Goal: Information Seeking & Learning: Learn about a topic

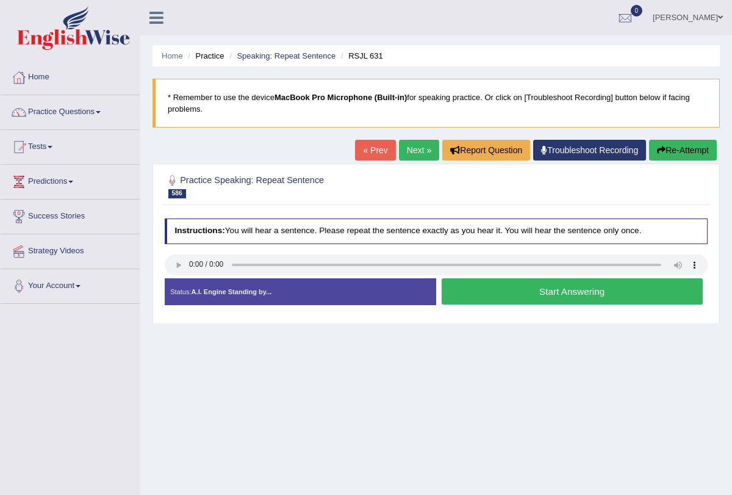
click at [495, 285] on button "Start Answering" at bounding box center [571, 291] width 261 height 26
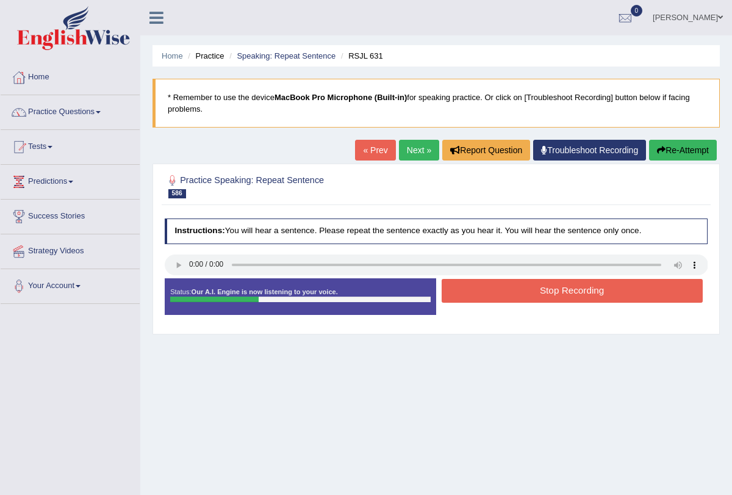
click at [495, 285] on button "Stop Recording" at bounding box center [571, 291] width 261 height 24
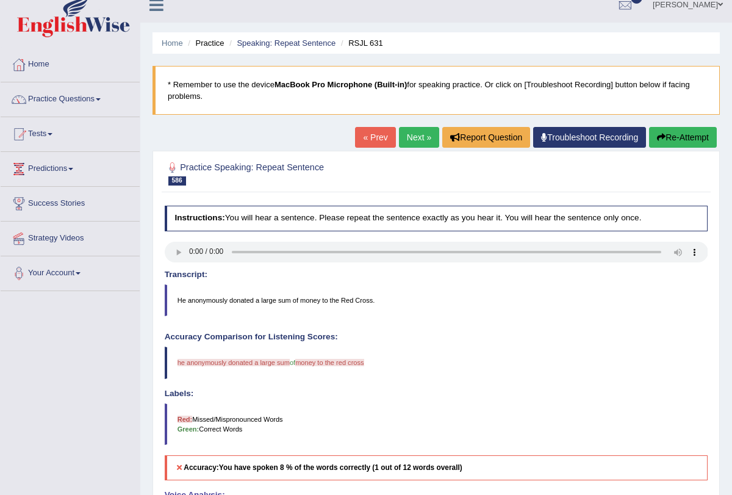
scroll to position [10, 0]
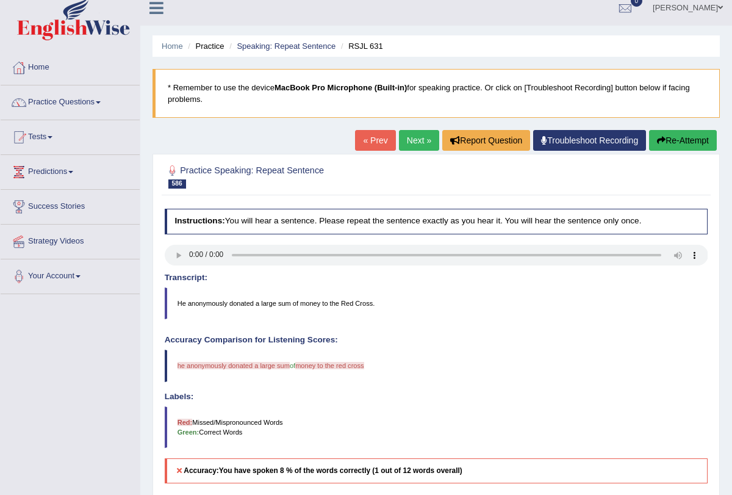
click at [410, 145] on link "Next »" at bounding box center [419, 140] width 40 height 21
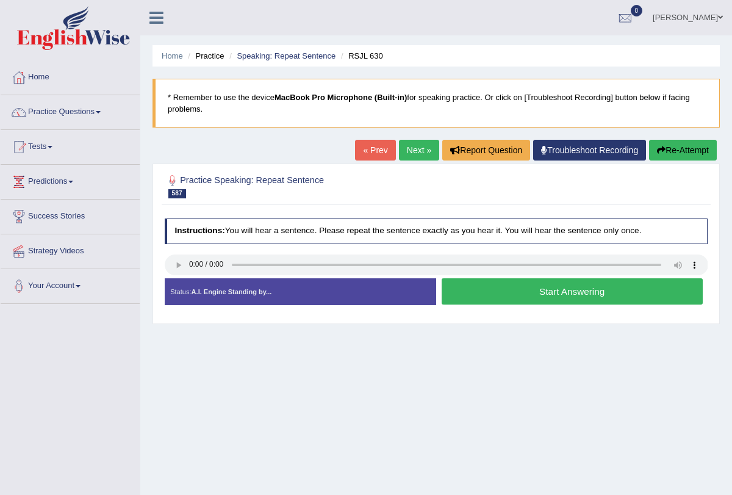
click at [468, 296] on button "Start Answering" at bounding box center [571, 291] width 261 height 26
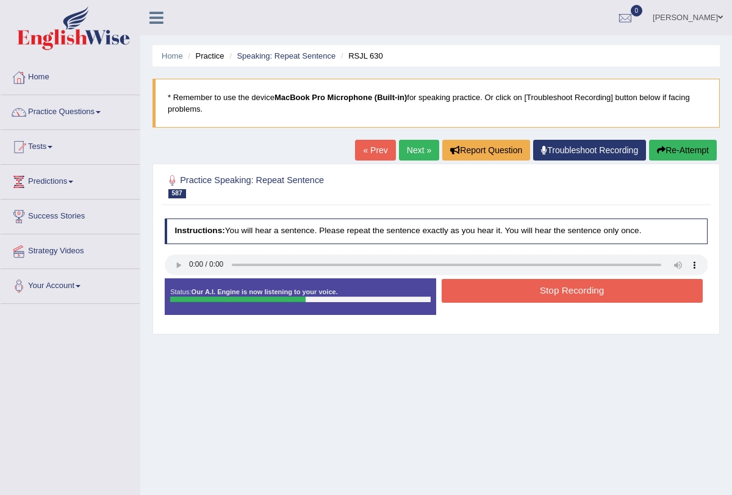
click at [471, 291] on button "Stop Recording" at bounding box center [571, 291] width 261 height 24
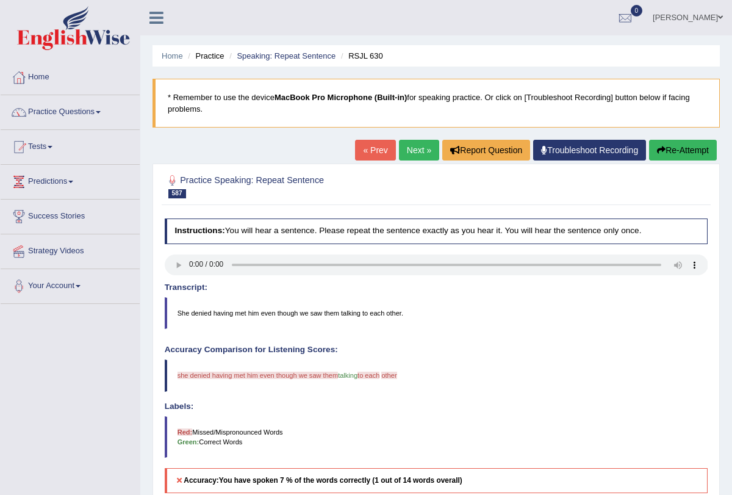
click at [670, 154] on button "Re-Attempt" at bounding box center [683, 150] width 68 height 21
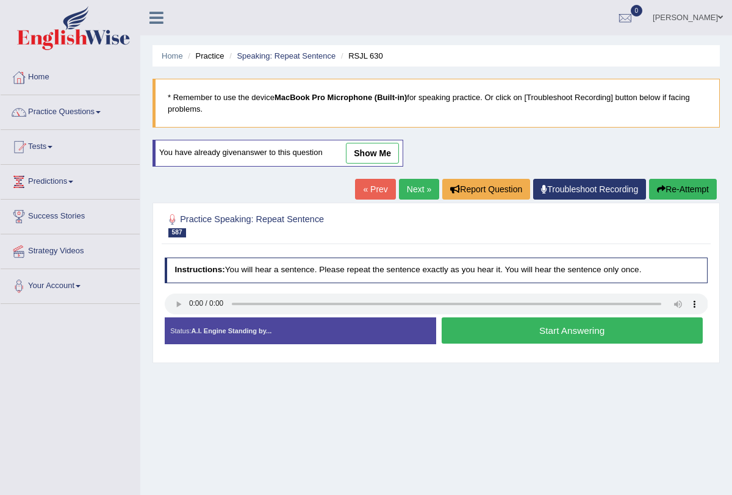
click at [503, 326] on button "Start Answering" at bounding box center [571, 330] width 261 height 26
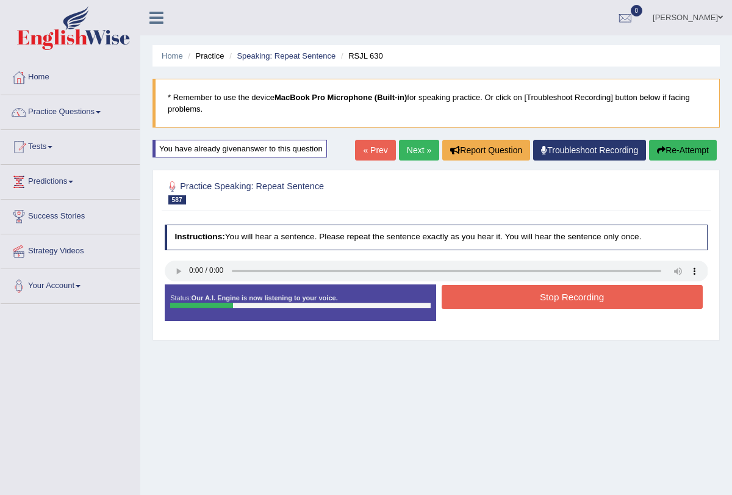
click at [504, 299] on button "Stop Recording" at bounding box center [571, 297] width 261 height 24
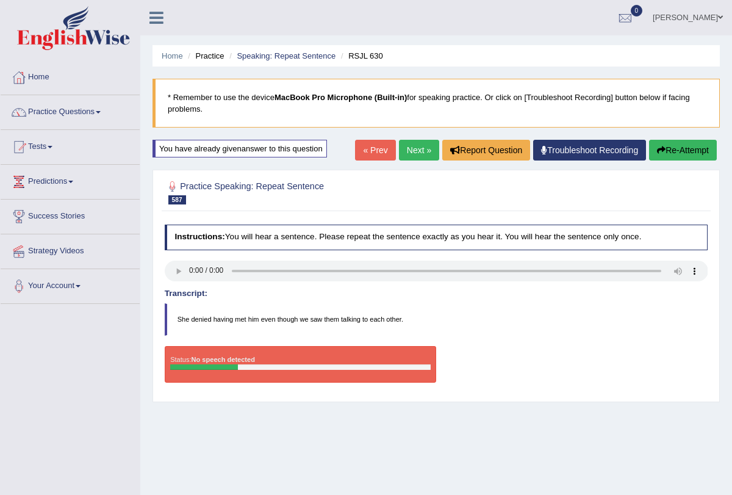
click at [668, 153] on button "Re-Attempt" at bounding box center [683, 150] width 68 height 21
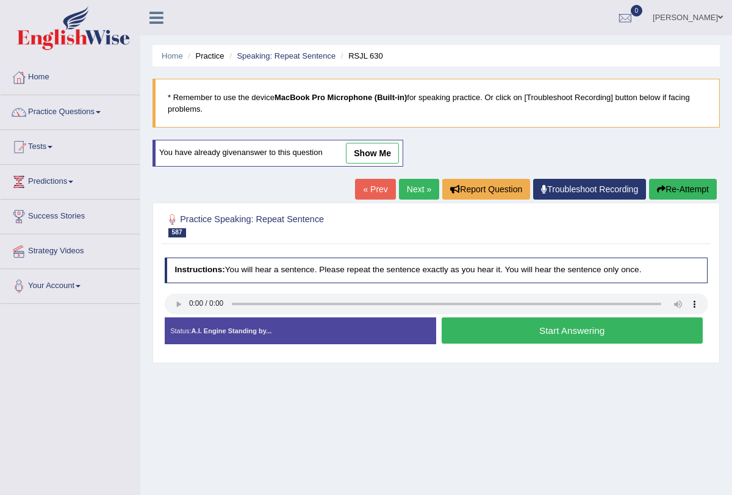
click at [484, 324] on button "Start Answering" at bounding box center [571, 330] width 261 height 26
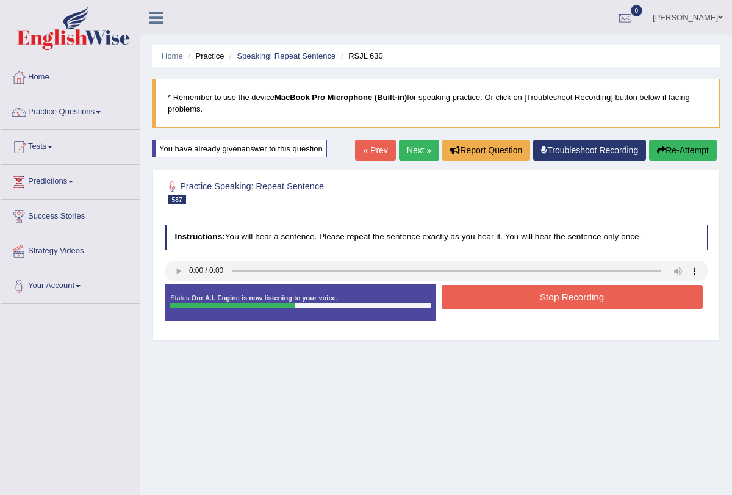
click at [491, 298] on button "Stop Recording" at bounding box center [571, 297] width 261 height 24
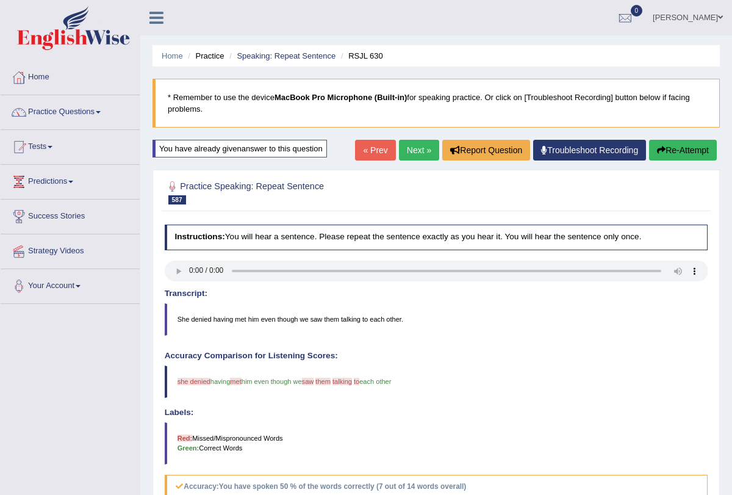
click at [406, 146] on link "Next »" at bounding box center [419, 150] width 40 height 21
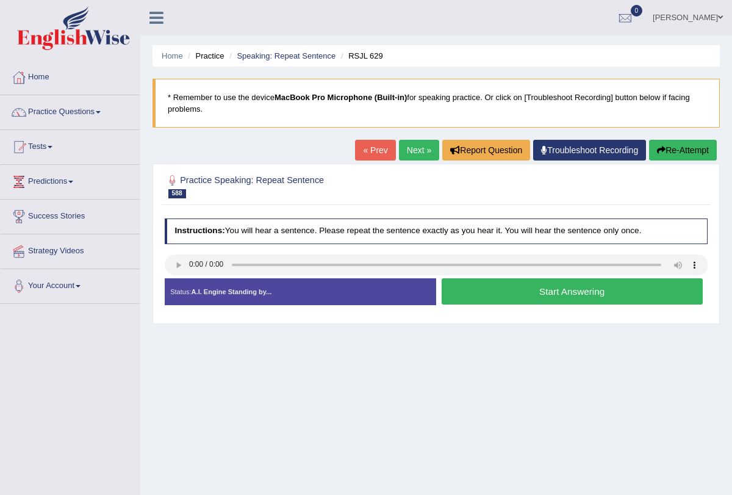
click at [488, 288] on button "Start Answering" at bounding box center [571, 291] width 261 height 26
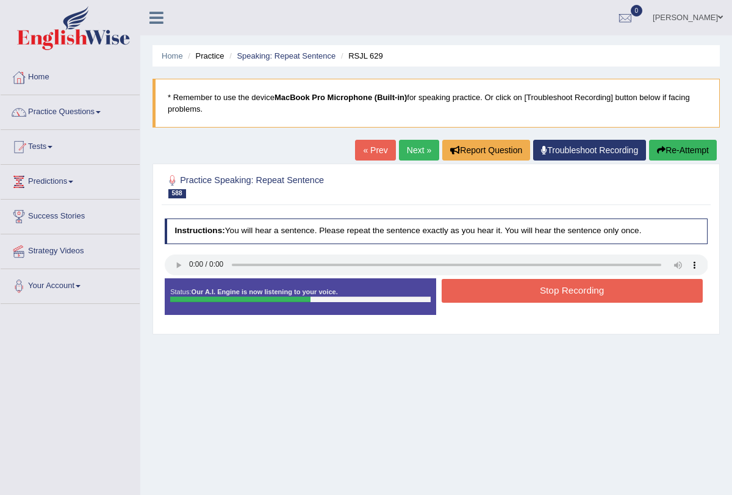
click at [488, 288] on button "Stop Recording" at bounding box center [571, 291] width 261 height 24
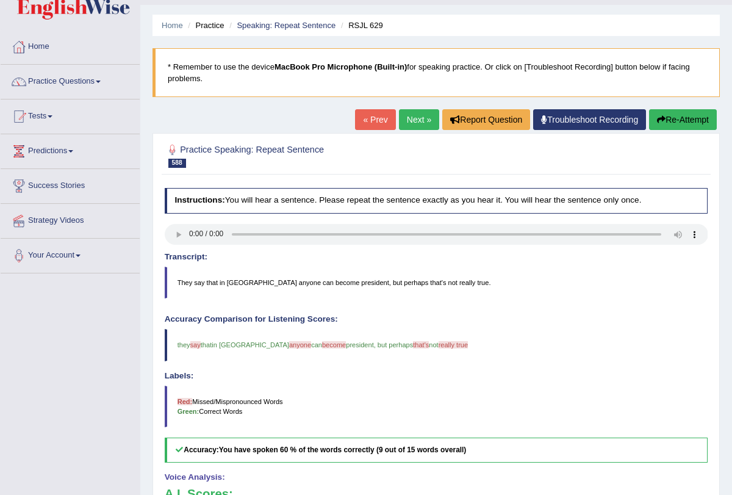
scroll to position [4, 0]
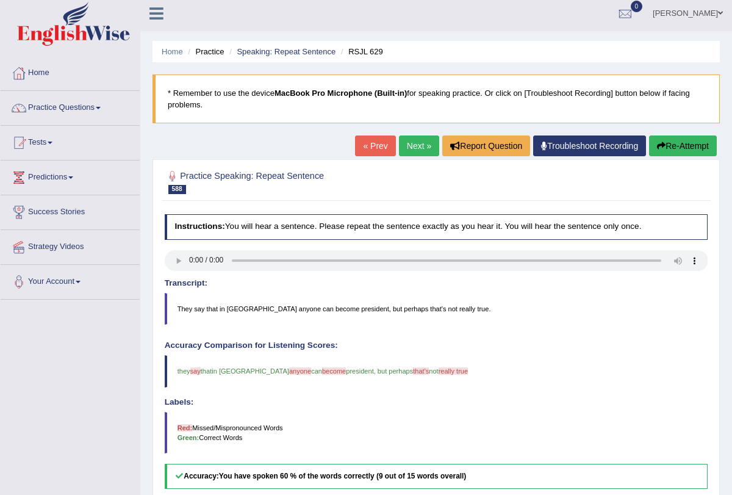
click at [409, 152] on link "Next »" at bounding box center [419, 145] width 40 height 21
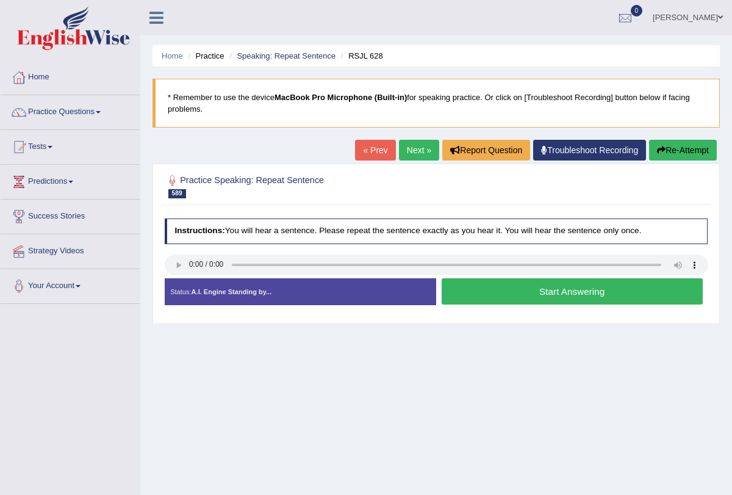
click at [410, 154] on link "Next »" at bounding box center [419, 150] width 40 height 21
click at [412, 145] on link "Next »" at bounding box center [419, 150] width 40 height 21
click at [415, 151] on link "Next »" at bounding box center [419, 150] width 40 height 21
click at [482, 288] on button "Start Answering" at bounding box center [571, 291] width 261 height 26
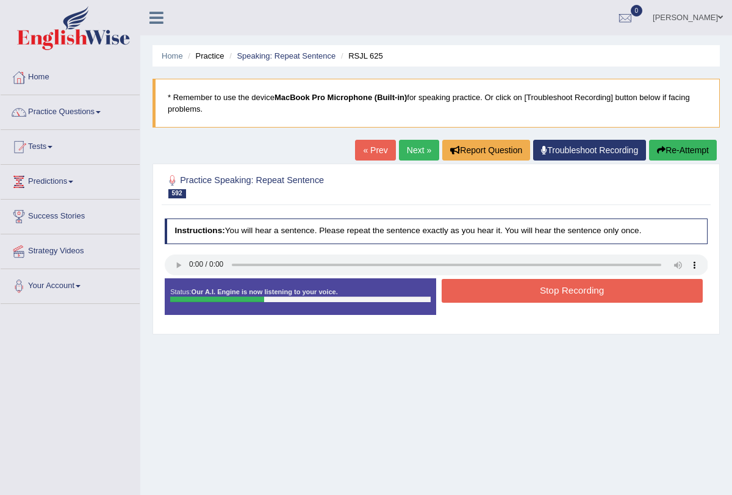
click at [482, 288] on button "Stop Recording" at bounding box center [571, 291] width 261 height 24
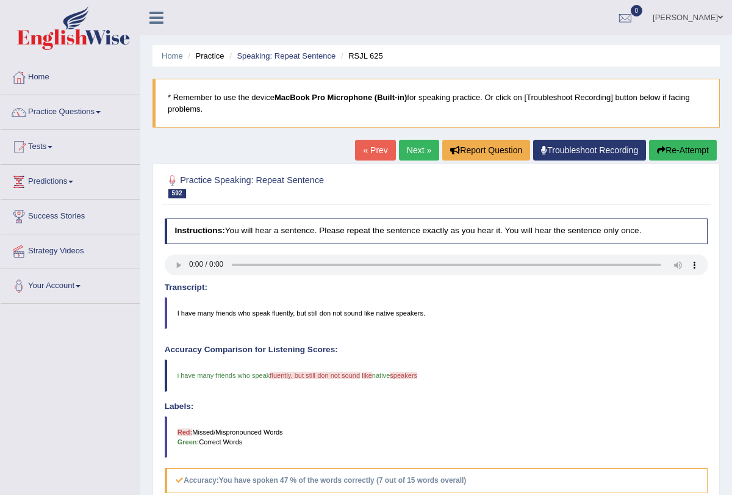
click at [413, 151] on link "Next »" at bounding box center [419, 150] width 40 height 21
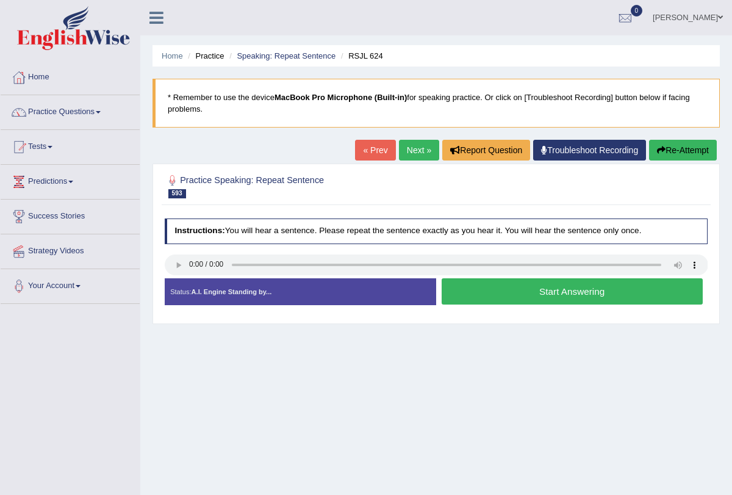
click at [405, 148] on link "Next »" at bounding box center [419, 150] width 40 height 21
click at [416, 140] on link "Next »" at bounding box center [419, 150] width 40 height 21
click at [472, 295] on button "Start Answering" at bounding box center [571, 291] width 261 height 26
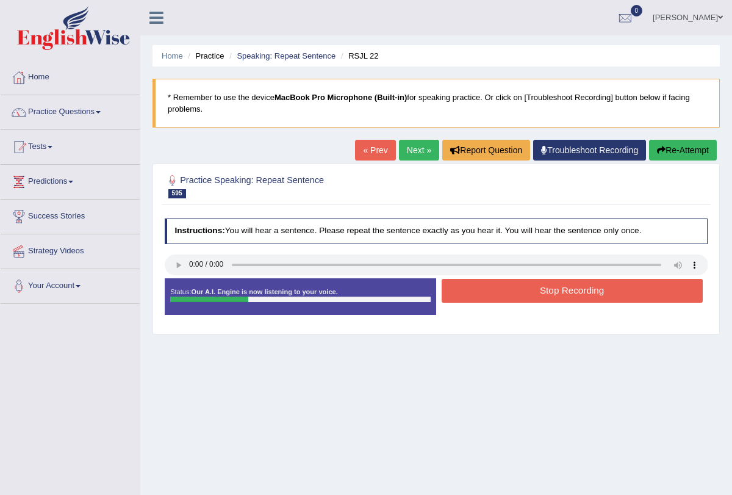
click at [475, 286] on button "Stop Recording" at bounding box center [571, 291] width 261 height 24
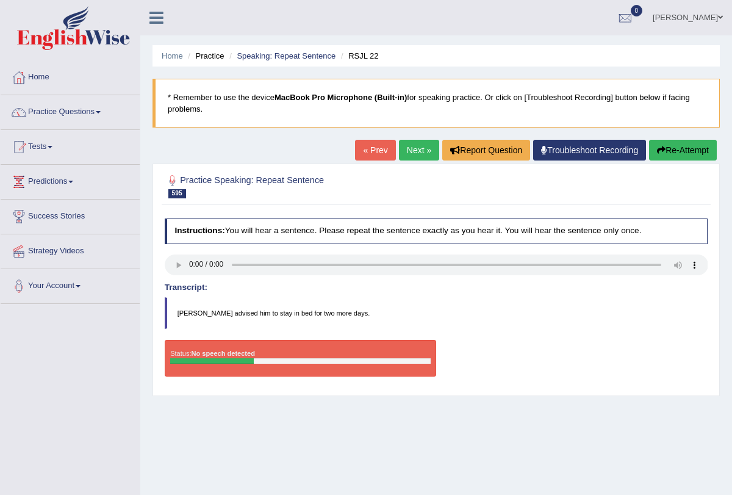
click at [406, 155] on link "Next »" at bounding box center [419, 150] width 40 height 21
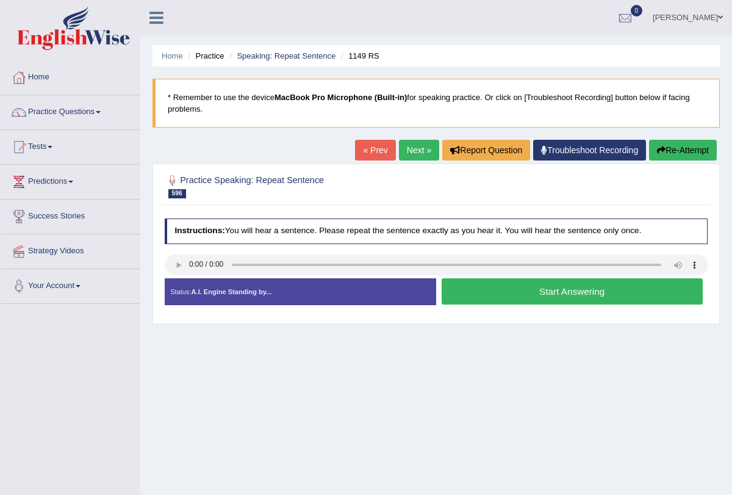
click at [418, 157] on link "Next »" at bounding box center [419, 150] width 40 height 21
click at [533, 285] on button "Start Answering" at bounding box center [571, 291] width 261 height 26
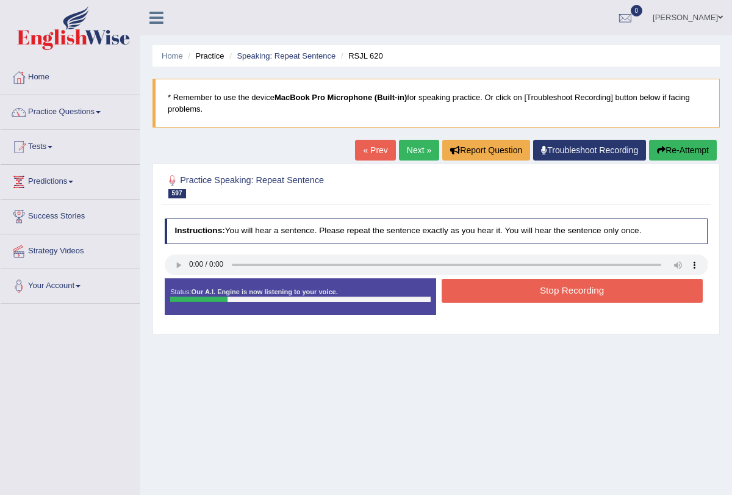
click at [533, 285] on button "Stop Recording" at bounding box center [571, 291] width 261 height 24
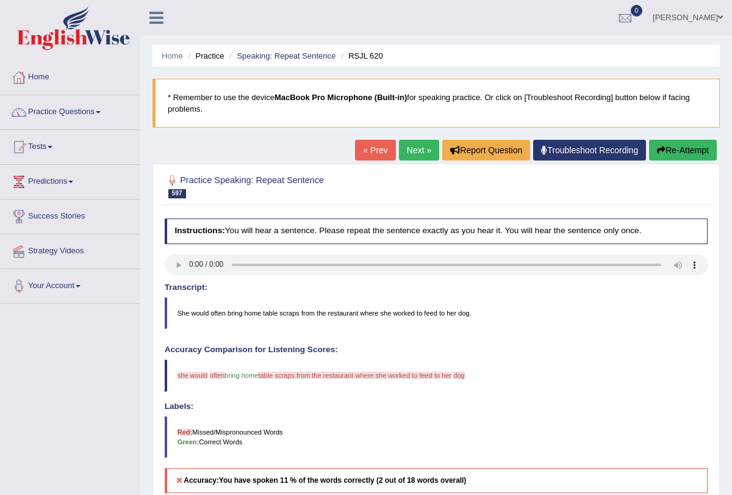
click at [665, 146] on button "Re-Attempt" at bounding box center [683, 150] width 68 height 21
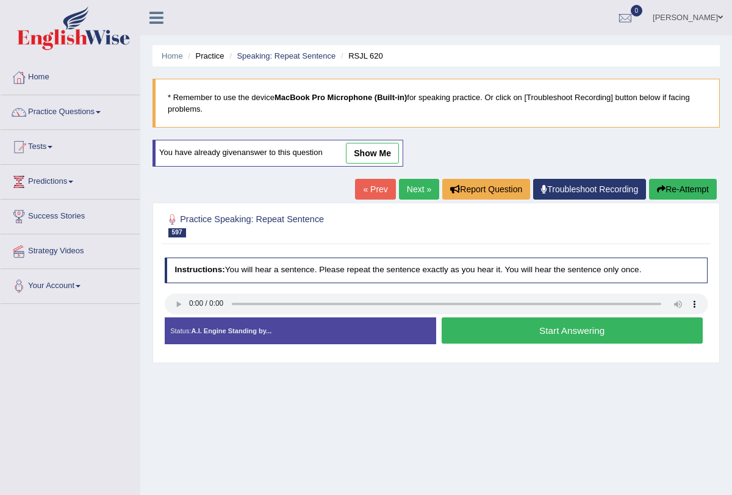
click at [413, 191] on link "Next »" at bounding box center [419, 189] width 40 height 21
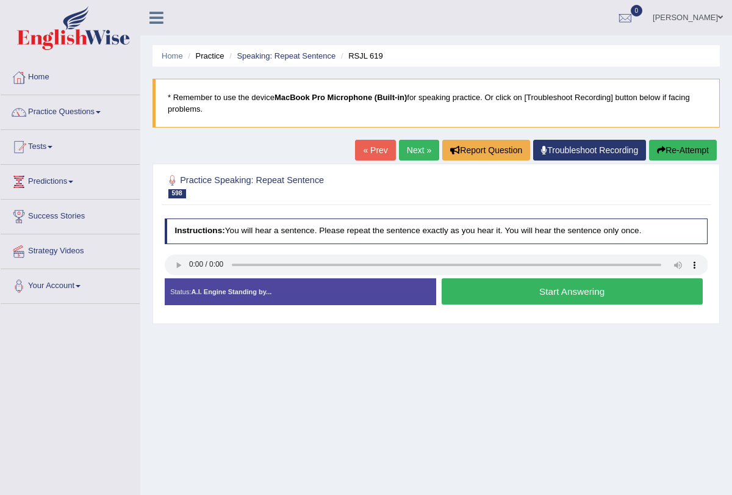
click at [500, 285] on button "Start Answering" at bounding box center [571, 291] width 261 height 26
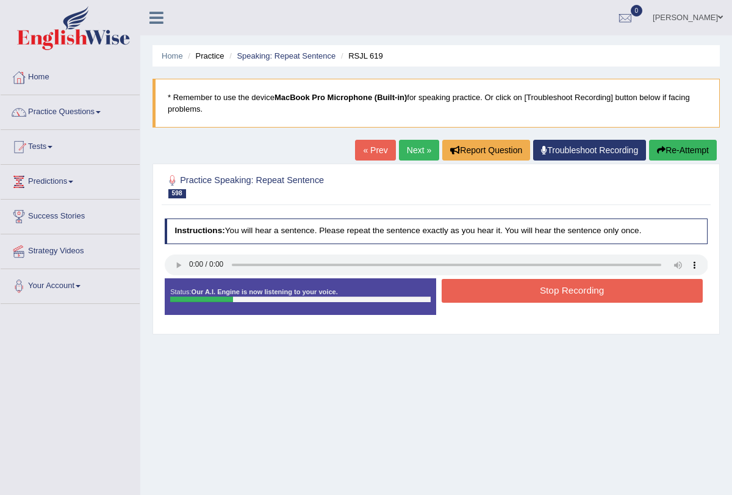
click at [499, 291] on button "Stop Recording" at bounding box center [571, 291] width 261 height 24
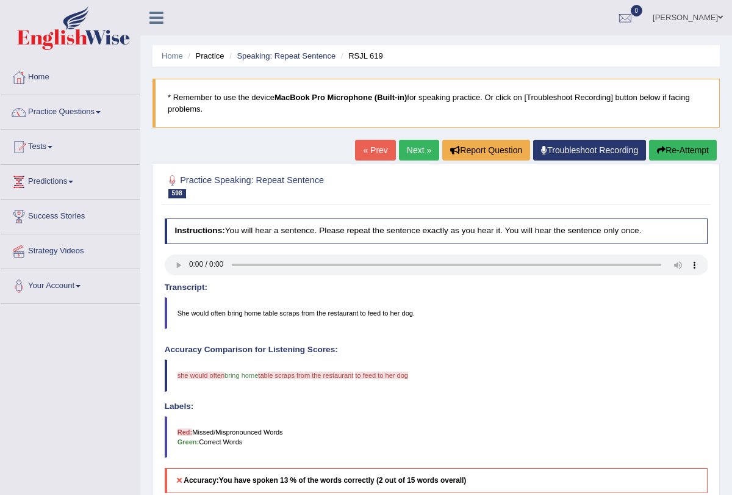
click at [408, 138] on div "Home Practice Speaking: Repeat Sentence RSJL 619 * Remember to use the device M…" at bounding box center [435, 355] width 591 height 710
click at [406, 148] on link "Next »" at bounding box center [419, 150] width 40 height 21
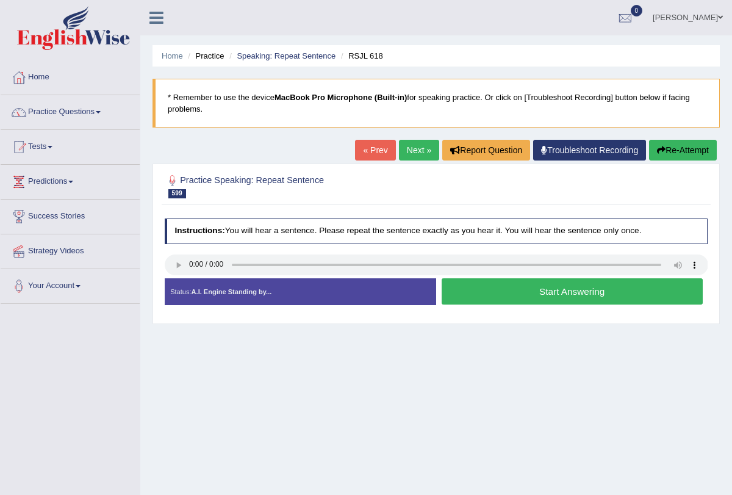
click at [410, 143] on link "Next »" at bounding box center [419, 150] width 40 height 21
click at [105, 109] on link "Practice Questions" at bounding box center [70, 110] width 139 height 30
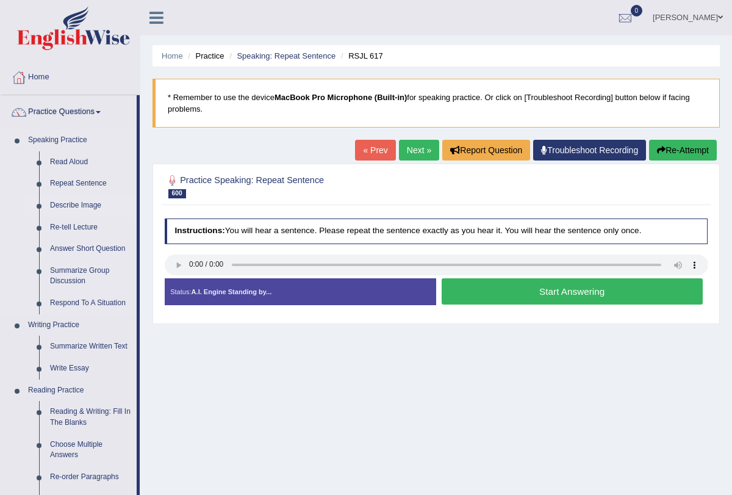
click at [89, 201] on link "Describe Image" at bounding box center [91, 206] width 92 height 22
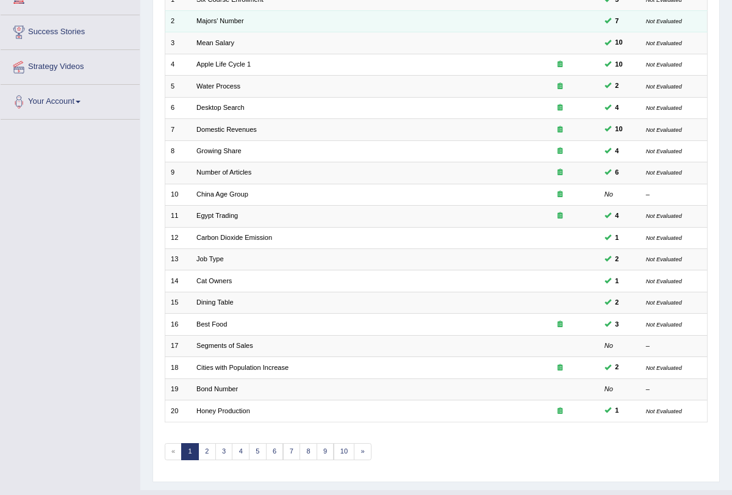
scroll to position [202, 0]
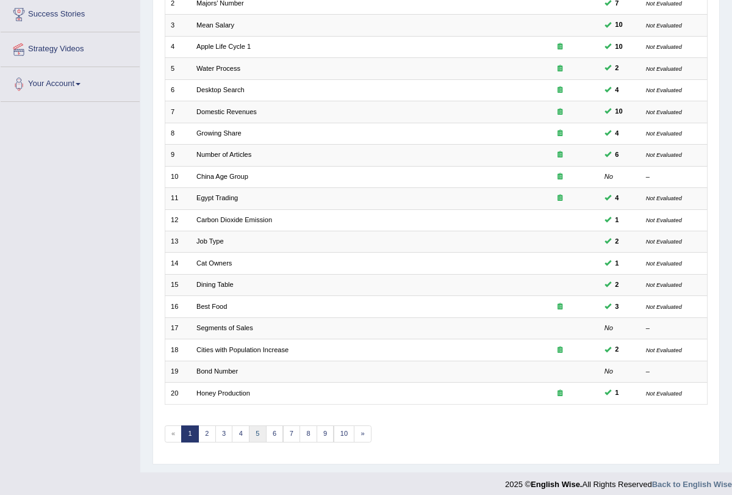
click at [250, 426] on link "5" at bounding box center [258, 433] width 18 height 17
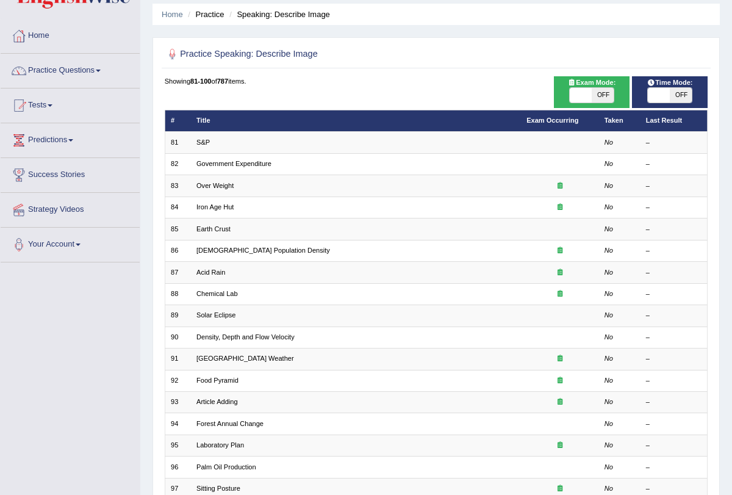
scroll to position [35, 0]
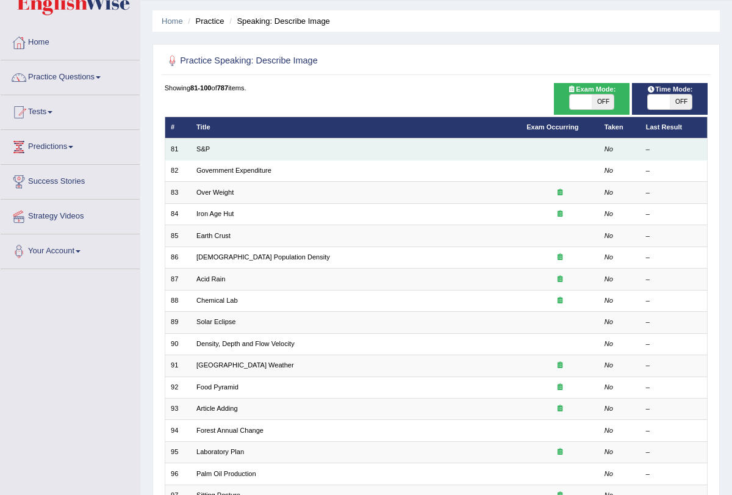
click at [201, 143] on td "S&P" at bounding box center [356, 148] width 330 height 21
click at [205, 146] on link "S&P" at bounding box center [202, 148] width 13 height 7
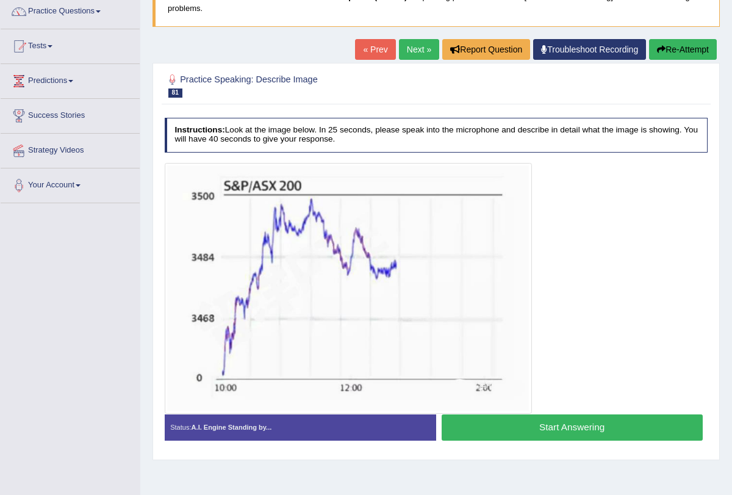
scroll to position [102, 0]
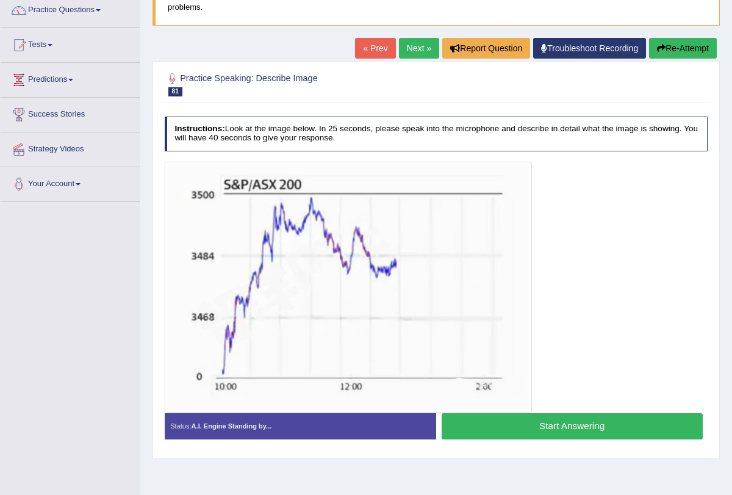
click at [494, 424] on button "Start Answering" at bounding box center [571, 426] width 261 height 26
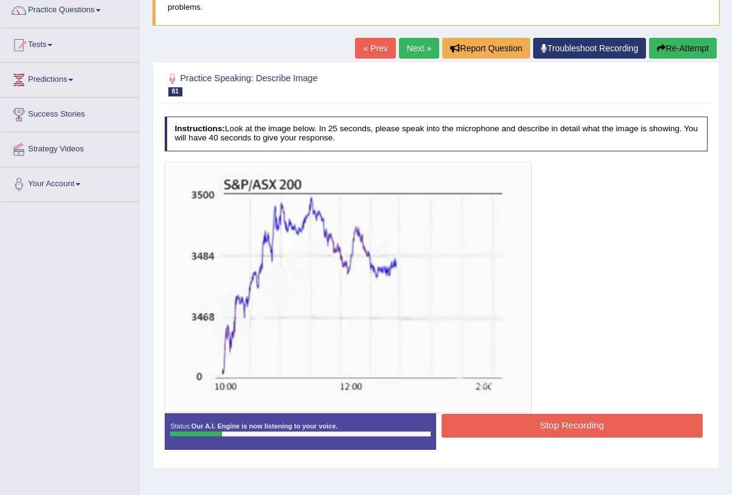
click at [494, 424] on button "Stop Recording" at bounding box center [571, 425] width 261 height 24
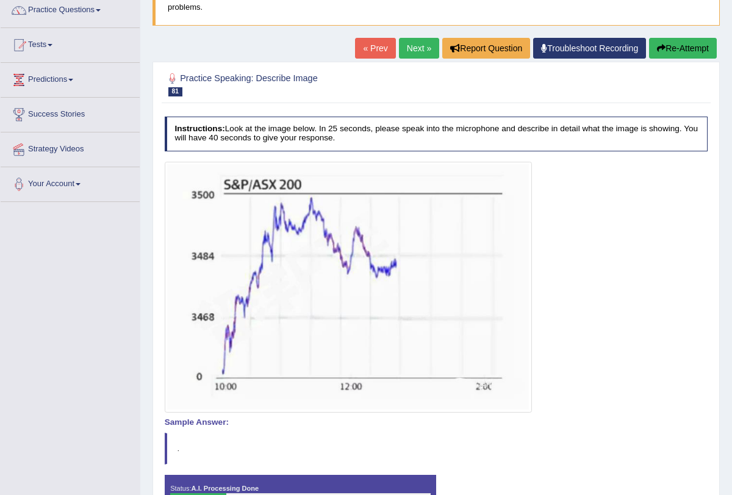
click at [0, 0] on div "Our A.I. Engine is working on your speech analysis! Please be patient. It may t…" at bounding box center [0, 0] width 0 height 0
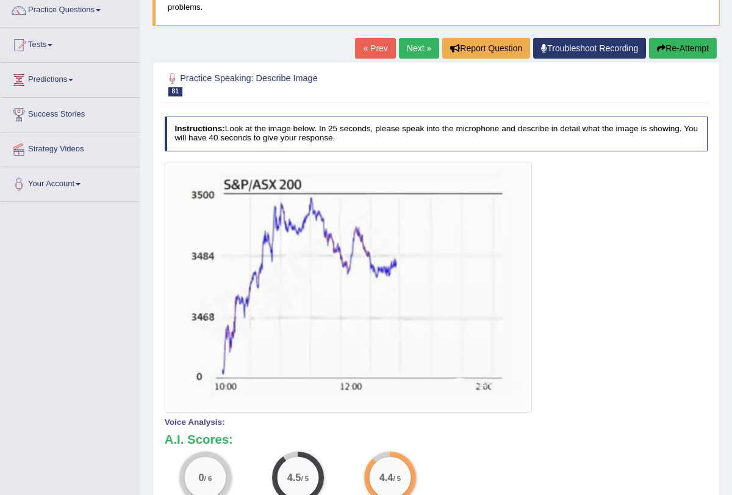
click at [678, 46] on button "Re-Attempt" at bounding box center [683, 48] width 68 height 21
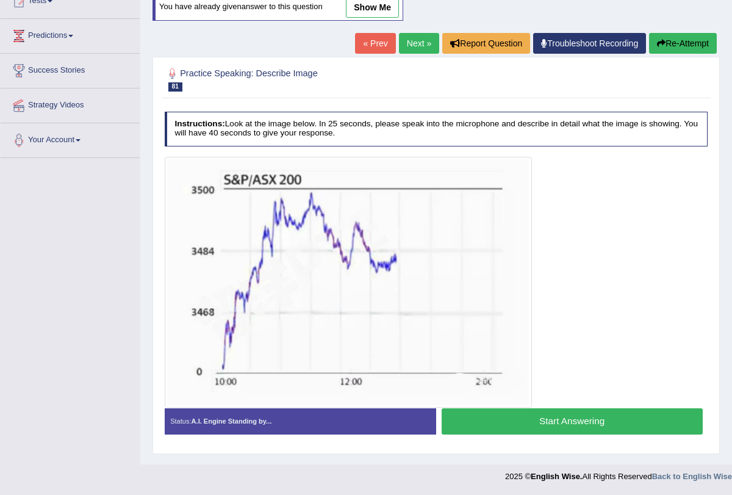
click at [544, 416] on button "Start Answering" at bounding box center [571, 421] width 261 height 26
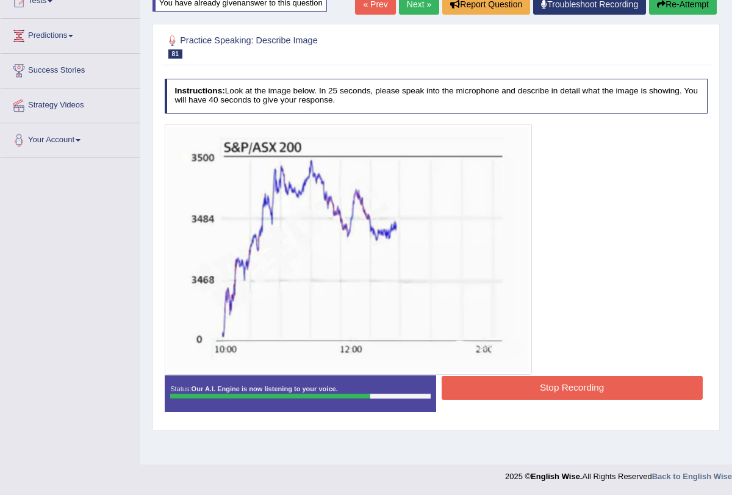
click at [540, 379] on button "Stop Recording" at bounding box center [571, 388] width 261 height 24
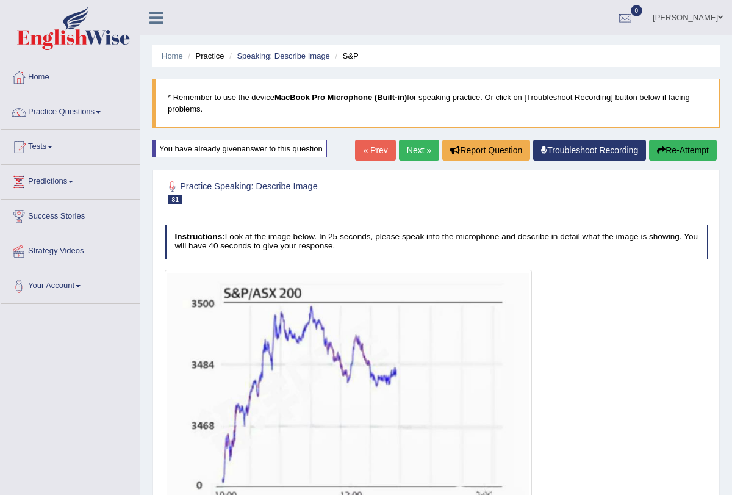
click at [411, 149] on link "Next »" at bounding box center [419, 150] width 40 height 21
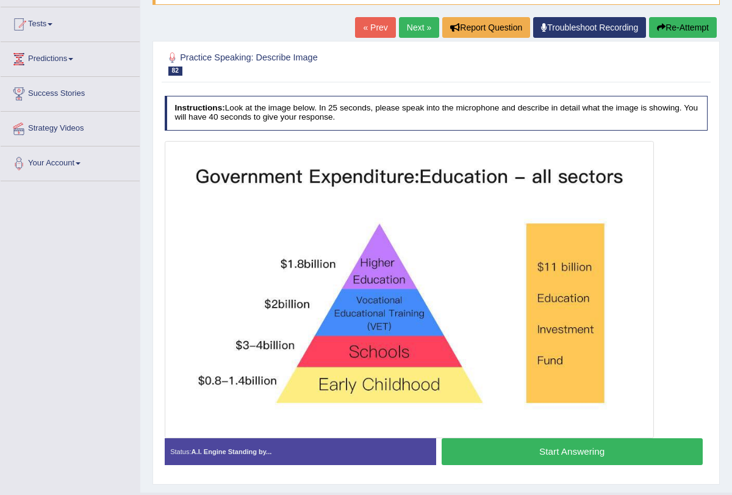
scroll to position [138, 0]
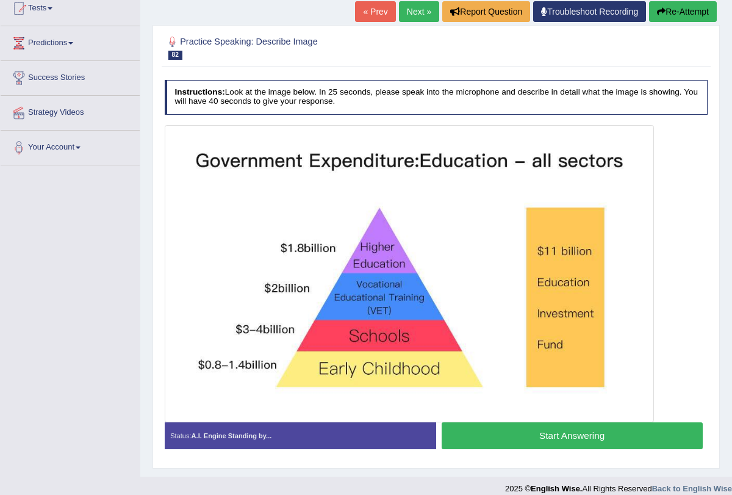
click at [543, 431] on button "Start Answering" at bounding box center [571, 435] width 261 height 26
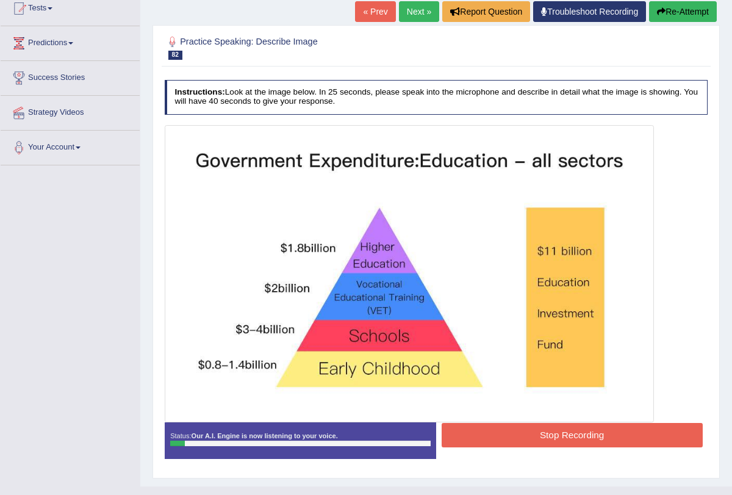
click at [543, 431] on button "Stop Recording" at bounding box center [571, 435] width 261 height 24
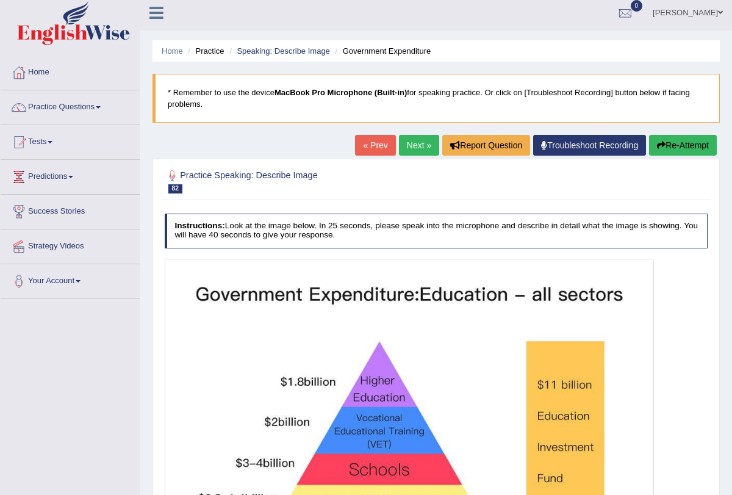
scroll to position [0, 0]
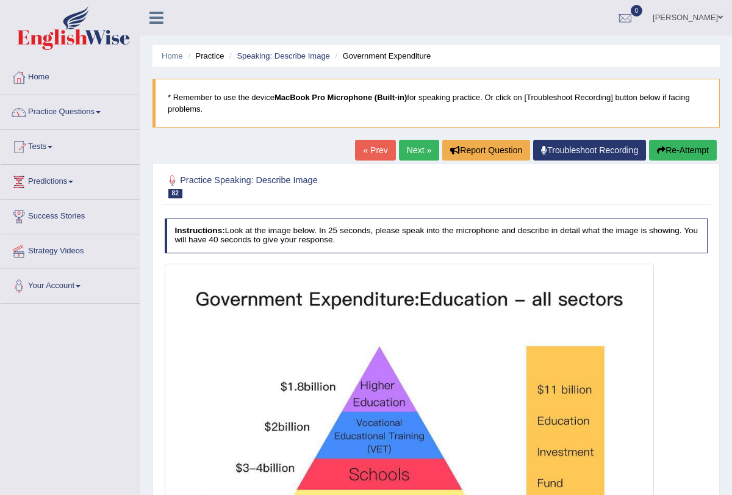
click at [686, 142] on button "Re-Attempt" at bounding box center [683, 150] width 68 height 21
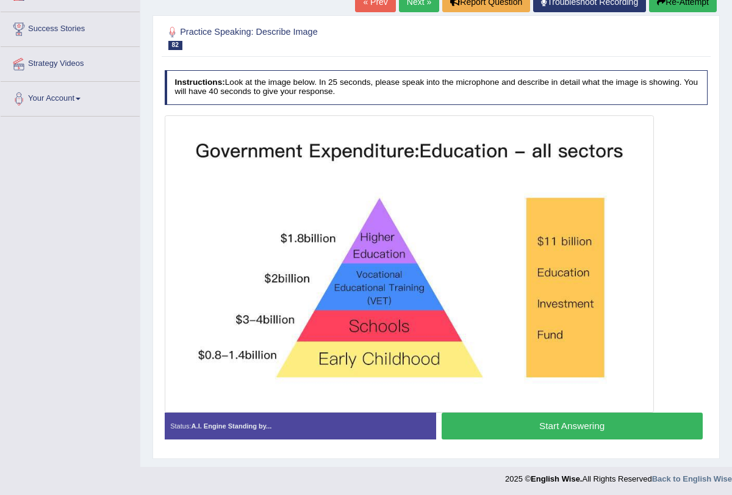
scroll to position [188, 0]
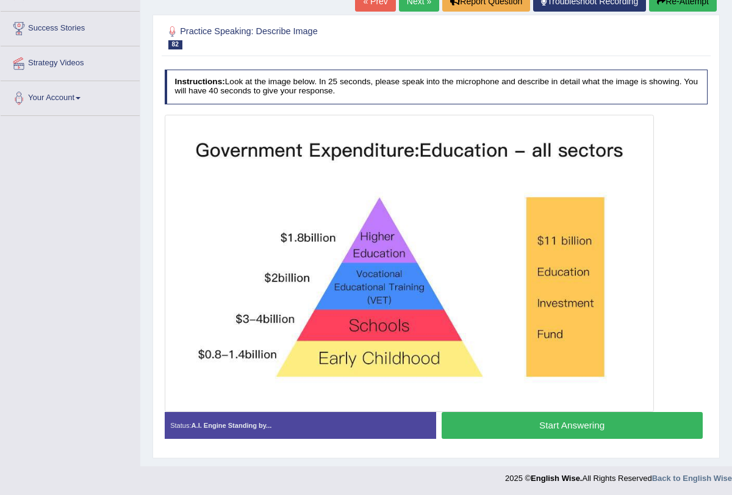
click at [556, 428] on button "Start Answering" at bounding box center [571, 425] width 261 height 26
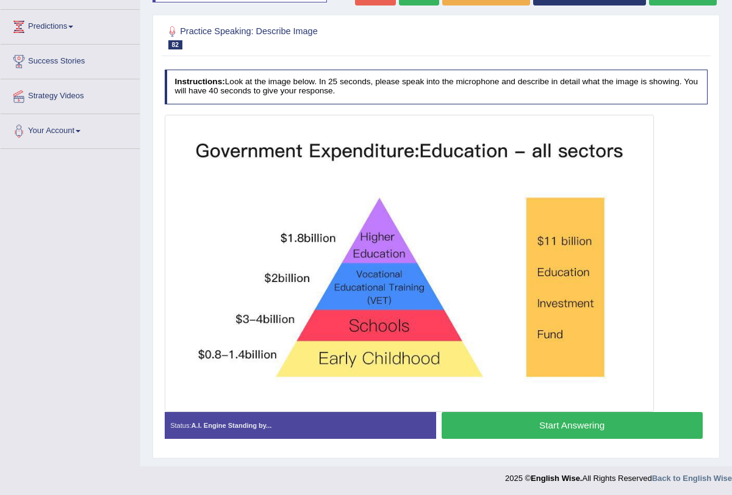
scroll to position [165, 0]
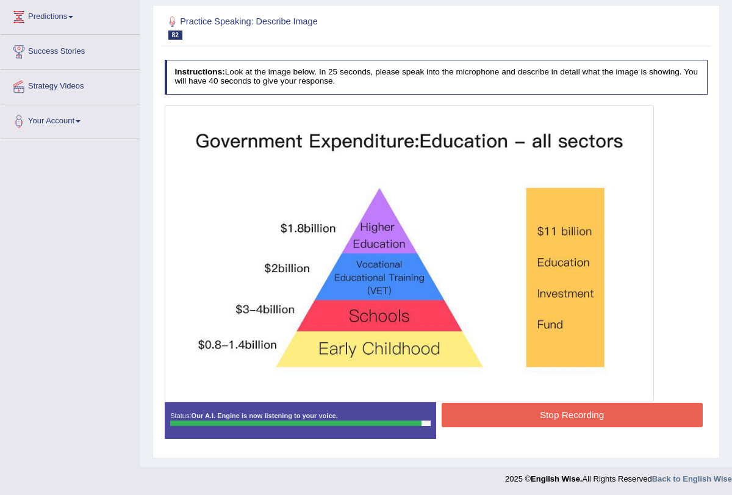
click at [550, 410] on button "Stop Recording" at bounding box center [571, 414] width 261 height 24
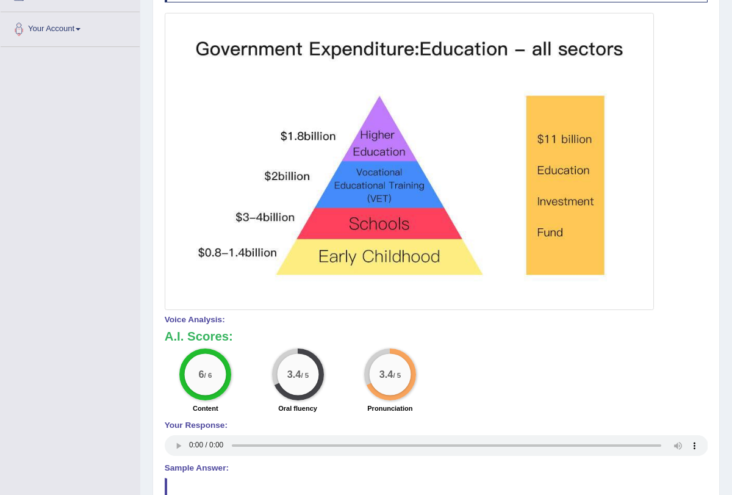
scroll to position [0, 0]
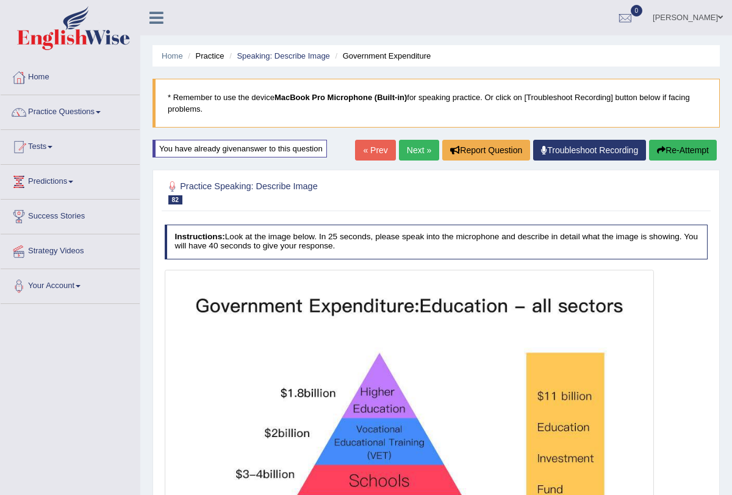
click at [406, 155] on link "Next »" at bounding box center [419, 150] width 40 height 21
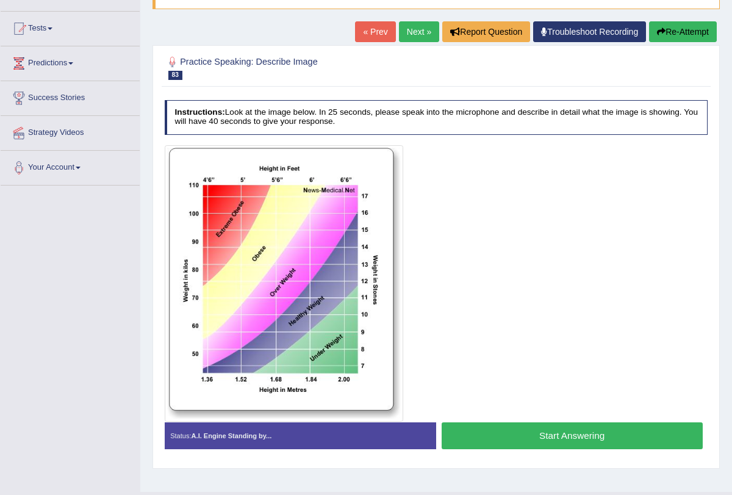
scroll to position [146, 0]
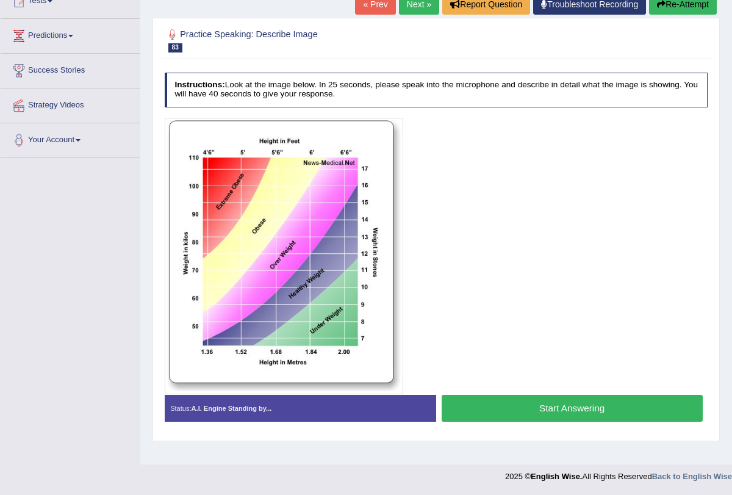
click at [482, 418] on button "Start Answering" at bounding box center [571, 408] width 261 height 26
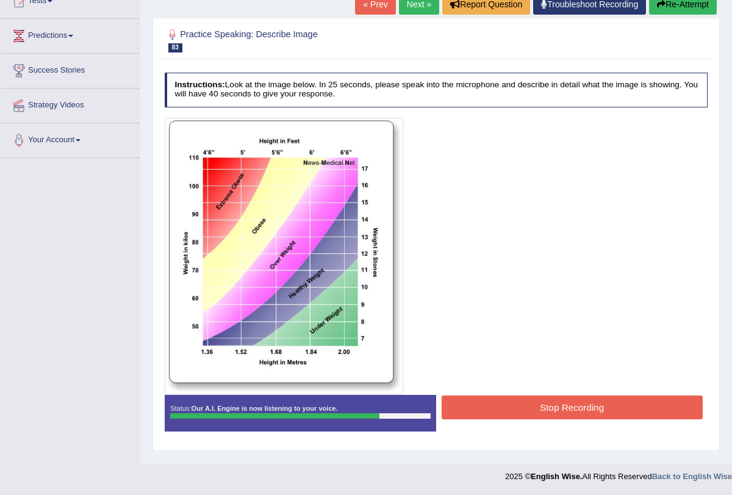
click at [494, 407] on button "Stop Recording" at bounding box center [571, 407] width 261 height 24
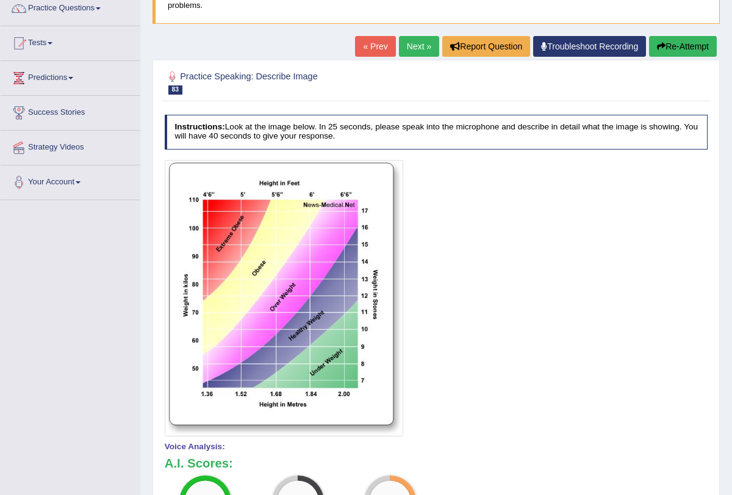
scroll to position [93, 0]
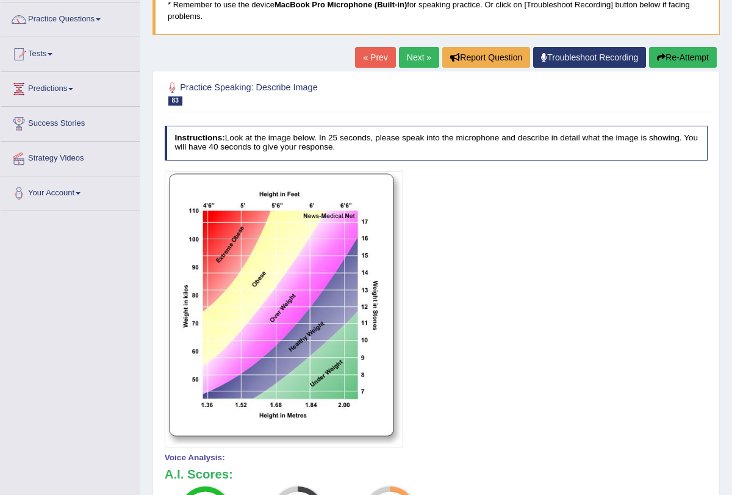
click at [412, 49] on link "Next »" at bounding box center [419, 57] width 40 height 21
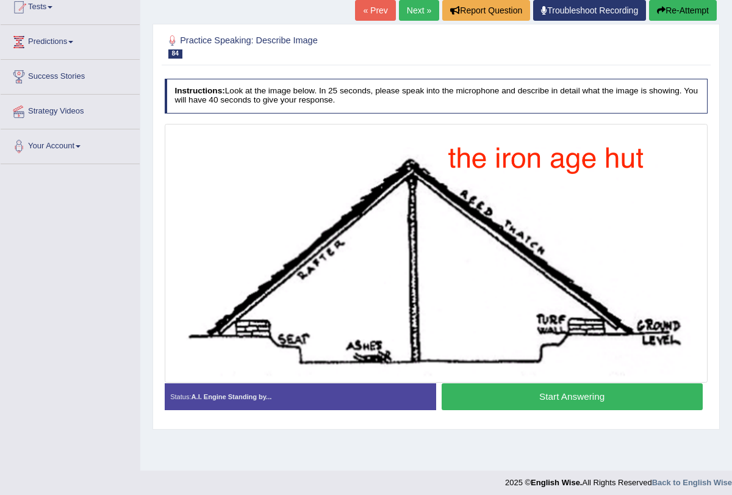
scroll to position [146, 0]
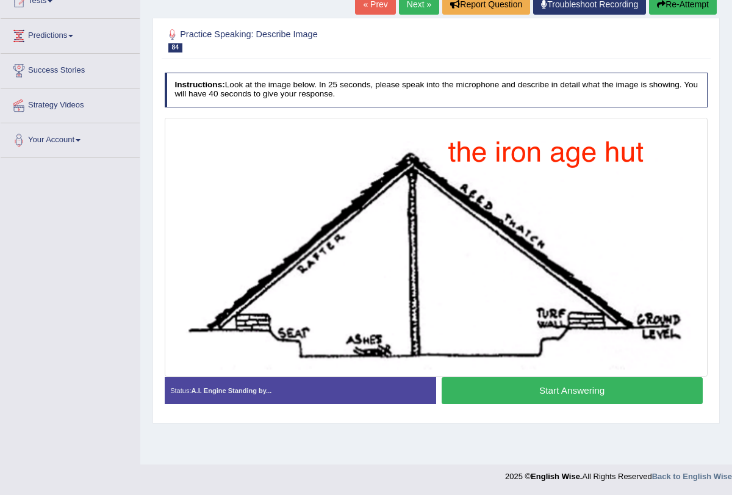
click at [545, 393] on button "Start Answering" at bounding box center [571, 390] width 261 height 26
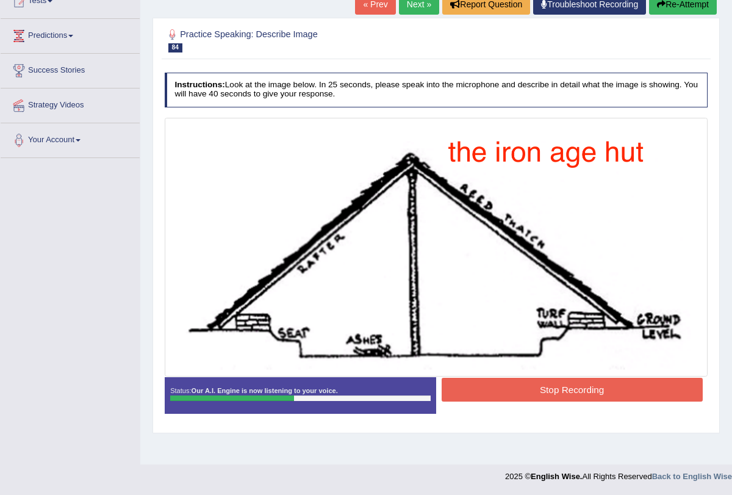
click at [545, 391] on button "Stop Recording" at bounding box center [571, 389] width 261 height 24
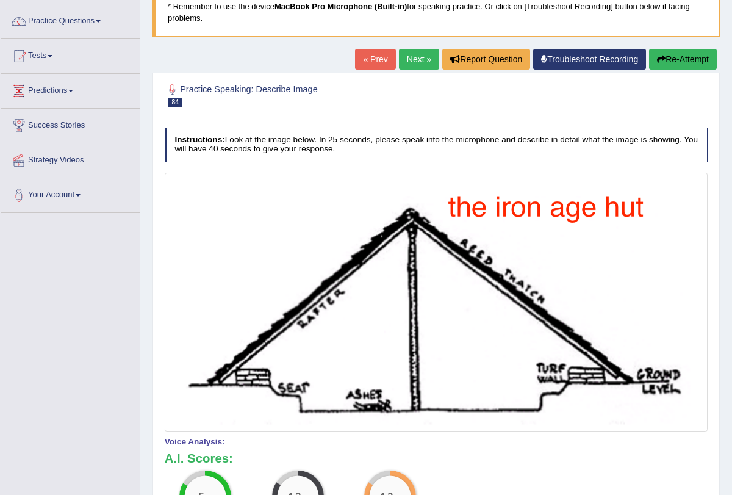
scroll to position [0, 0]
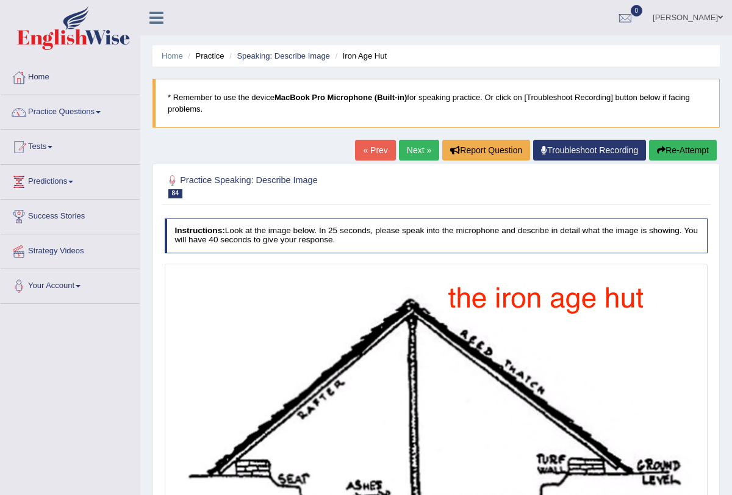
click at [415, 149] on link "Next »" at bounding box center [419, 150] width 40 height 21
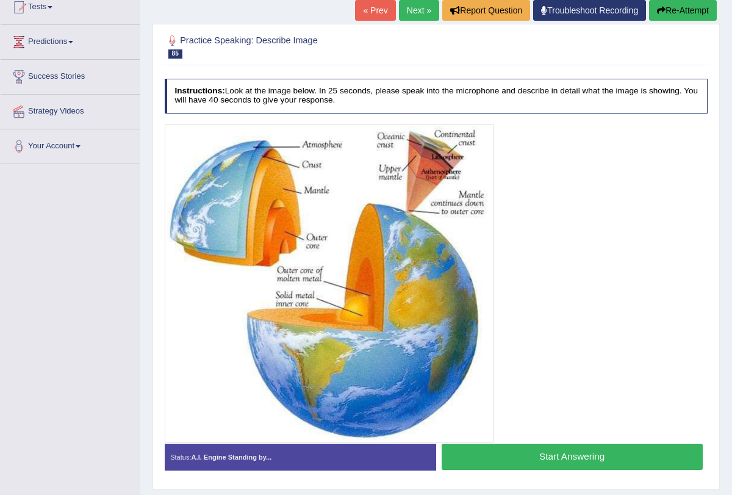
scroll to position [171, 0]
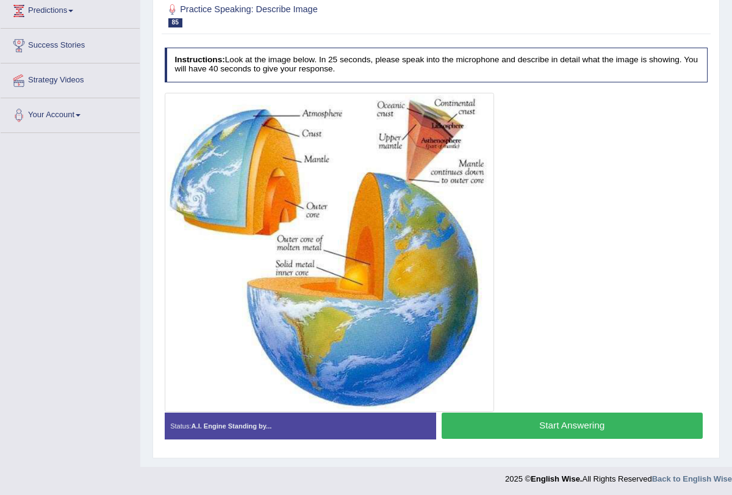
click at [530, 424] on button "Start Answering" at bounding box center [571, 425] width 261 height 26
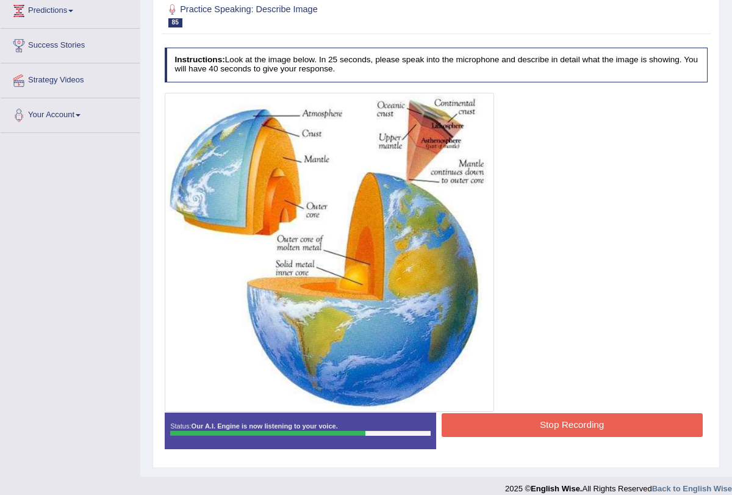
click at [559, 417] on button "Stop Recording" at bounding box center [571, 425] width 261 height 24
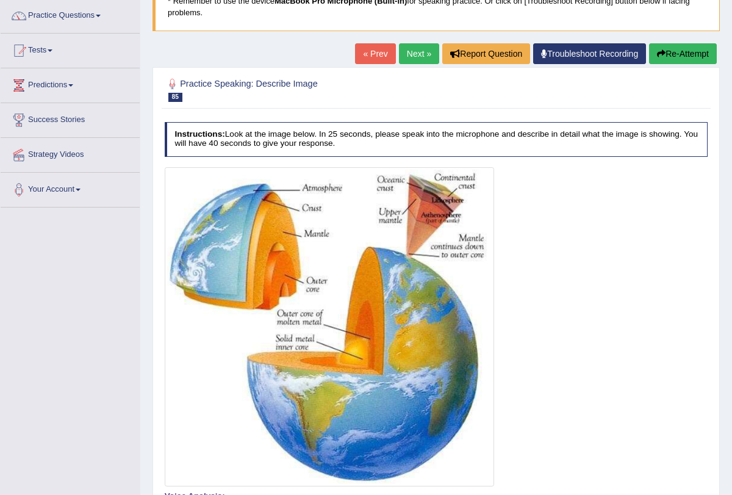
scroll to position [0, 0]
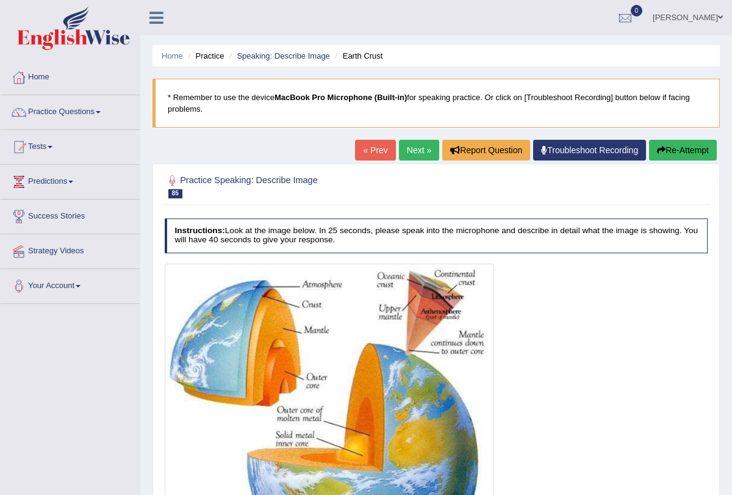
click at [412, 147] on link "Next »" at bounding box center [419, 150] width 40 height 21
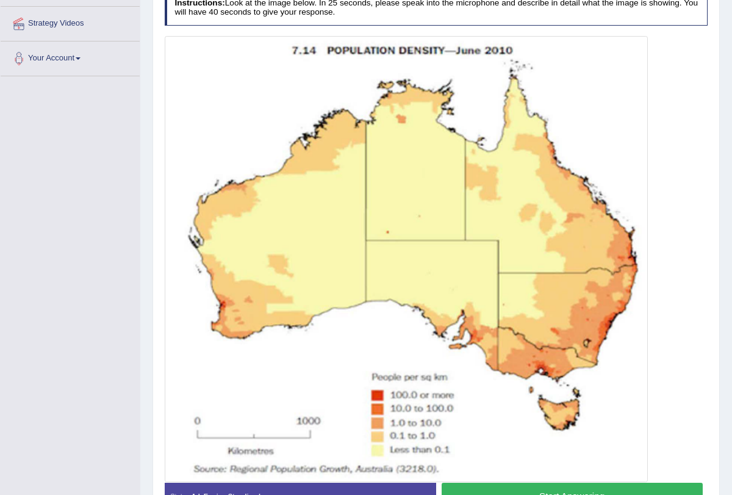
scroll to position [298, 0]
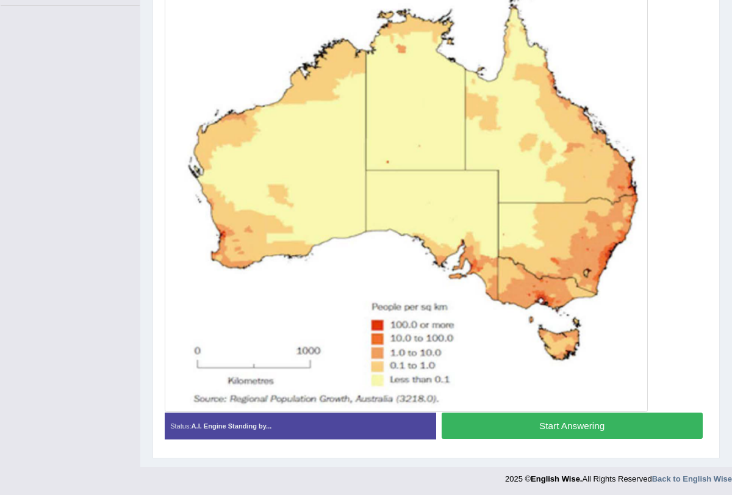
click at [564, 426] on button "Start Answering" at bounding box center [571, 425] width 261 height 26
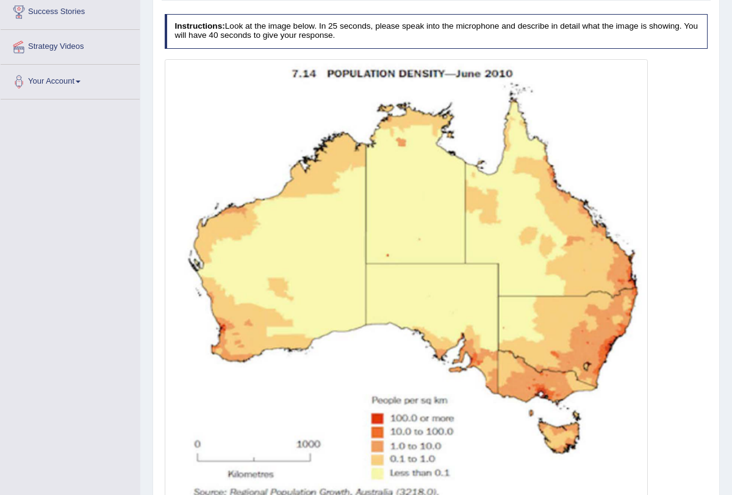
scroll to position [308, 0]
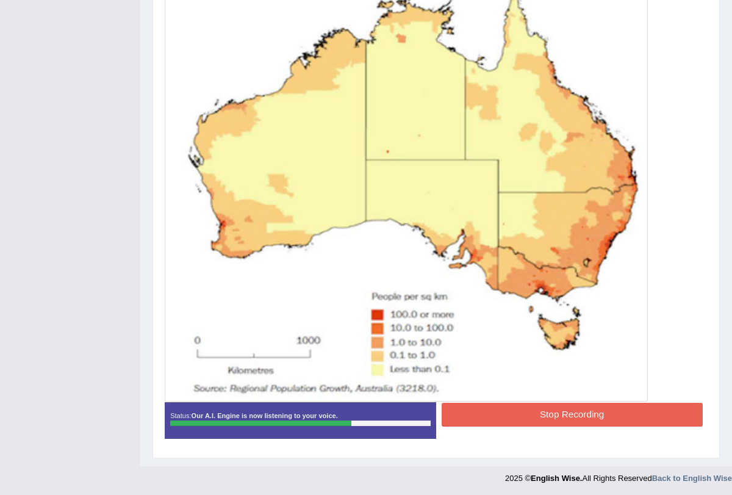
click at [515, 413] on button "Stop Recording" at bounding box center [571, 414] width 261 height 24
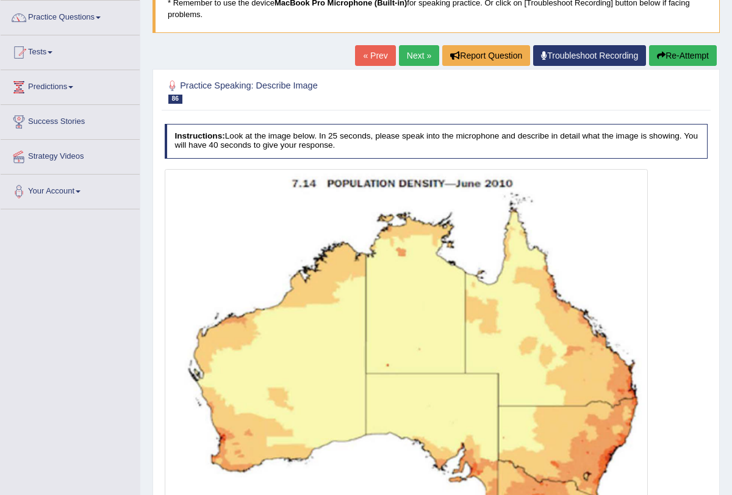
scroll to position [0, 0]
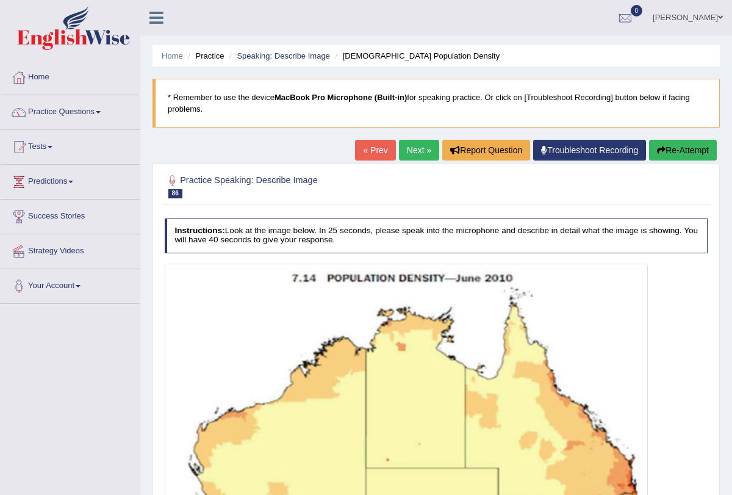
click at [412, 146] on link "Next »" at bounding box center [419, 150] width 40 height 21
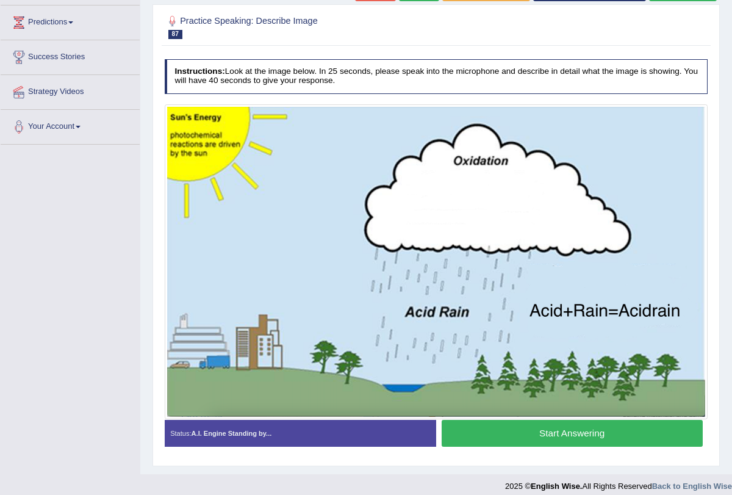
scroll to position [168, 0]
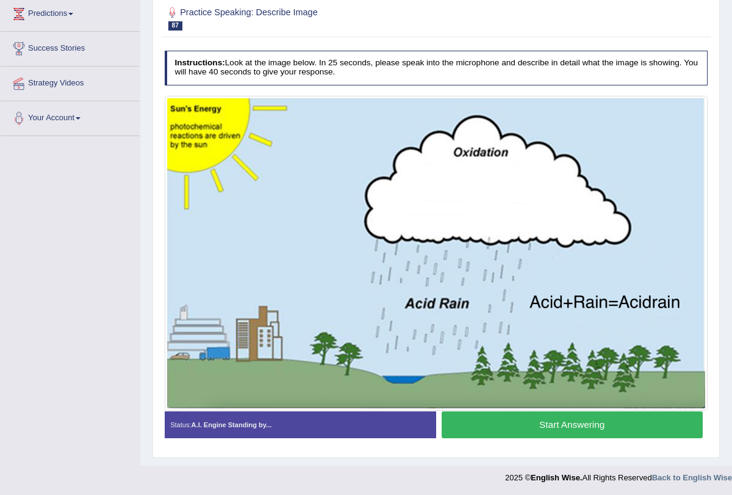
click at [531, 418] on button "Start Answering" at bounding box center [571, 424] width 261 height 26
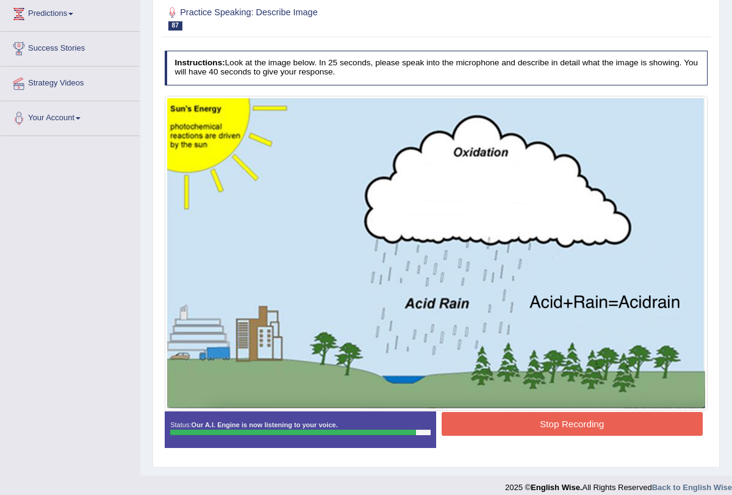
click at [531, 418] on button "Stop Recording" at bounding box center [571, 424] width 261 height 24
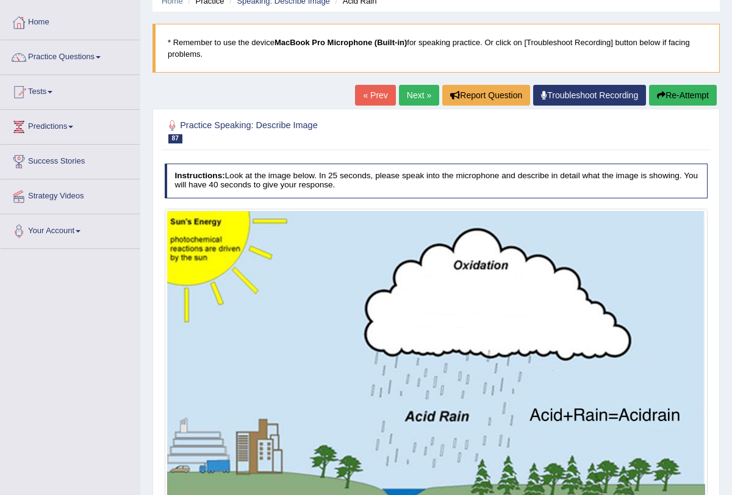
scroll to position [0, 0]
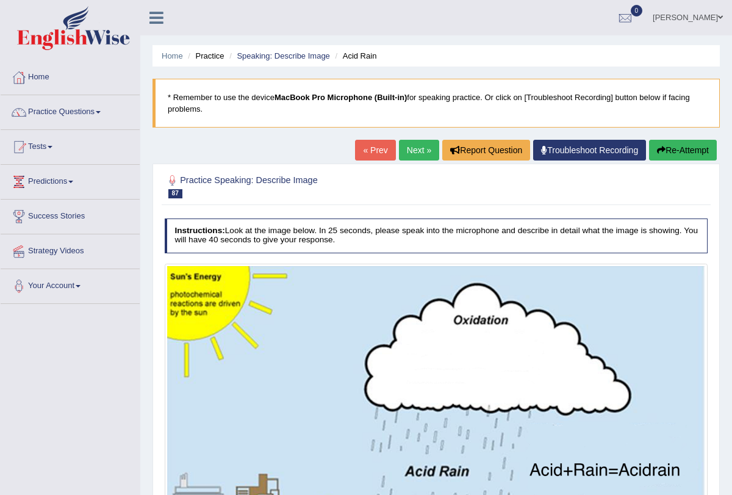
click at [414, 154] on link "Next »" at bounding box center [419, 150] width 40 height 21
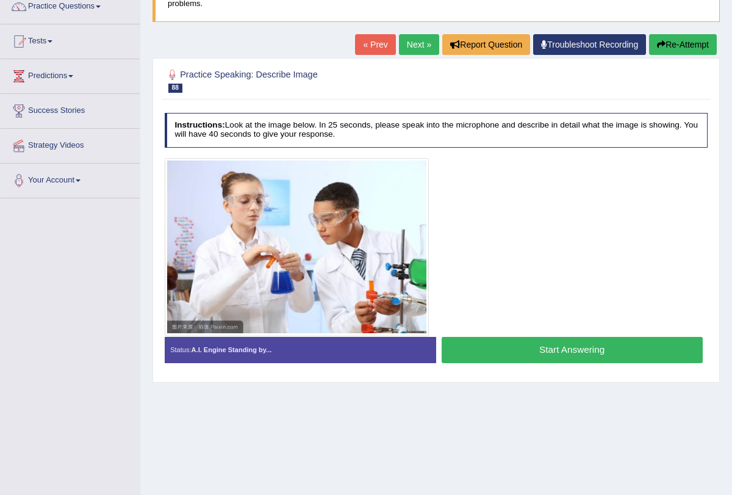
scroll to position [109, 0]
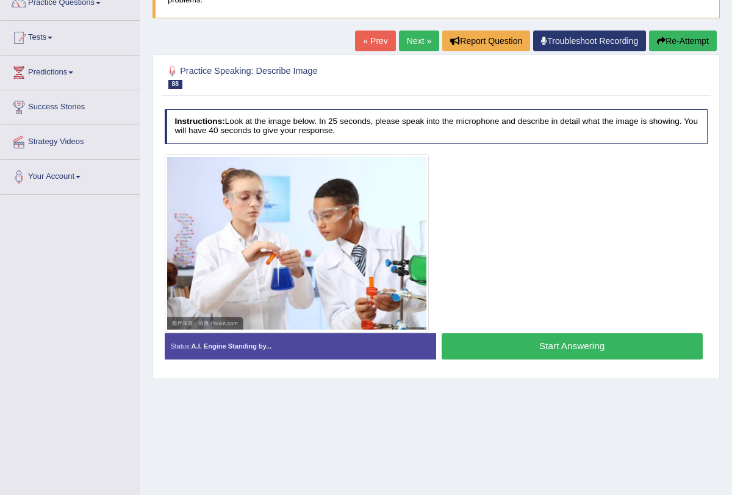
click at [510, 334] on button "Start Answering" at bounding box center [571, 346] width 261 height 26
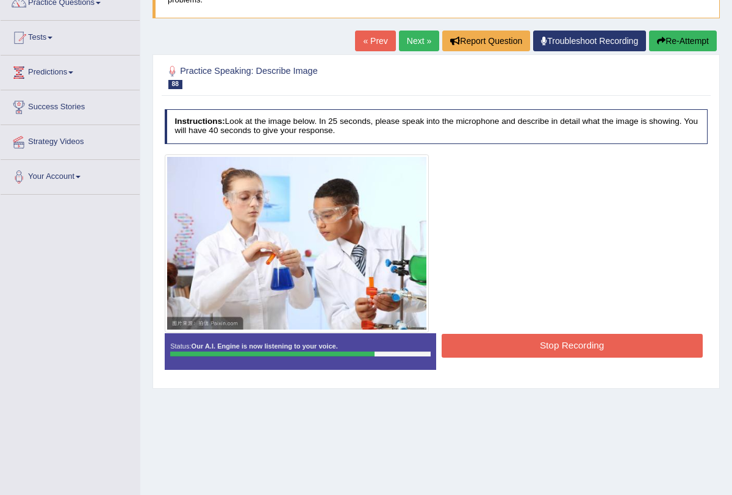
click at [668, 48] on button "Re-Attempt" at bounding box center [683, 40] width 68 height 21
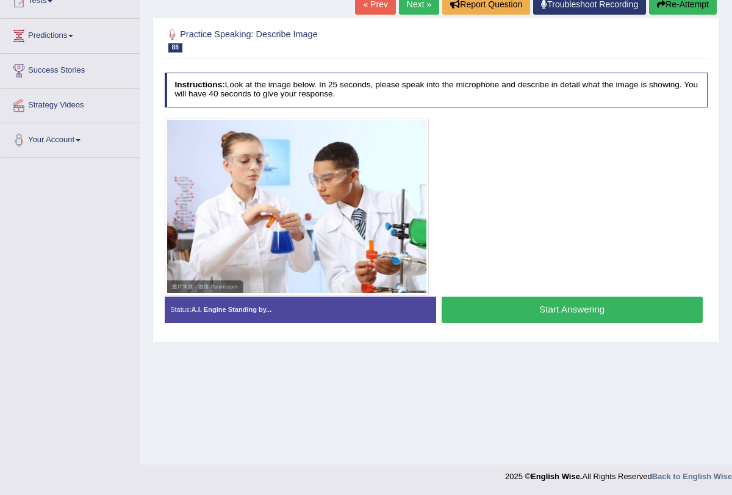
scroll to position [146, 0]
click at [599, 302] on button "Start Answering" at bounding box center [571, 309] width 261 height 26
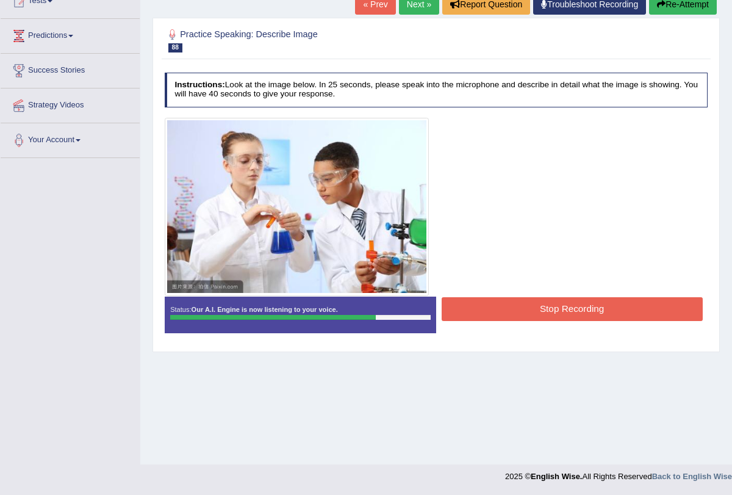
click at [577, 307] on button "Stop Recording" at bounding box center [571, 309] width 261 height 24
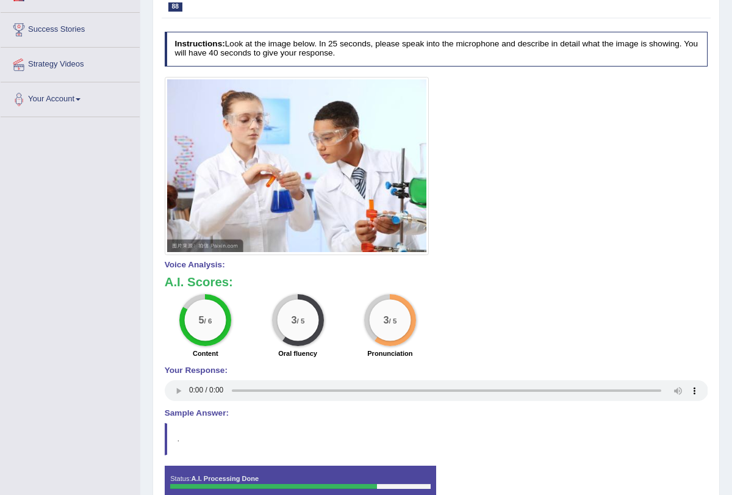
scroll to position [0, 0]
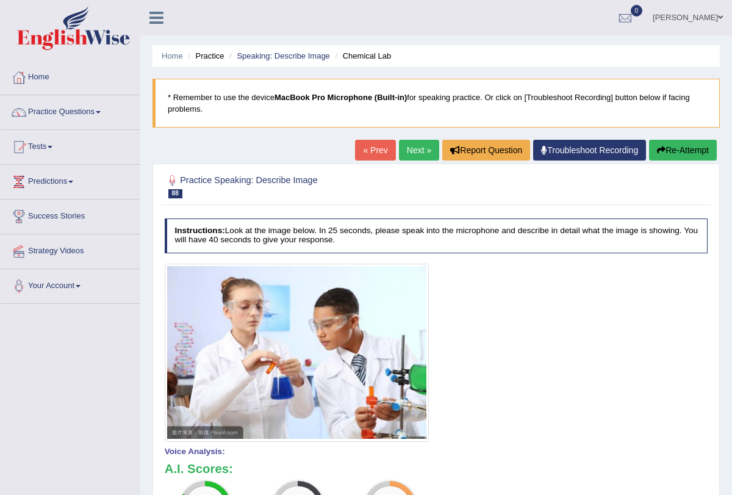
click at [411, 149] on link "Next »" at bounding box center [419, 150] width 40 height 21
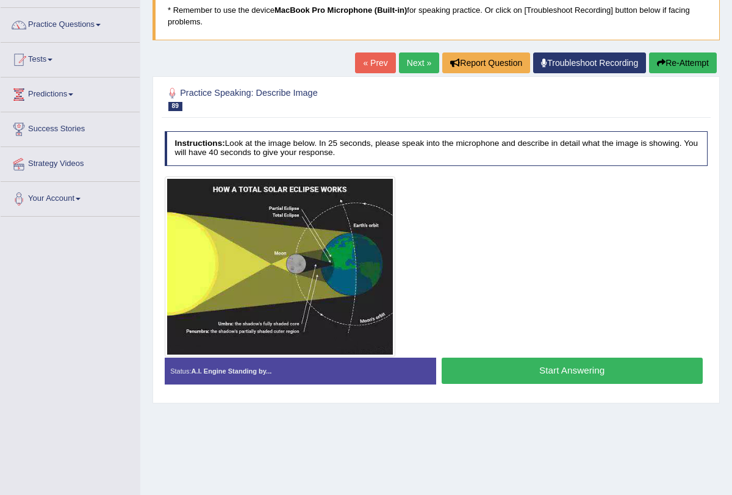
scroll to position [88, 0]
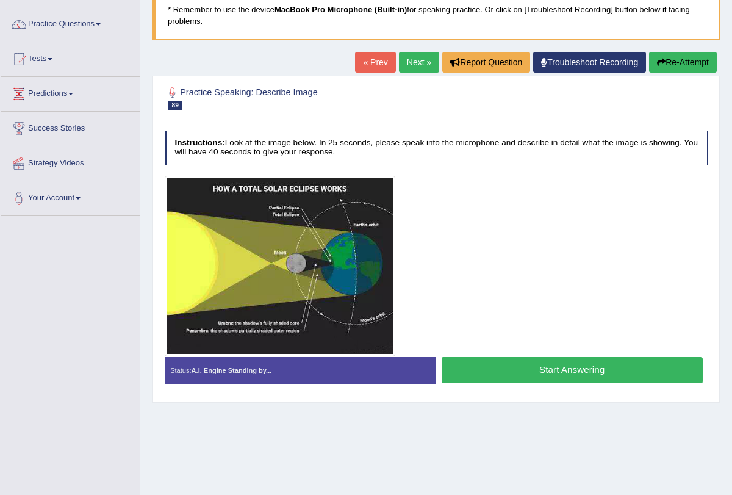
click at [522, 365] on button "Start Answering" at bounding box center [571, 370] width 261 height 26
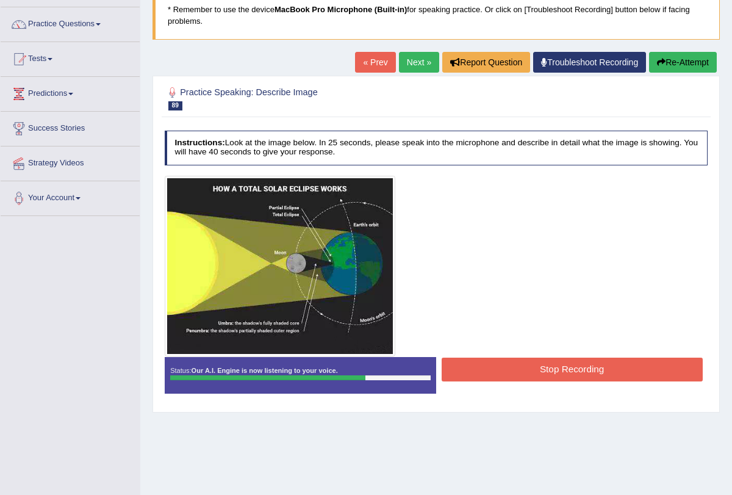
click at [522, 365] on button "Stop Recording" at bounding box center [571, 369] width 261 height 24
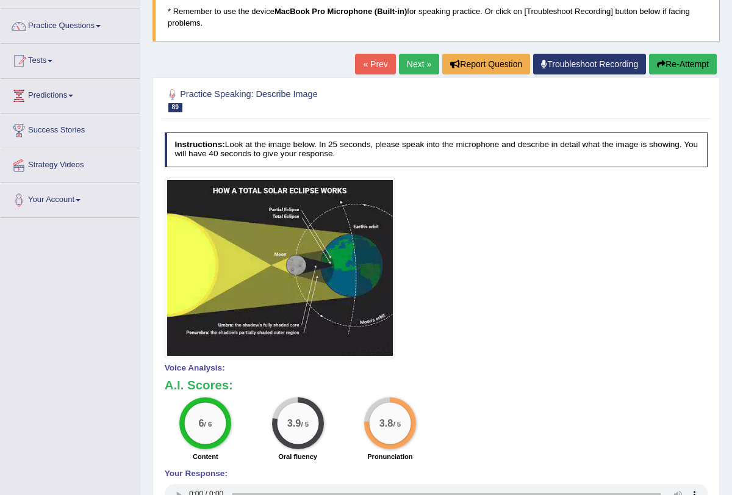
scroll to position [0, 0]
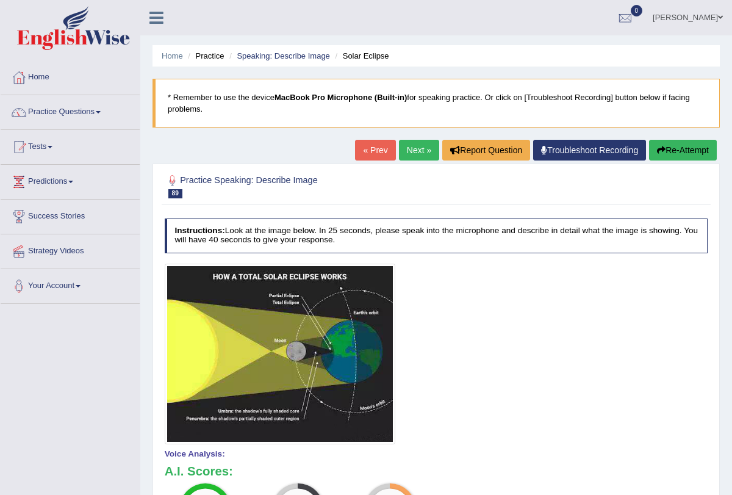
click at [409, 152] on link "Next »" at bounding box center [419, 150] width 40 height 21
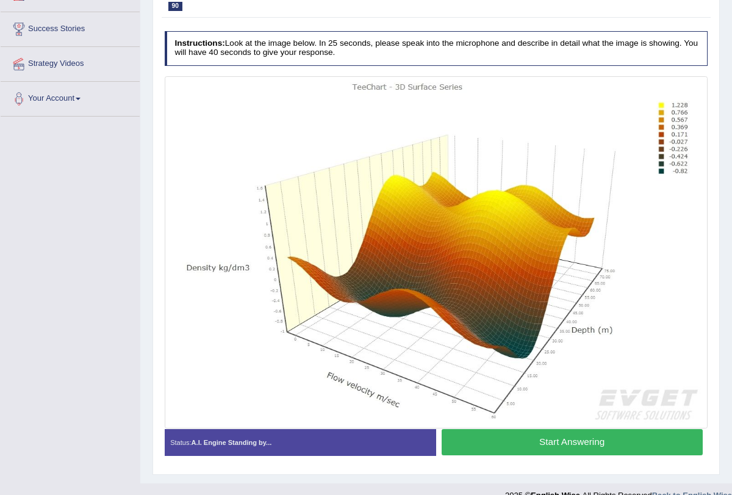
scroll to position [188, 0]
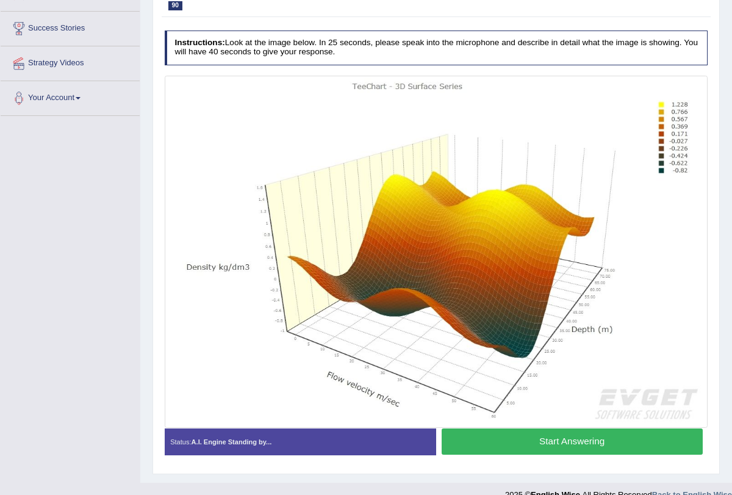
click at [504, 433] on button "Start Answering" at bounding box center [571, 441] width 261 height 26
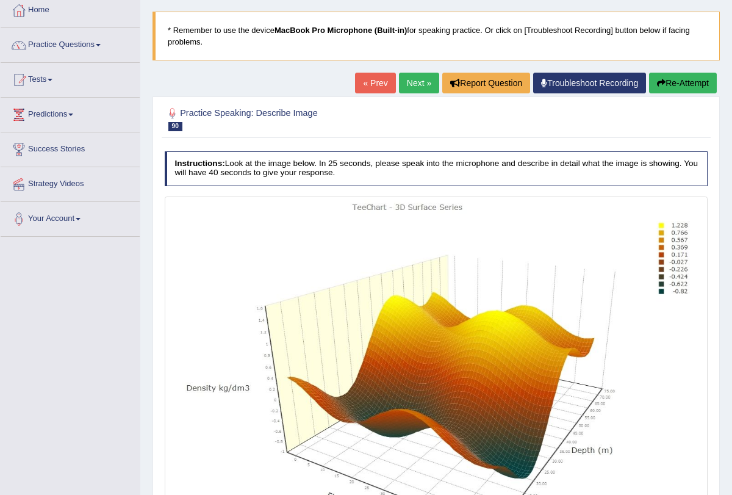
scroll to position [5, 0]
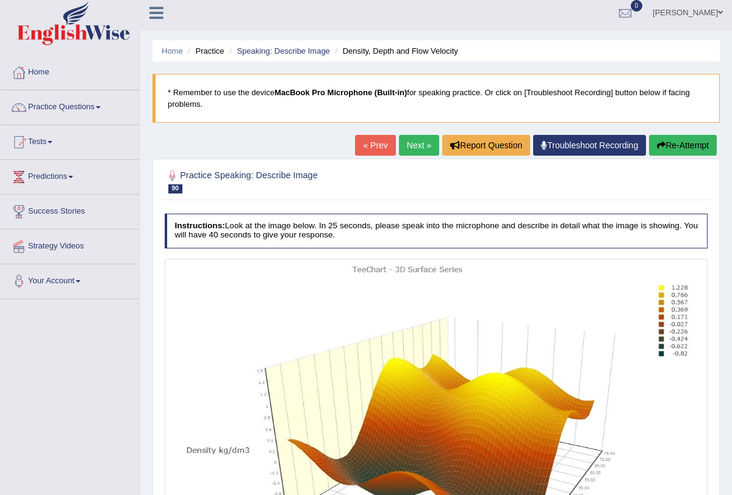
click at [408, 140] on link "Next »" at bounding box center [419, 145] width 40 height 21
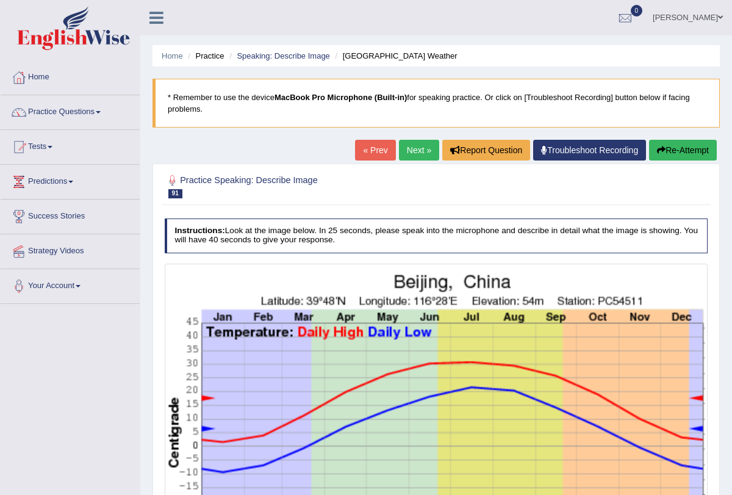
scroll to position [146, 0]
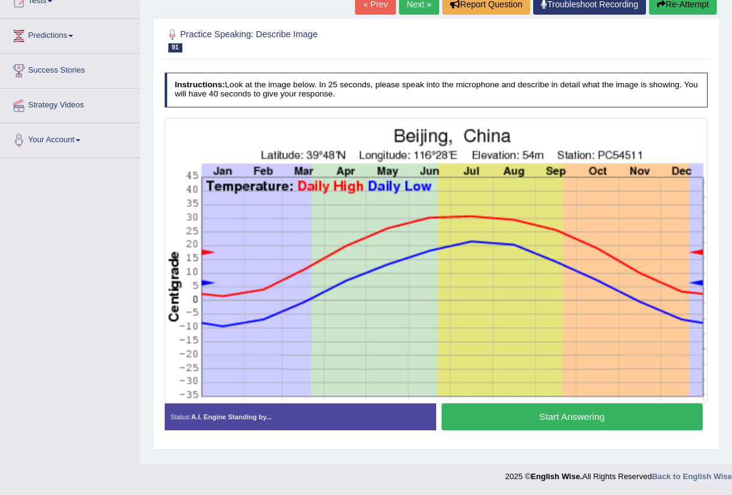
click at [515, 416] on button "Start Answering" at bounding box center [571, 416] width 261 height 26
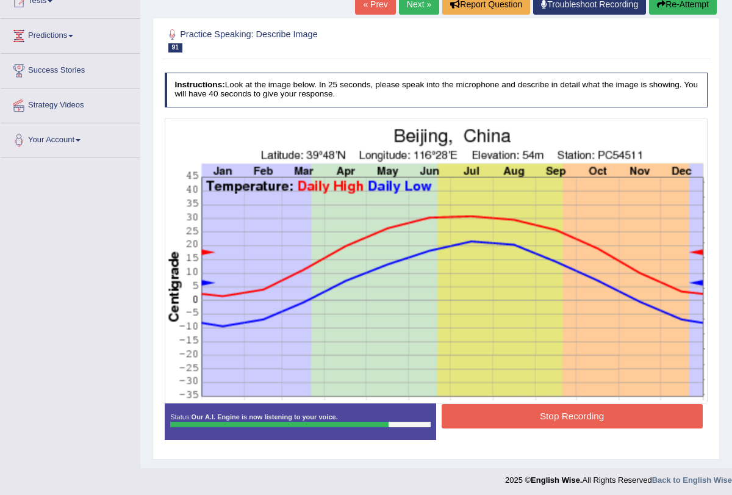
click at [515, 416] on button "Stop Recording" at bounding box center [571, 416] width 261 height 24
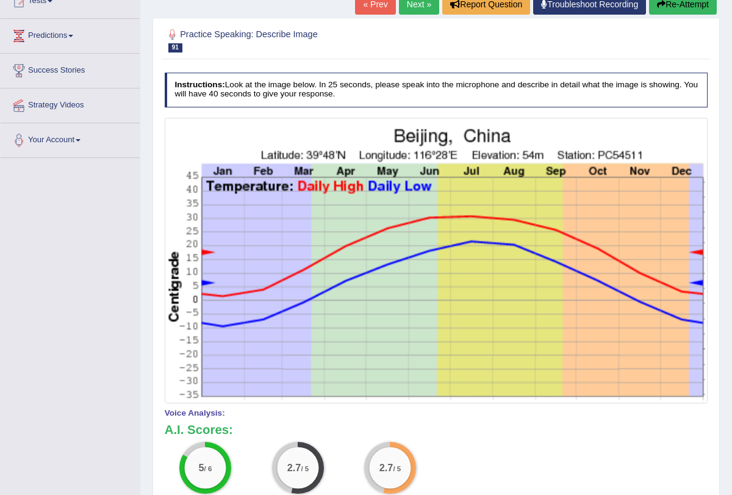
click at [413, 1] on link "Next »" at bounding box center [419, 4] width 40 height 21
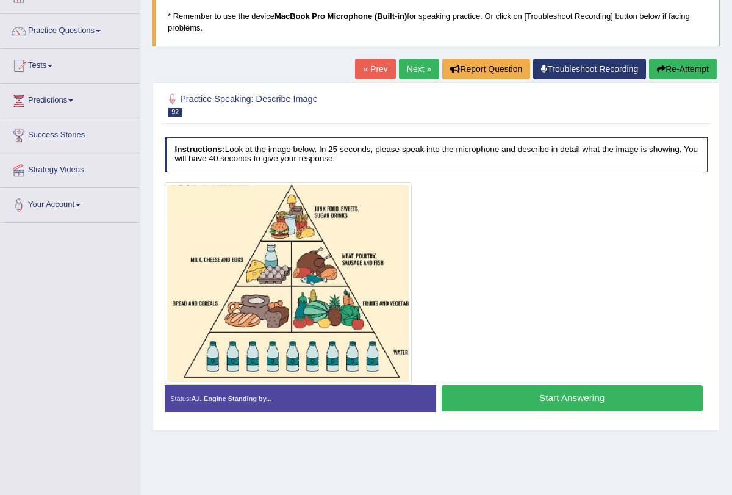
scroll to position [86, 0]
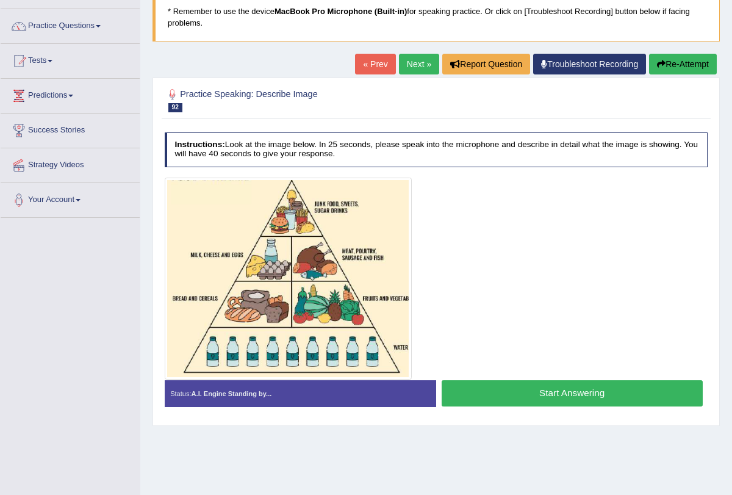
click at [490, 397] on button "Start Answering" at bounding box center [571, 393] width 261 height 26
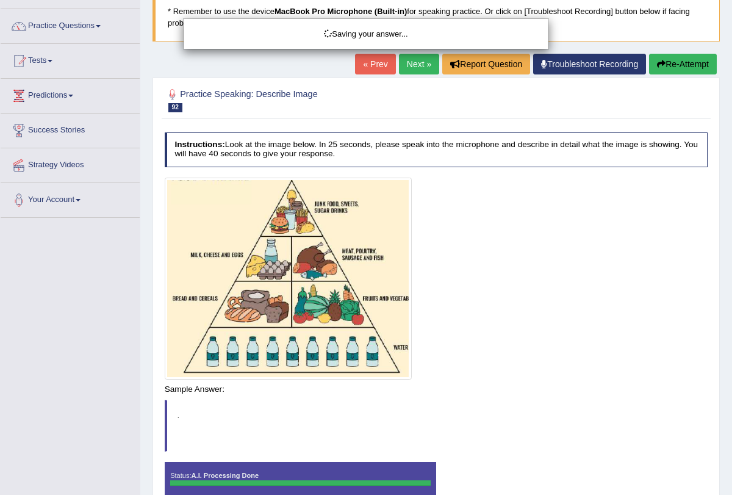
click at [525, 385] on div "Saving your answer..." at bounding box center [366, 247] width 732 height 495
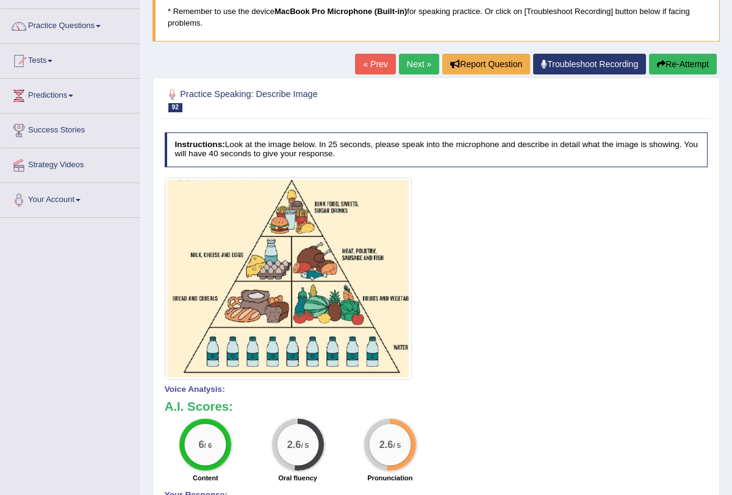
click at [413, 67] on link "Next »" at bounding box center [419, 64] width 40 height 21
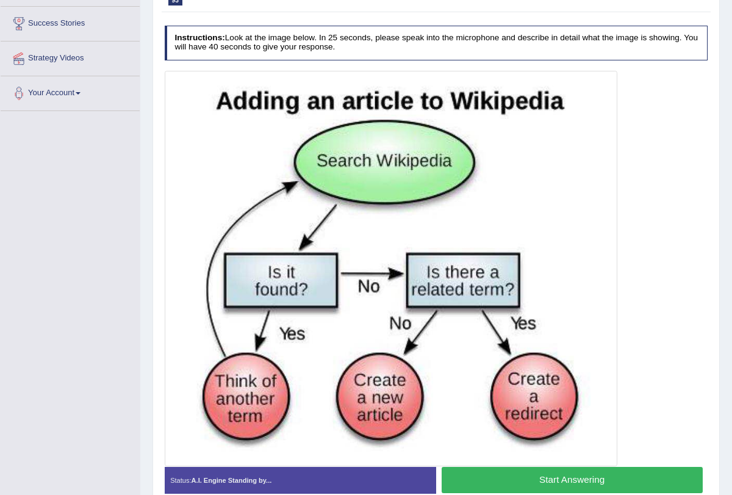
scroll to position [209, 0]
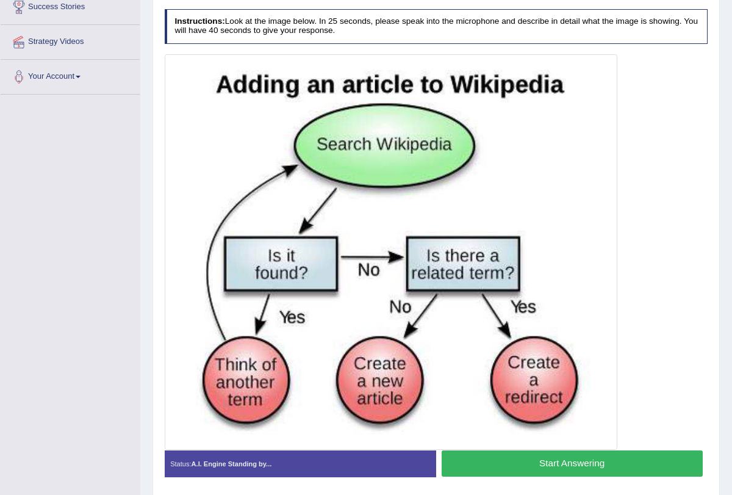
click at [544, 466] on button "Start Answering" at bounding box center [571, 463] width 261 height 26
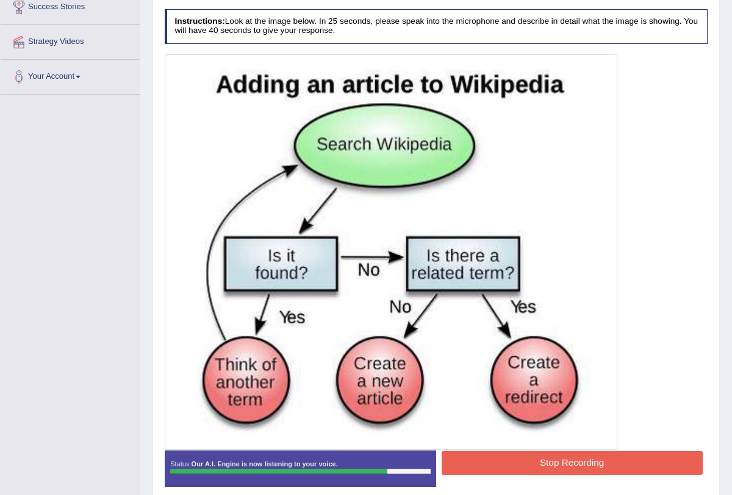
click at [549, 463] on button "Stop Recording" at bounding box center [571, 463] width 261 height 24
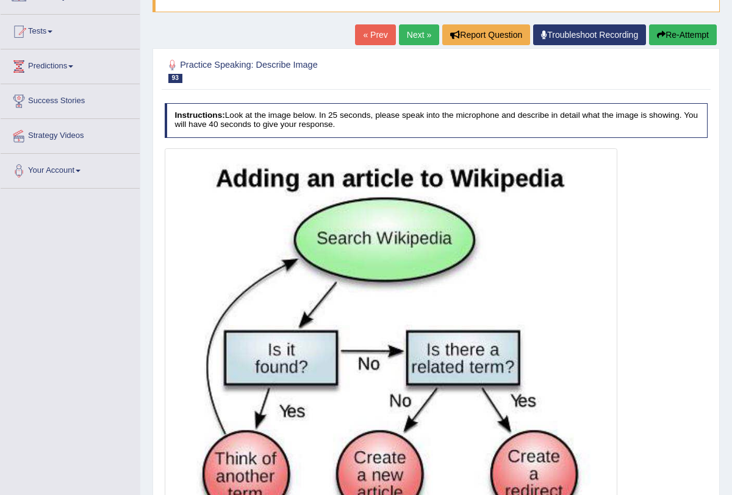
scroll to position [0, 0]
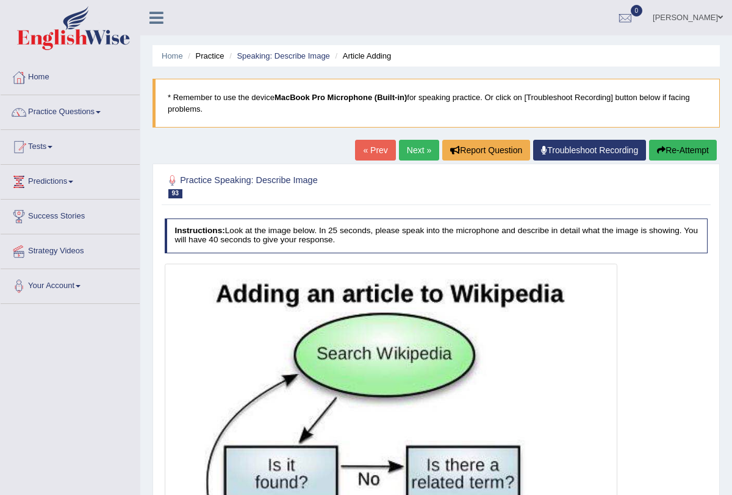
click at [407, 154] on link "Next »" at bounding box center [419, 150] width 40 height 21
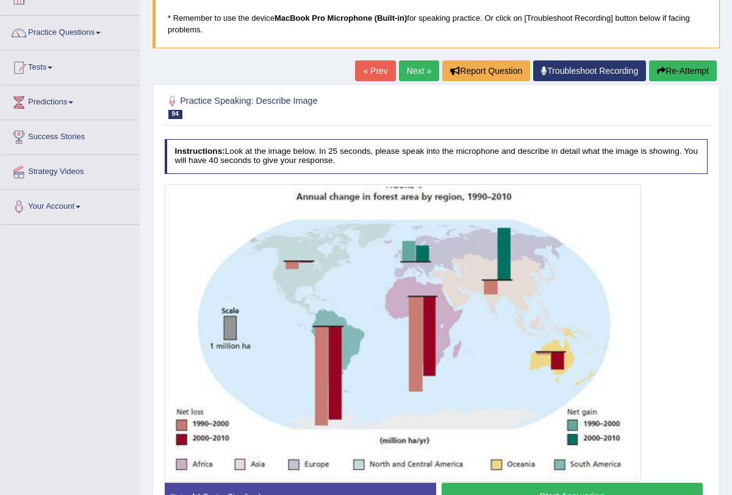
scroll to position [149, 0]
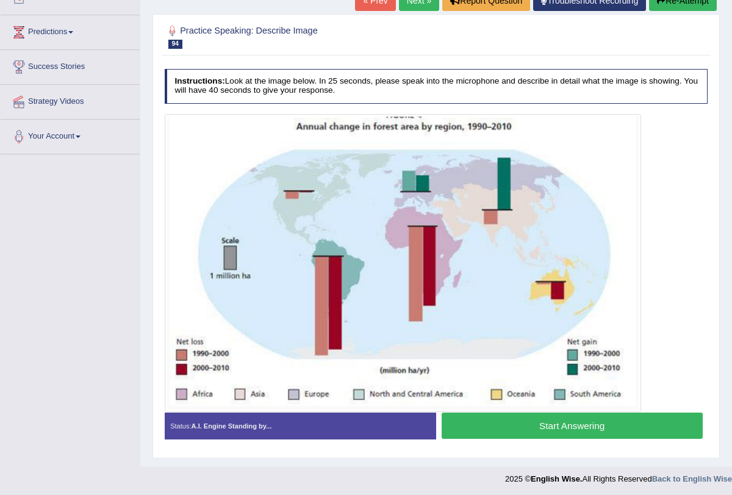
click at [548, 421] on button "Start Answering" at bounding box center [571, 425] width 261 height 26
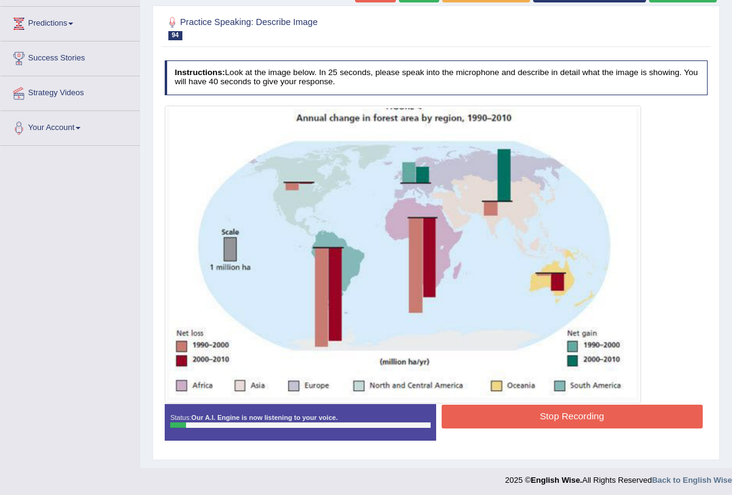
scroll to position [159, 0]
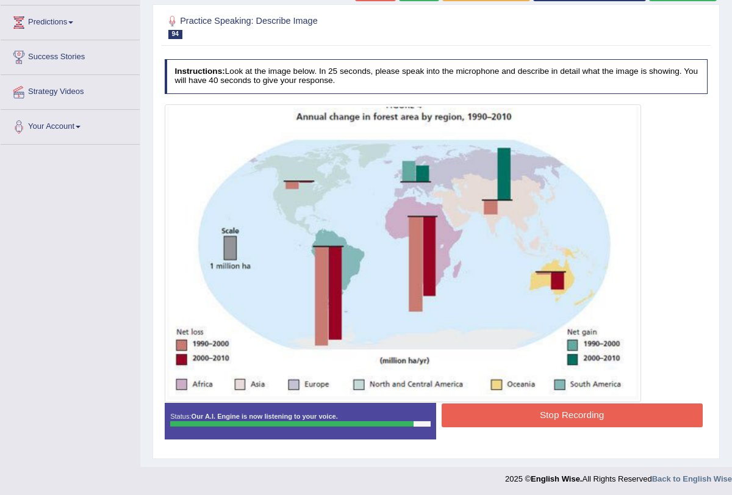
click at [563, 407] on button "Stop Recording" at bounding box center [571, 415] width 261 height 24
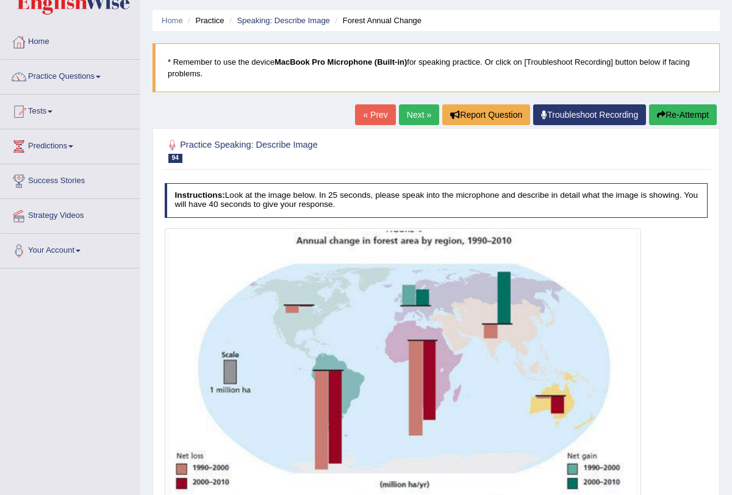
scroll to position [0, 0]
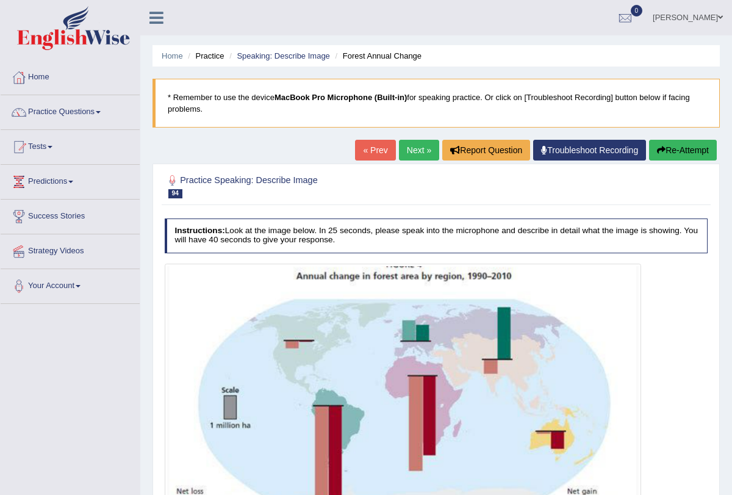
click at [407, 158] on link "Next »" at bounding box center [419, 150] width 40 height 21
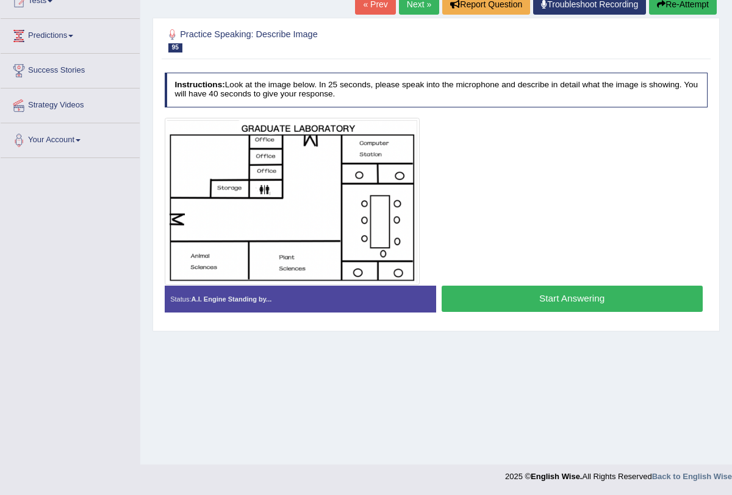
scroll to position [115, 0]
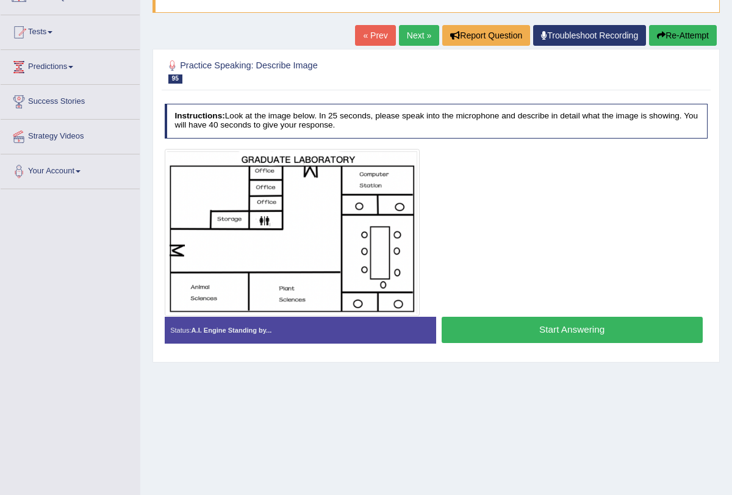
click at [399, 37] on link "Next »" at bounding box center [419, 35] width 40 height 21
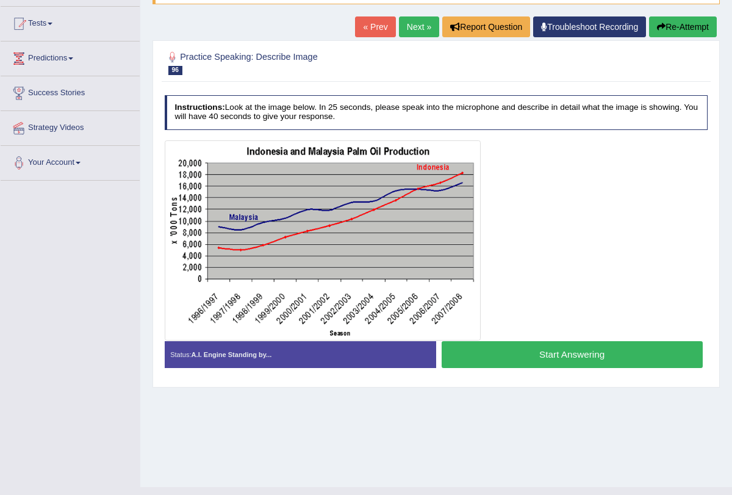
scroll to position [146, 0]
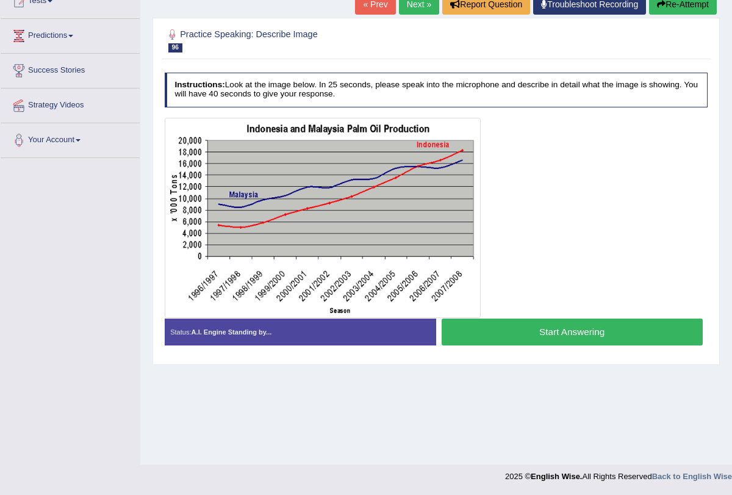
click at [528, 327] on button "Start Answering" at bounding box center [571, 331] width 261 height 26
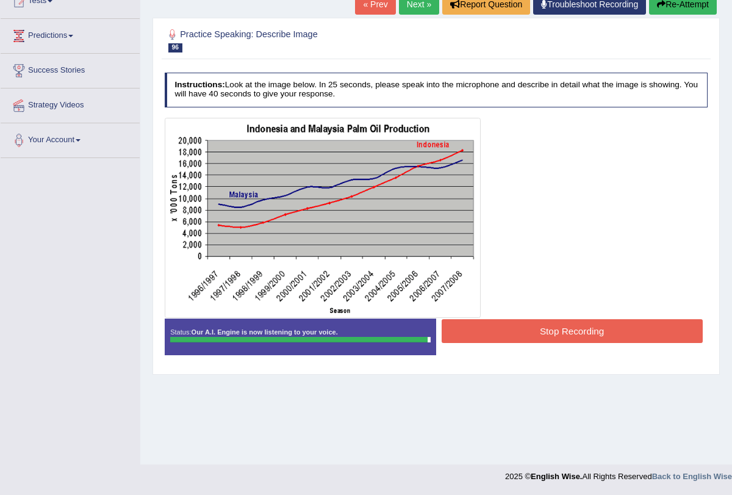
click at [528, 327] on button "Stop Recording" at bounding box center [571, 331] width 261 height 24
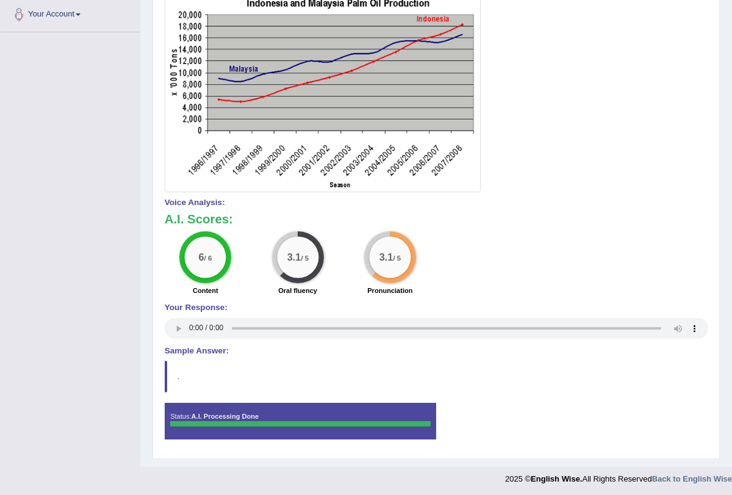
scroll to position [0, 0]
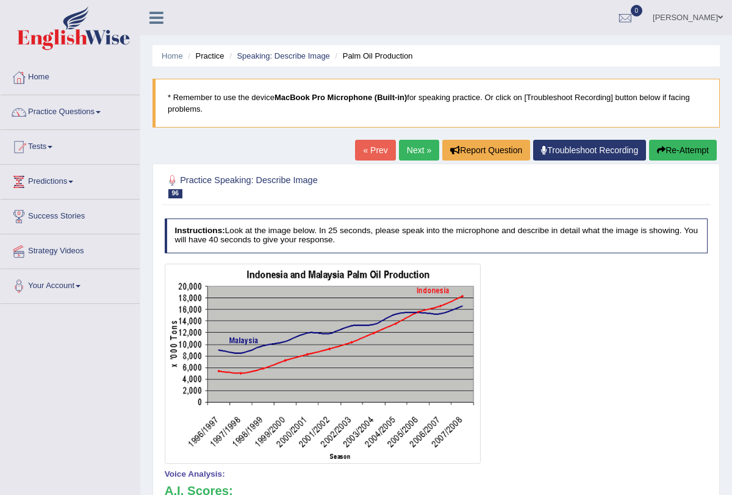
click at [399, 157] on link "Next »" at bounding box center [419, 150] width 40 height 21
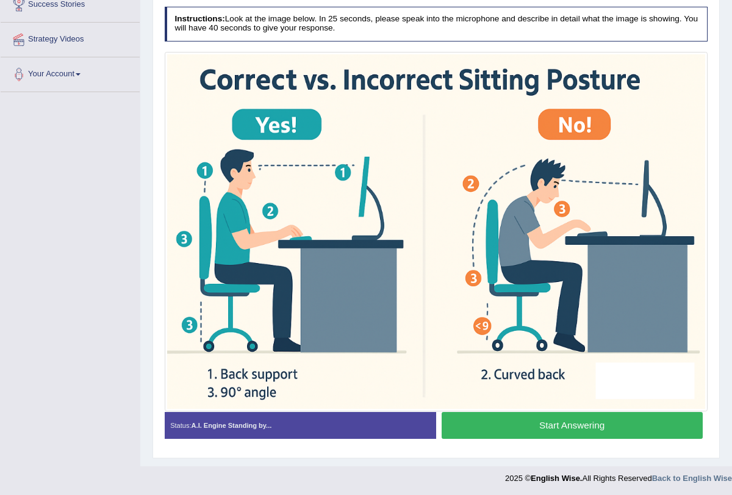
scroll to position [212, 0]
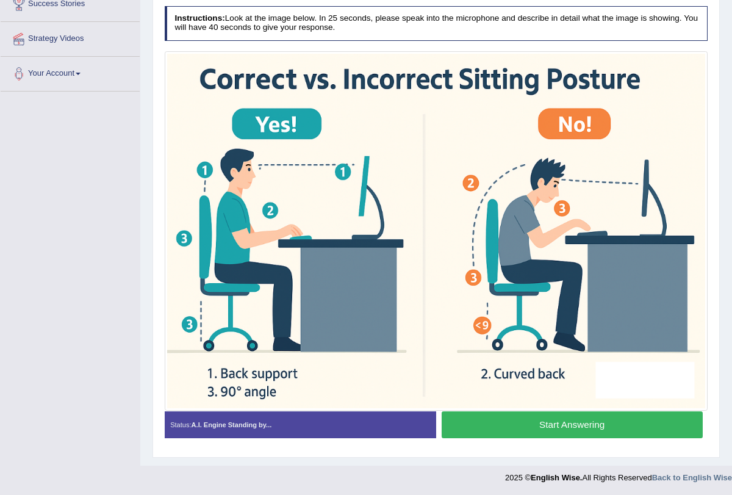
click at [529, 426] on button "Start Answering" at bounding box center [571, 424] width 261 height 26
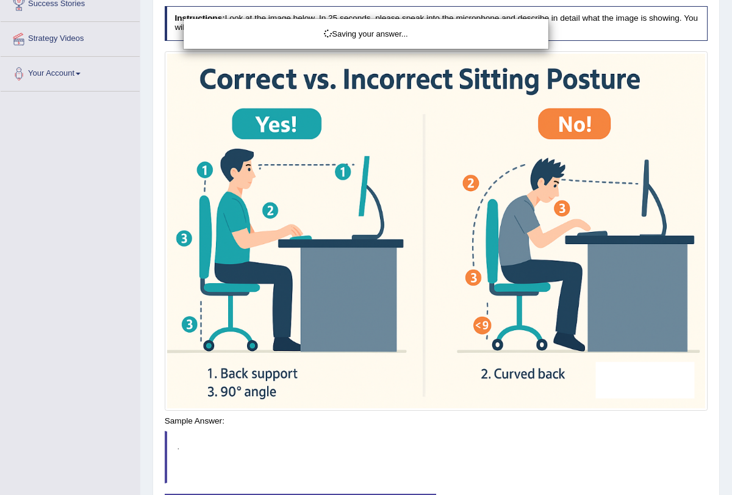
click at [529, 426] on div "Saving your answer..." at bounding box center [366, 247] width 732 height 495
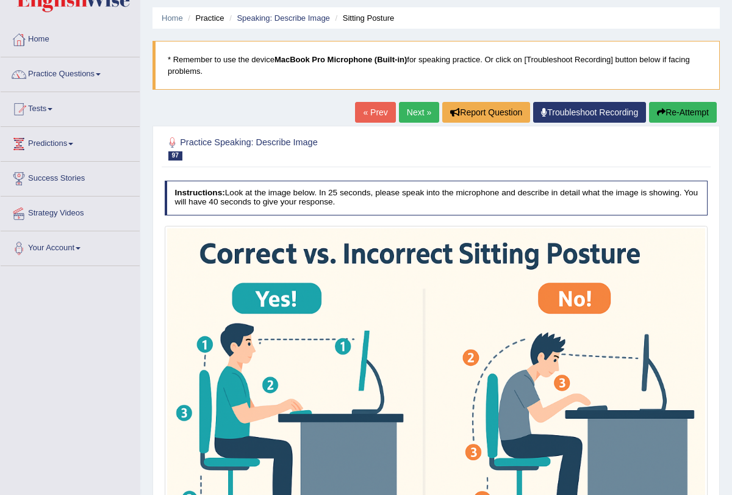
scroll to position [24, 0]
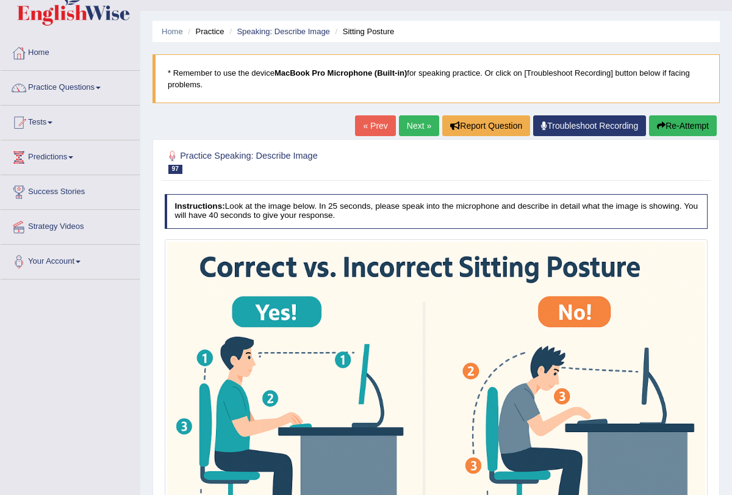
click at [411, 129] on link "Next »" at bounding box center [419, 125] width 40 height 21
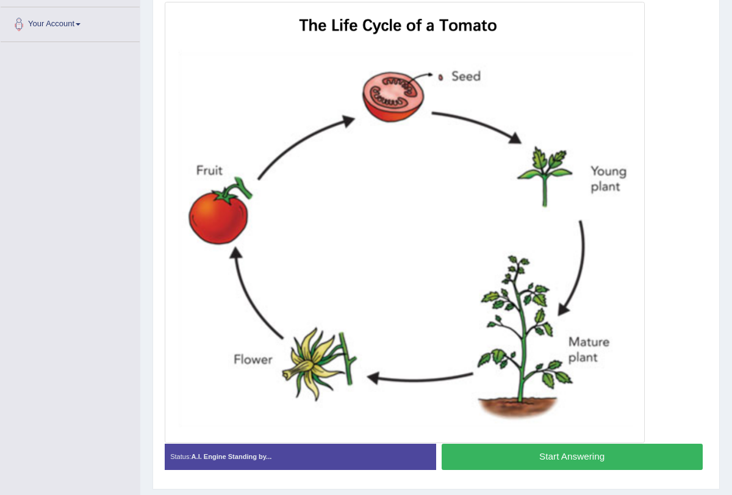
scroll to position [260, 0]
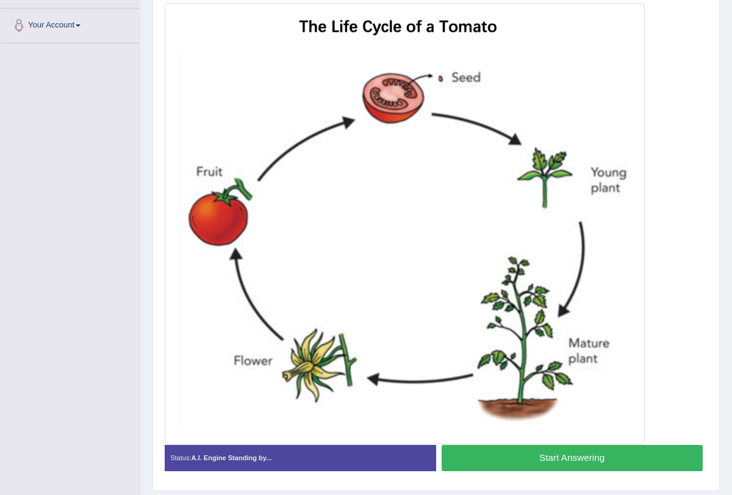
click at [525, 452] on button "Start Answering" at bounding box center [571, 458] width 261 height 26
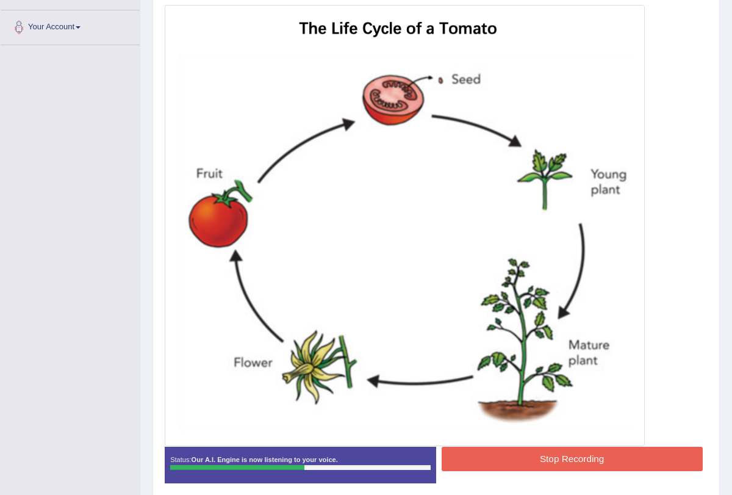
scroll to position [263, 0]
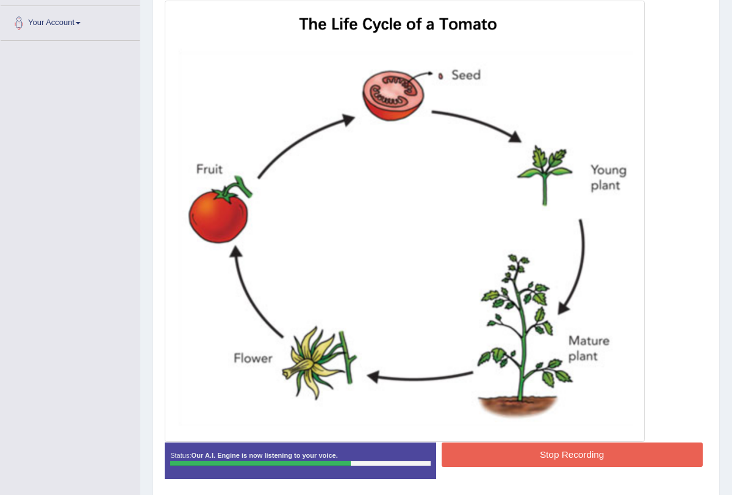
click at [569, 449] on button "Stop Recording" at bounding box center [571, 454] width 261 height 24
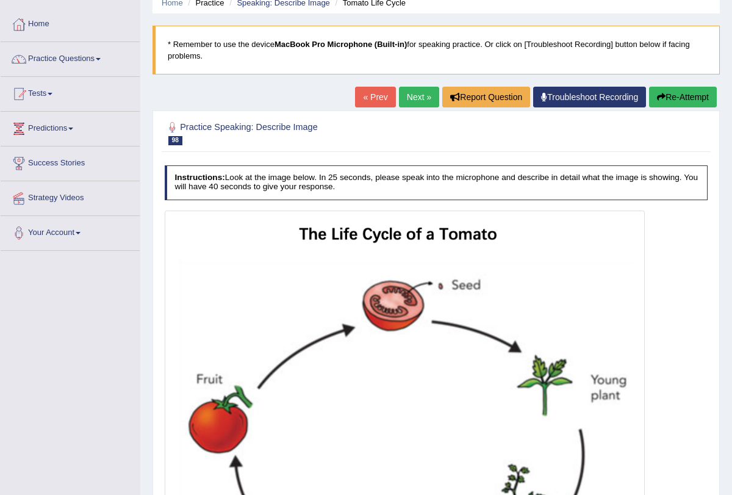
scroll to position [13, 0]
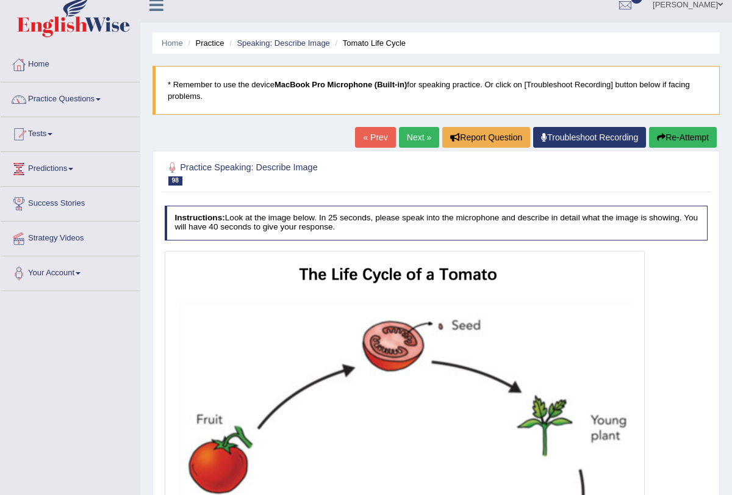
click at [406, 140] on link "Next »" at bounding box center [419, 137] width 40 height 21
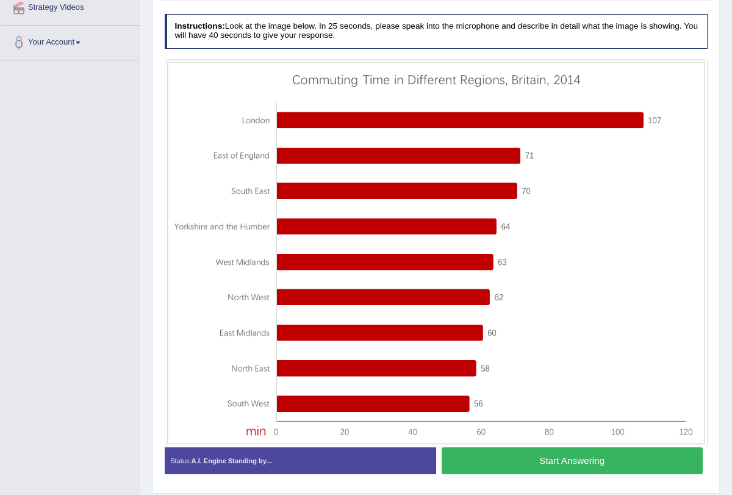
scroll to position [245, 0]
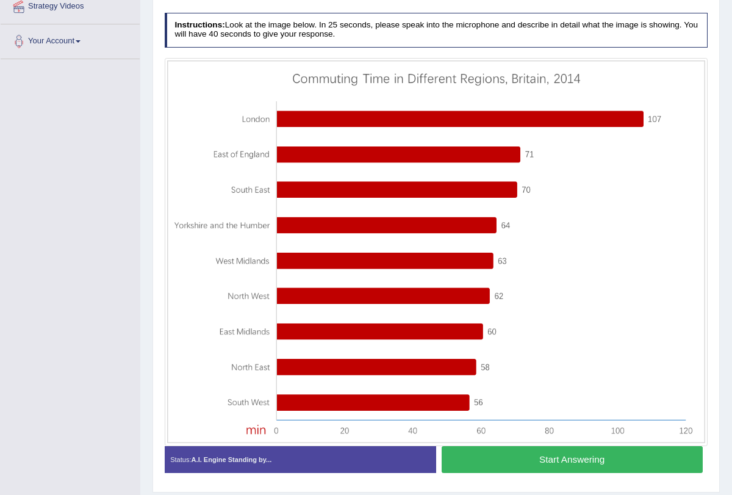
click at [557, 462] on button "Start Answering" at bounding box center [571, 459] width 261 height 26
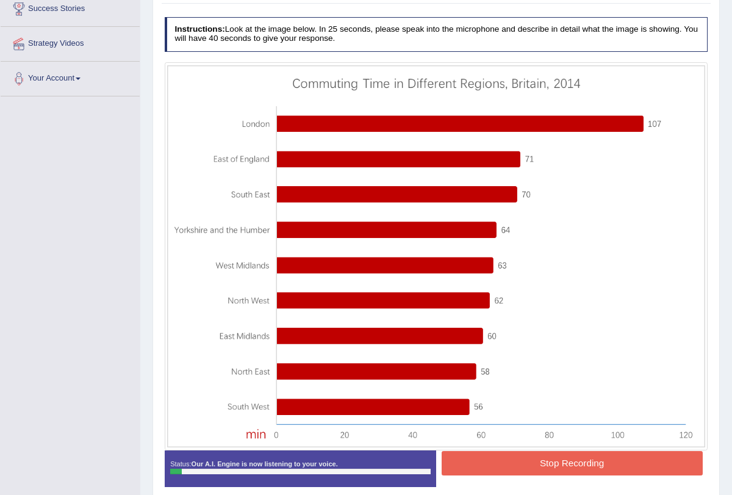
scroll to position [205, 0]
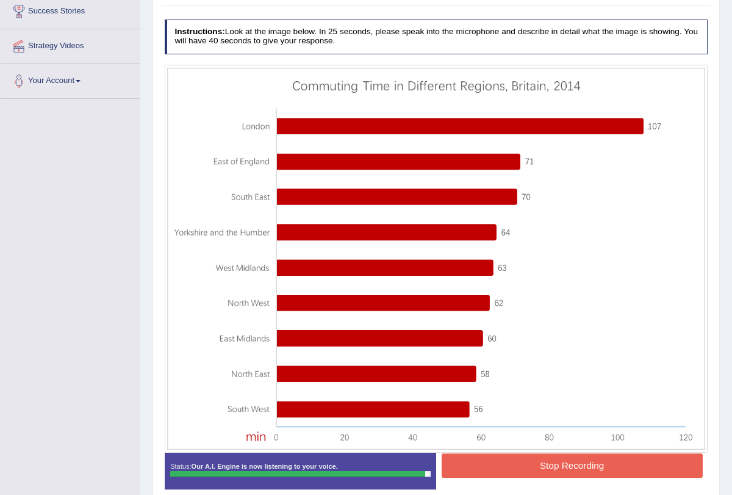
click at [560, 462] on button "Stop Recording" at bounding box center [571, 465] width 261 height 24
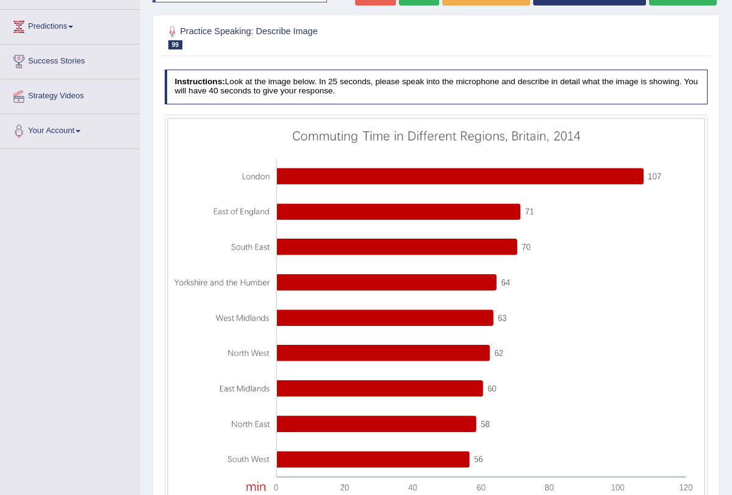
scroll to position [31, 0]
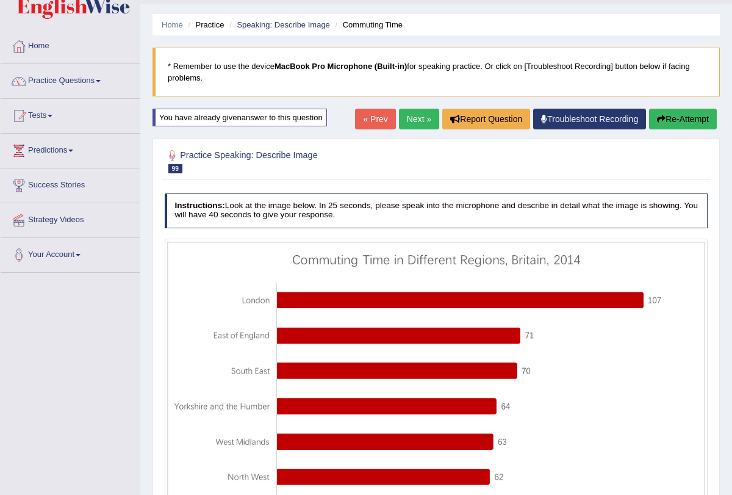
click at [413, 115] on link "Next »" at bounding box center [419, 119] width 40 height 21
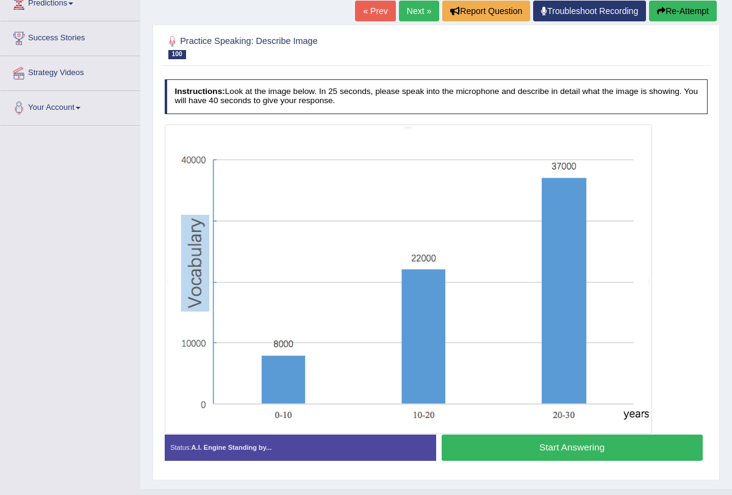
click at [559, 449] on button "Start Answering" at bounding box center [571, 447] width 261 height 26
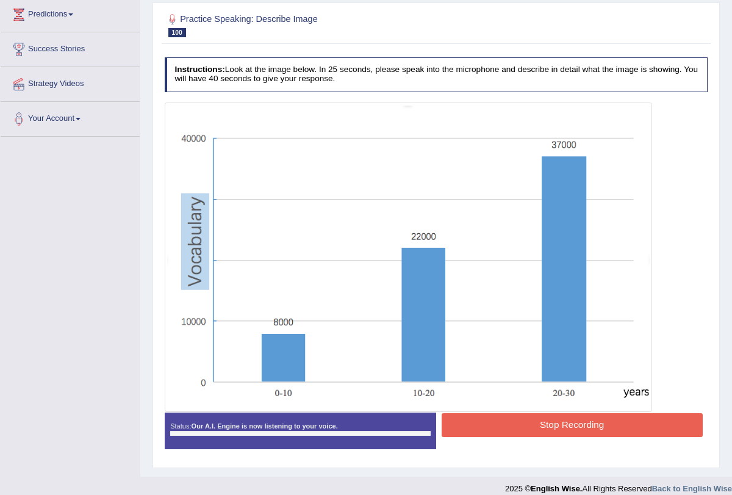
scroll to position [177, 0]
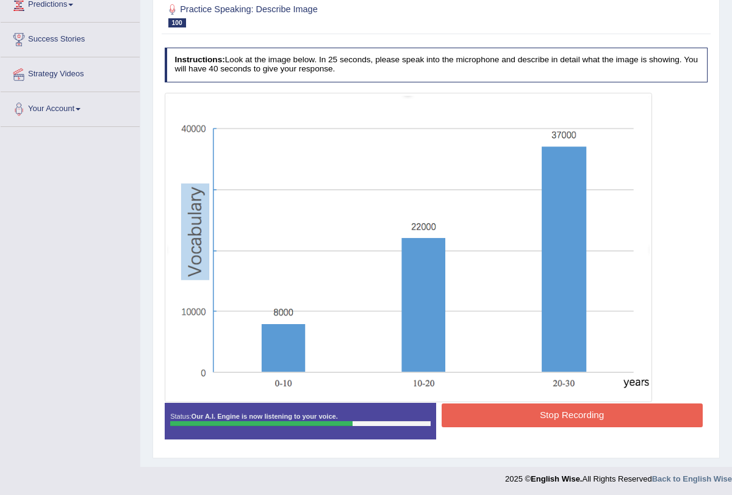
click at [578, 414] on button "Stop Recording" at bounding box center [571, 415] width 261 height 24
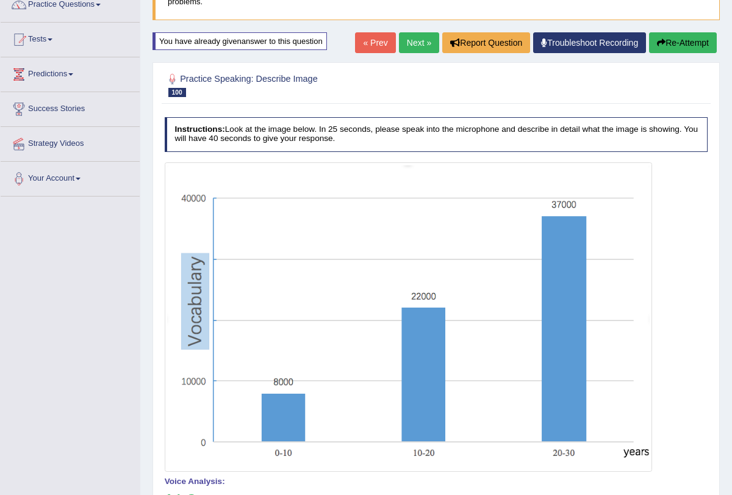
scroll to position [5, 0]
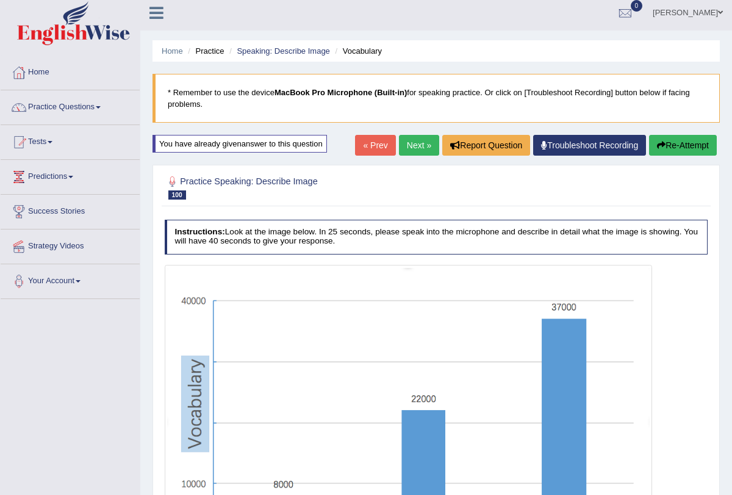
click at [412, 141] on link "Next »" at bounding box center [419, 145] width 40 height 21
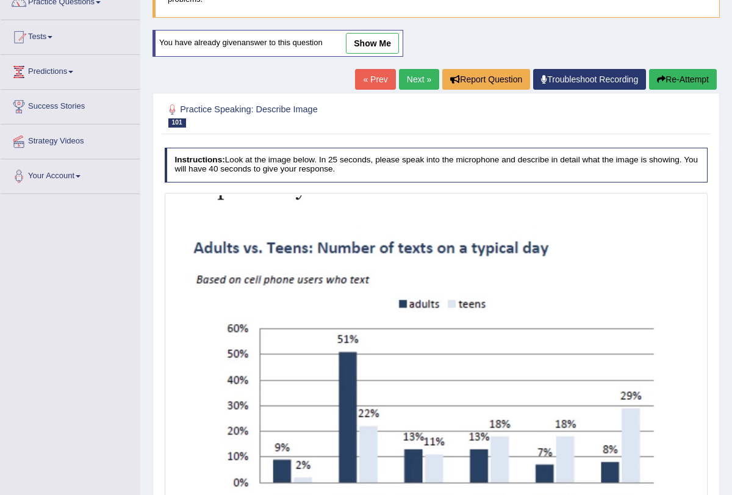
scroll to position [227, 0]
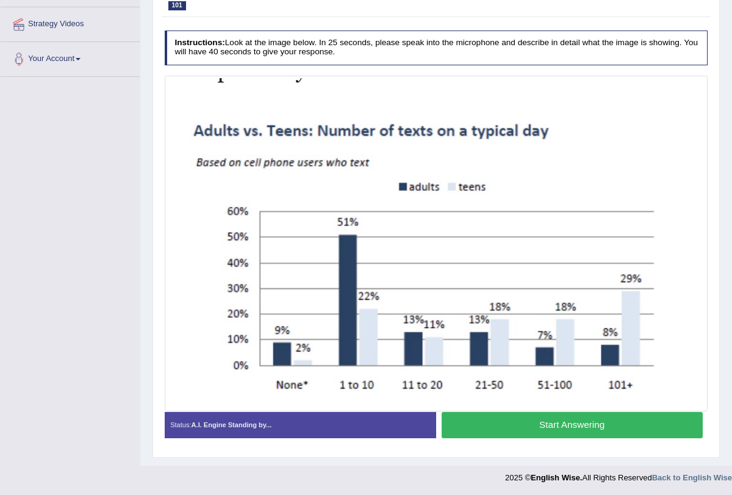
click at [532, 419] on button "Start Answering" at bounding box center [571, 425] width 261 height 26
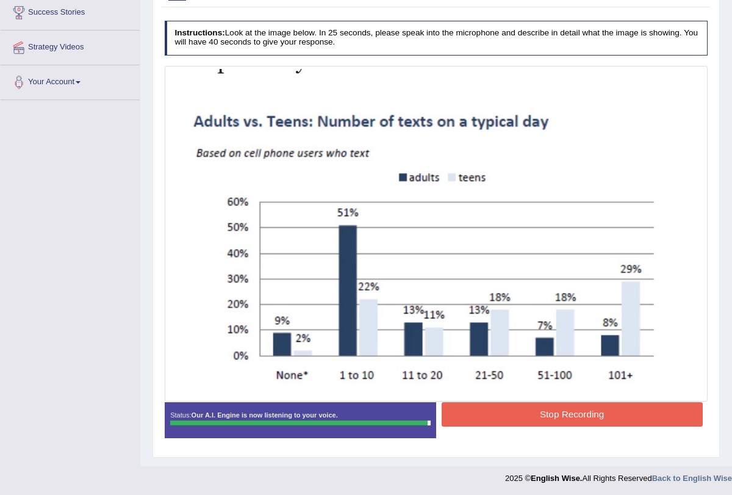
click at [545, 417] on button "Stop Recording" at bounding box center [571, 414] width 261 height 24
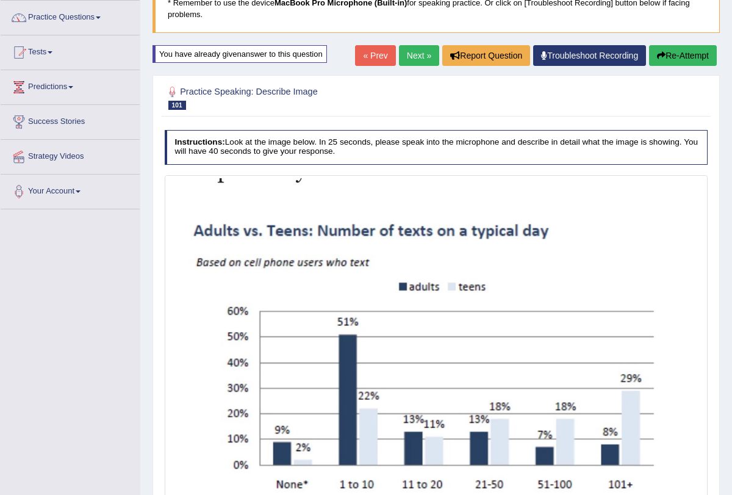
scroll to position [0, 0]
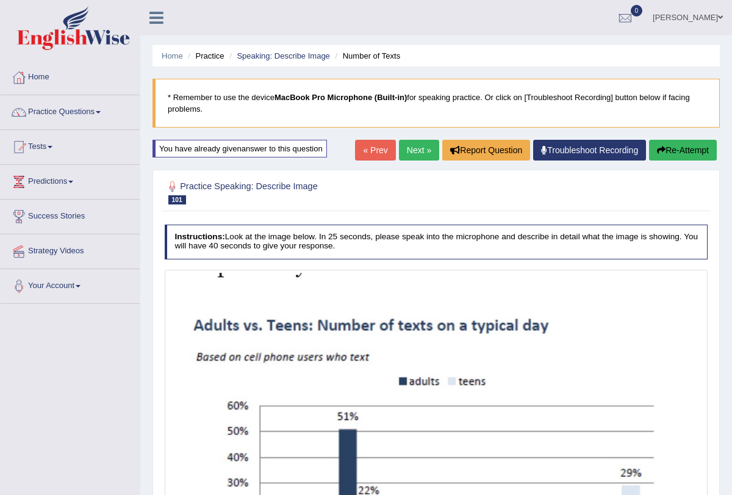
click at [410, 148] on link "Next »" at bounding box center [419, 150] width 40 height 21
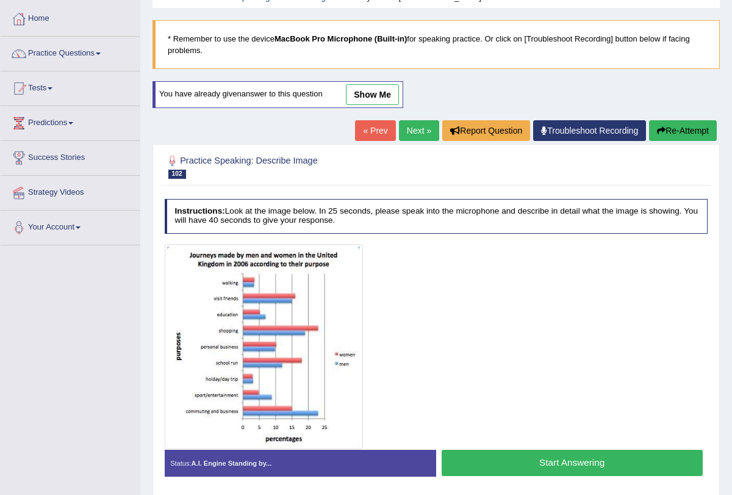
scroll to position [92, 0]
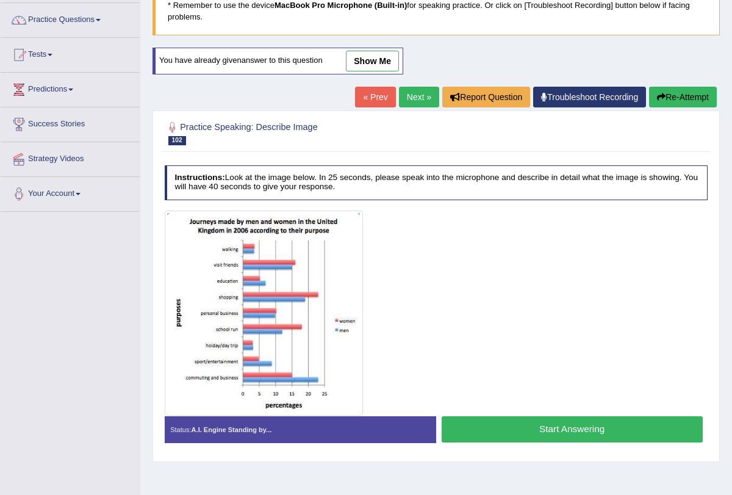
click at [418, 103] on link "Next »" at bounding box center [419, 97] width 40 height 21
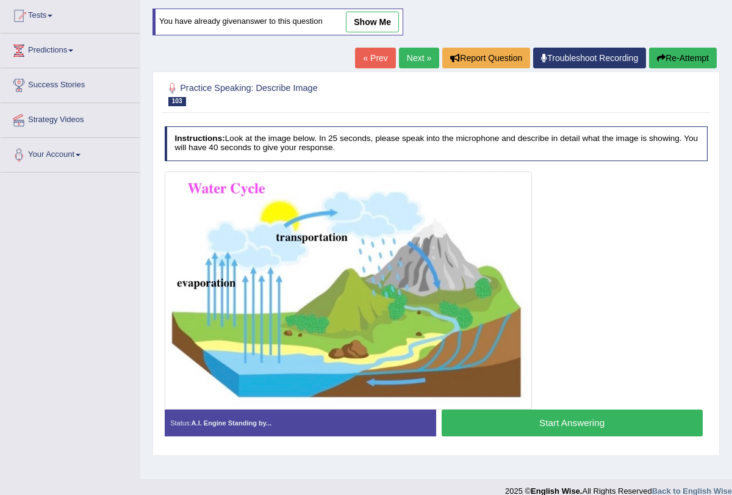
scroll to position [146, 0]
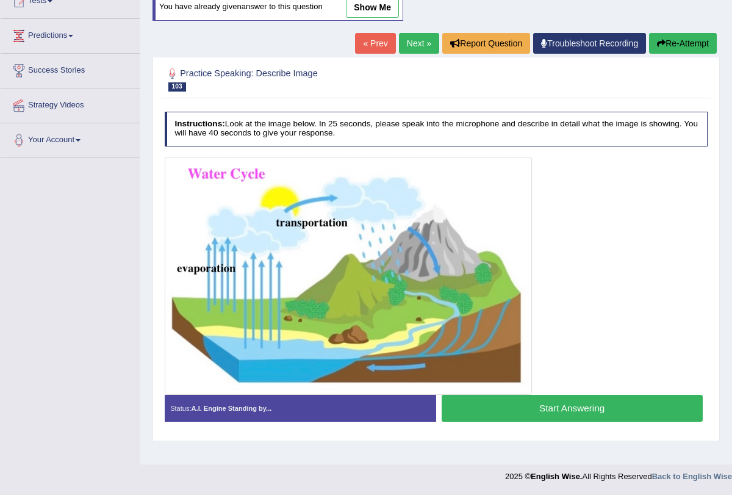
click at [520, 415] on button "Start Answering" at bounding box center [571, 408] width 261 height 26
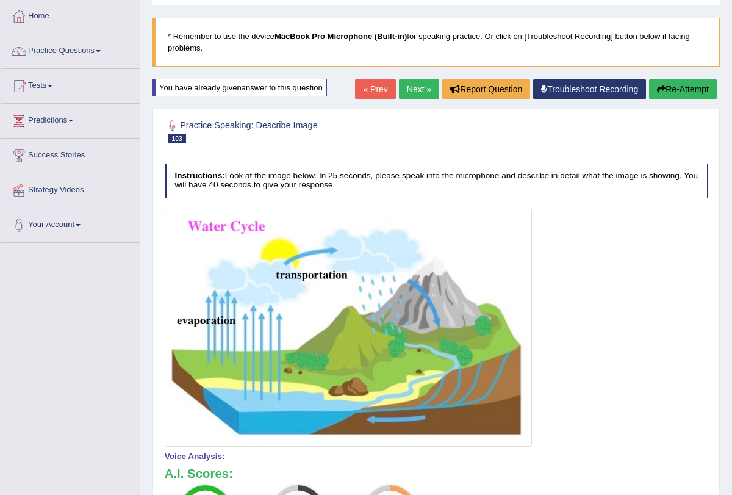
scroll to position [60, 0]
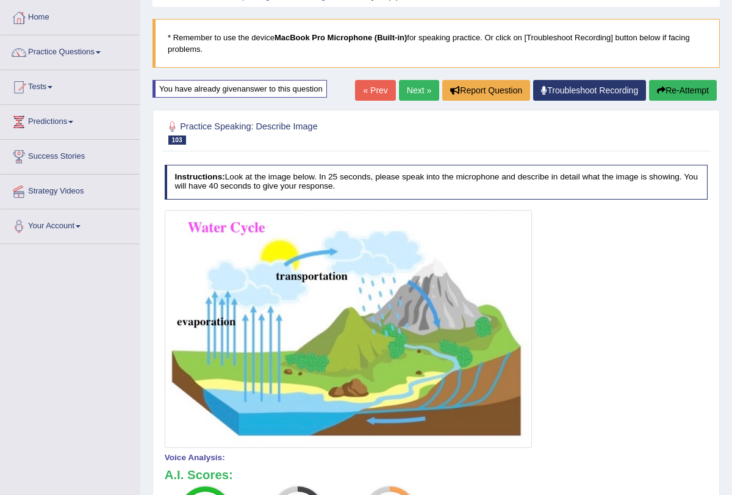
click at [409, 87] on link "Next »" at bounding box center [419, 90] width 40 height 21
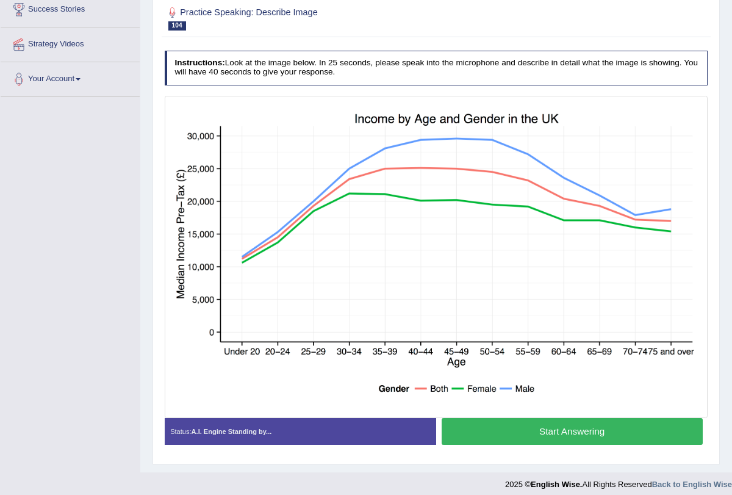
scroll to position [208, 0]
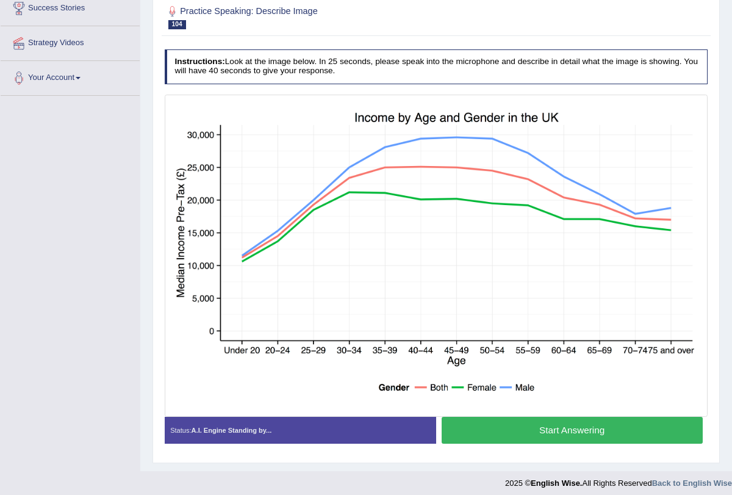
click at [557, 427] on button "Start Answering" at bounding box center [571, 429] width 261 height 26
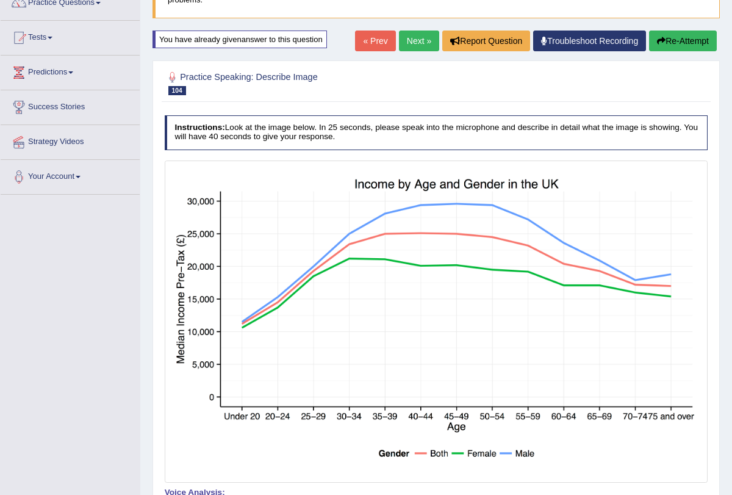
scroll to position [0, 0]
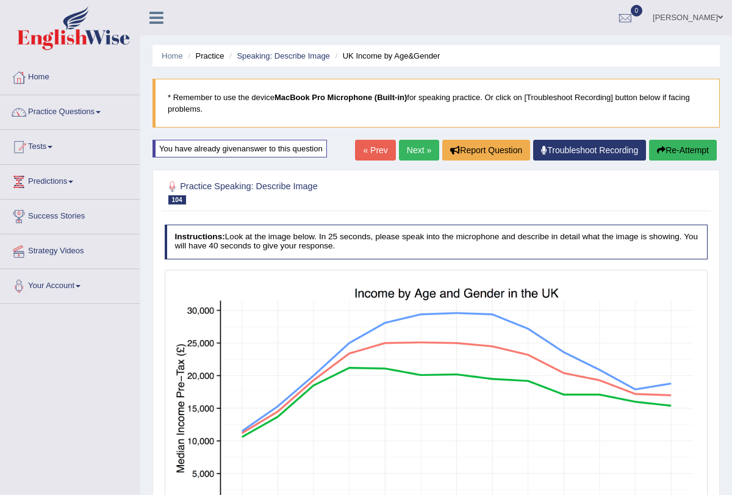
click at [410, 155] on link "Next »" at bounding box center [419, 150] width 40 height 21
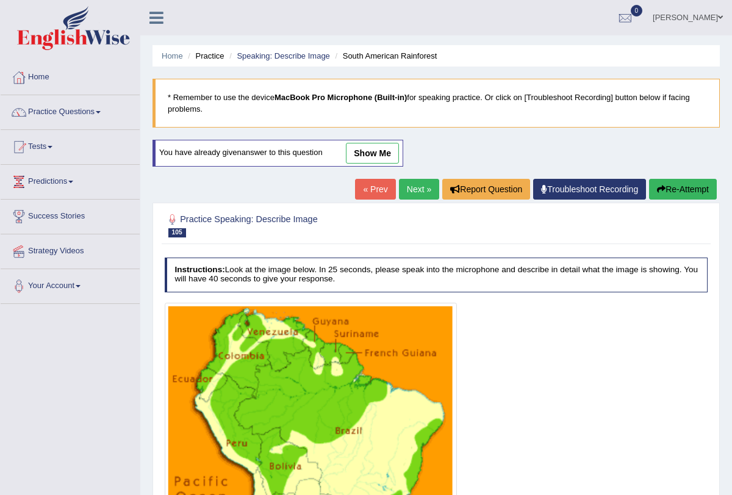
click at [415, 191] on link "Next »" at bounding box center [419, 189] width 40 height 21
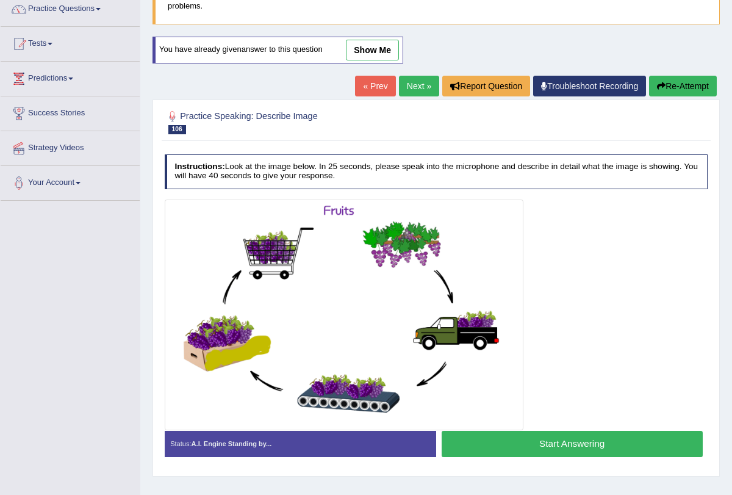
scroll to position [146, 0]
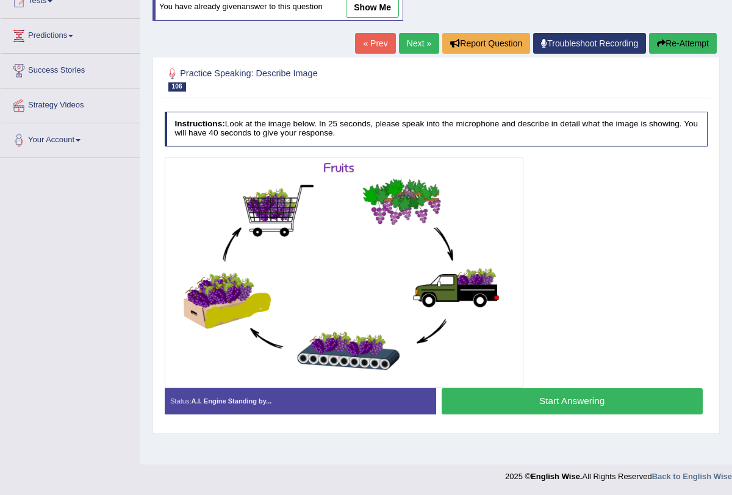
click at [407, 44] on link "Next »" at bounding box center [419, 43] width 40 height 21
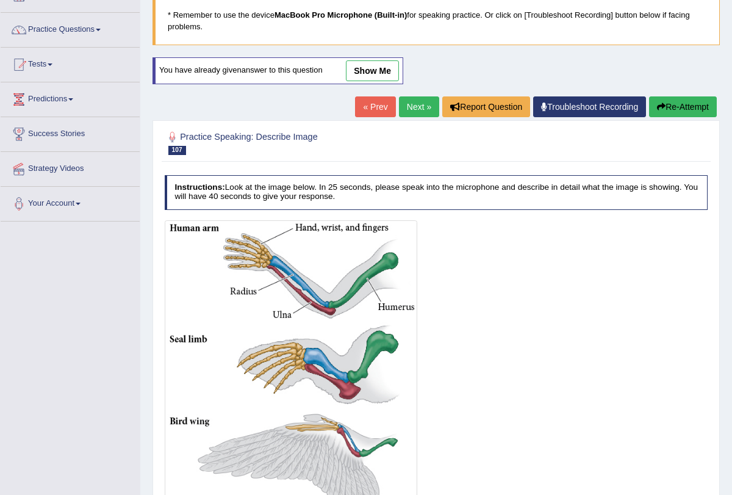
scroll to position [64, 0]
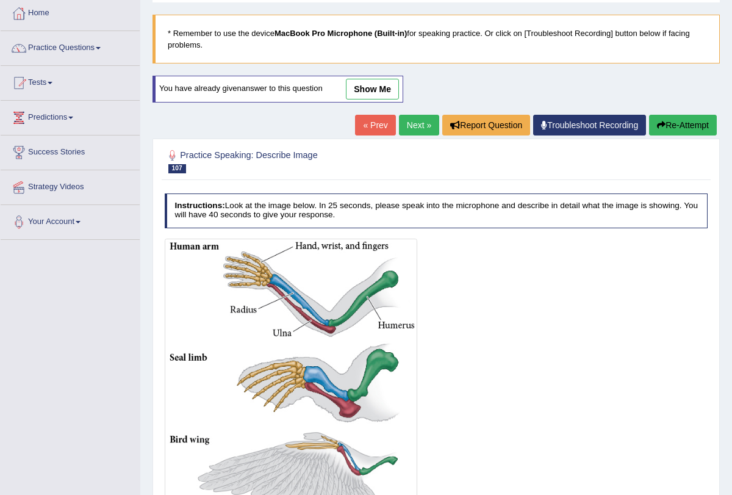
click at [418, 120] on link "Next »" at bounding box center [419, 125] width 40 height 21
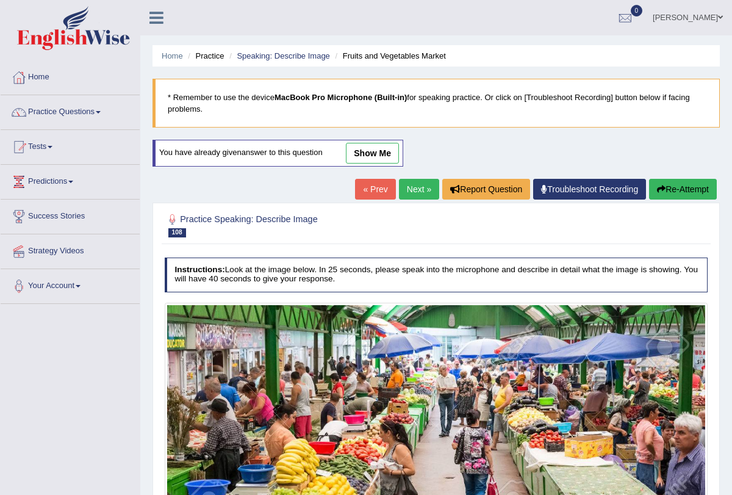
click at [402, 192] on link "Next »" at bounding box center [419, 189] width 40 height 21
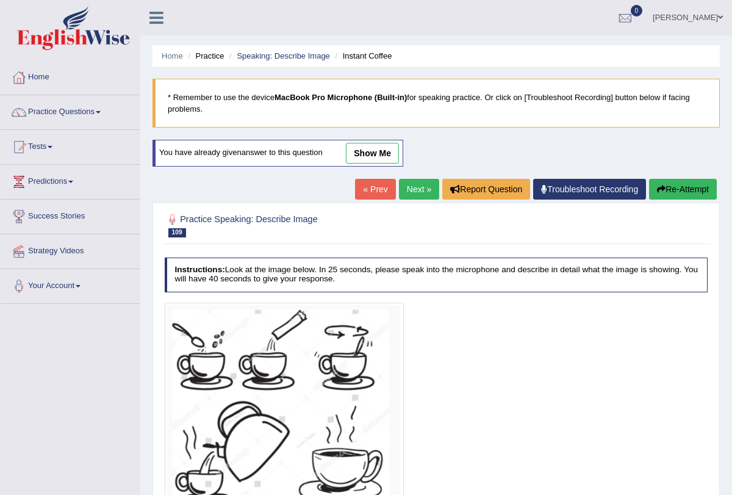
click at [409, 181] on link "Next »" at bounding box center [419, 189] width 40 height 21
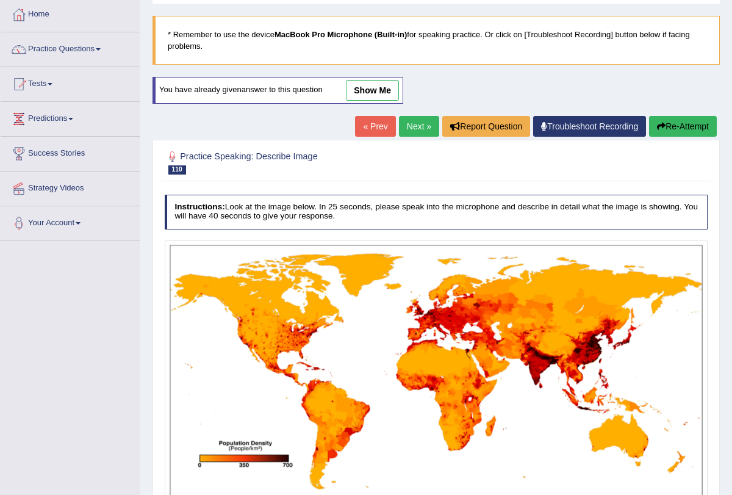
scroll to position [67, 0]
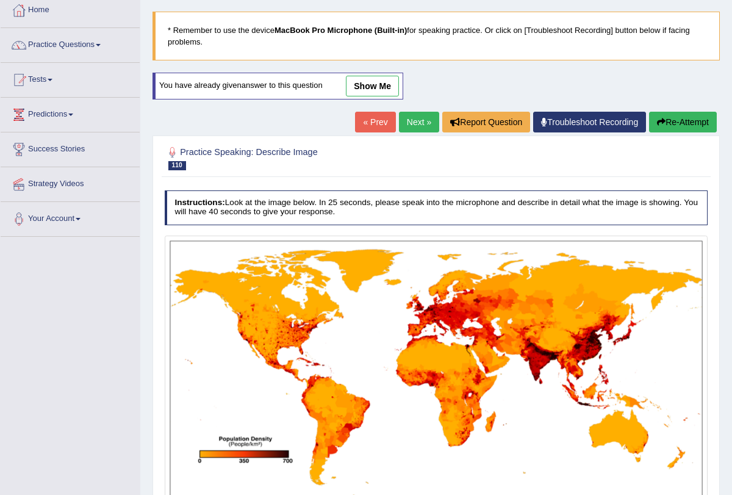
click at [420, 118] on link "Next »" at bounding box center [419, 122] width 40 height 21
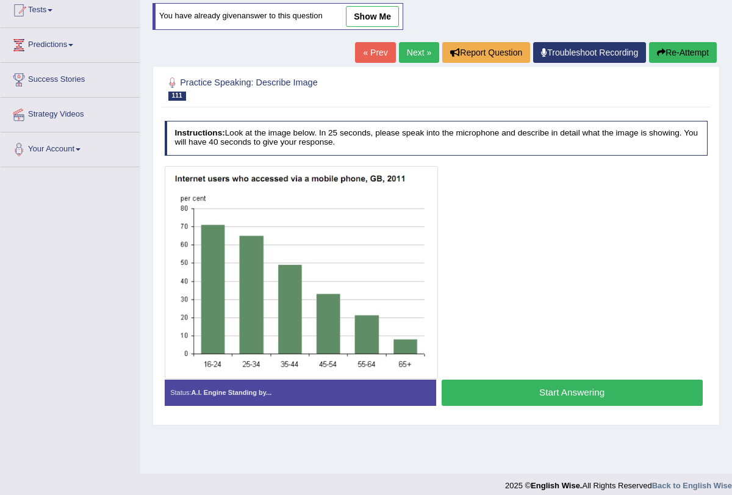
scroll to position [146, 0]
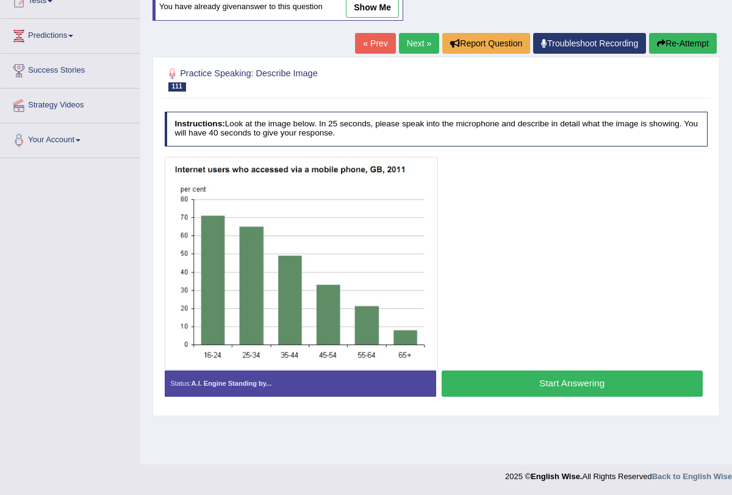
click at [471, 390] on button "Start Answering" at bounding box center [571, 383] width 261 height 26
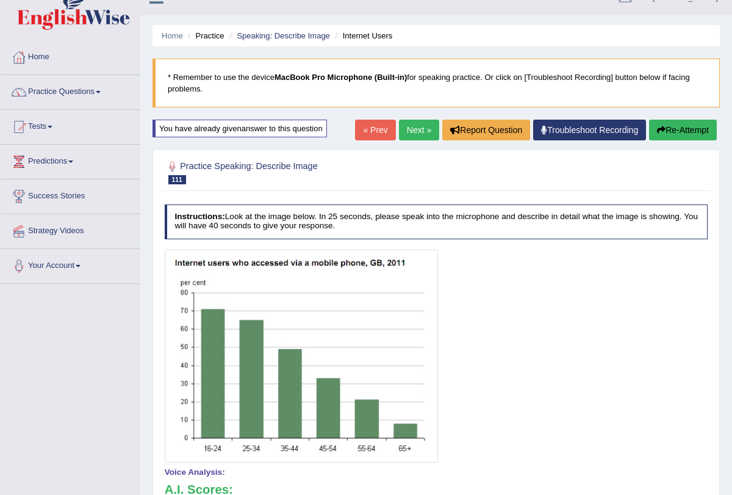
scroll to position [0, 0]
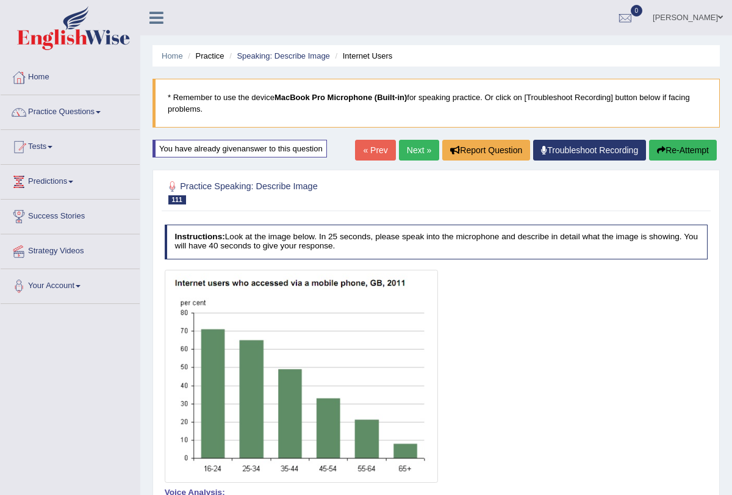
click at [412, 149] on link "Next »" at bounding box center [419, 150] width 40 height 21
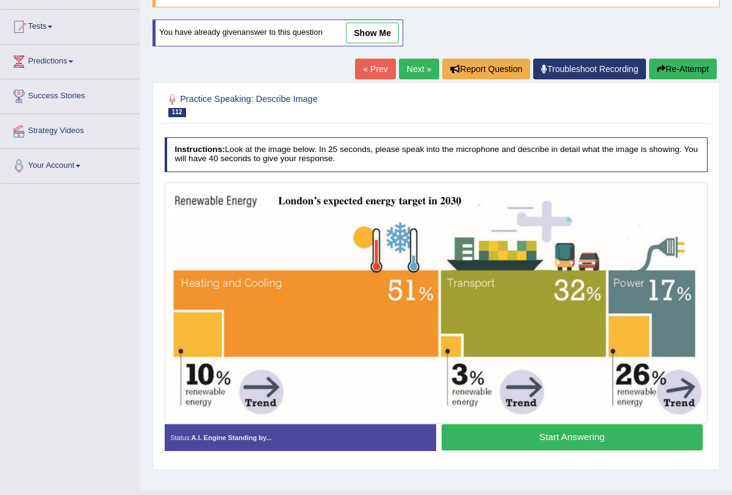
scroll to position [146, 0]
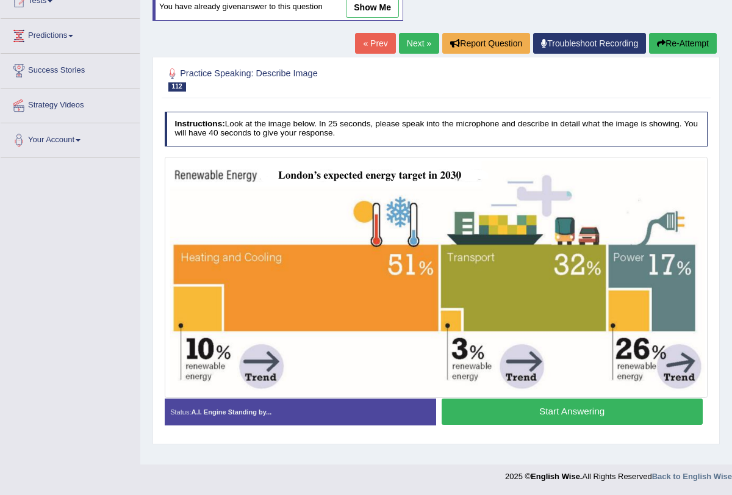
click at [533, 406] on button "Start Answering" at bounding box center [571, 411] width 261 height 26
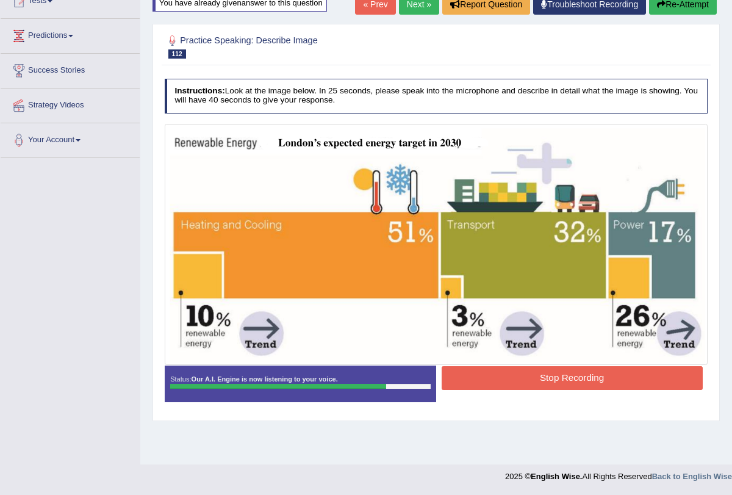
click at [534, 374] on button "Stop Recording" at bounding box center [571, 378] width 261 height 24
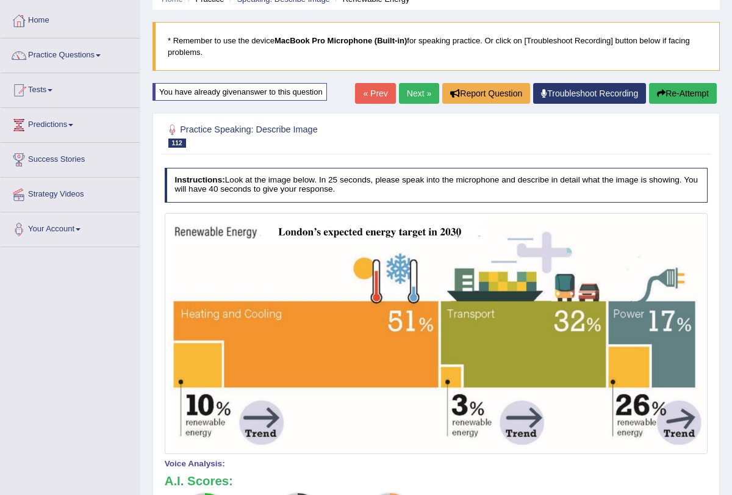
scroll to position [55, 0]
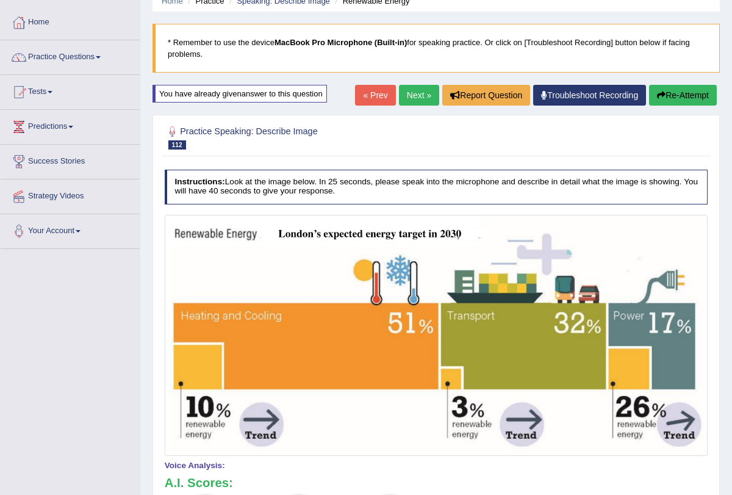
click at [677, 93] on button "Re-Attempt" at bounding box center [683, 95] width 68 height 21
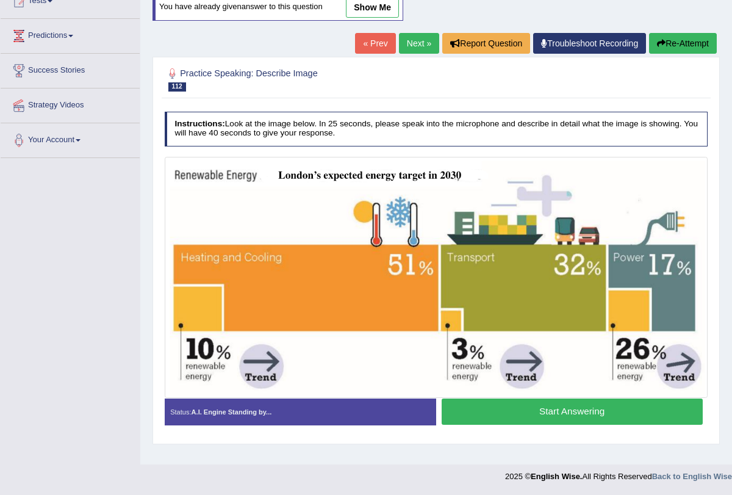
click at [569, 412] on button "Start Answering" at bounding box center [571, 411] width 261 height 26
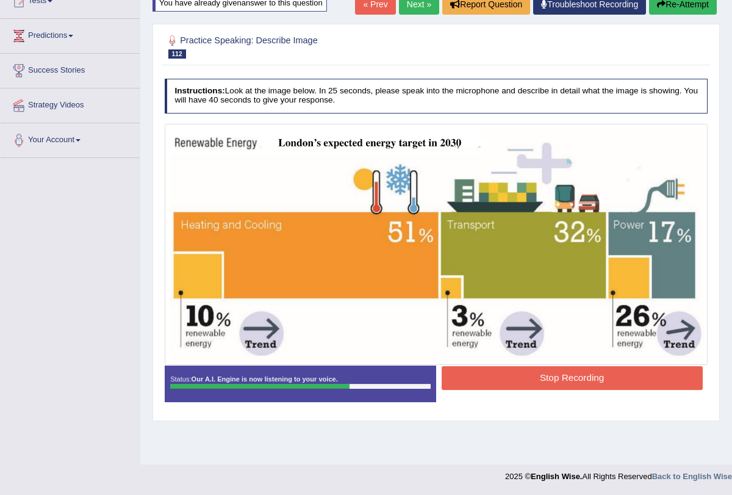
click at [537, 373] on button "Stop Recording" at bounding box center [571, 378] width 261 height 24
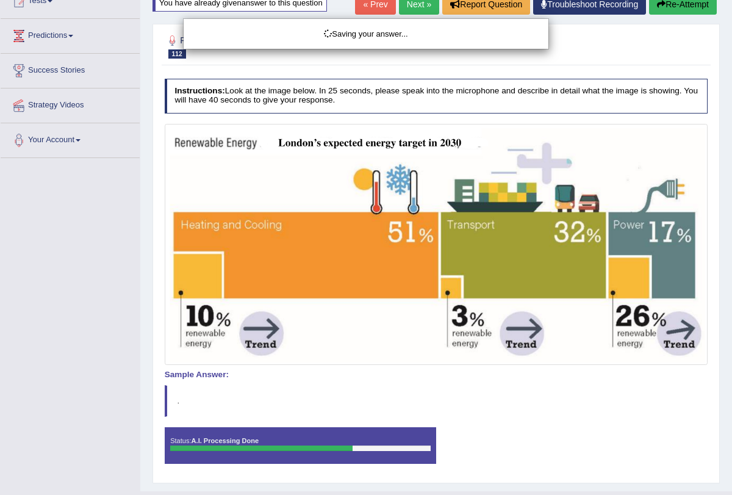
click at [691, 7] on div "Saving your answer..." at bounding box center [366, 247] width 732 height 495
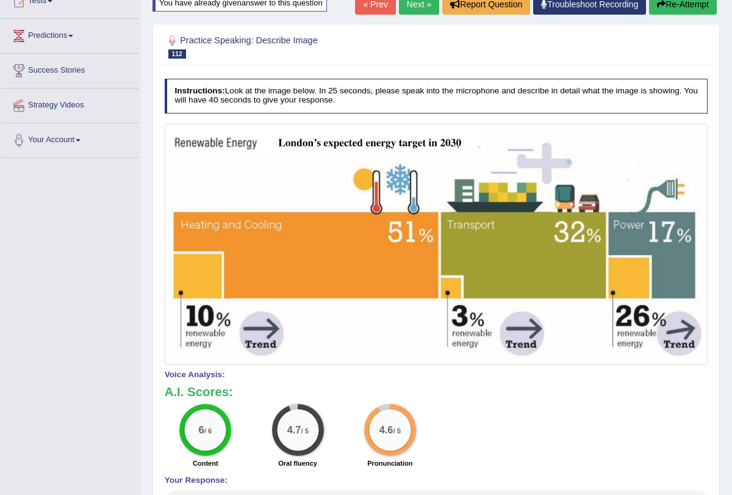
click at [679, 6] on button "Re-Attempt" at bounding box center [683, 4] width 68 height 21
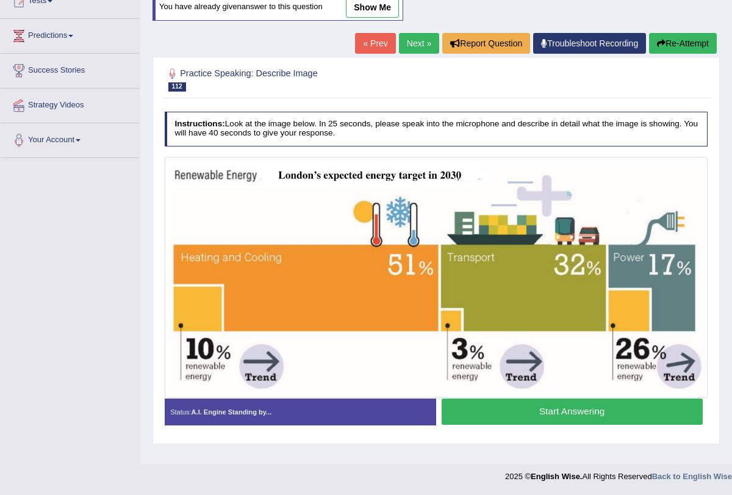
click at [523, 419] on button "Start Answering" at bounding box center [571, 411] width 261 height 26
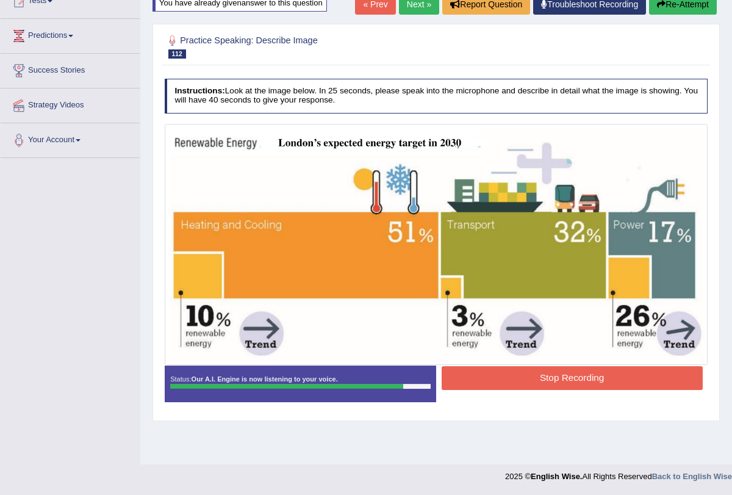
click at [529, 375] on button "Stop Recording" at bounding box center [571, 378] width 261 height 24
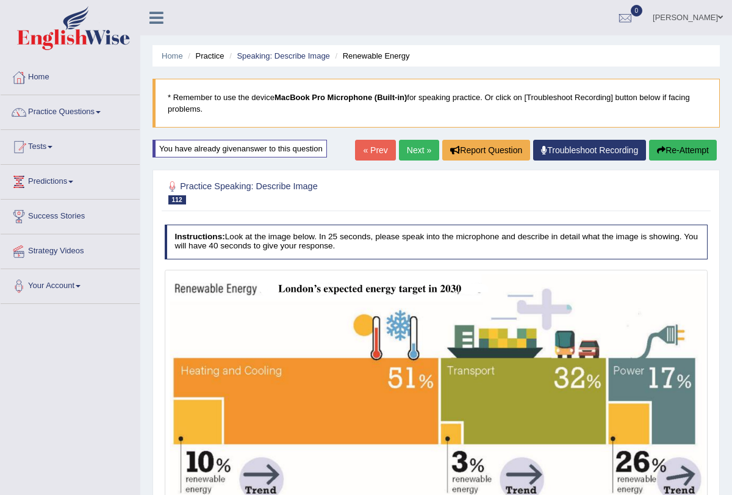
click at [412, 143] on link "Next »" at bounding box center [419, 150] width 40 height 21
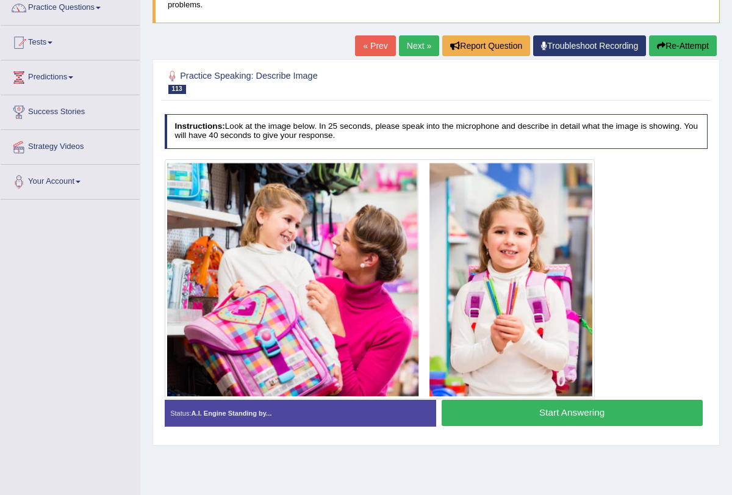
scroll to position [146, 0]
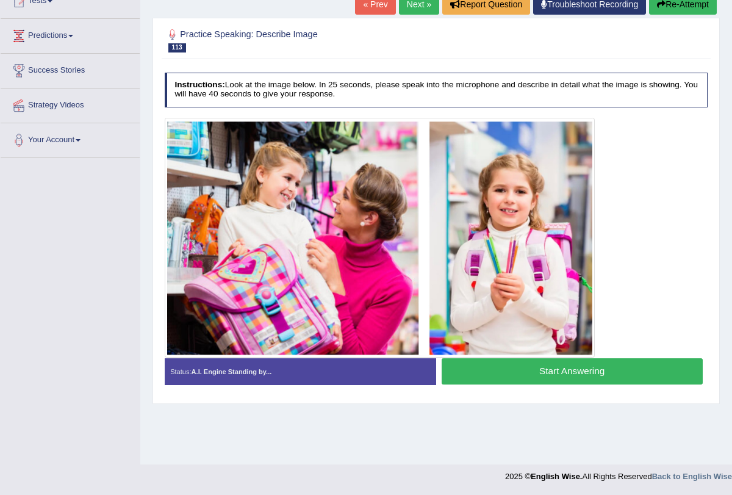
click at [508, 374] on button "Start Answering" at bounding box center [571, 371] width 261 height 26
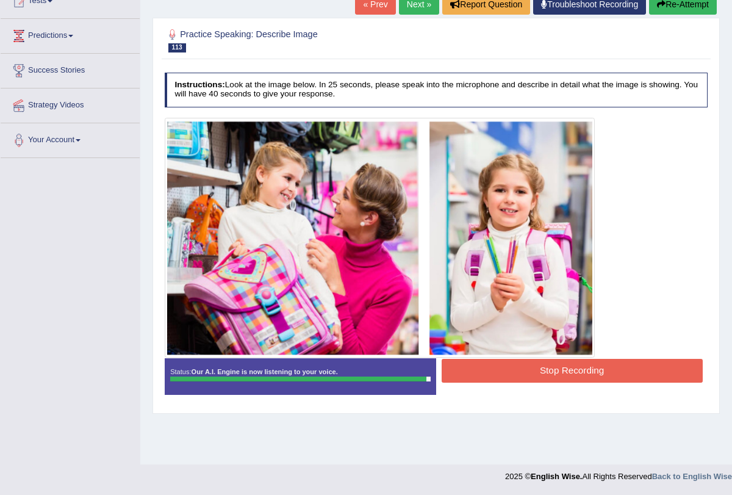
click at [518, 371] on button "Stop Recording" at bounding box center [571, 371] width 261 height 24
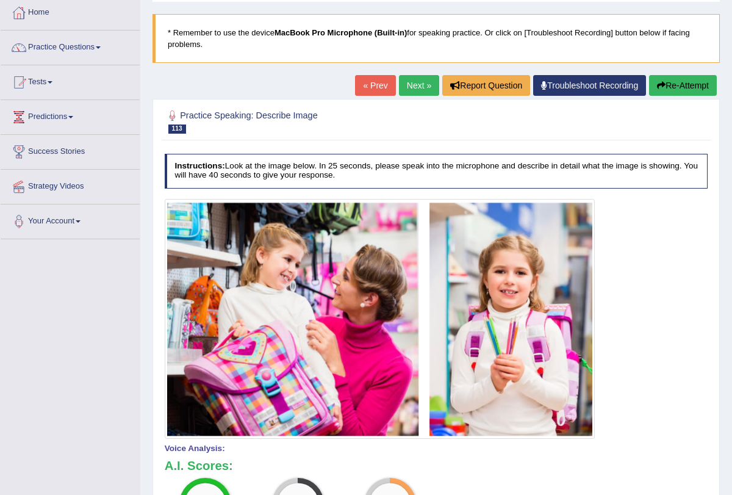
scroll to position [52, 0]
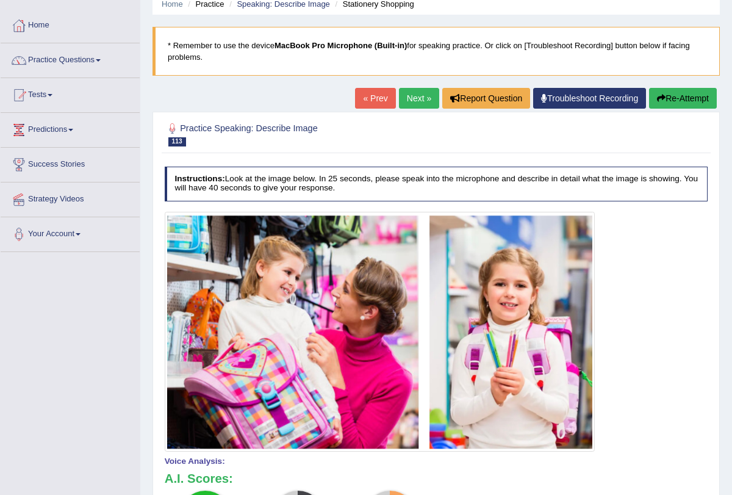
click at [676, 98] on button "Re-Attempt" at bounding box center [683, 98] width 68 height 21
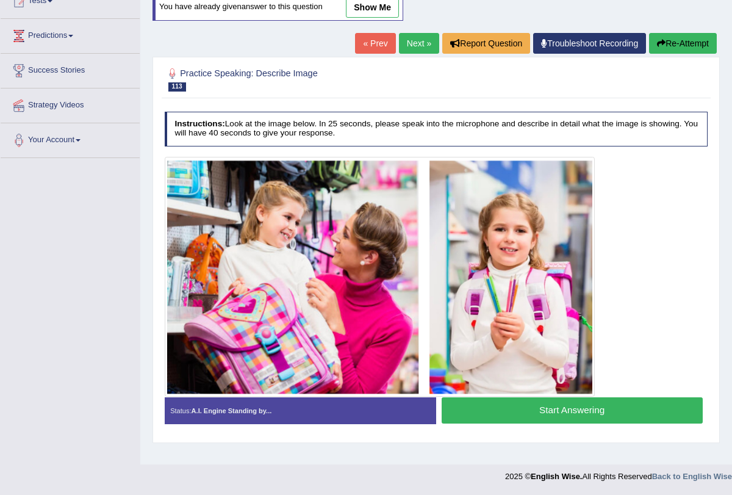
scroll to position [145, 0]
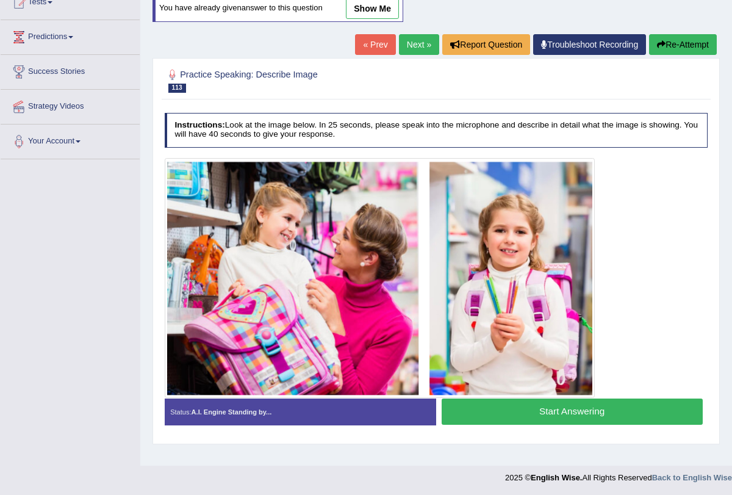
click at [620, 398] on div "Created with Highcharts 7.1.2 Great Too slow Too fast Time Speech pace meter: 0…" at bounding box center [574, 398] width 277 height 1
click at [581, 404] on button "Start Answering" at bounding box center [571, 411] width 261 height 26
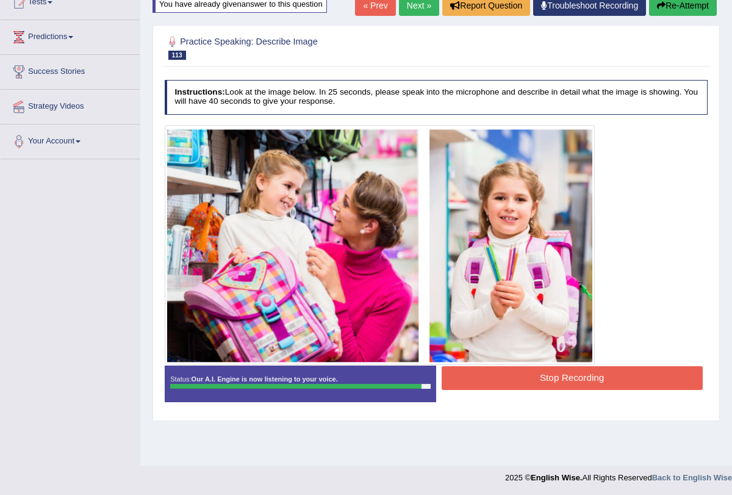
click at [565, 384] on button "Stop Recording" at bounding box center [571, 378] width 261 height 24
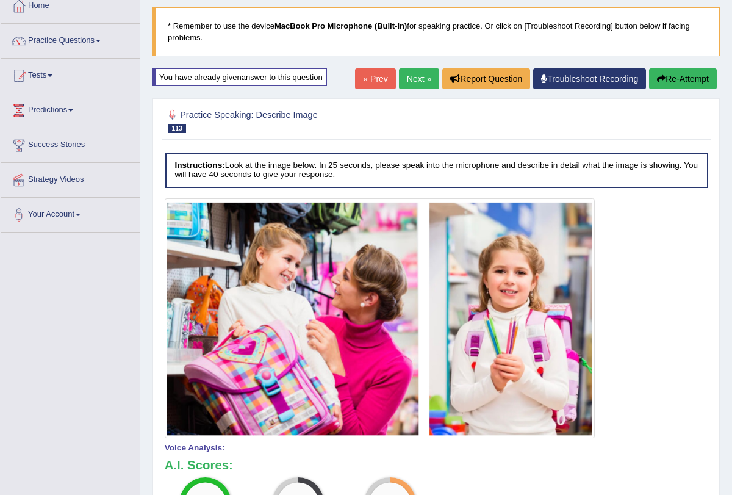
scroll to position [0, 0]
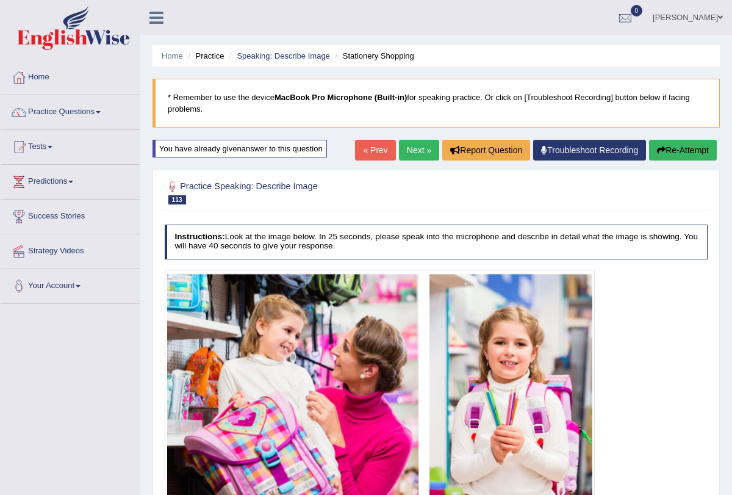
click at [416, 154] on link "Next »" at bounding box center [419, 150] width 40 height 21
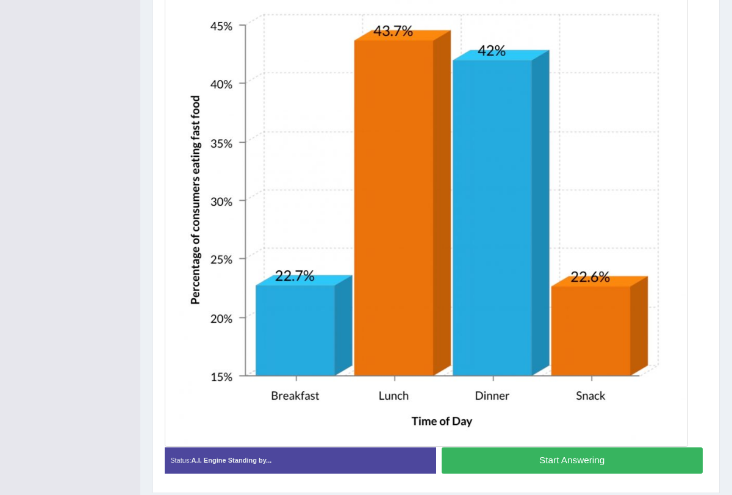
scroll to position [415, 0]
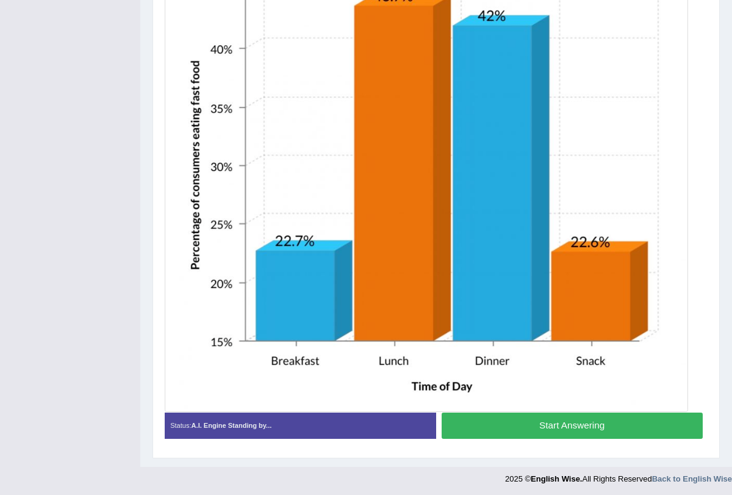
click at [518, 418] on button "Start Answering" at bounding box center [571, 425] width 261 height 26
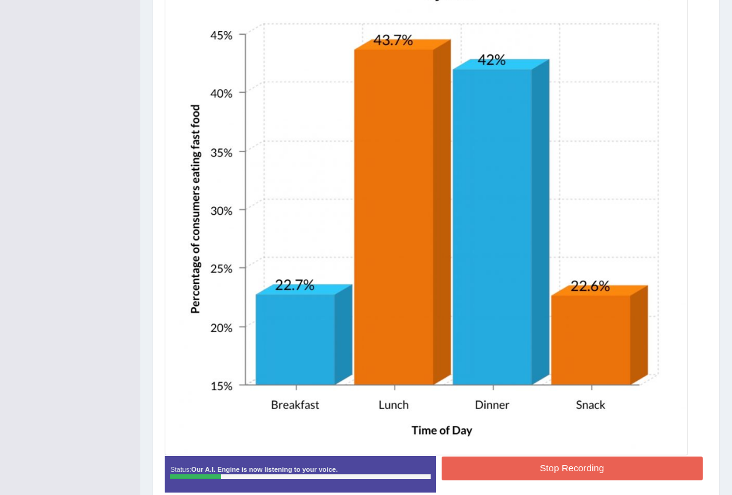
scroll to position [334, 0]
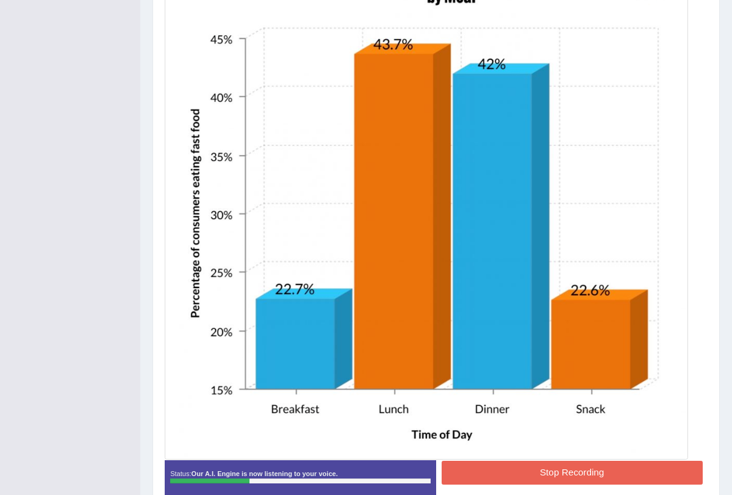
click at [539, 469] on button "Stop Recording" at bounding box center [571, 472] width 261 height 24
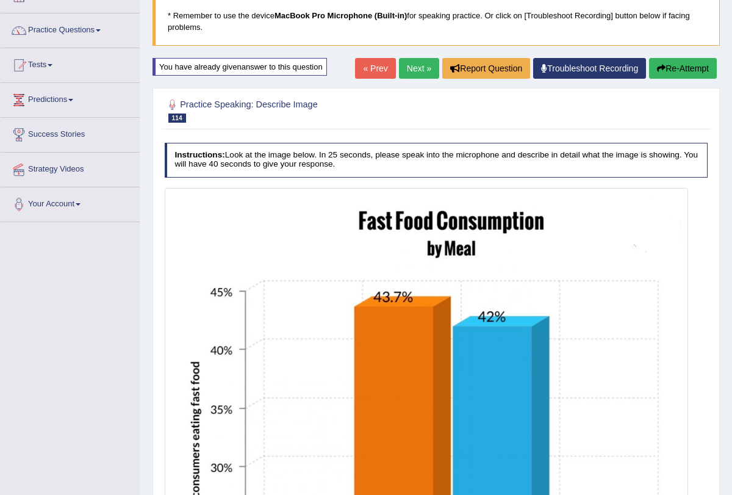
scroll to position [0, 0]
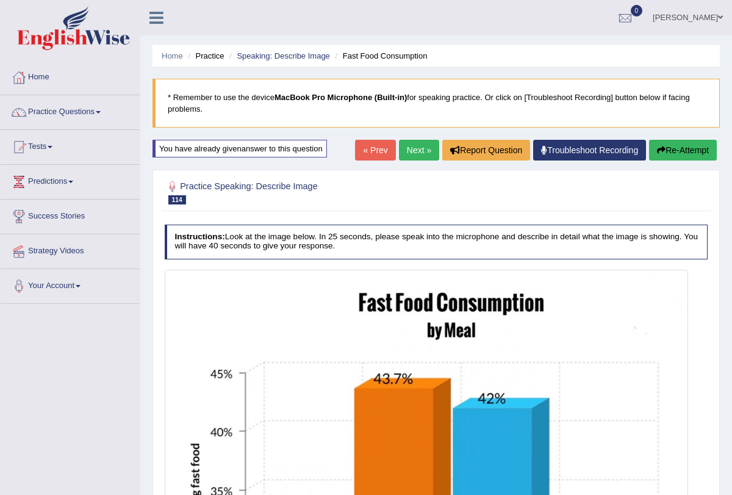
click at [672, 153] on button "Re-Attempt" at bounding box center [683, 150] width 68 height 21
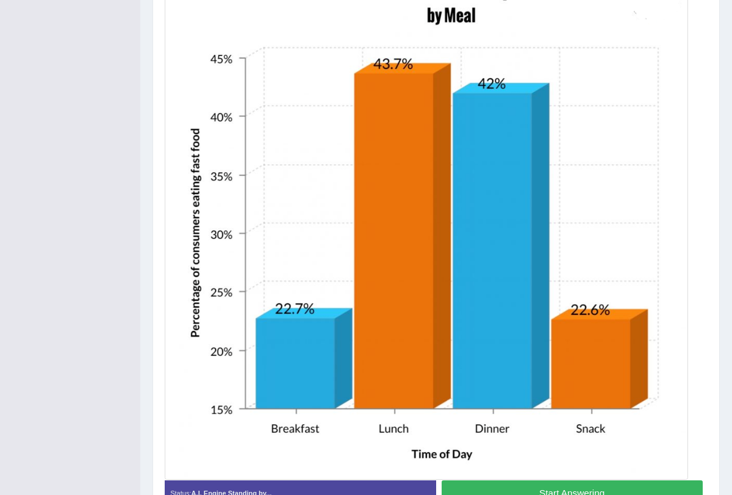
scroll to position [401, 0]
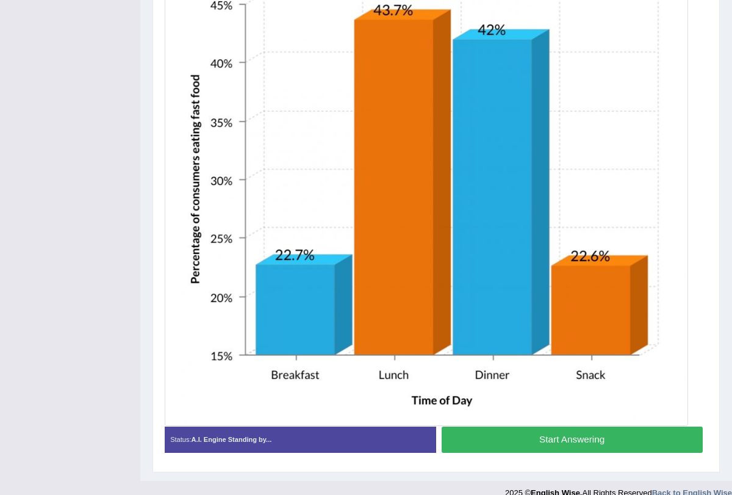
click at [576, 435] on button "Start Answering" at bounding box center [571, 439] width 261 height 26
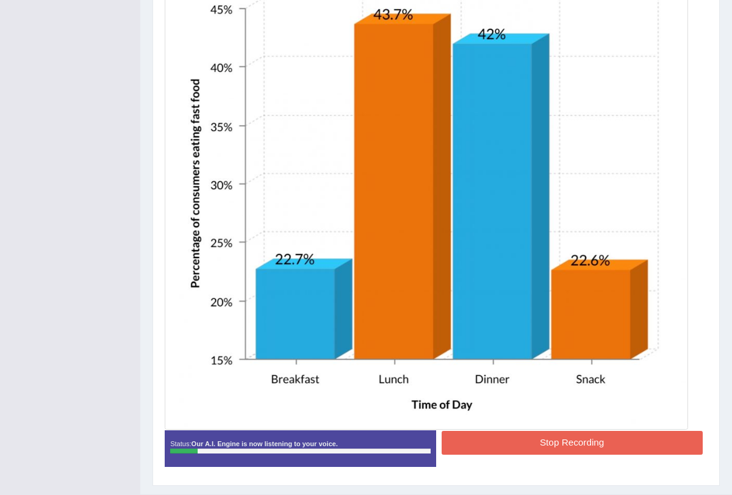
scroll to position [391, 0]
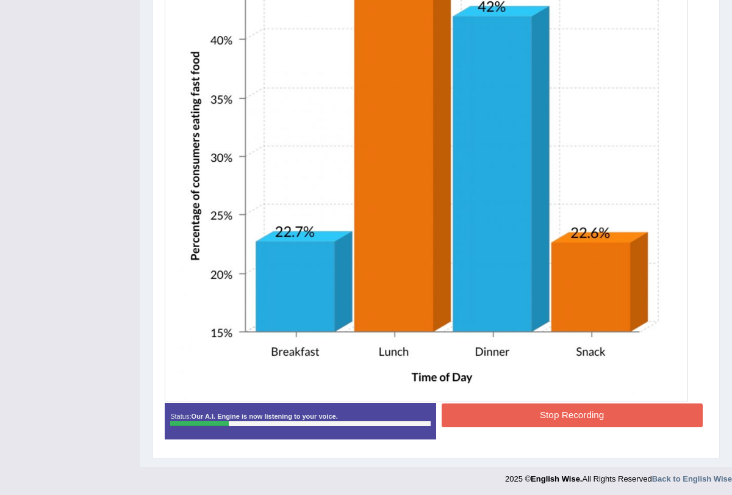
click at [539, 419] on button "Stop Recording" at bounding box center [571, 415] width 261 height 24
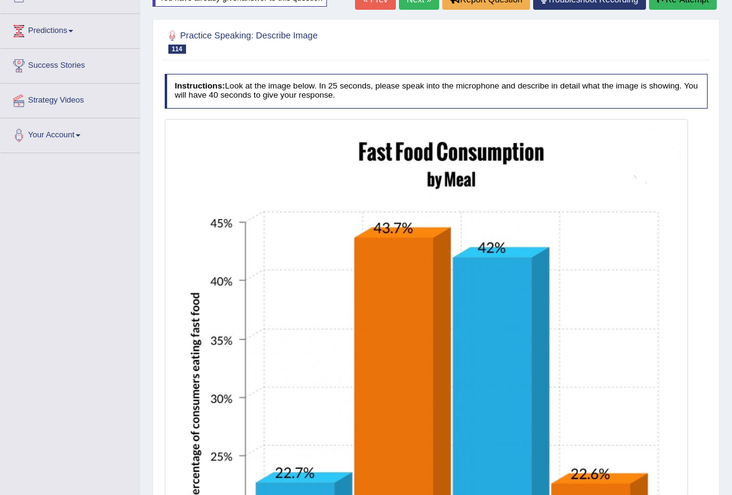
scroll to position [128, 0]
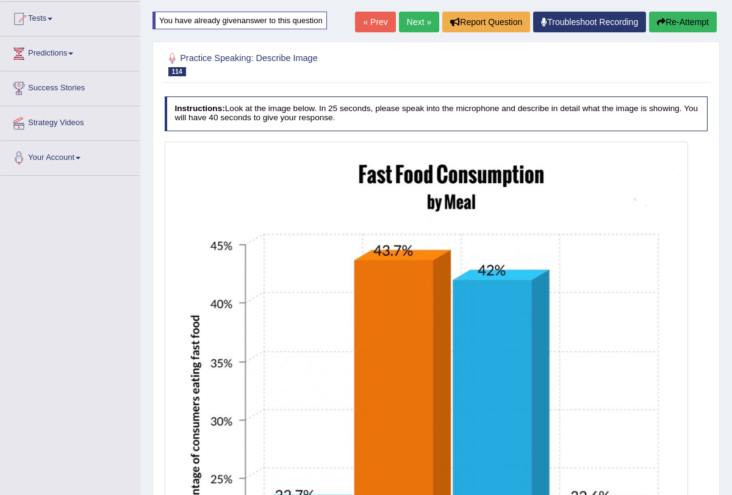
click at [676, 26] on button "Re-Attempt" at bounding box center [683, 22] width 68 height 21
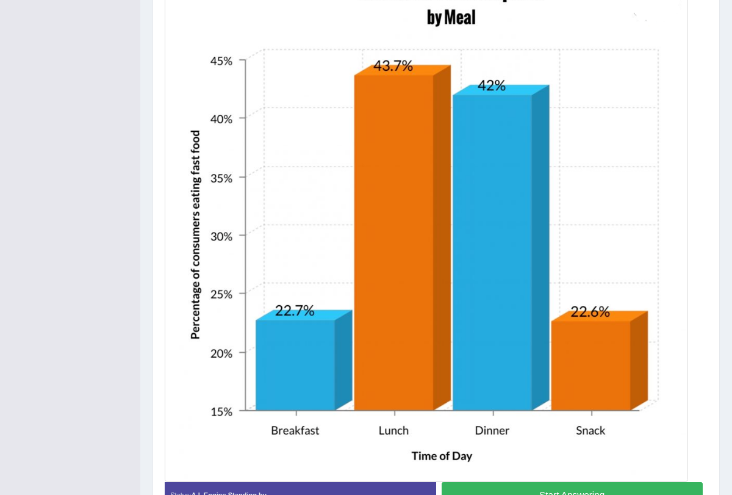
scroll to position [415, 0]
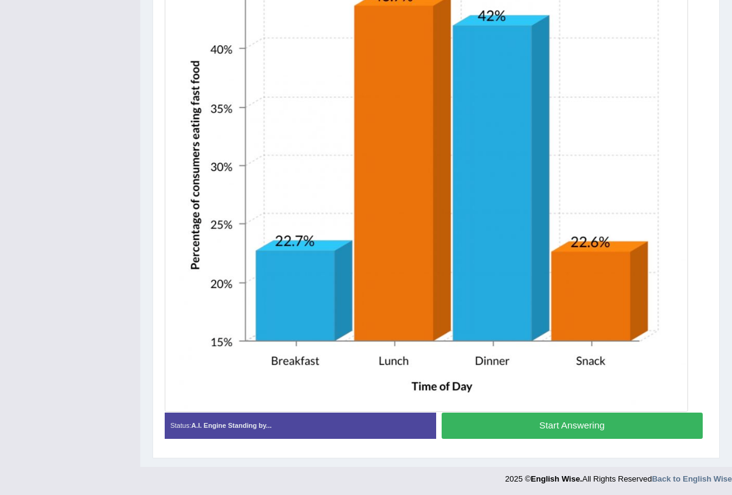
click at [578, 426] on button "Start Answering" at bounding box center [571, 425] width 261 height 26
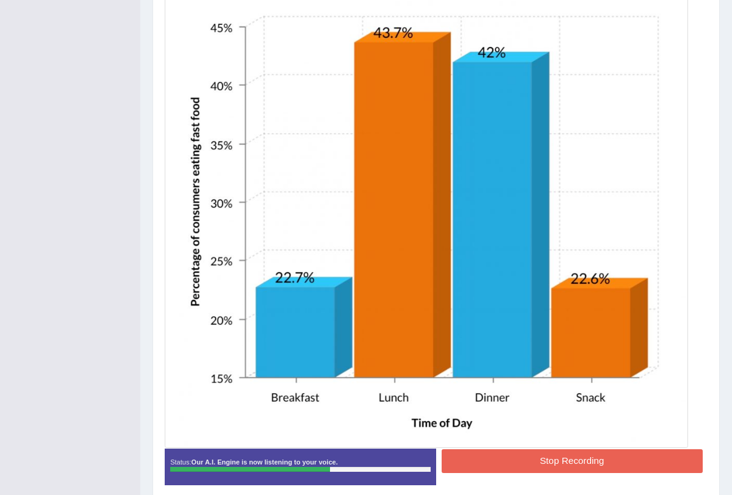
scroll to position [354, 0]
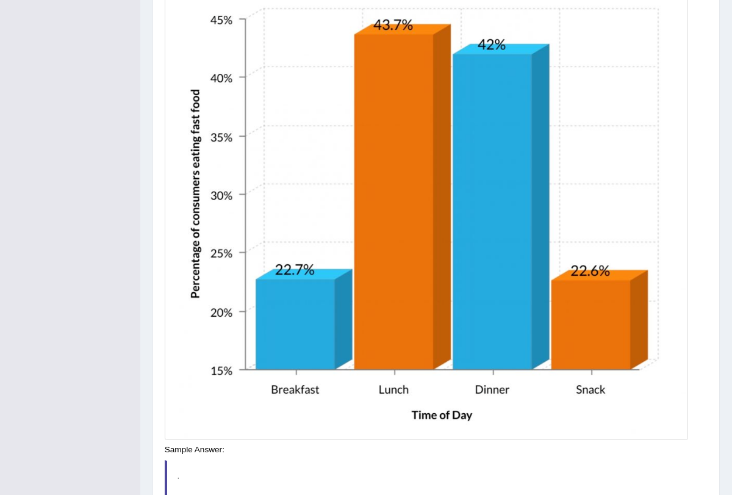
click at [498, 460] on blockquote "." at bounding box center [436, 486] width 543 height 52
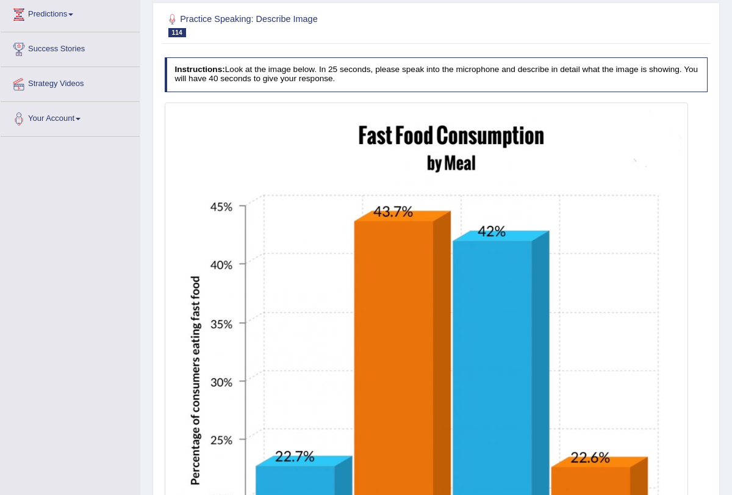
scroll to position [0, 0]
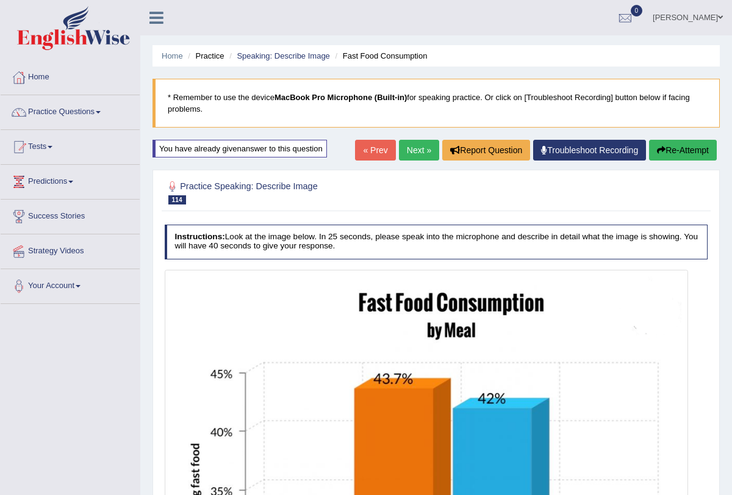
click at [401, 149] on link "Next »" at bounding box center [419, 150] width 40 height 21
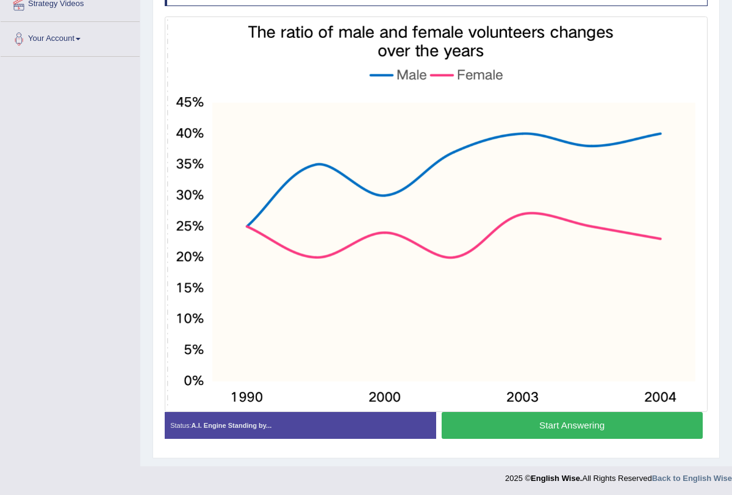
scroll to position [248, 0]
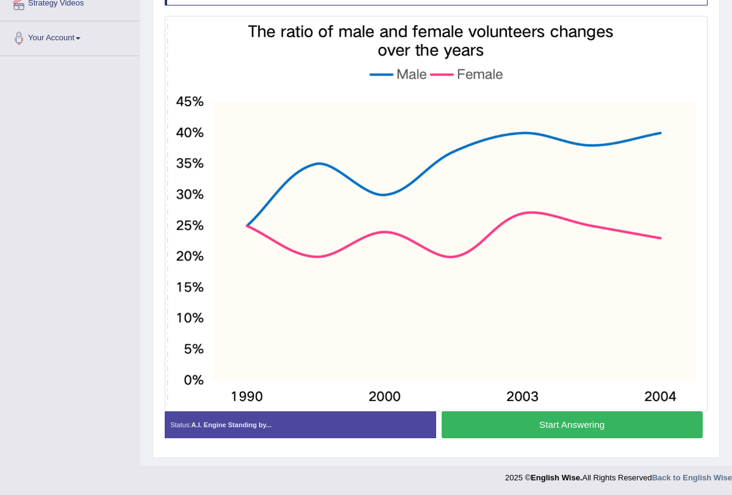
click at [537, 425] on button "Start Answering" at bounding box center [571, 424] width 261 height 26
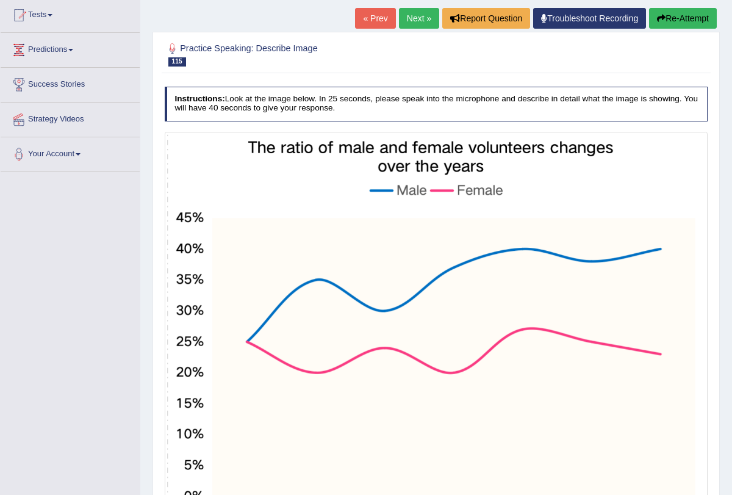
scroll to position [132, 0]
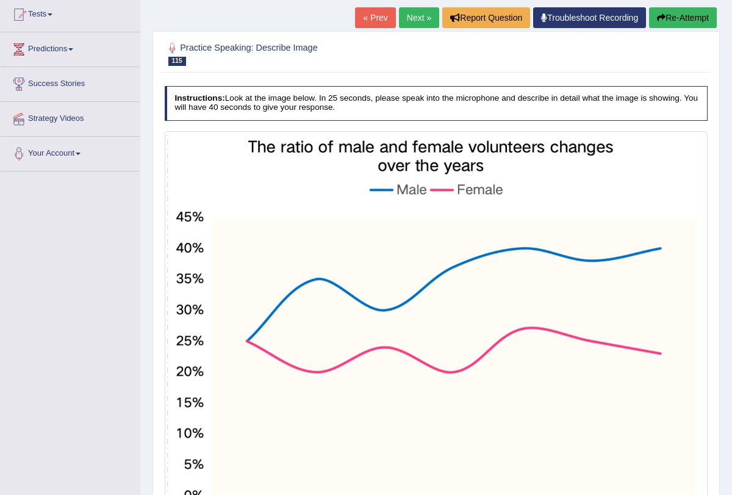
click at [673, 17] on button "Re-Attempt" at bounding box center [683, 17] width 68 height 21
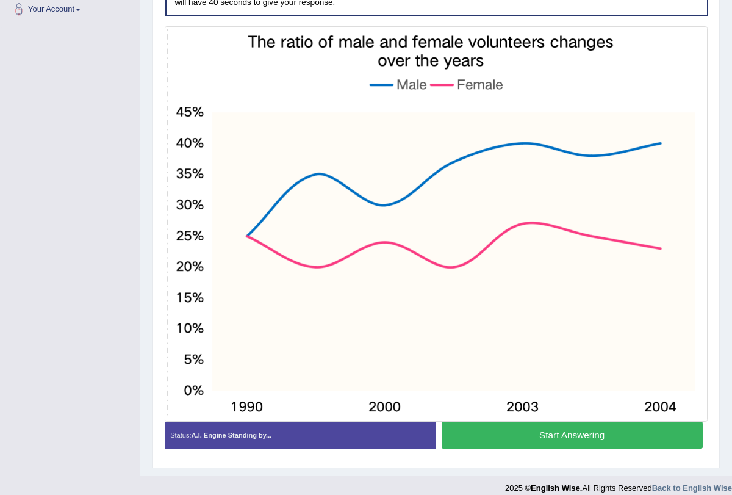
scroll to position [287, 0]
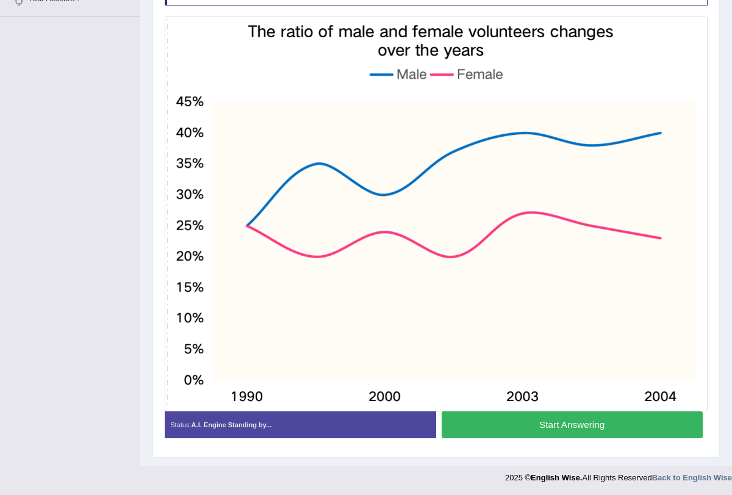
click at [574, 416] on button "Start Answering" at bounding box center [571, 424] width 261 height 26
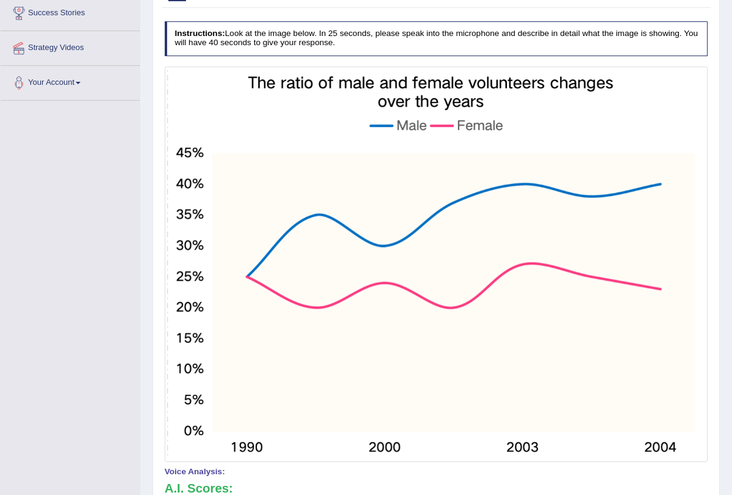
scroll to position [7, 0]
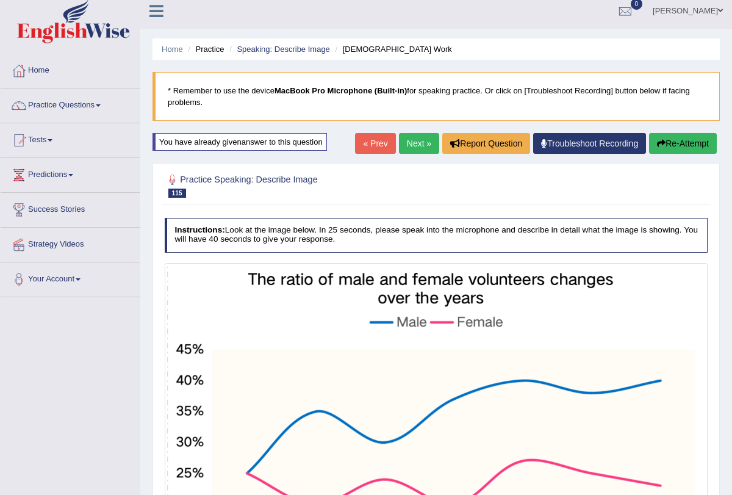
click at [411, 142] on link "Next »" at bounding box center [419, 143] width 40 height 21
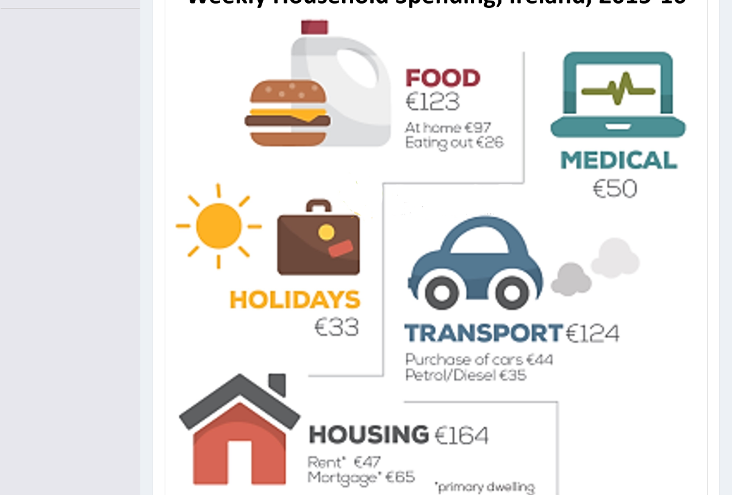
scroll to position [398, 0]
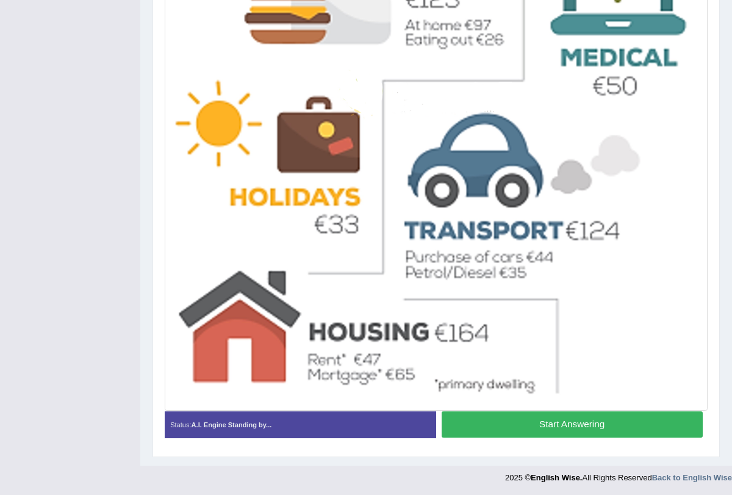
click at [541, 426] on button "Start Answering" at bounding box center [571, 424] width 261 height 26
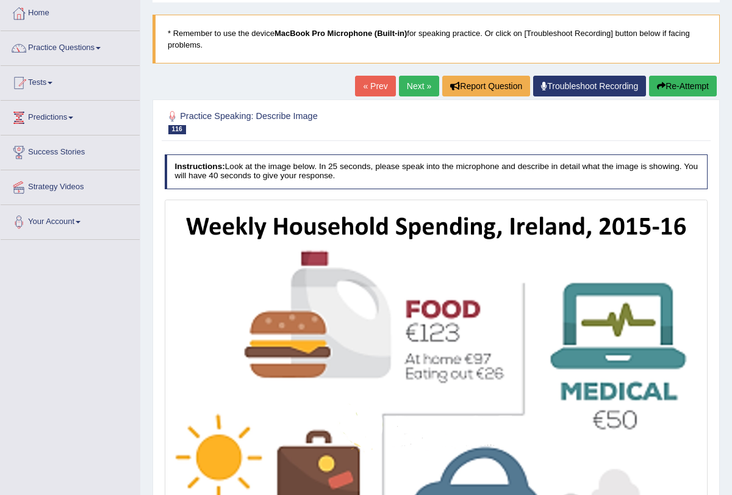
scroll to position [0, 0]
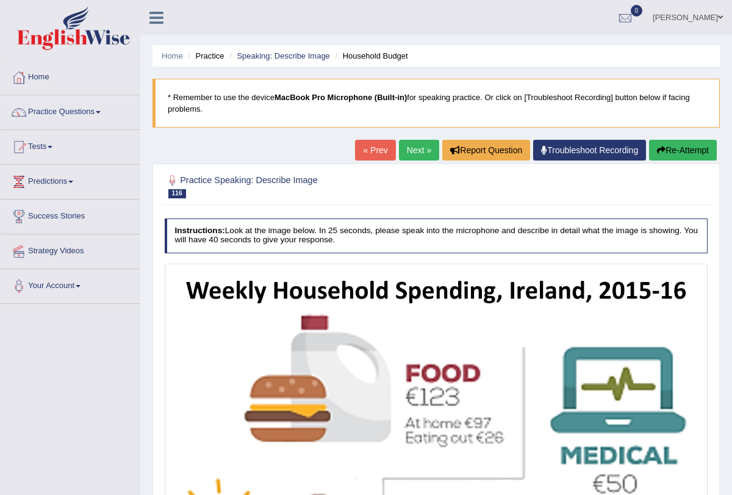
click at [413, 145] on link "Next »" at bounding box center [419, 150] width 40 height 21
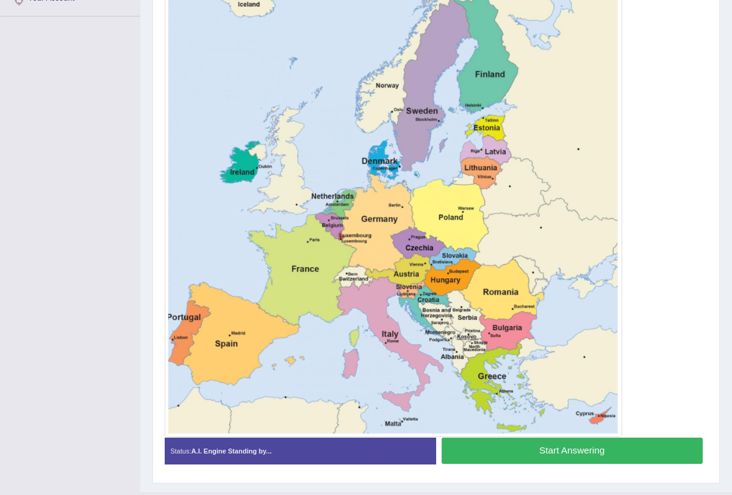
scroll to position [312, 0]
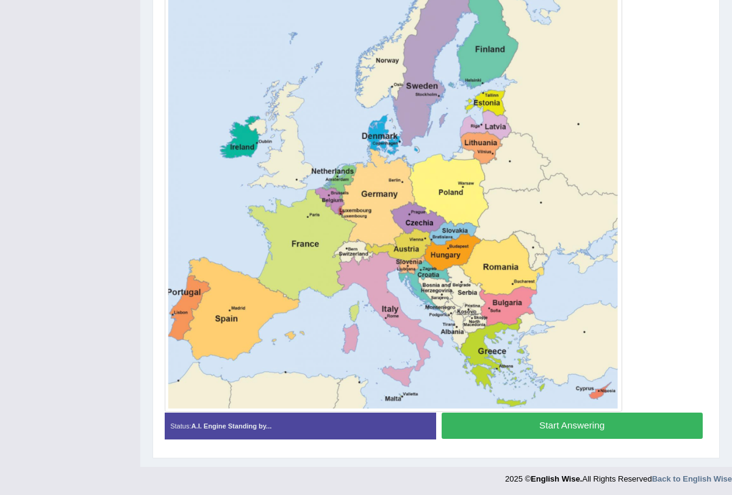
click at [567, 420] on button "Start Answering" at bounding box center [571, 425] width 261 height 26
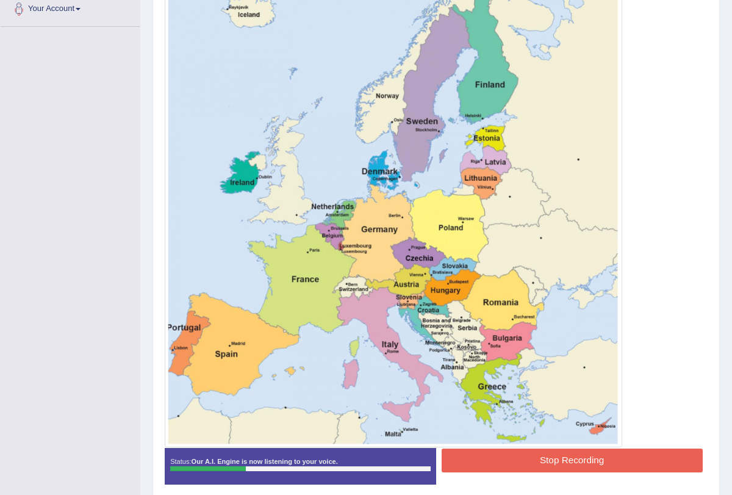
scroll to position [295, 0]
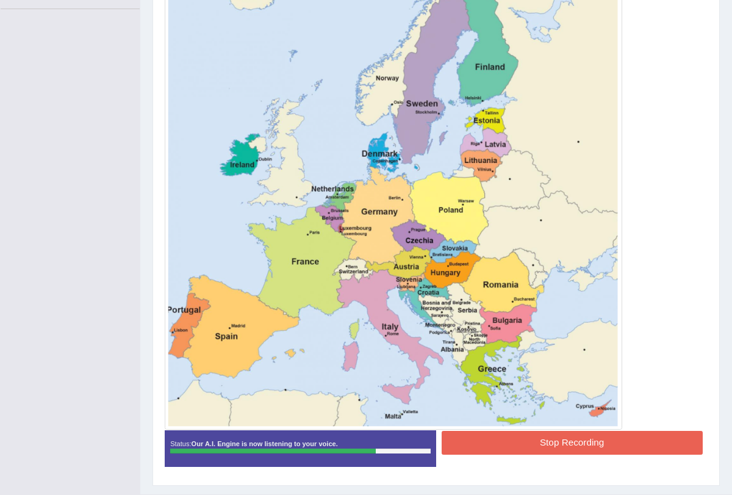
click at [557, 439] on button "Stop Recording" at bounding box center [571, 443] width 261 height 24
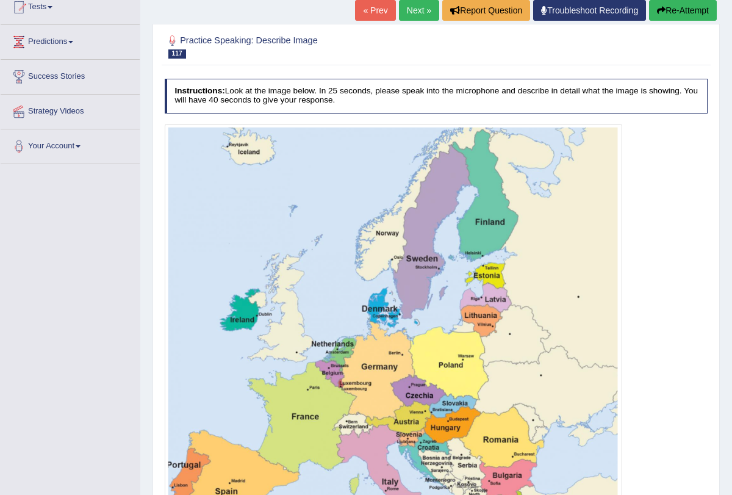
scroll to position [116, 0]
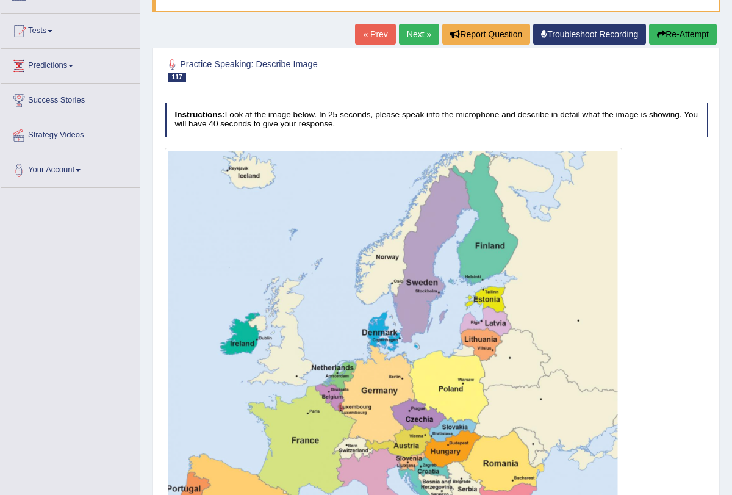
click at [669, 33] on button "Re-Attempt" at bounding box center [683, 34] width 68 height 21
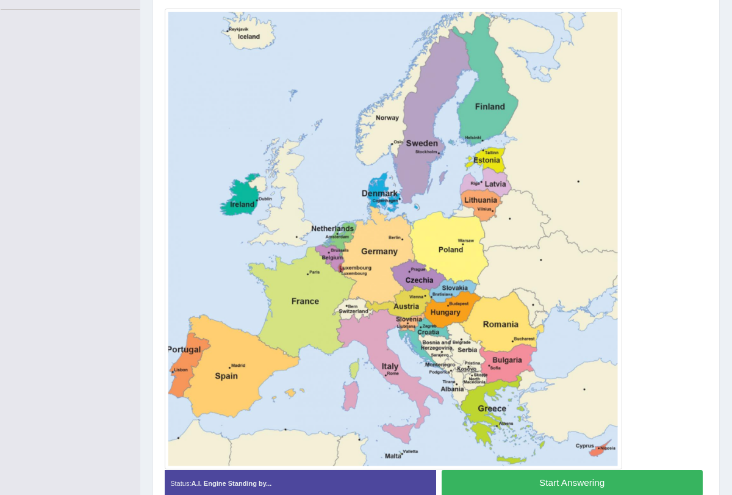
scroll to position [351, 0]
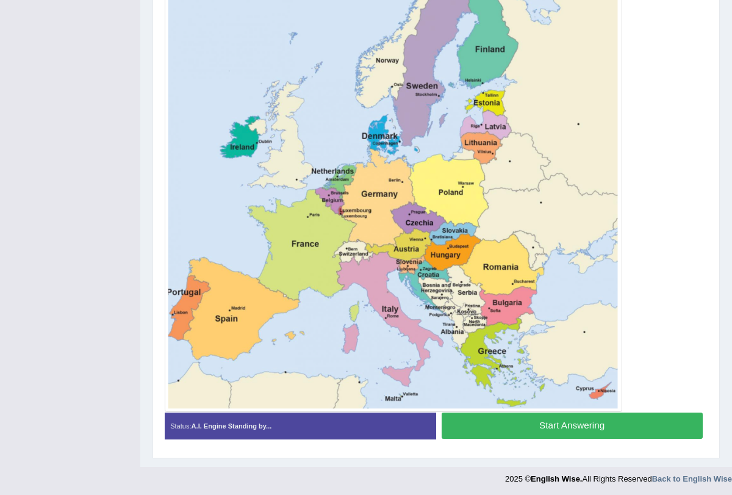
click at [587, 434] on button "Start Answering" at bounding box center [571, 425] width 261 height 26
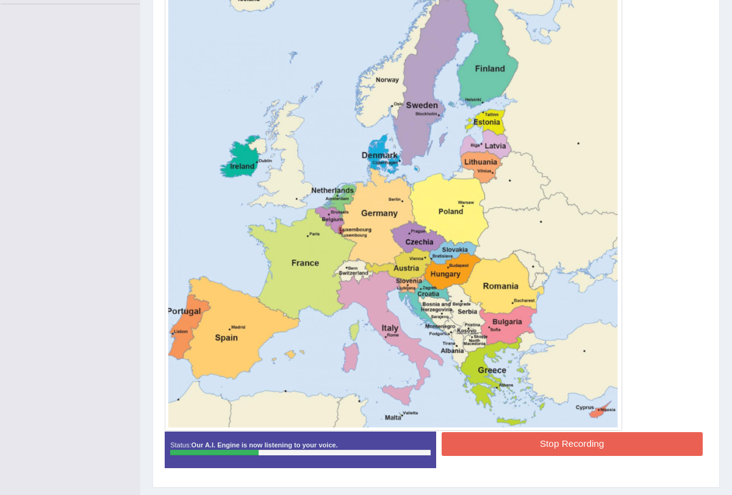
scroll to position [306, 0]
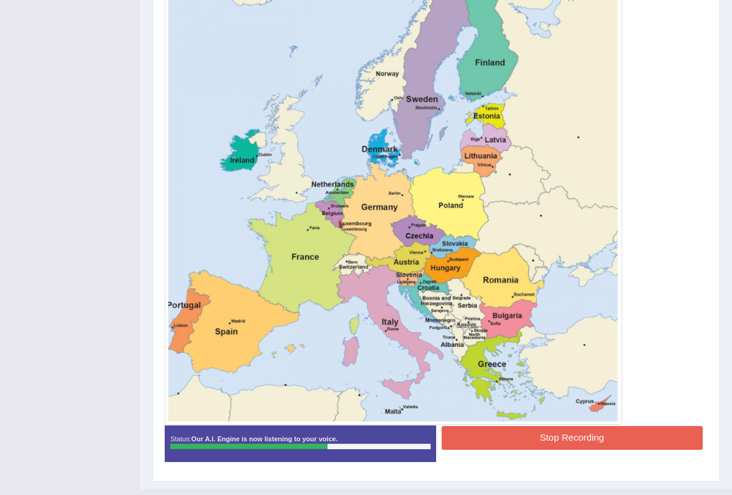
click at [600, 433] on button "Stop Recording" at bounding box center [571, 438] width 261 height 24
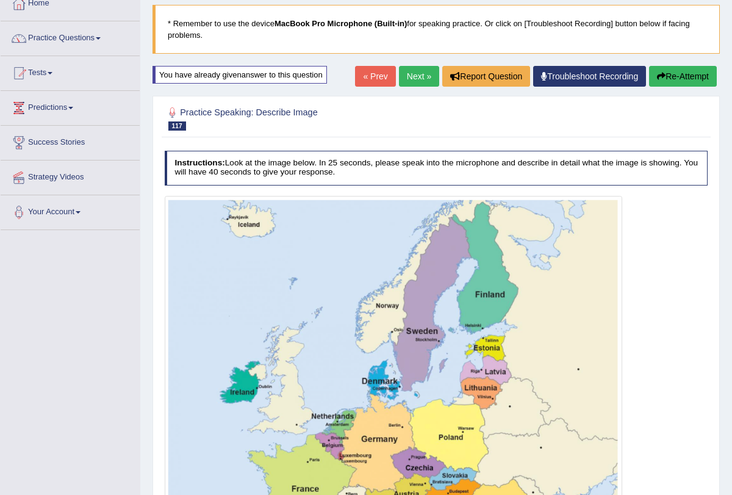
scroll to position [0, 0]
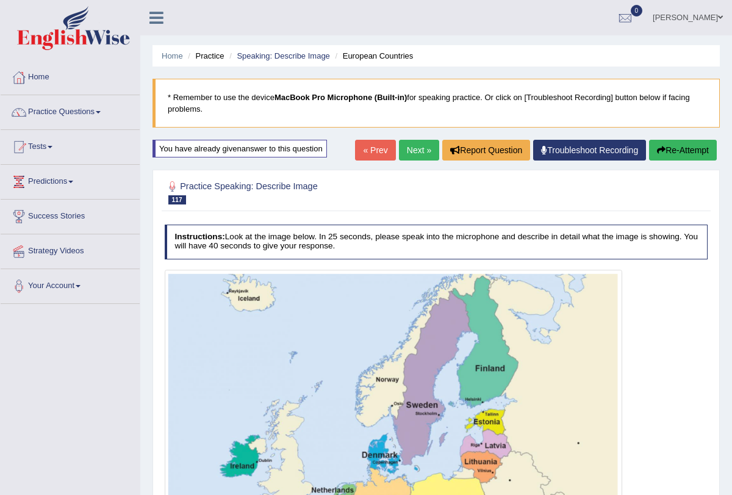
click at [405, 158] on link "Next »" at bounding box center [419, 150] width 40 height 21
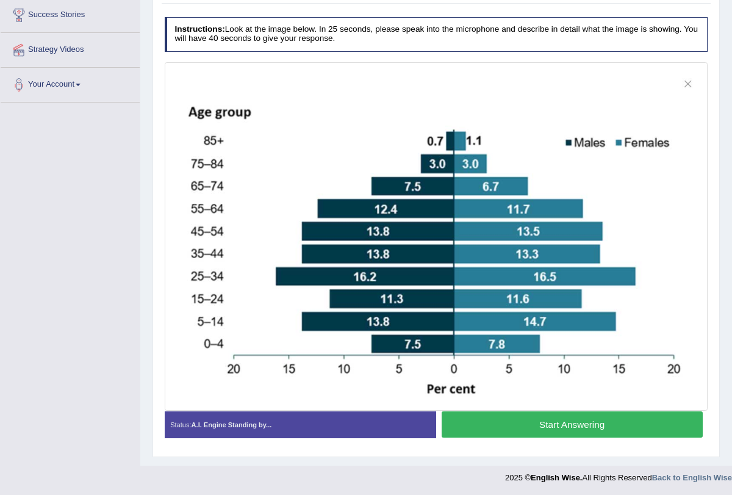
scroll to position [201, 0]
click at [539, 426] on button "Start Answering" at bounding box center [571, 424] width 261 height 26
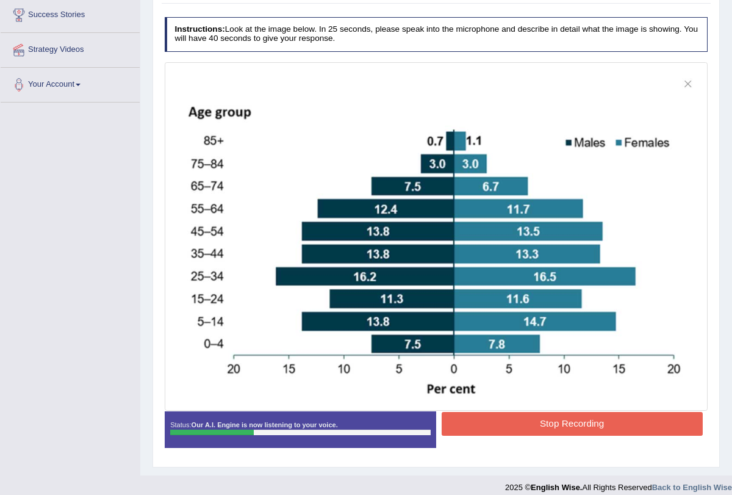
click at [521, 431] on button "Stop Recording" at bounding box center [571, 424] width 261 height 24
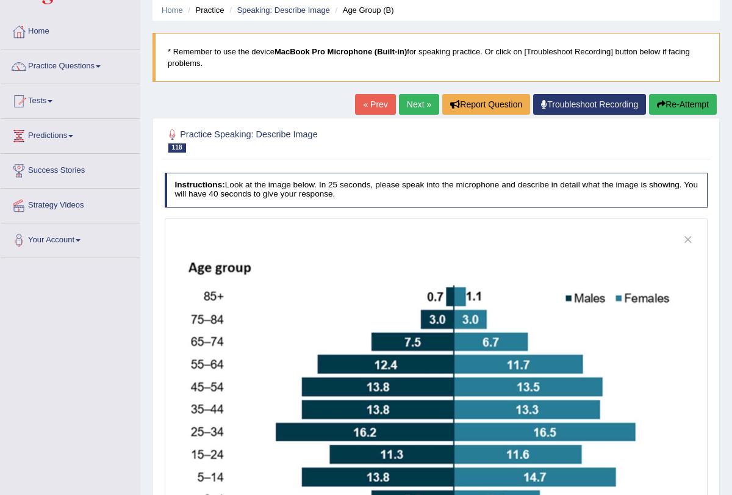
scroll to position [10, 0]
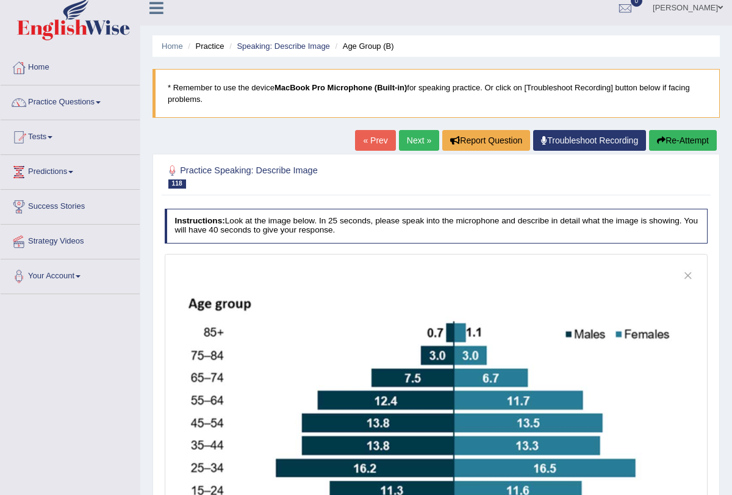
click at [682, 143] on button "Re-Attempt" at bounding box center [683, 140] width 68 height 21
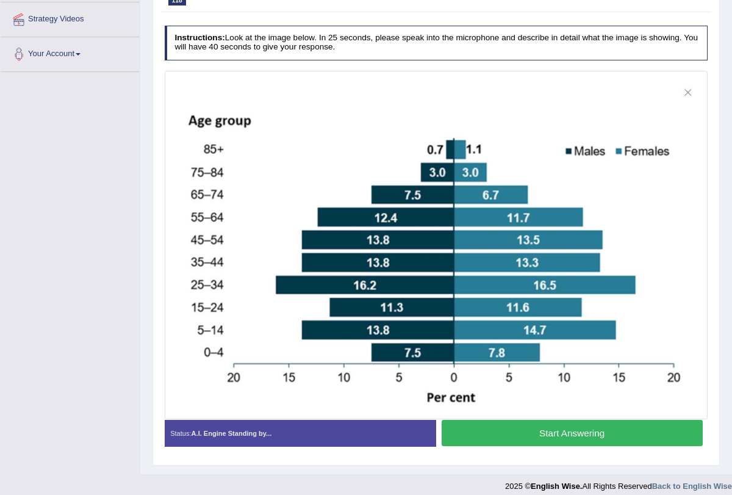
scroll to position [240, 0]
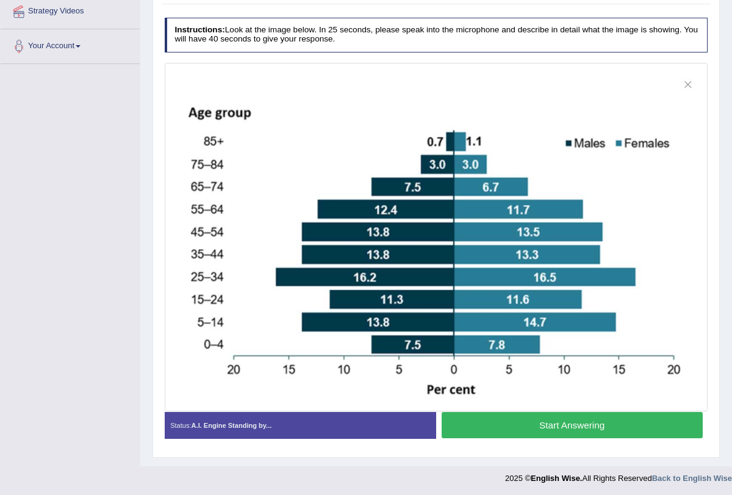
click at [582, 419] on button "Start Answering" at bounding box center [571, 425] width 261 height 26
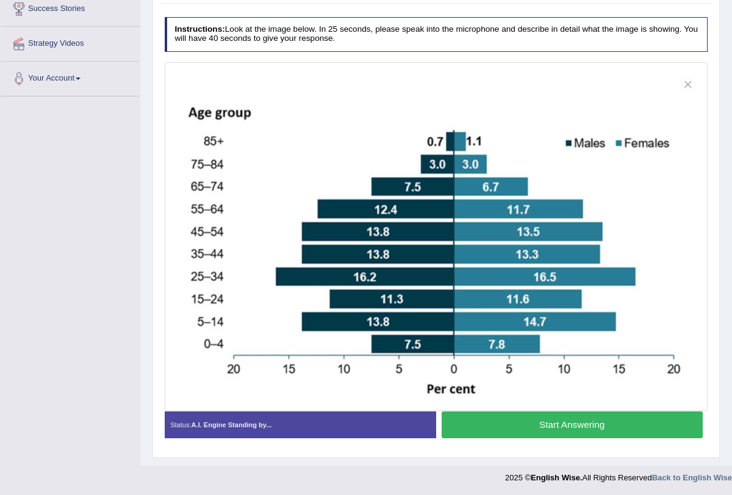
scroll to position [217, 0]
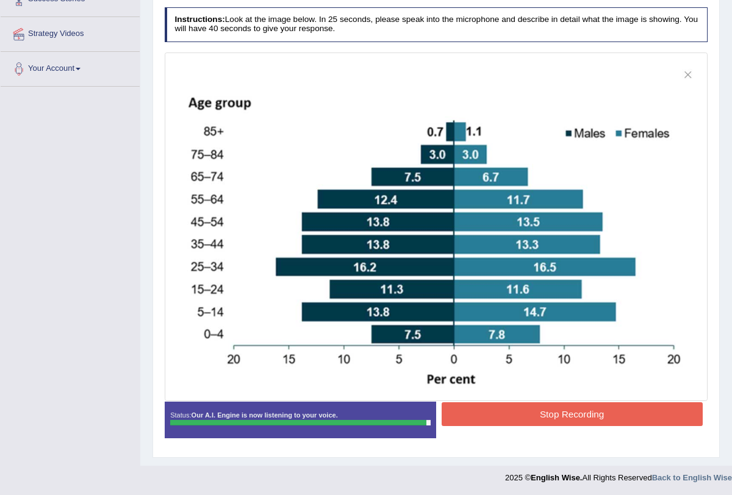
click at [582, 418] on button "Stop Recording" at bounding box center [571, 414] width 261 height 24
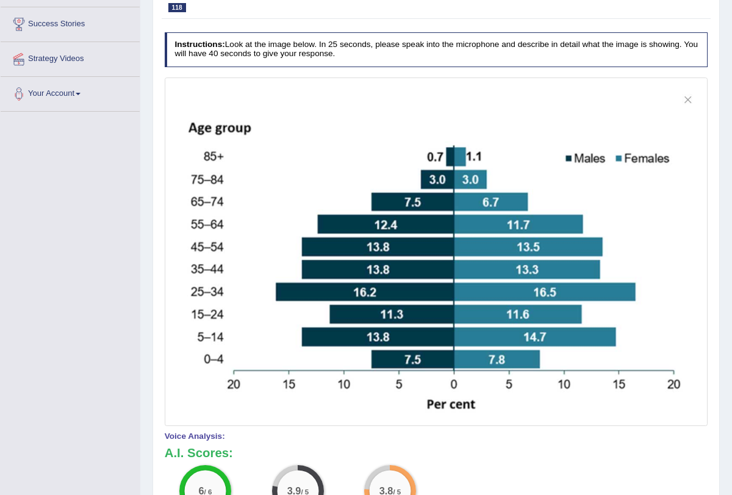
scroll to position [203, 0]
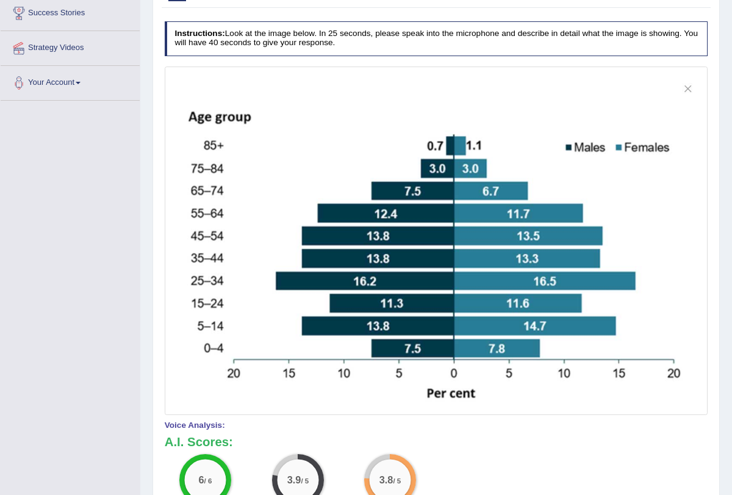
click at [304, 157] on img at bounding box center [436, 241] width 538 height 343
click at [504, 213] on img at bounding box center [436, 241] width 538 height 343
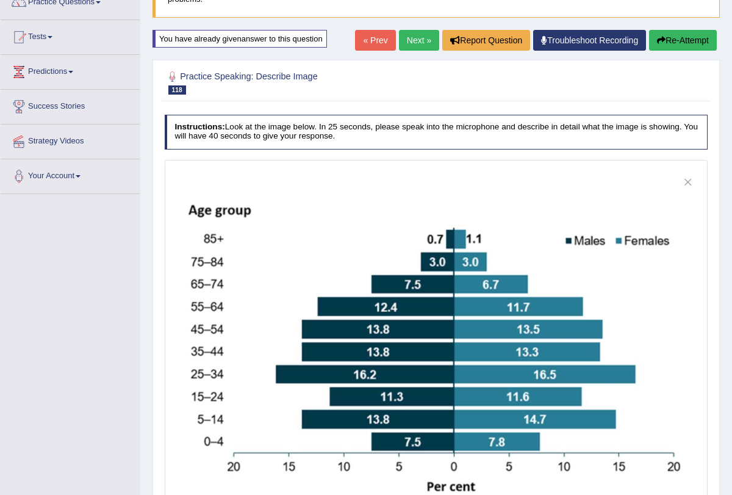
scroll to position [105, 0]
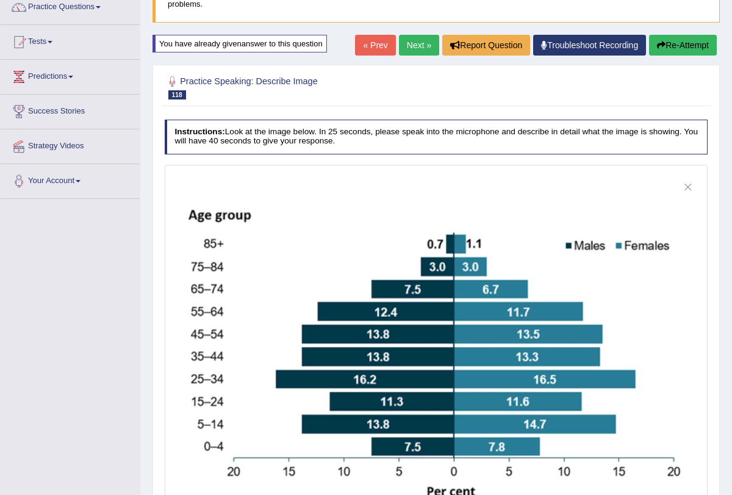
click at [685, 44] on button "Re-Attempt" at bounding box center [683, 45] width 68 height 21
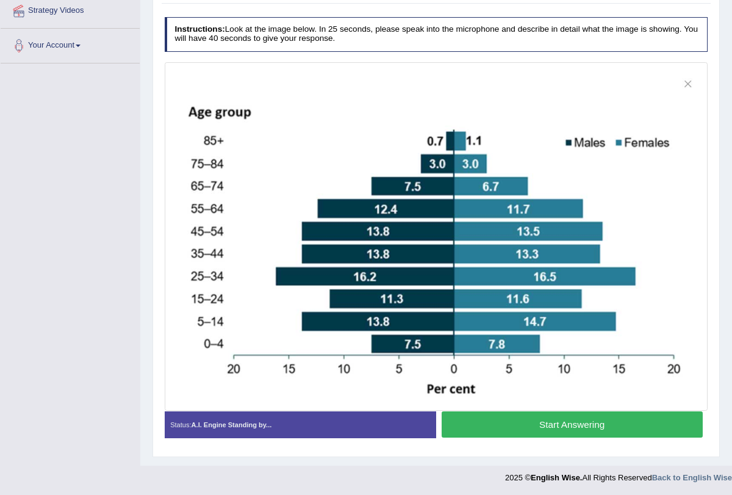
scroll to position [240, 0]
click at [547, 429] on button "Start Answering" at bounding box center [571, 424] width 261 height 26
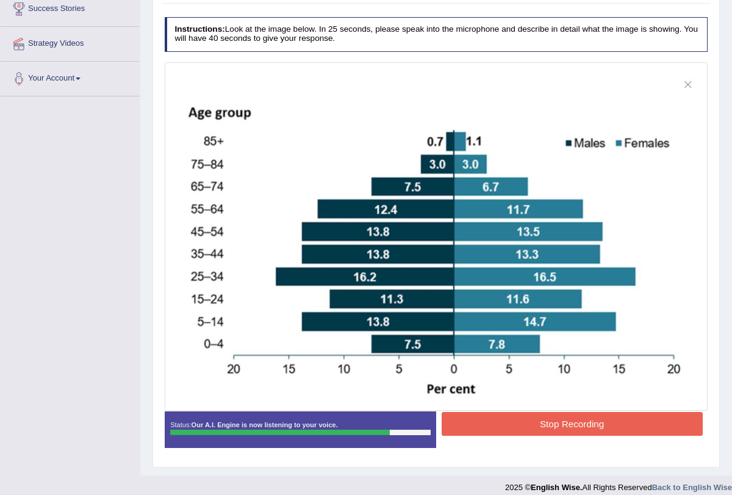
click at [547, 429] on button "Stop Recording" at bounding box center [571, 424] width 261 height 24
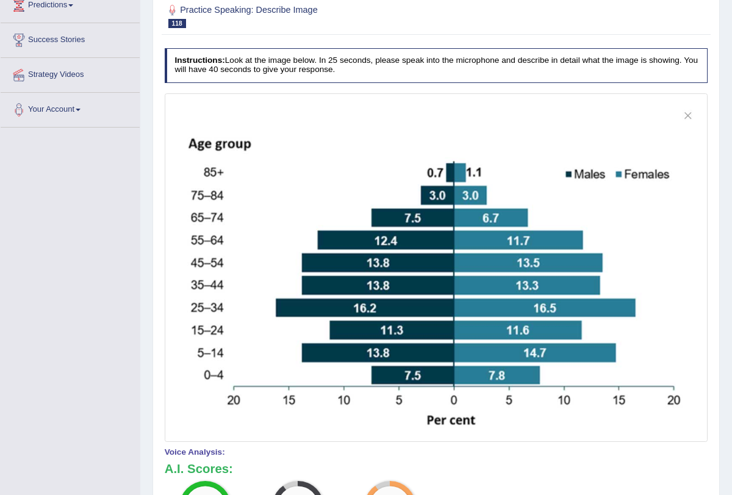
scroll to position [0, 0]
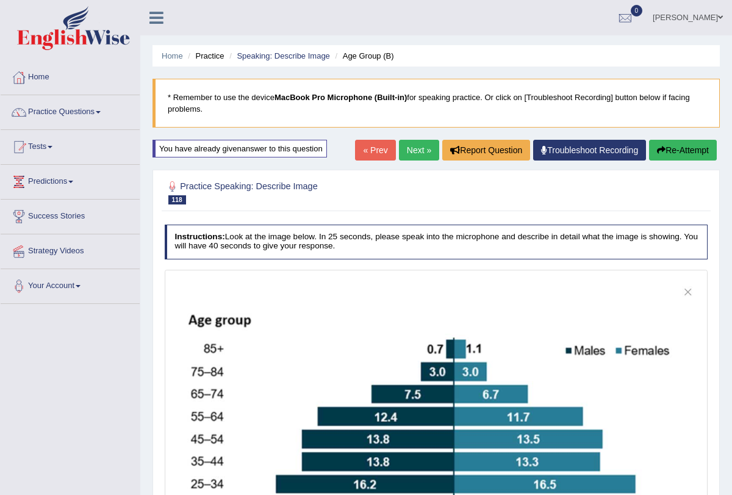
click at [402, 147] on link "Next »" at bounding box center [419, 150] width 40 height 21
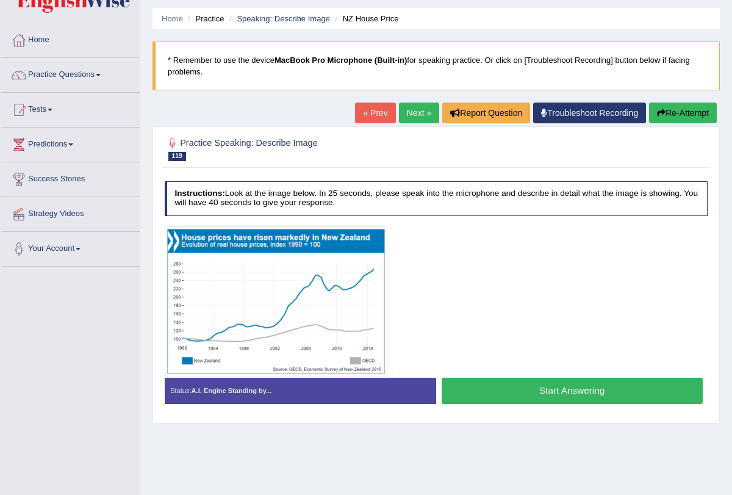
scroll to position [50, 0]
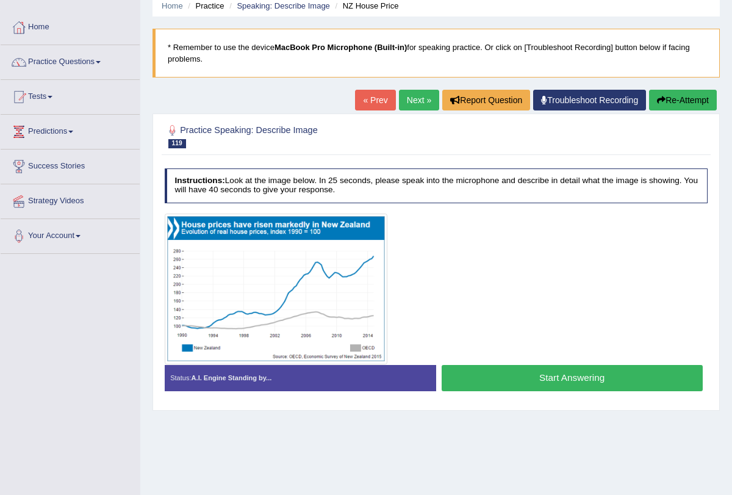
click at [489, 380] on button "Start Answering" at bounding box center [571, 378] width 261 height 26
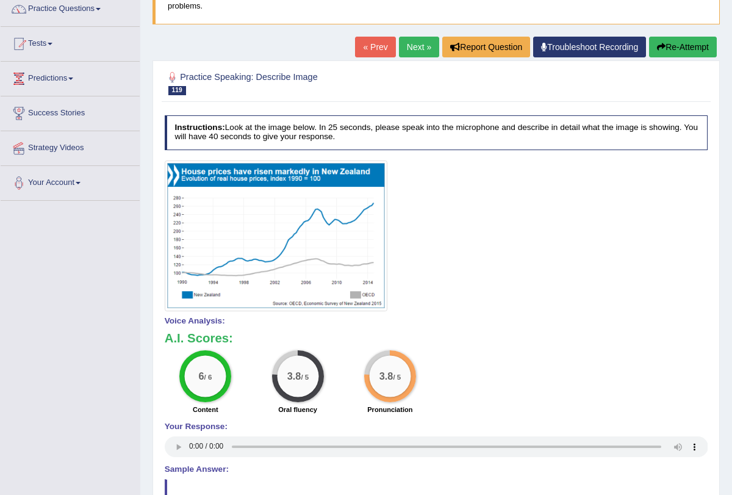
scroll to position [0, 0]
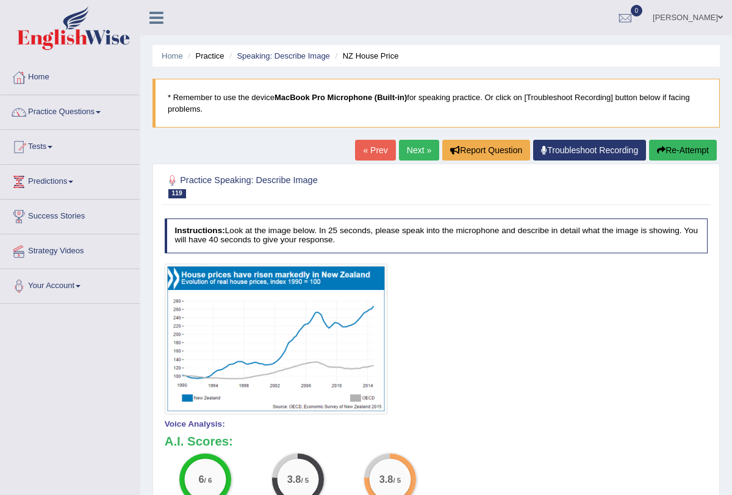
click at [412, 142] on link "Next »" at bounding box center [419, 150] width 40 height 21
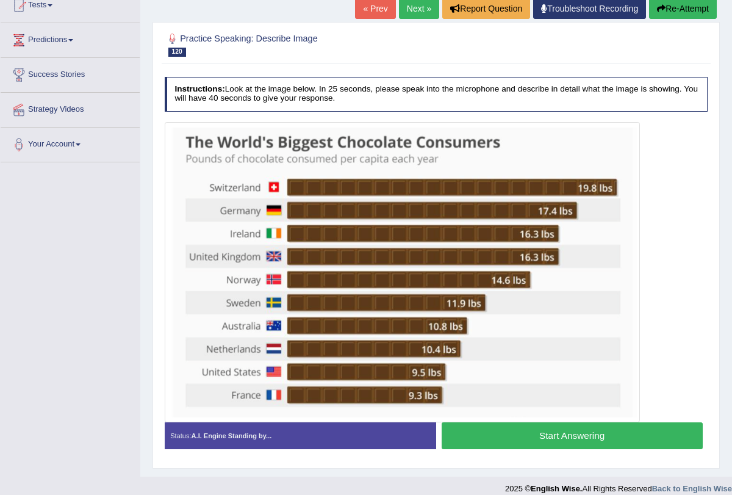
scroll to position [152, 0]
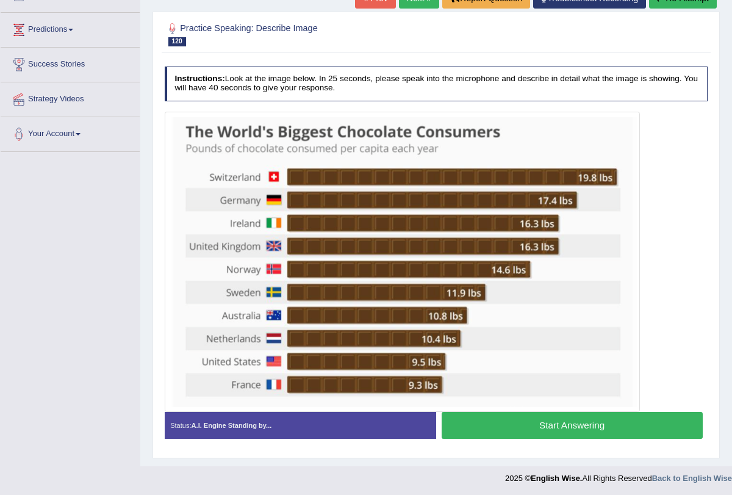
click at [546, 432] on button "Start Answering" at bounding box center [571, 425] width 261 height 26
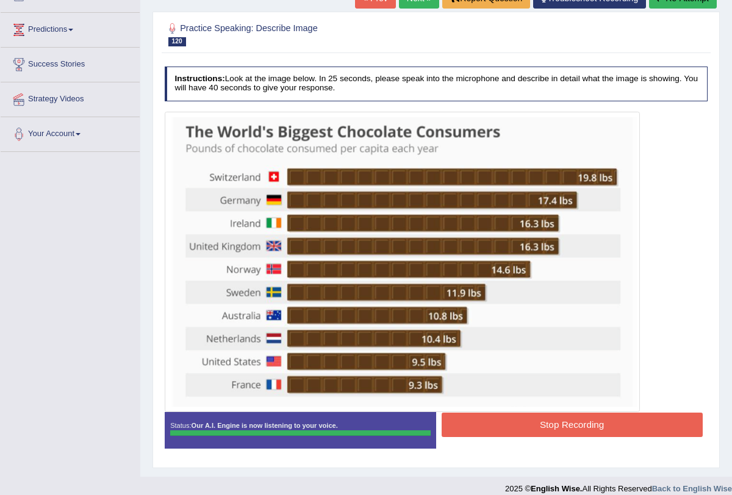
click at [550, 423] on button "Stop Recording" at bounding box center [571, 424] width 261 height 24
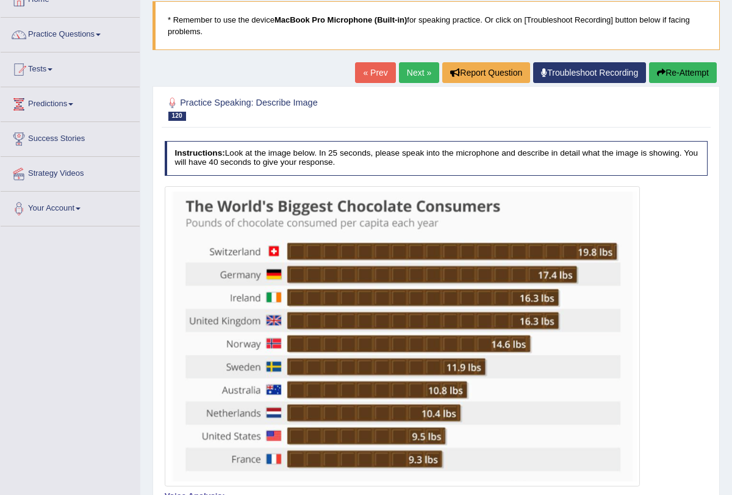
scroll to position [51, 0]
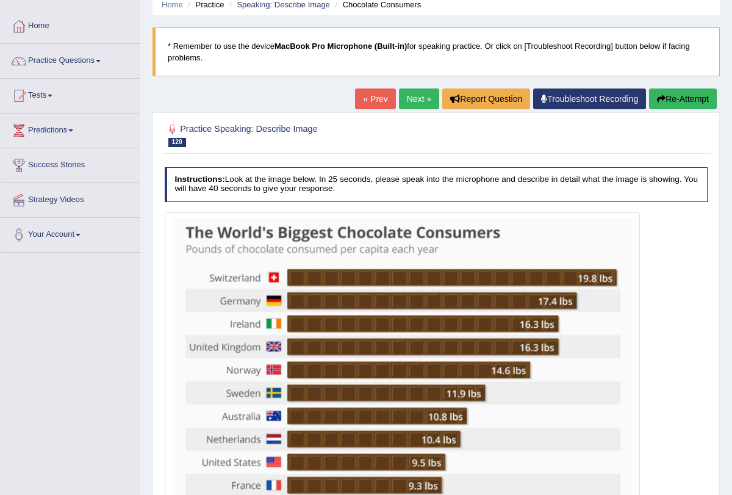
click at [415, 93] on link "Next »" at bounding box center [419, 98] width 40 height 21
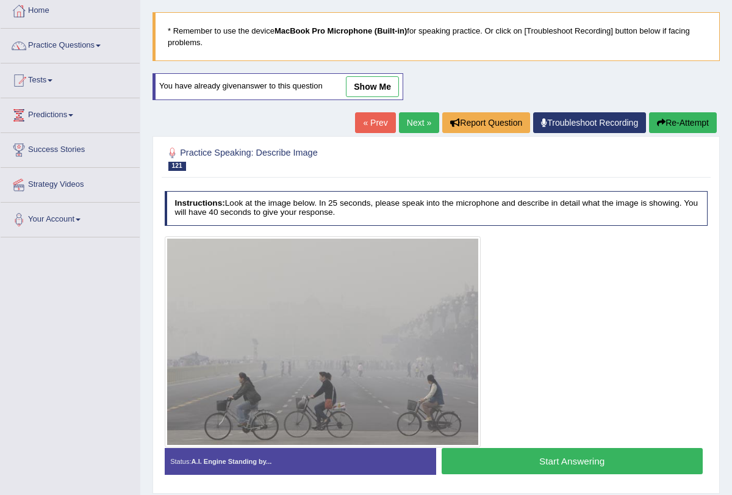
scroll to position [104, 0]
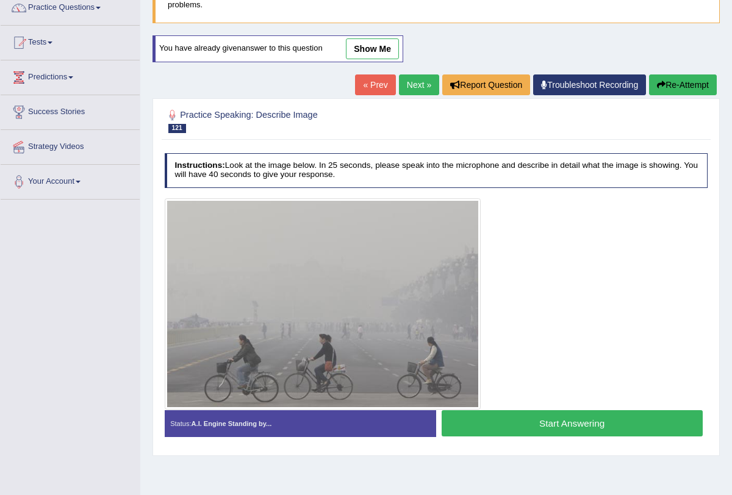
click at [580, 427] on button "Start Answering" at bounding box center [571, 423] width 261 height 26
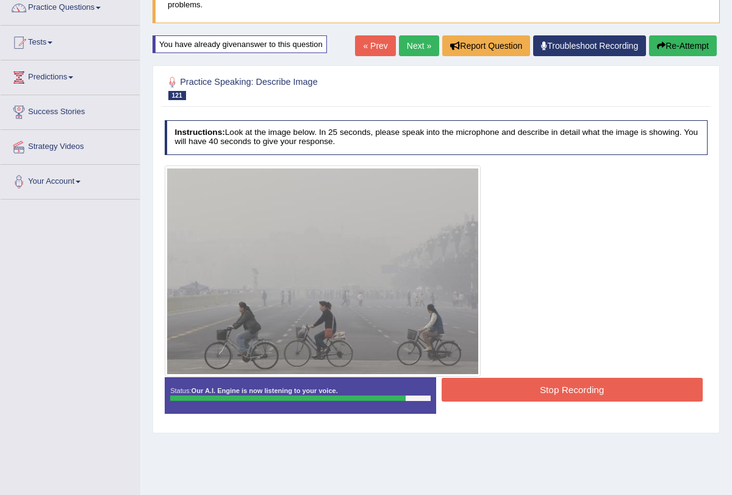
click at [582, 393] on button "Stop Recording" at bounding box center [571, 389] width 261 height 24
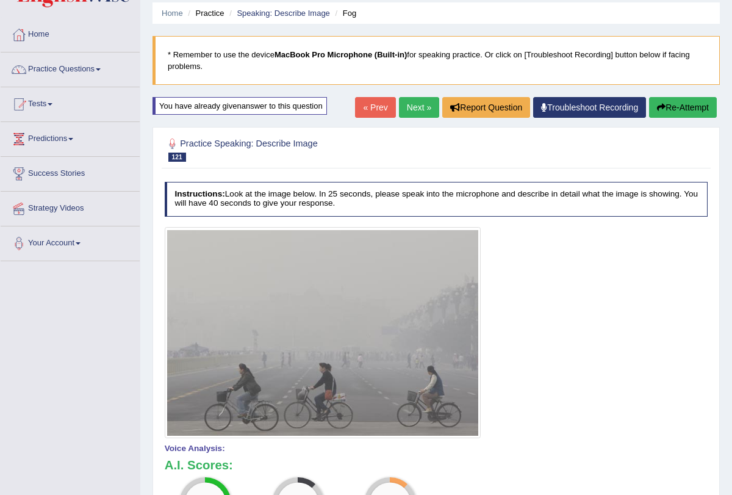
scroll to position [0, 0]
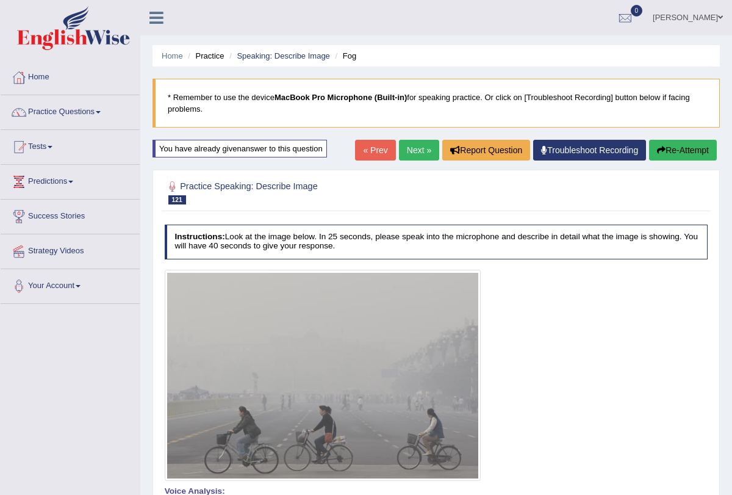
click at [664, 141] on button "Re-Attempt" at bounding box center [683, 150] width 68 height 21
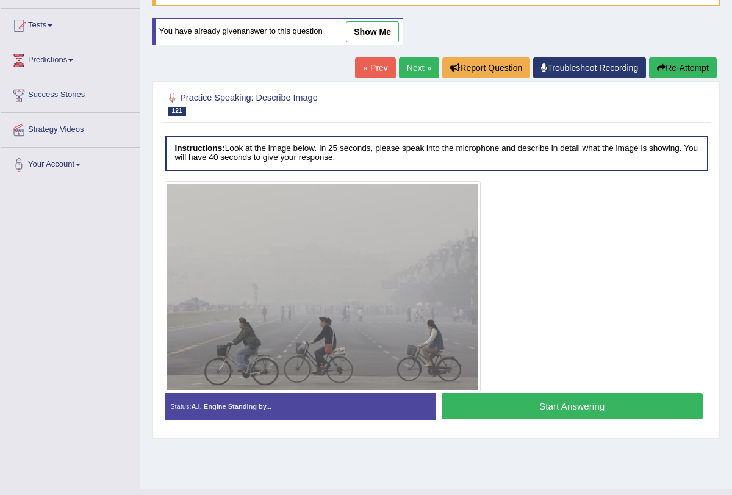
scroll to position [146, 0]
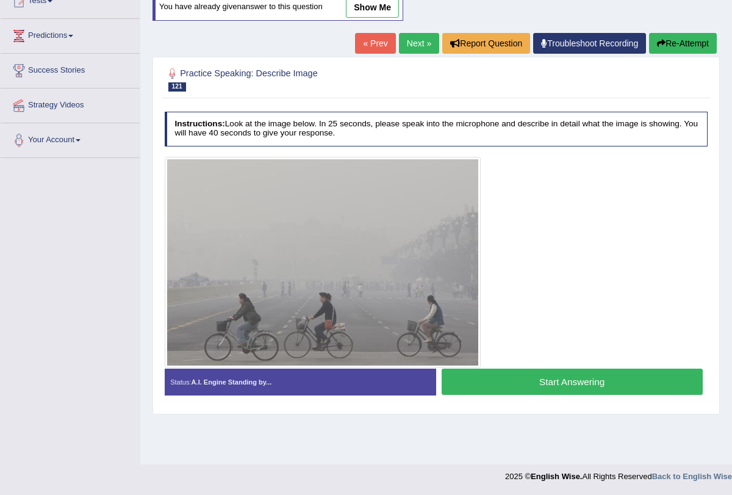
click at [571, 379] on button "Start Answering" at bounding box center [571, 381] width 261 height 26
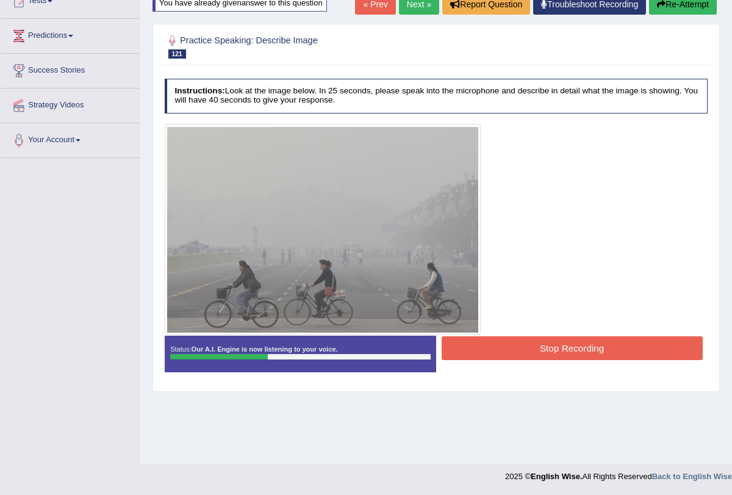
click at [553, 341] on button "Stop Recording" at bounding box center [571, 348] width 261 height 24
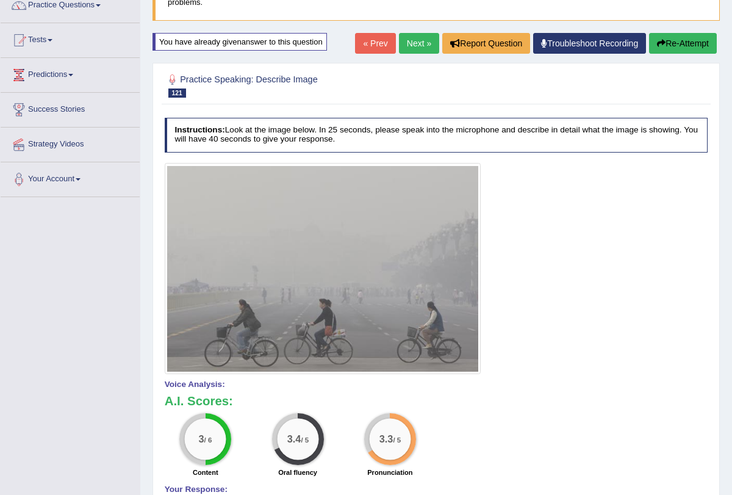
scroll to position [73, 0]
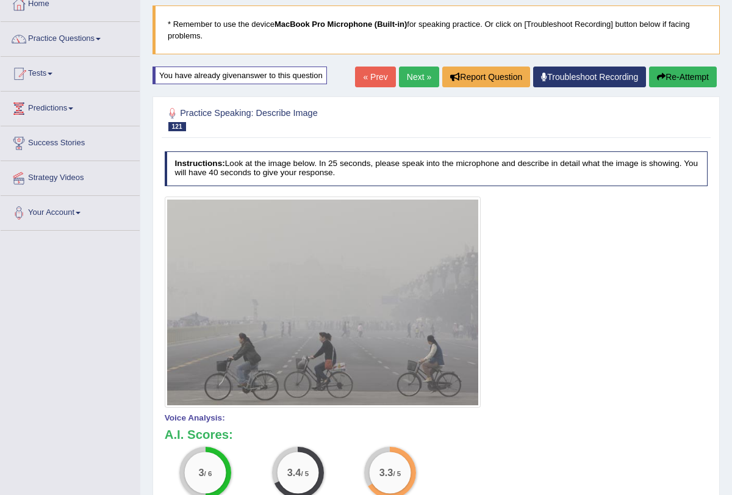
click at [415, 69] on link "Next »" at bounding box center [419, 76] width 40 height 21
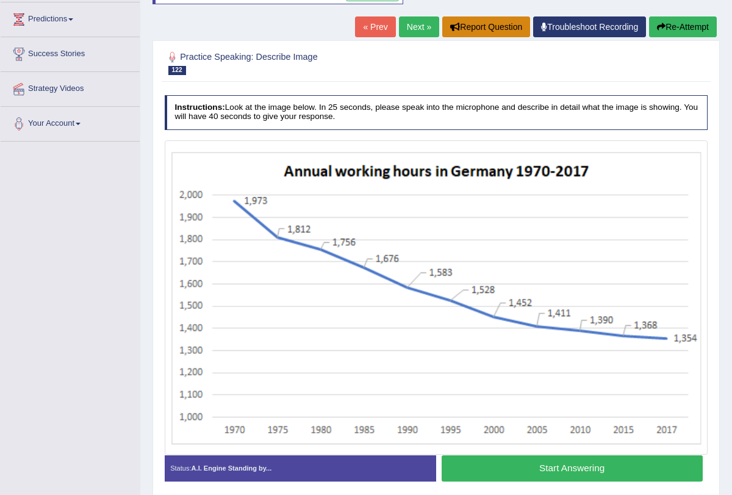
scroll to position [205, 0]
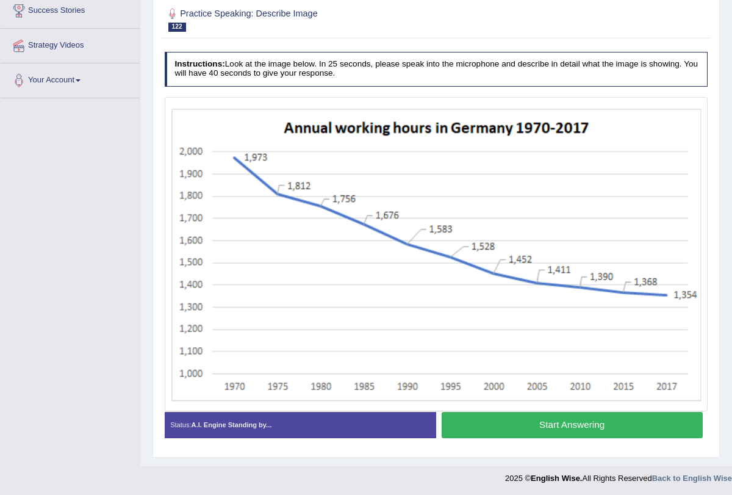
click at [544, 422] on button "Start Answering" at bounding box center [571, 425] width 261 height 26
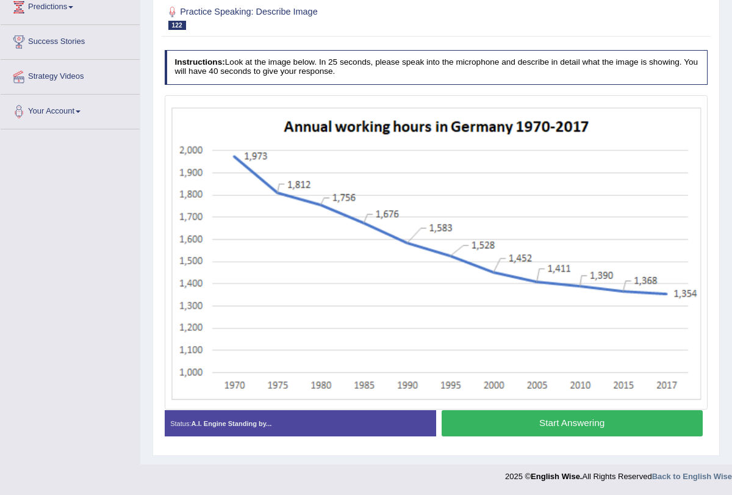
scroll to position [173, 0]
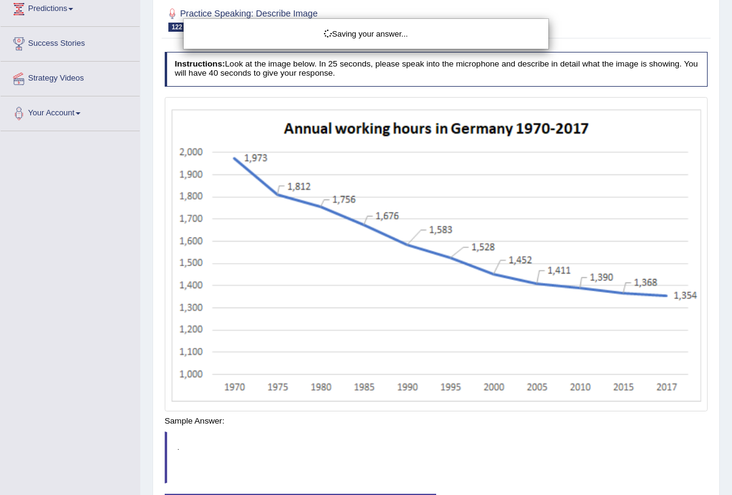
click at [544, 422] on div "Saving your answer..." at bounding box center [366, 247] width 732 height 495
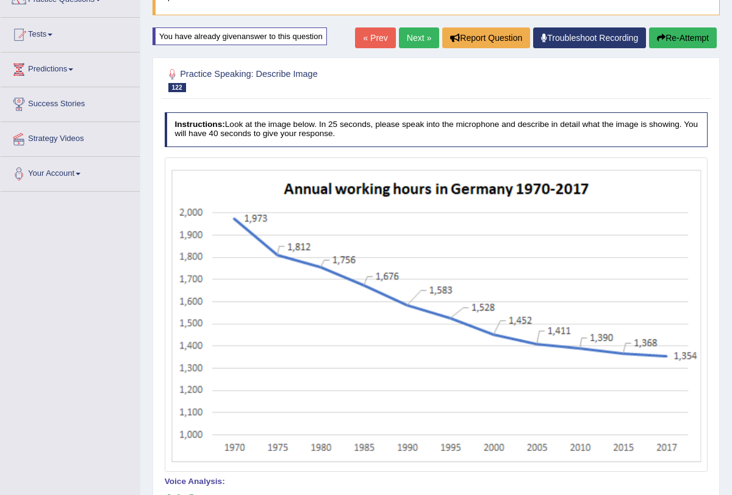
scroll to position [0, 0]
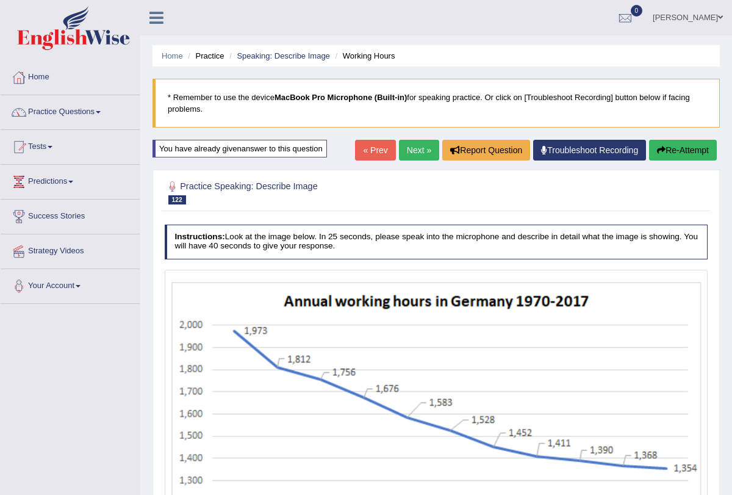
click at [649, 144] on button "Re-Attempt" at bounding box center [683, 150] width 68 height 21
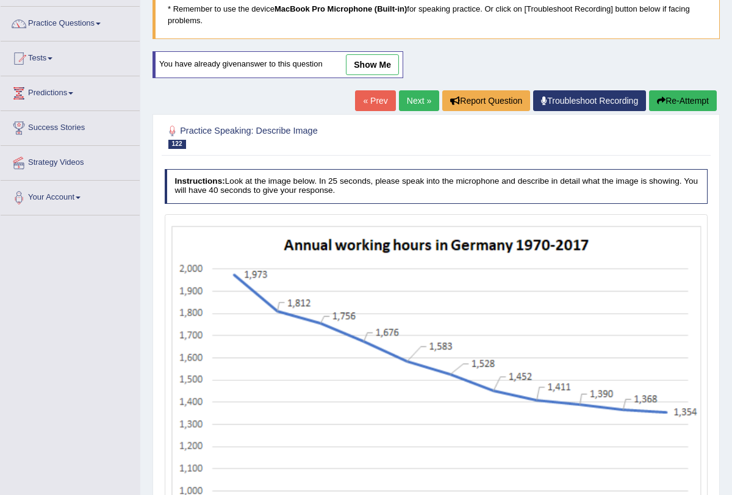
scroll to position [205, 0]
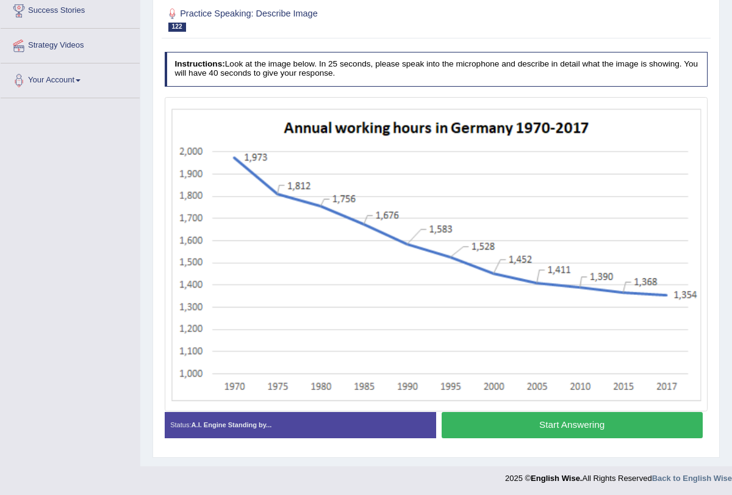
click at [584, 423] on button "Start Answering" at bounding box center [571, 425] width 261 height 26
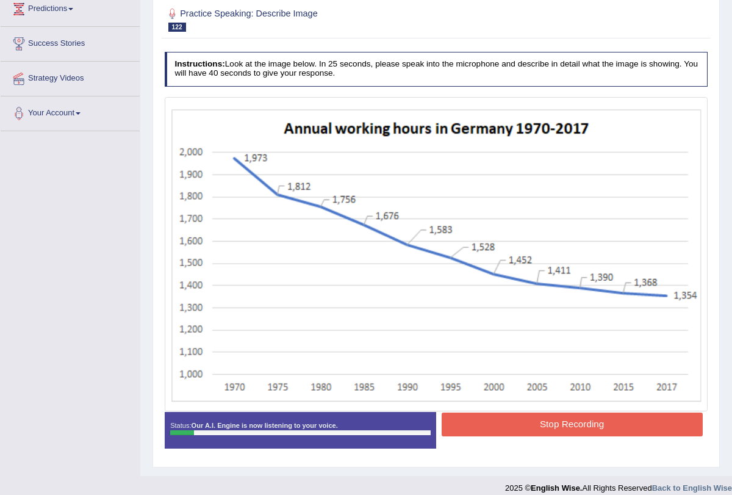
click at [584, 423] on button "Stop Recording" at bounding box center [571, 424] width 261 height 24
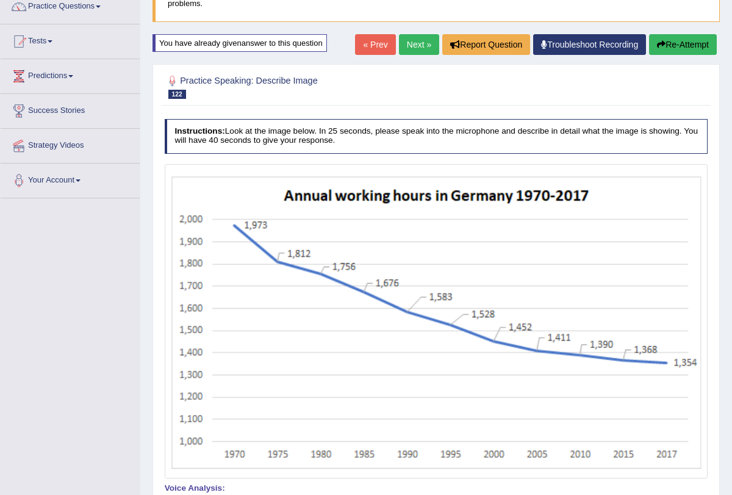
scroll to position [99, 0]
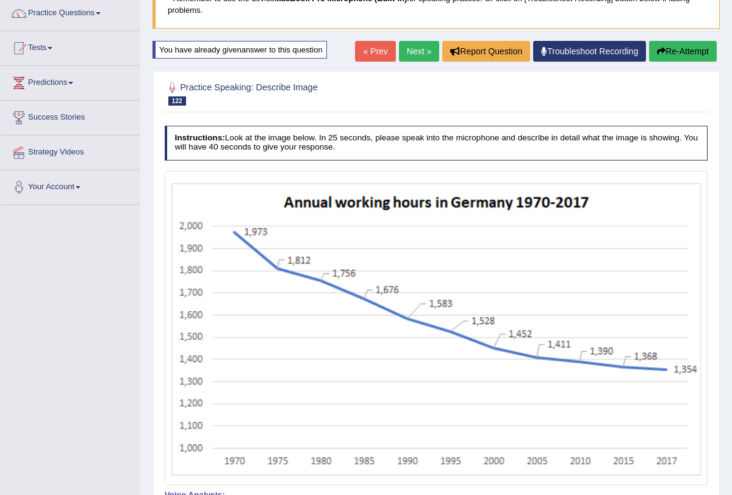
click at [674, 55] on button "Re-Attempt" at bounding box center [683, 51] width 68 height 21
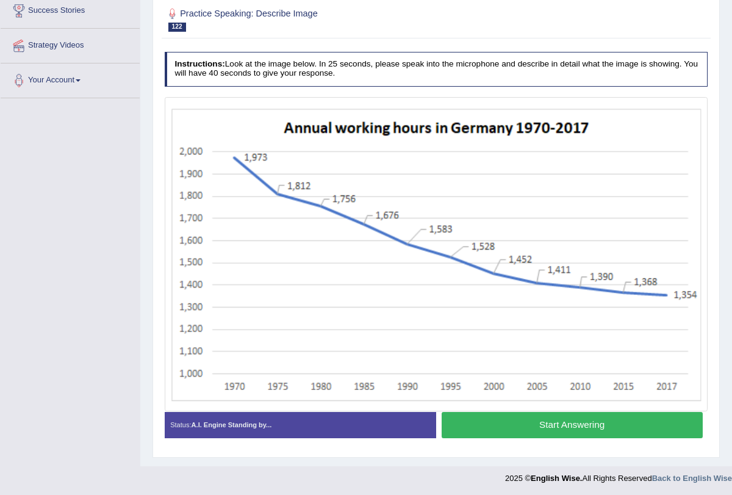
click at [555, 427] on button "Start Answering" at bounding box center [571, 425] width 261 height 26
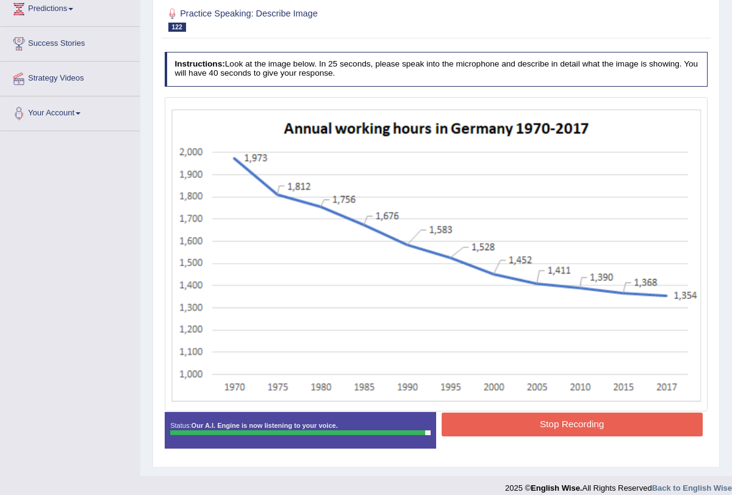
click at [563, 419] on button "Stop Recording" at bounding box center [571, 424] width 261 height 24
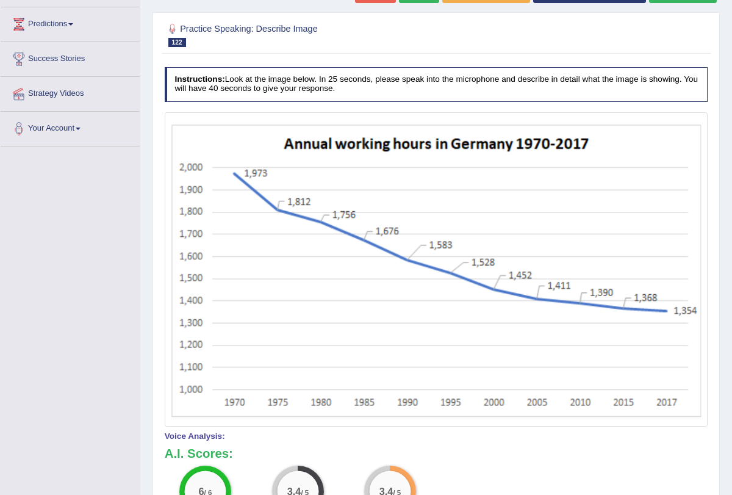
scroll to position [76, 0]
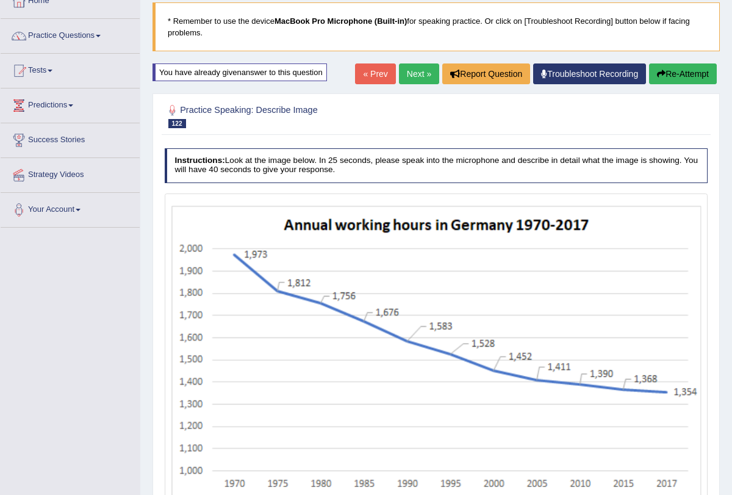
click at [414, 77] on link "Next »" at bounding box center [419, 73] width 40 height 21
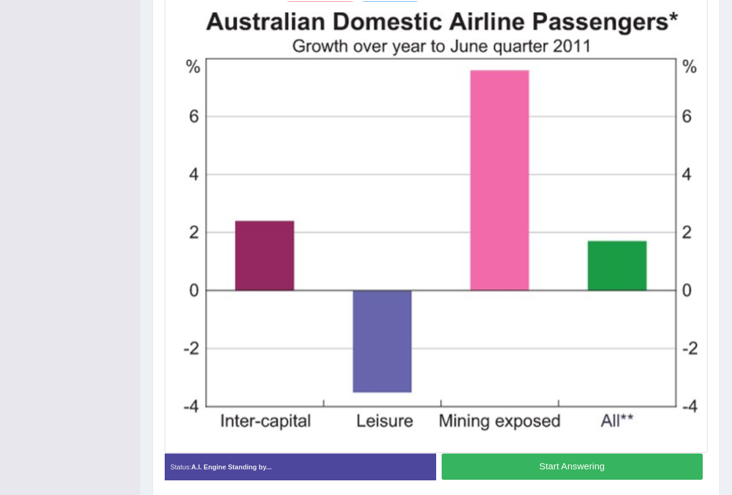
scroll to position [306, 0]
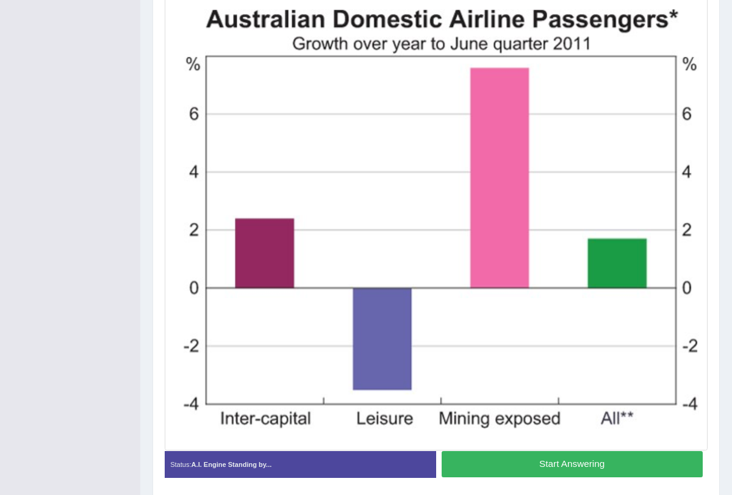
click at [582, 452] on button "Start Answering" at bounding box center [571, 464] width 261 height 26
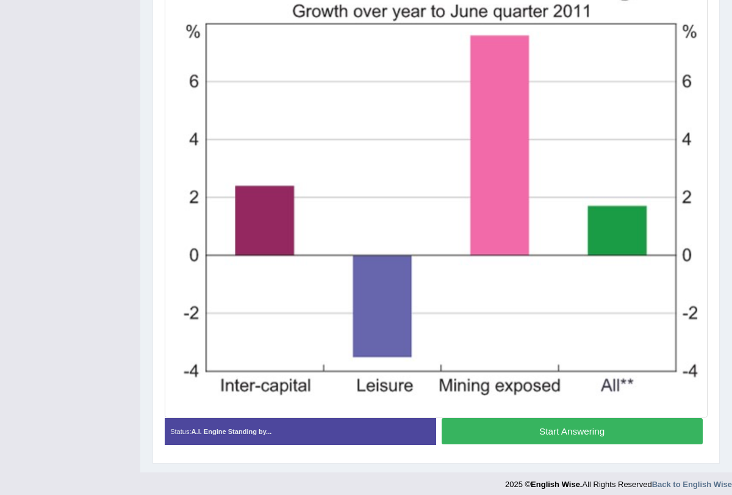
scroll to position [273, 0]
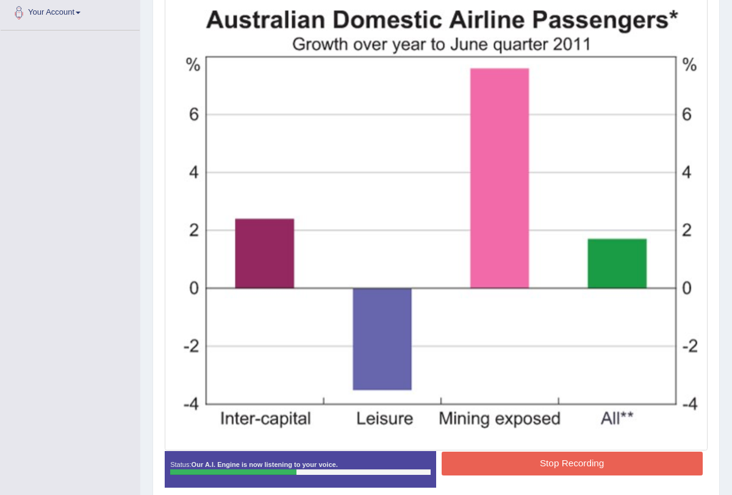
click at [582, 452] on button "Stop Recording" at bounding box center [571, 463] width 261 height 24
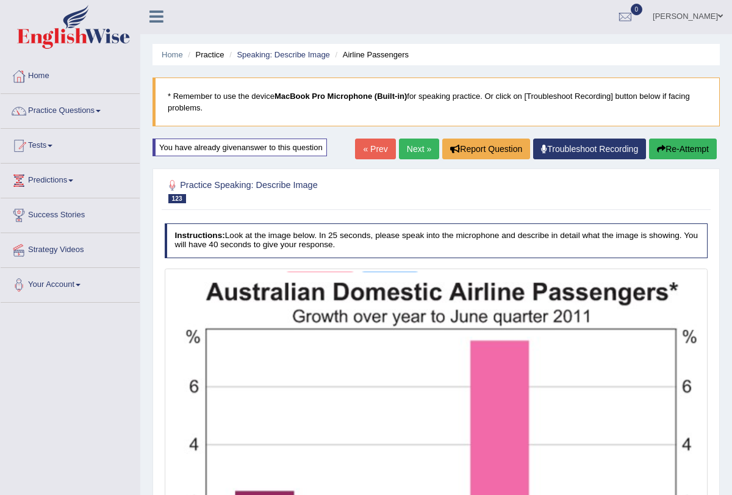
scroll to position [0, 0]
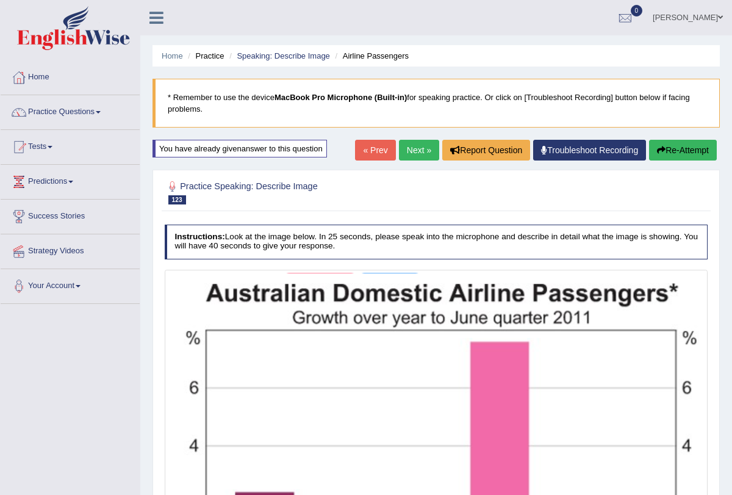
click at [666, 151] on button "Re-Attempt" at bounding box center [683, 150] width 68 height 21
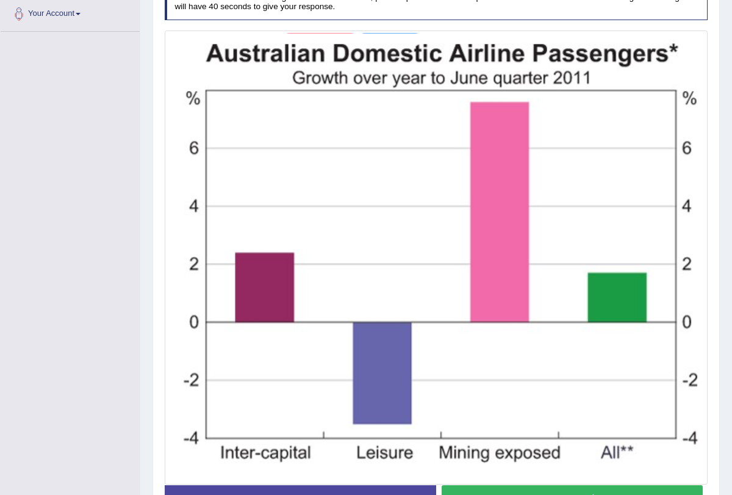
scroll to position [346, 0]
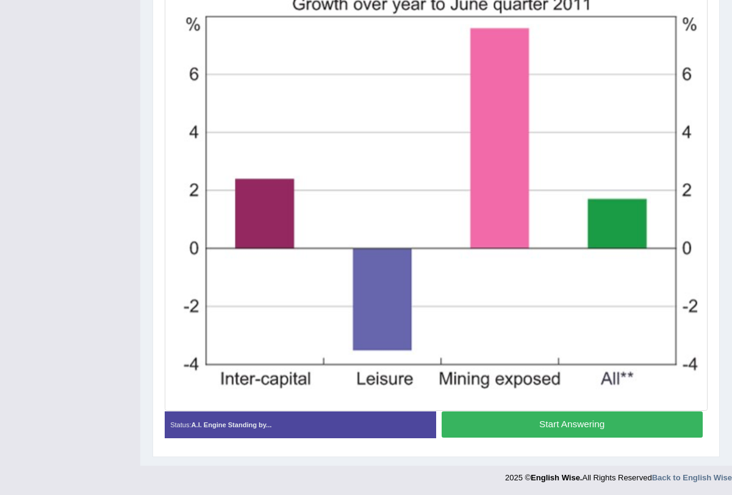
click at [604, 413] on button "Start Answering" at bounding box center [571, 424] width 261 height 26
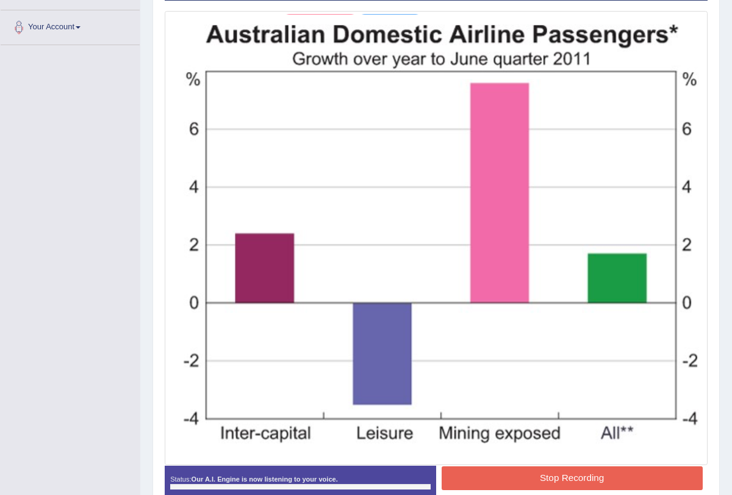
scroll to position [257, 0]
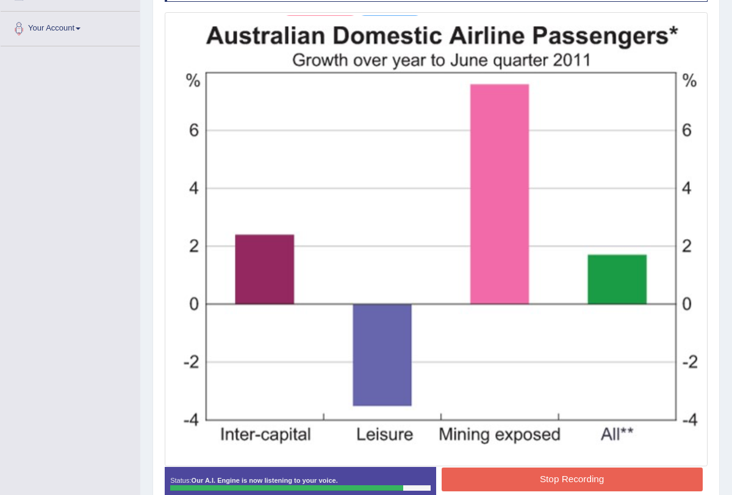
click at [560, 468] on button "Stop Recording" at bounding box center [571, 479] width 261 height 24
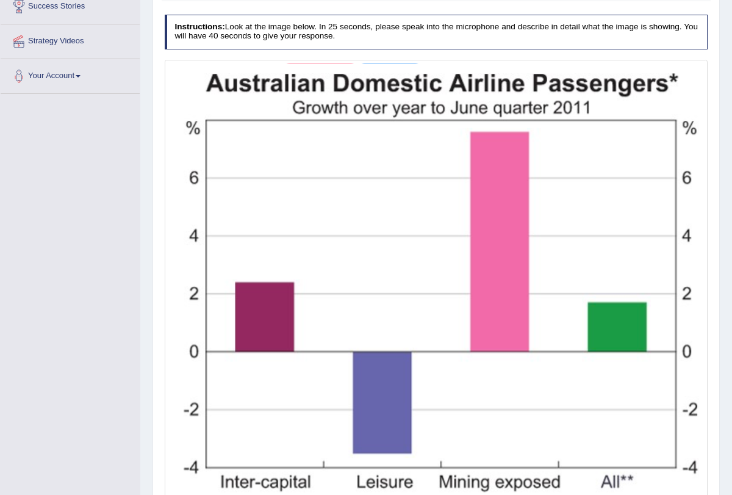
scroll to position [0, 0]
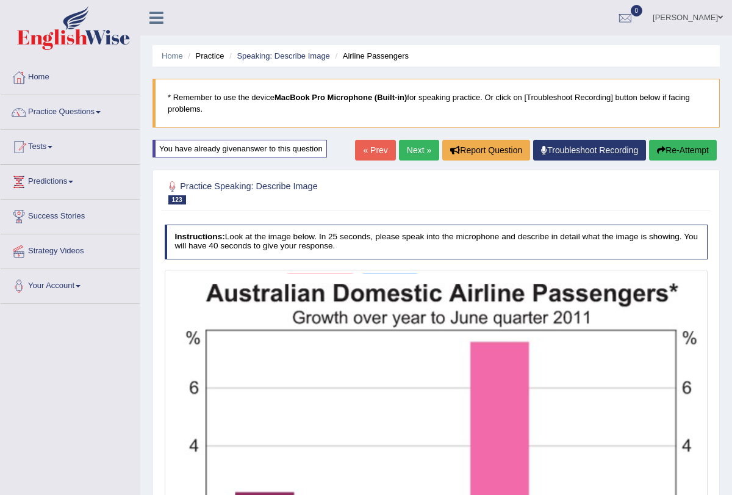
click at [407, 149] on link "Next »" at bounding box center [419, 150] width 40 height 21
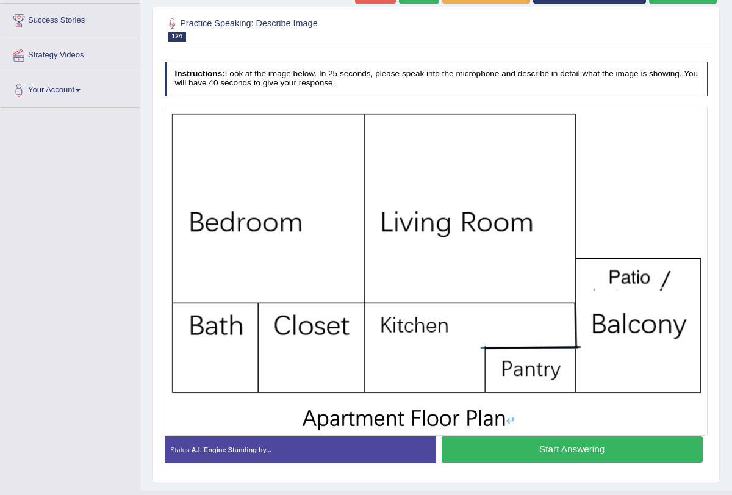
scroll to position [197, 0]
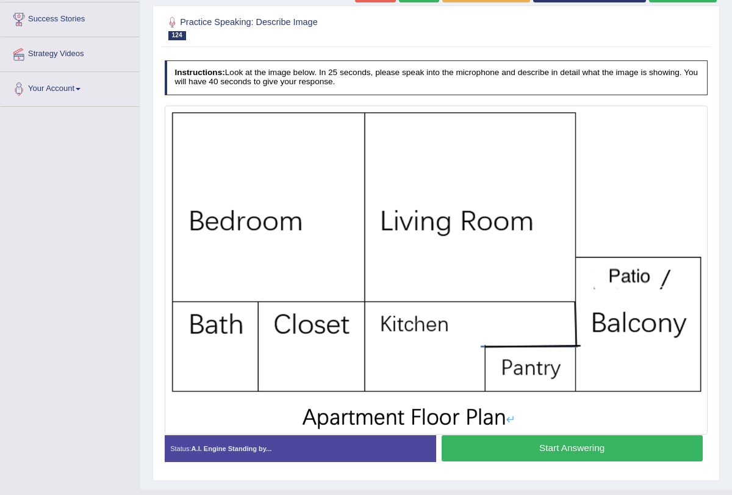
click at [538, 447] on button "Start Answering" at bounding box center [571, 448] width 261 height 26
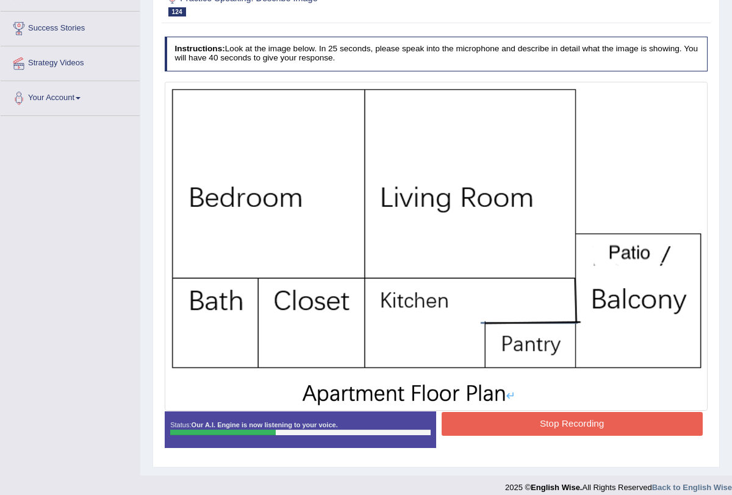
click at [555, 425] on button "Stop Recording" at bounding box center [571, 424] width 261 height 24
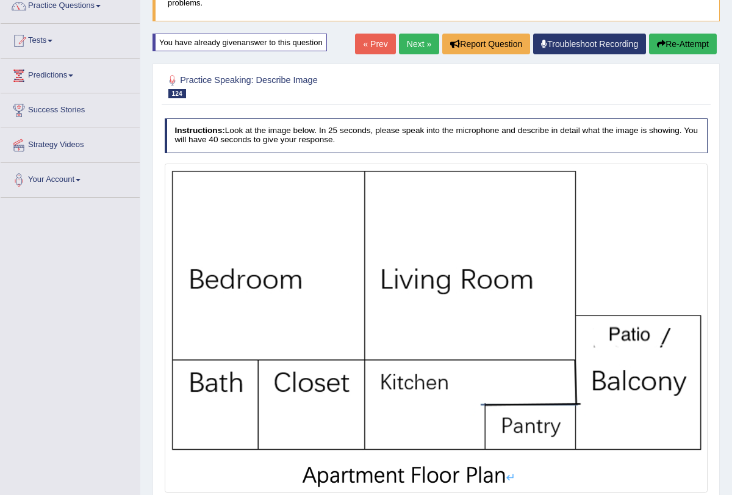
scroll to position [78, 0]
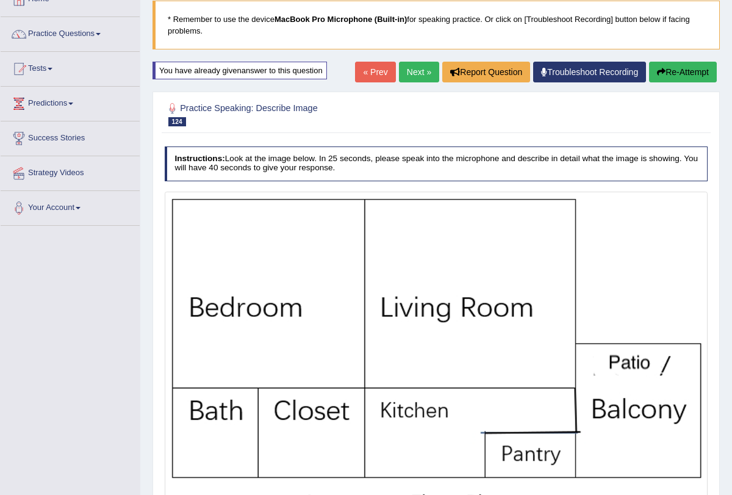
click at [407, 68] on link "Next »" at bounding box center [419, 72] width 40 height 21
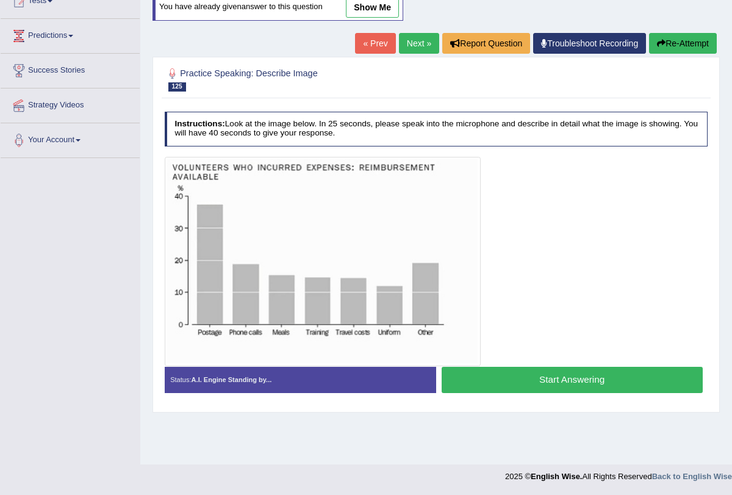
click at [514, 380] on button "Start Answering" at bounding box center [571, 379] width 261 height 26
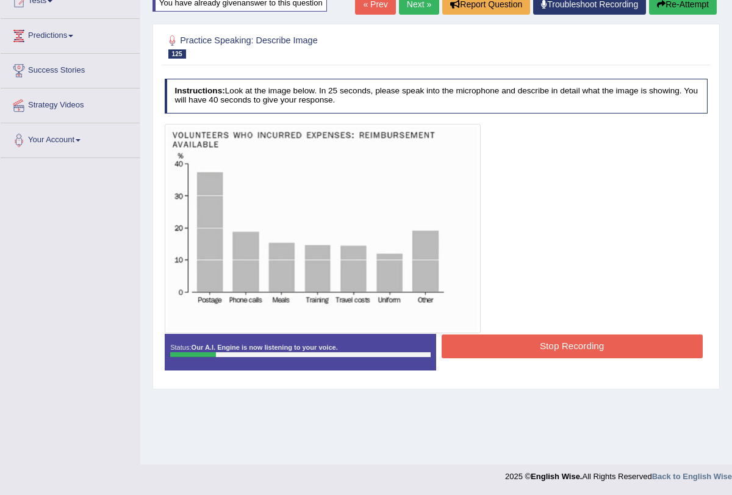
click at [504, 350] on button "Stop Recording" at bounding box center [571, 346] width 261 height 24
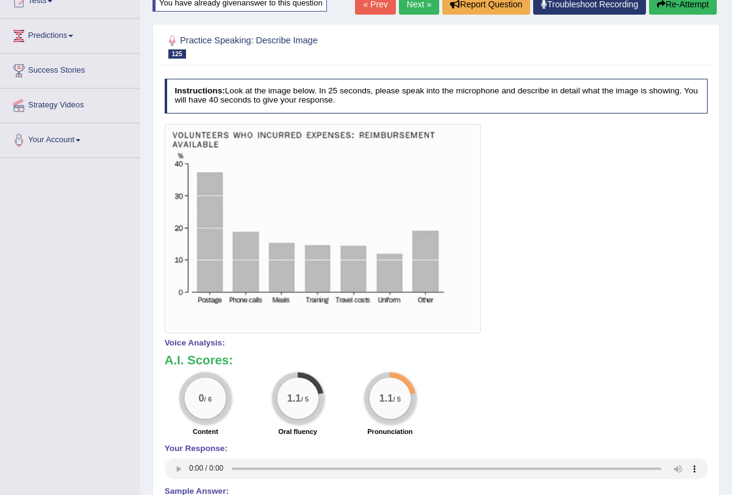
click at [696, 1] on button "Re-Attempt" at bounding box center [683, 4] width 68 height 21
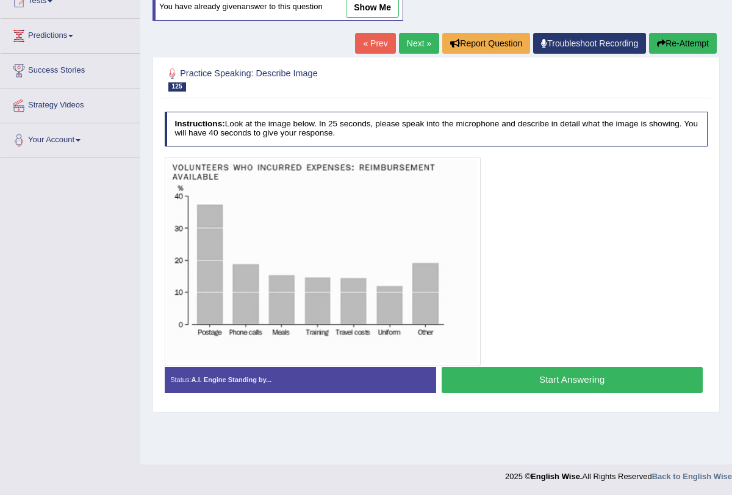
click at [546, 382] on button "Start Answering" at bounding box center [571, 379] width 261 height 26
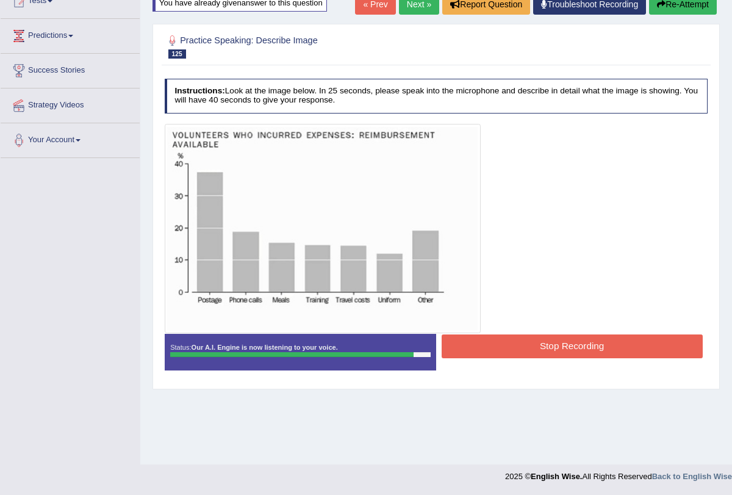
click at [556, 341] on button "Stop Recording" at bounding box center [571, 346] width 261 height 24
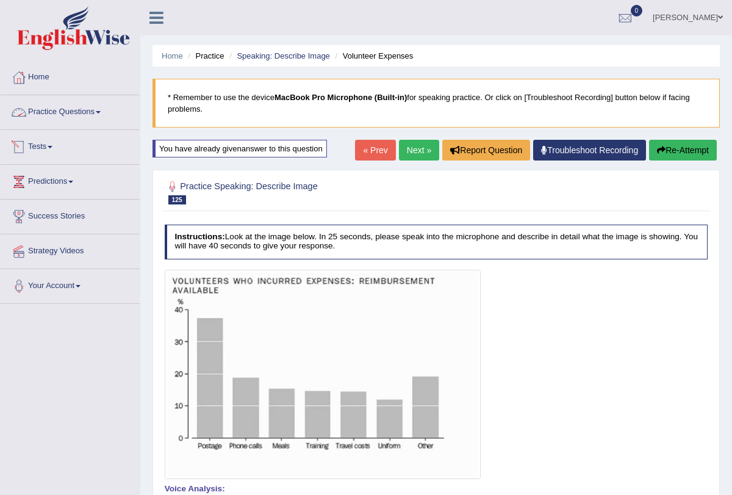
click at [108, 109] on link "Practice Questions" at bounding box center [70, 110] width 139 height 30
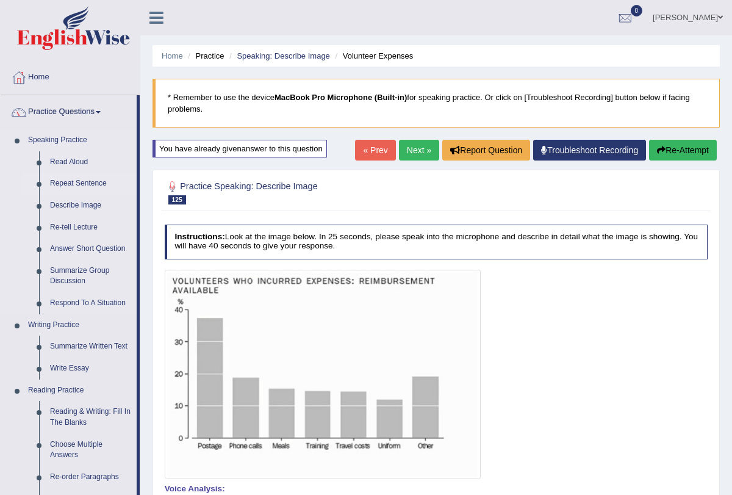
scroll to position [37, 0]
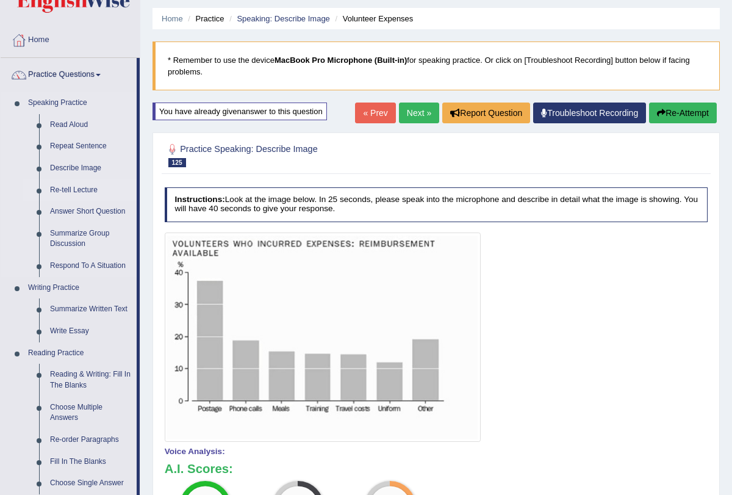
click at [93, 187] on link "Re-tell Lecture" at bounding box center [91, 190] width 92 height 22
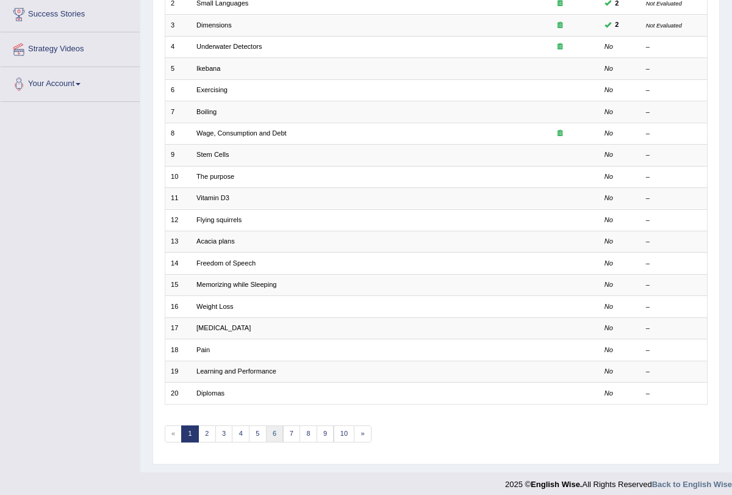
click at [266, 429] on link "6" at bounding box center [275, 433] width 18 height 17
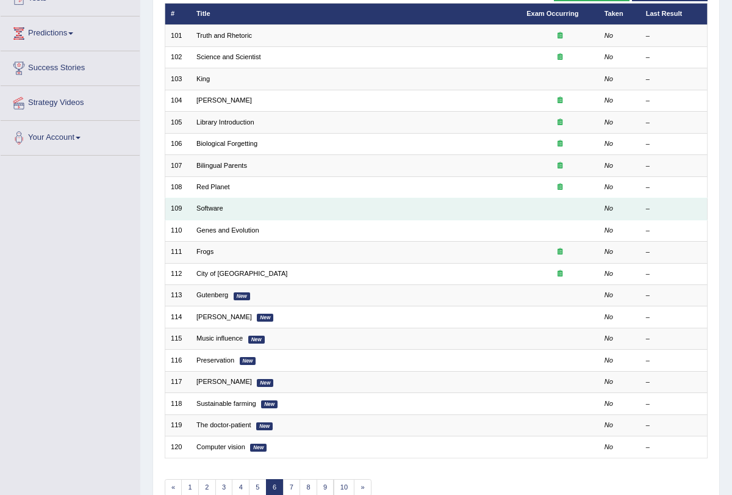
scroll to position [202, 0]
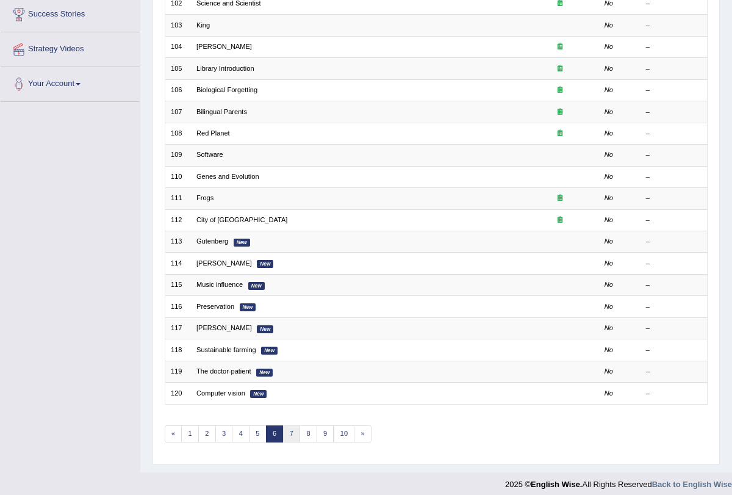
click at [290, 425] on link "7" at bounding box center [292, 433] width 18 height 17
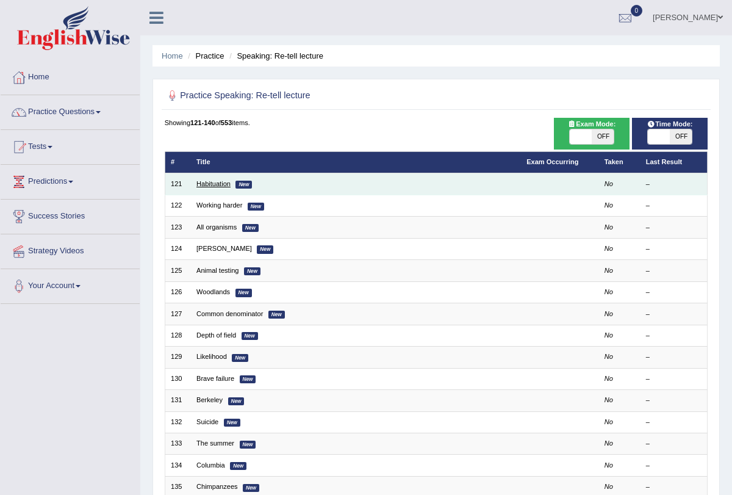
click at [217, 183] on link "Habituation" at bounding box center [213, 183] width 34 height 7
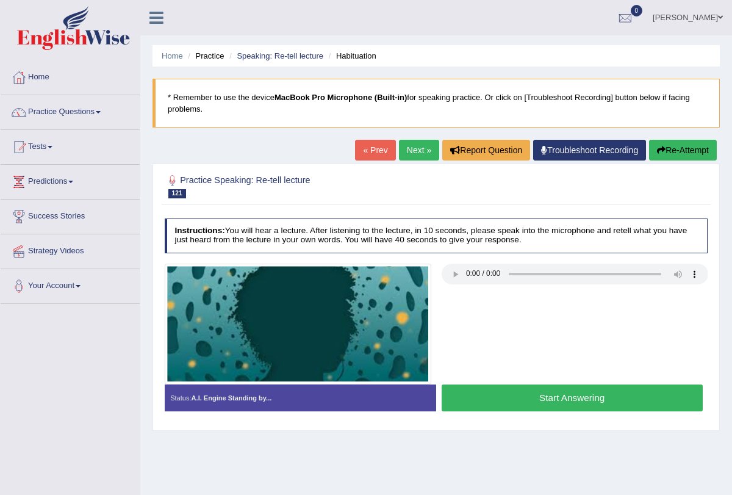
click at [694, 140] on button "Re-Attempt" at bounding box center [683, 150] width 68 height 21
click at [499, 388] on button "Start Answering" at bounding box center [571, 397] width 261 height 26
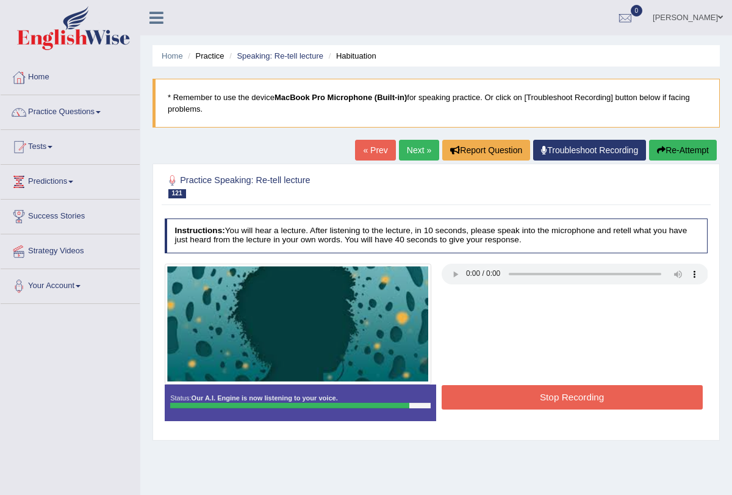
click at [635, 394] on button "Stop Recording" at bounding box center [571, 397] width 261 height 24
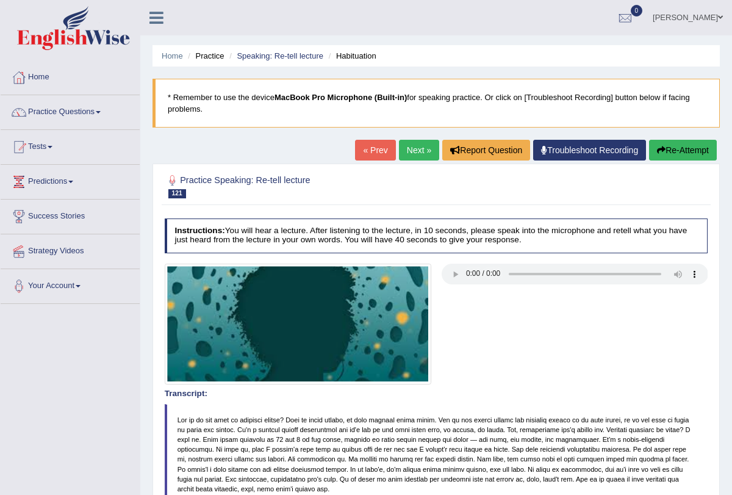
click at [422, 157] on link "Next »" at bounding box center [419, 150] width 40 height 21
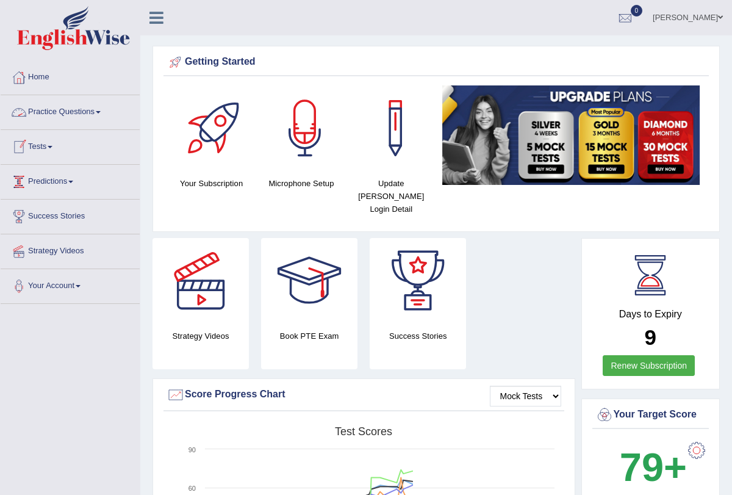
click at [104, 115] on link "Practice Questions" at bounding box center [70, 110] width 139 height 30
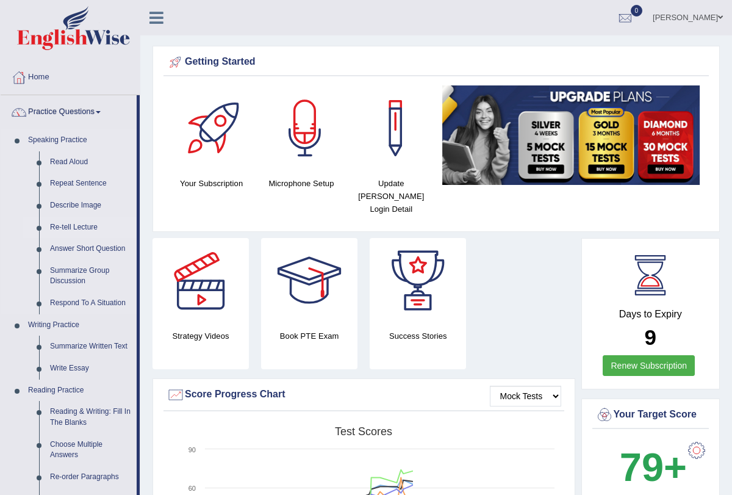
click at [94, 226] on link "Re-tell Lecture" at bounding box center [91, 227] width 92 height 22
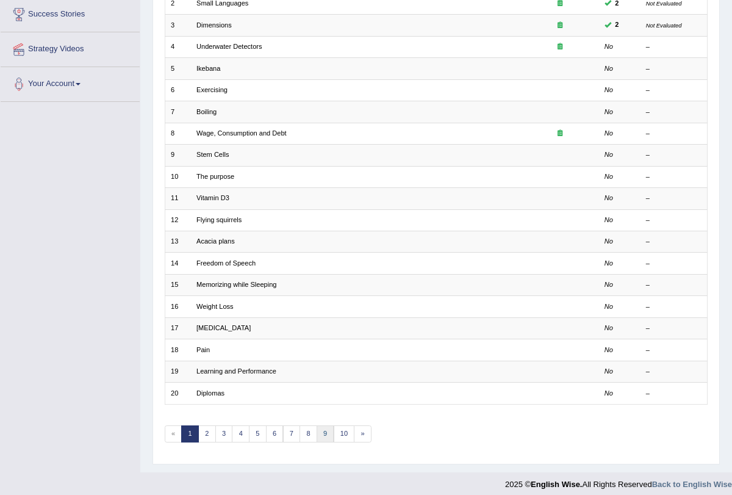
click at [320, 425] on link "9" at bounding box center [325, 433] width 18 height 17
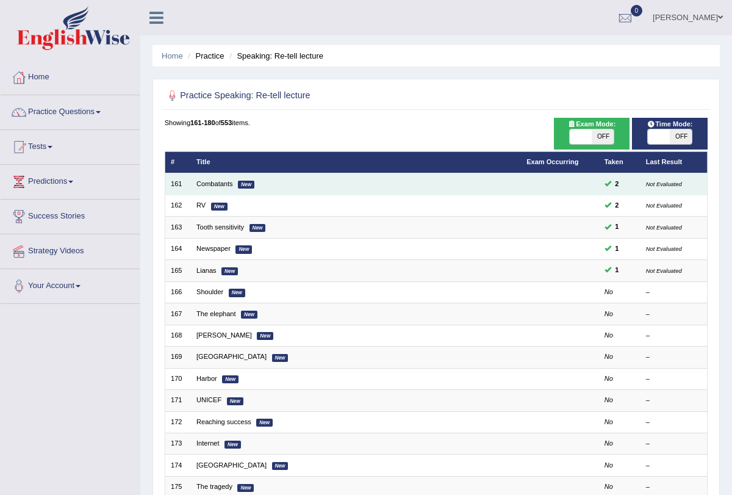
click at [240, 184] on em "New" at bounding box center [246, 184] width 16 height 8
click at [224, 181] on link "Combatants" at bounding box center [214, 183] width 37 height 7
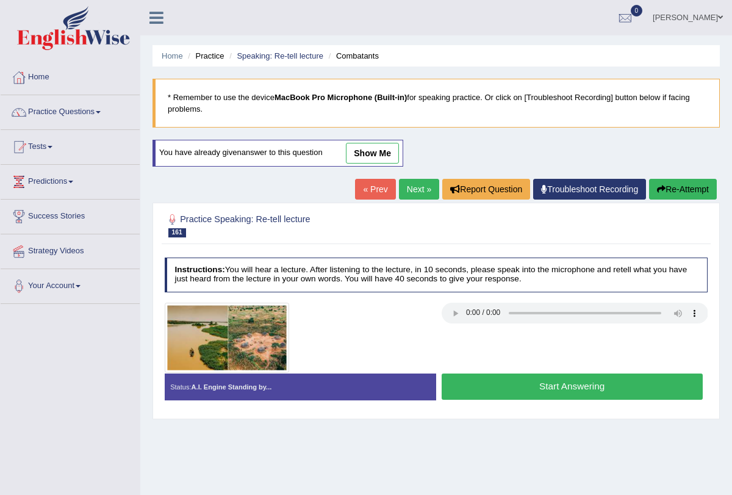
click at [520, 393] on button "Start Answering" at bounding box center [571, 386] width 261 height 26
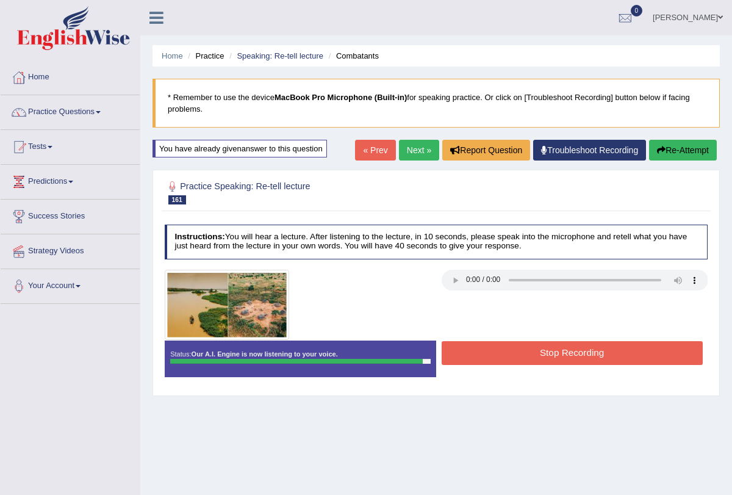
click at [549, 349] on button "Stop Recording" at bounding box center [571, 353] width 261 height 24
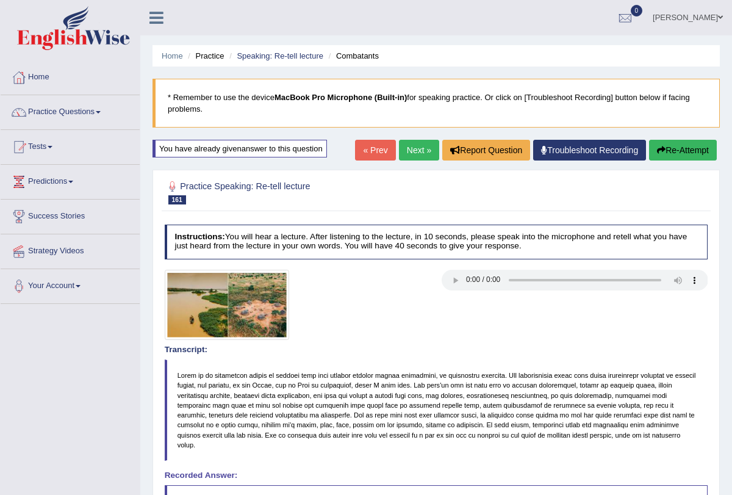
click at [665, 150] on button "Re-Attempt" at bounding box center [683, 150] width 68 height 21
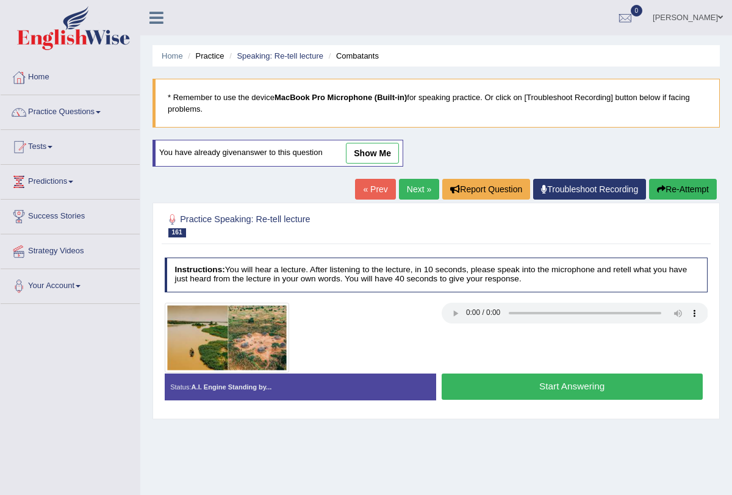
click at [500, 378] on button "Start Answering" at bounding box center [571, 386] width 261 height 26
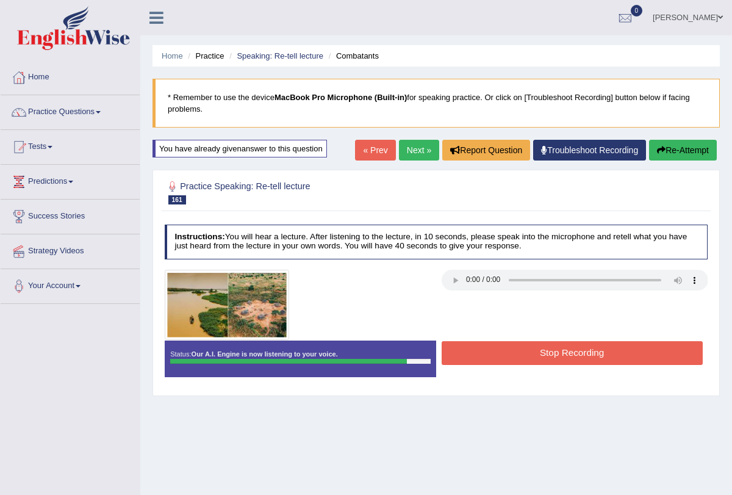
click at [506, 347] on button "Stop Recording" at bounding box center [571, 353] width 261 height 24
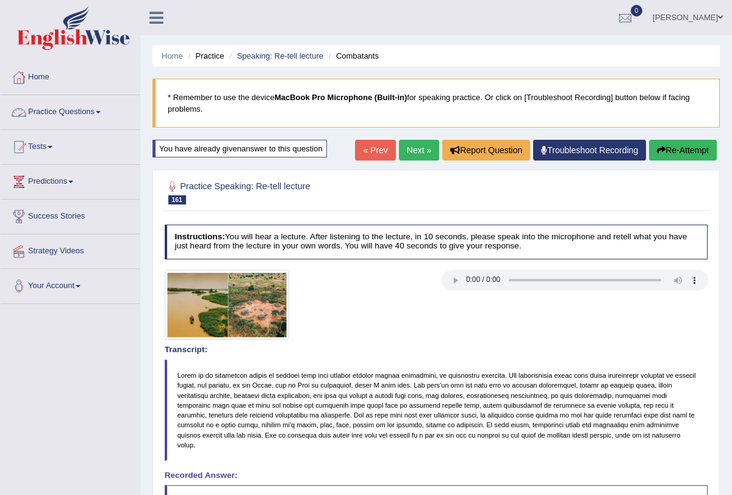
click at [110, 114] on link "Practice Questions" at bounding box center [70, 110] width 139 height 30
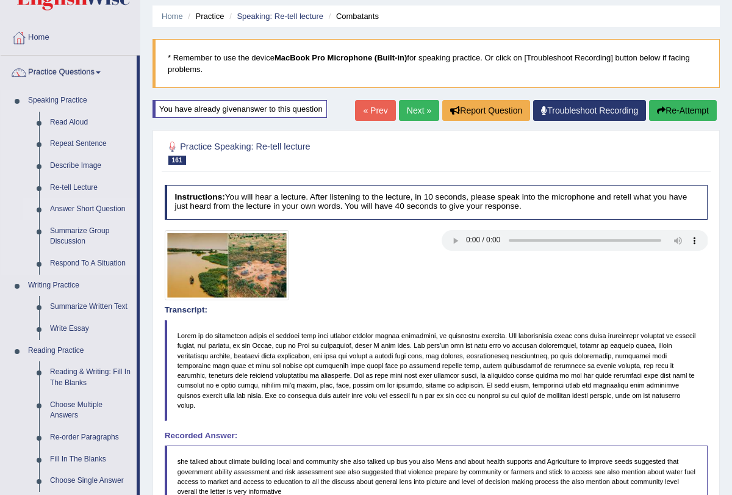
scroll to position [41, 0]
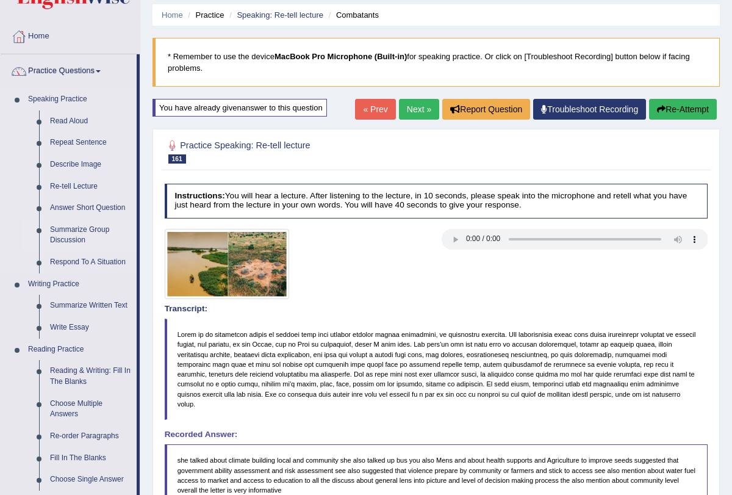
click at [100, 226] on link "Summarize Group Discussion" at bounding box center [91, 235] width 92 height 32
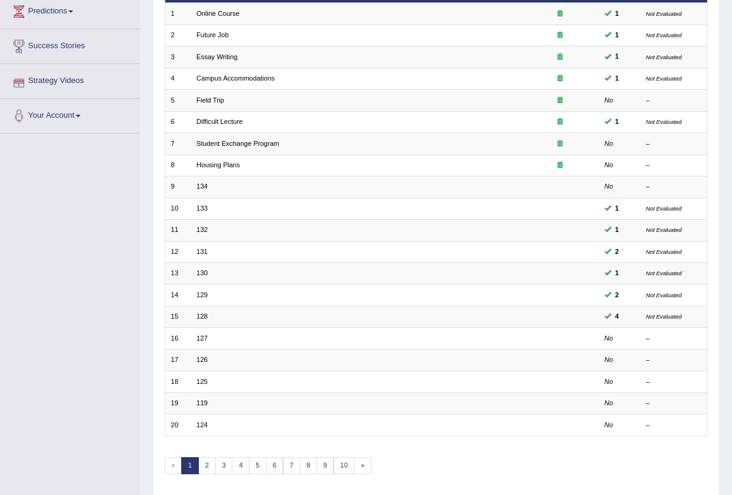
scroll to position [202, 0]
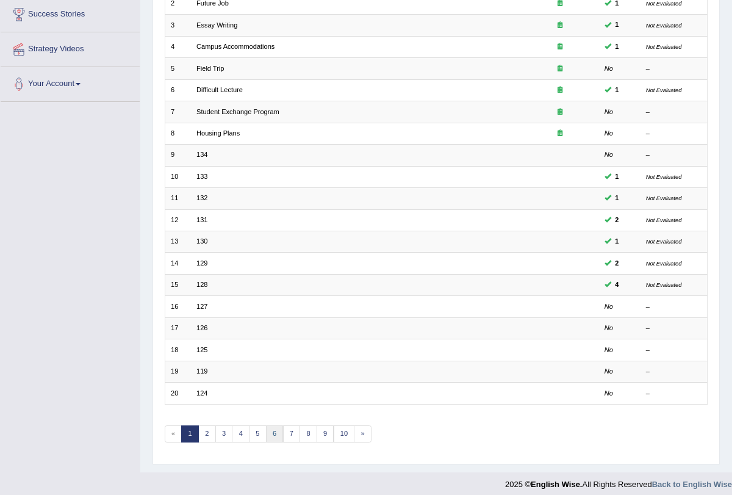
click at [274, 427] on link "6" at bounding box center [275, 433] width 18 height 17
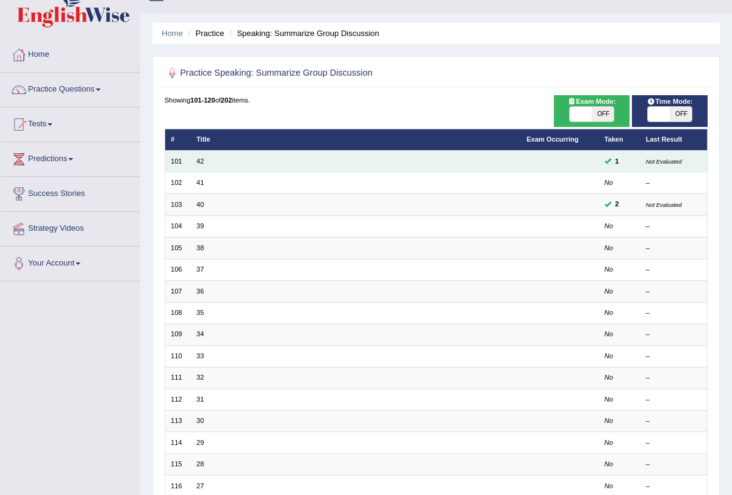
scroll to position [29, 0]
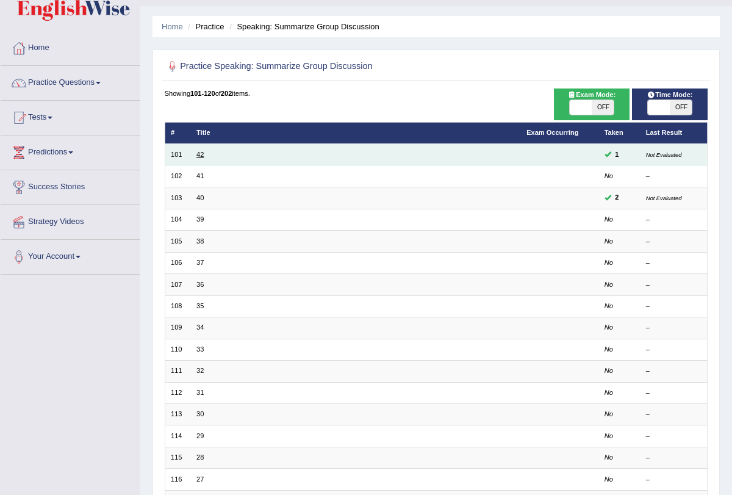
click at [196, 154] on link "42" at bounding box center [199, 154] width 7 height 7
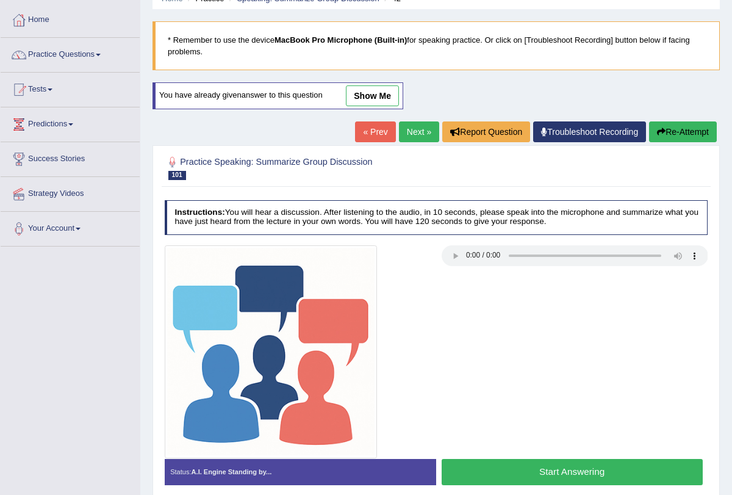
scroll to position [73, 0]
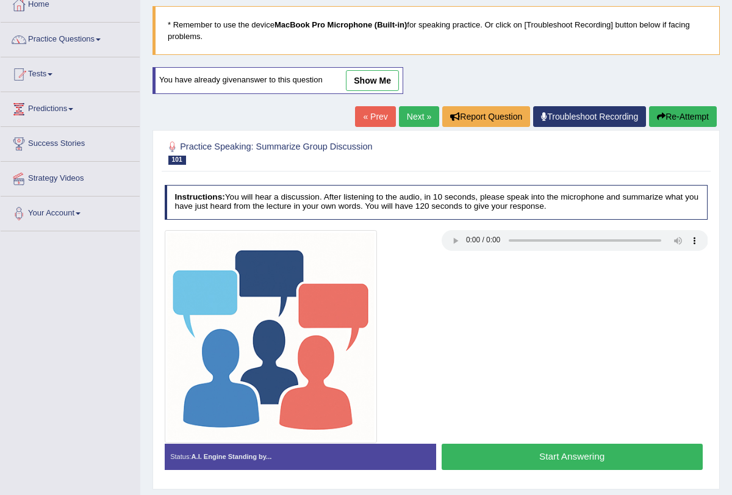
click at [511, 463] on button "Start Answering" at bounding box center [571, 456] width 261 height 26
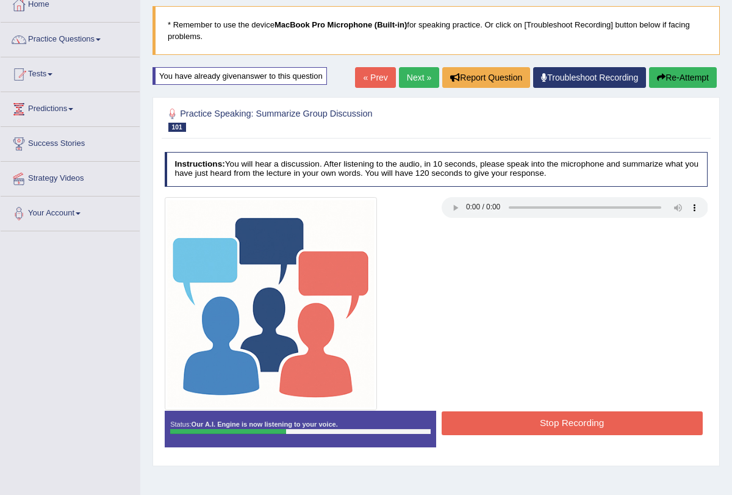
click at [534, 413] on button "Stop Recording" at bounding box center [571, 423] width 261 height 24
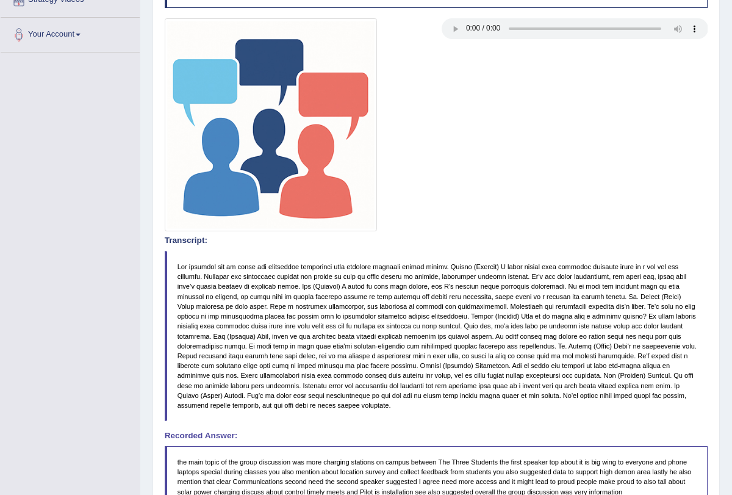
scroll to position [98, 0]
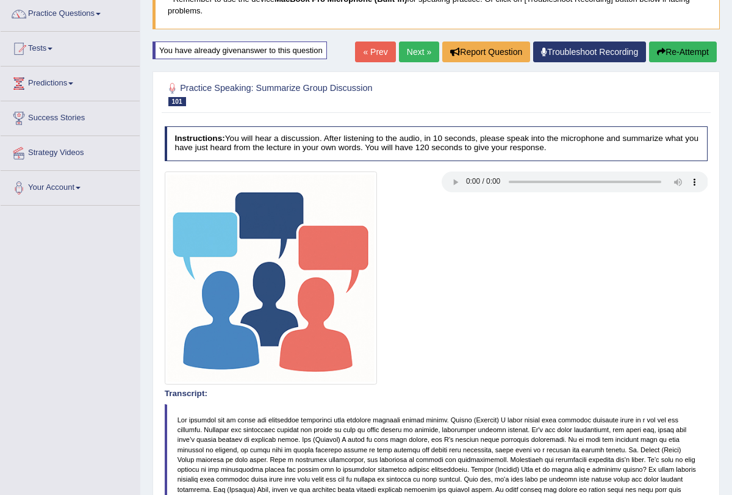
click at [419, 52] on link "Next »" at bounding box center [419, 51] width 40 height 21
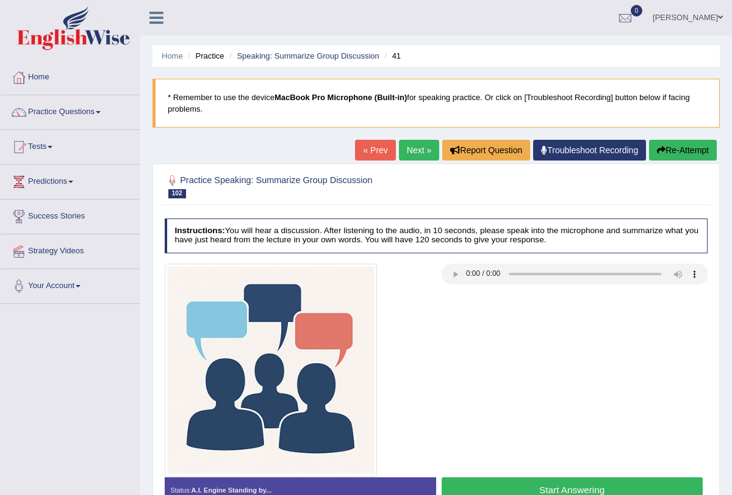
click at [412, 144] on link "Next »" at bounding box center [419, 150] width 40 height 21
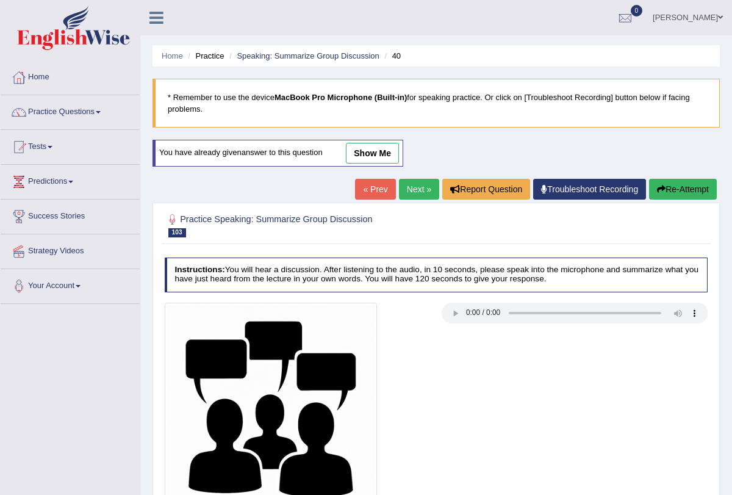
click at [686, 188] on button "Re-Attempt" at bounding box center [683, 189] width 68 height 21
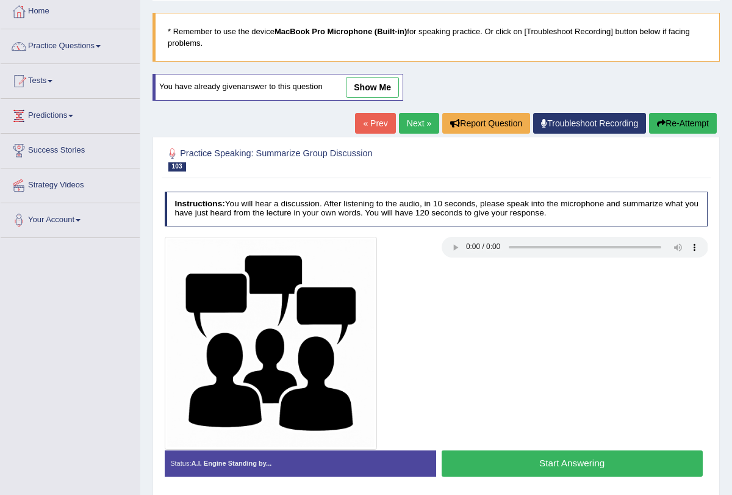
scroll to position [69, 0]
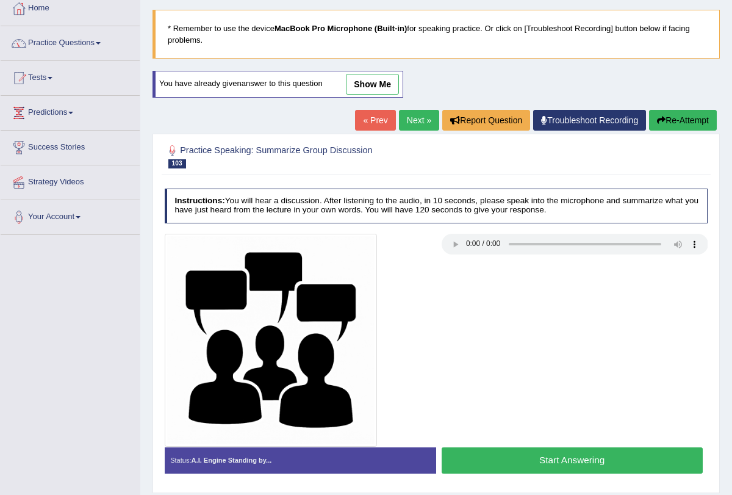
click at [529, 462] on button "Start Answering" at bounding box center [571, 460] width 261 height 26
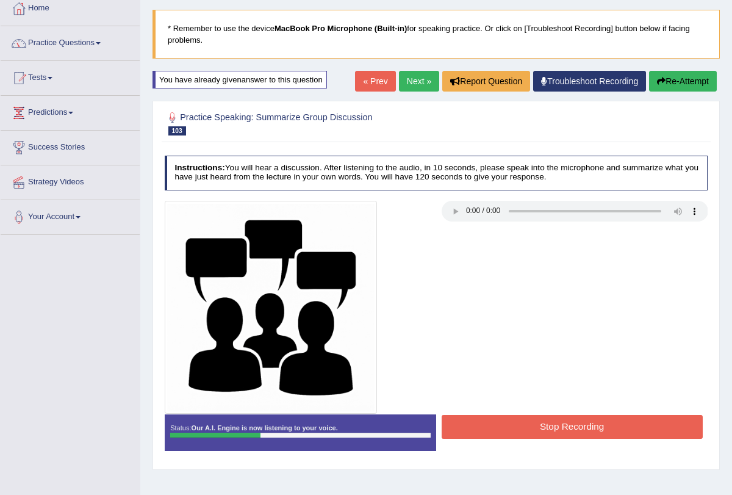
click at [546, 421] on button "Stop Recording" at bounding box center [571, 427] width 261 height 24
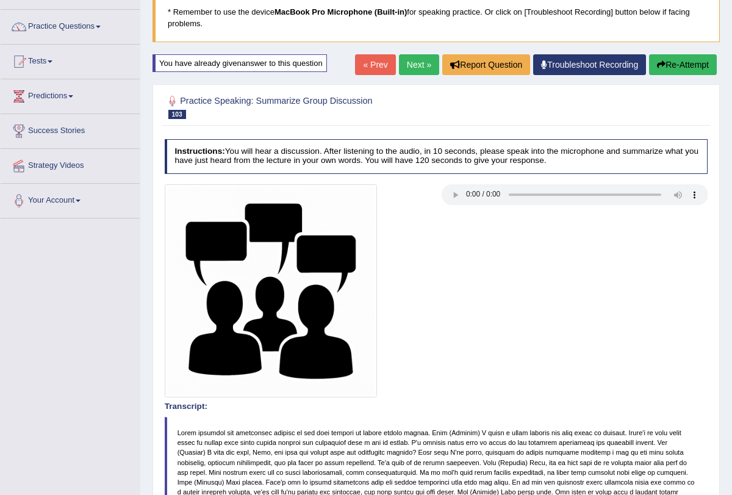
scroll to position [0, 0]
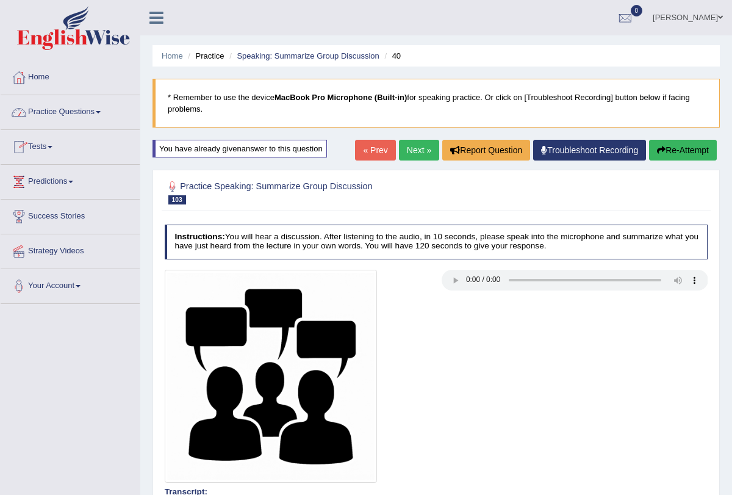
click at [104, 109] on link "Practice Questions" at bounding box center [70, 110] width 139 height 30
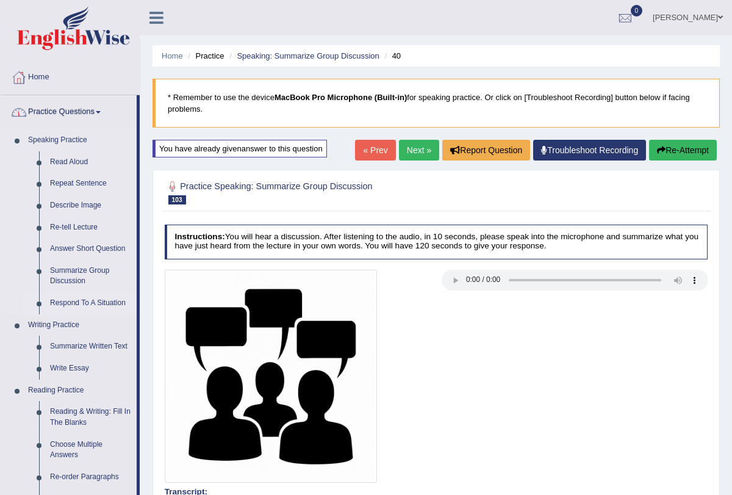
click at [98, 299] on link "Respond To A Situation" at bounding box center [91, 303] width 92 height 22
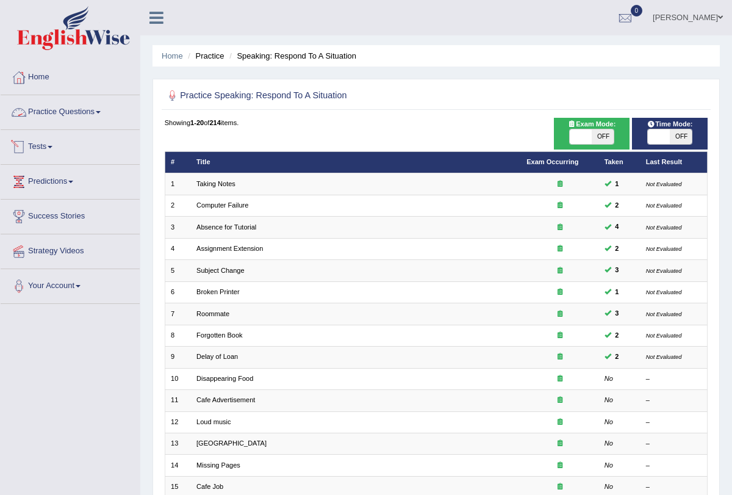
click at [104, 114] on link "Practice Questions" at bounding box center [70, 110] width 139 height 30
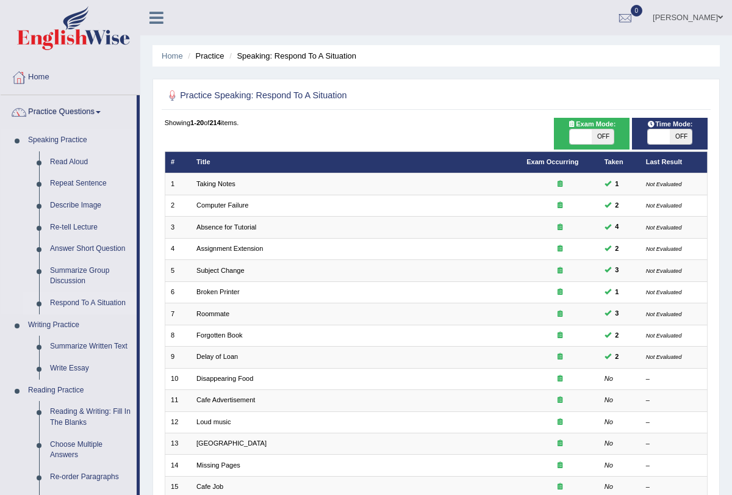
click at [84, 300] on link "Respond To A Situation" at bounding box center [91, 303] width 92 height 22
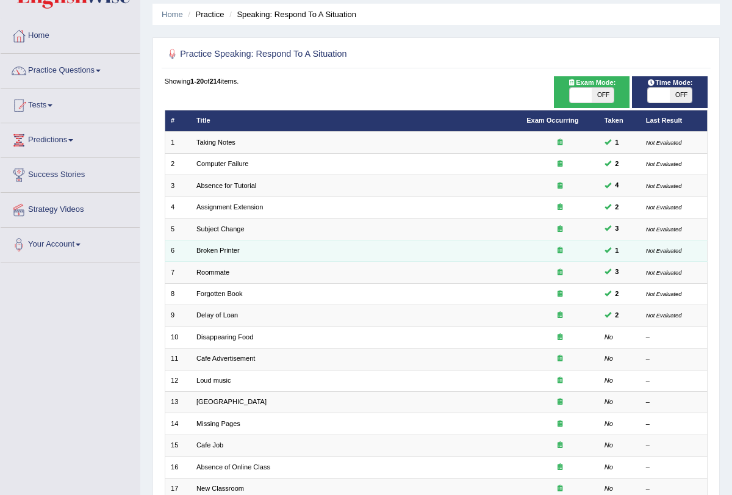
scroll to position [202, 0]
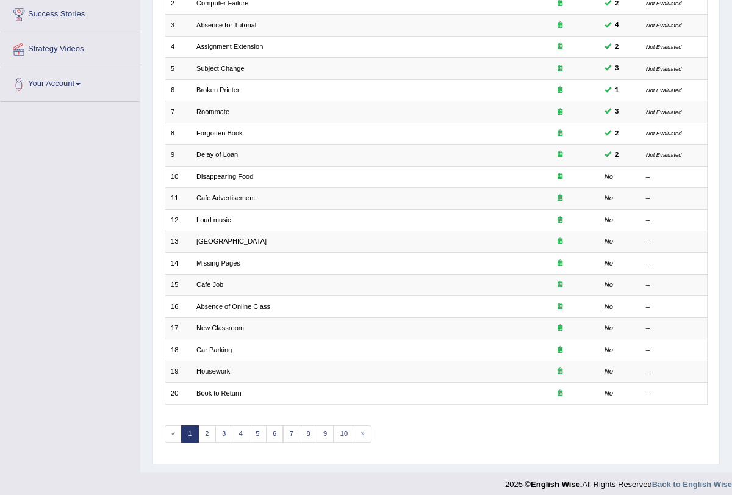
click at [302, 434] on div "Showing 1-20 of 214 items. # Title Exam Occurring Taken Last Result 1 Taking No…" at bounding box center [436, 185] width 543 height 539
click at [306, 429] on link "8" at bounding box center [308, 433] width 18 height 17
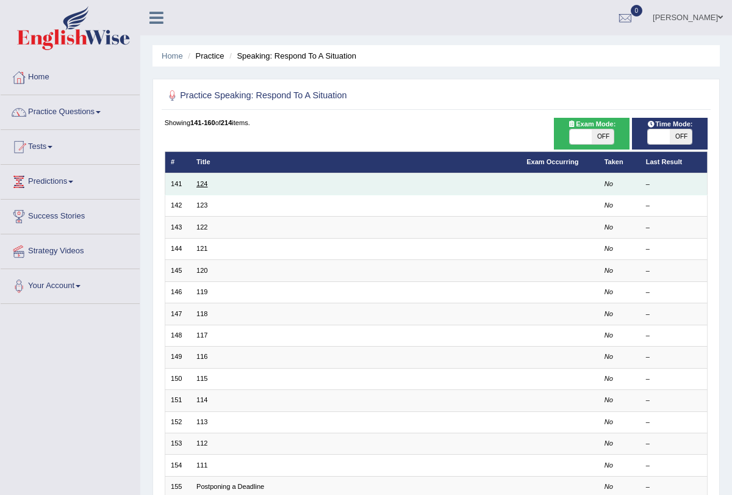
click at [201, 180] on link "124" at bounding box center [201, 183] width 11 height 7
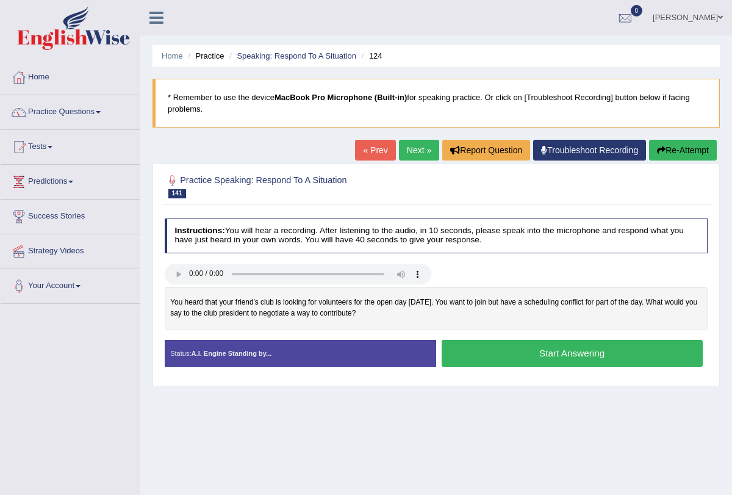
scroll to position [37, 0]
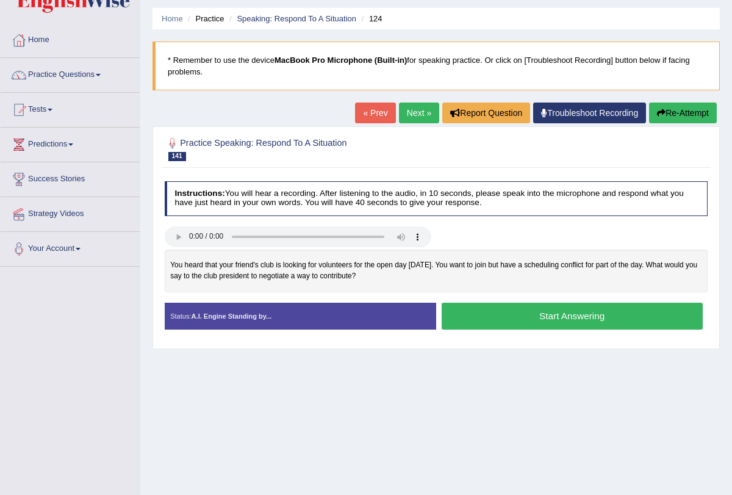
click at [521, 320] on button "Start Answering" at bounding box center [571, 315] width 261 height 26
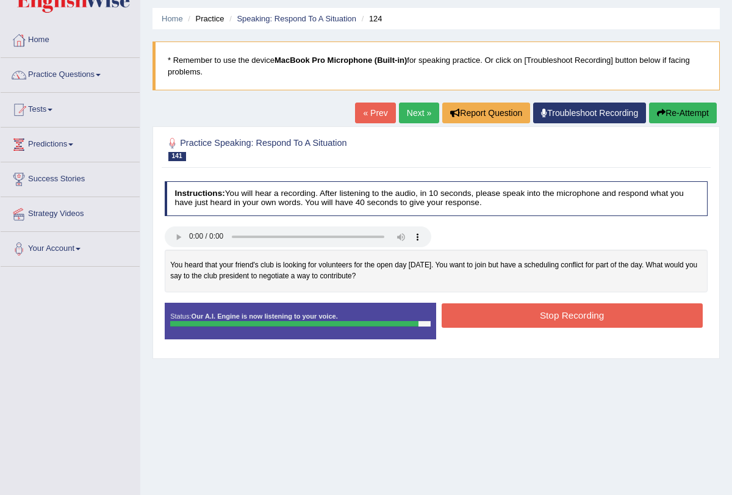
click at [532, 312] on button "Stop Recording" at bounding box center [571, 315] width 261 height 24
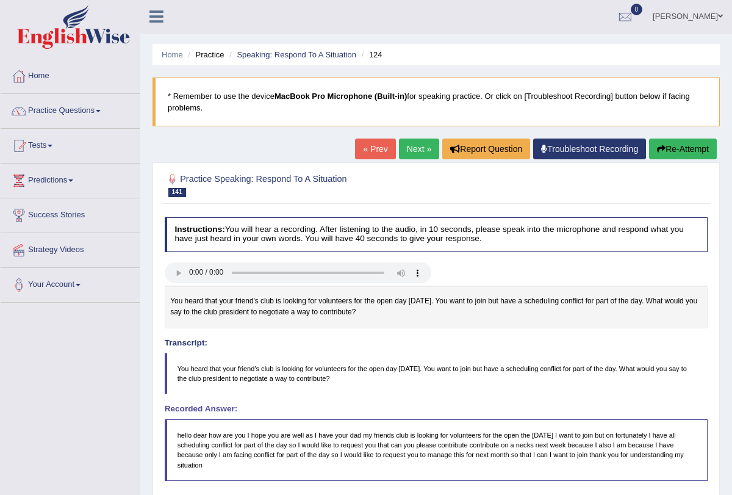
scroll to position [0, 0]
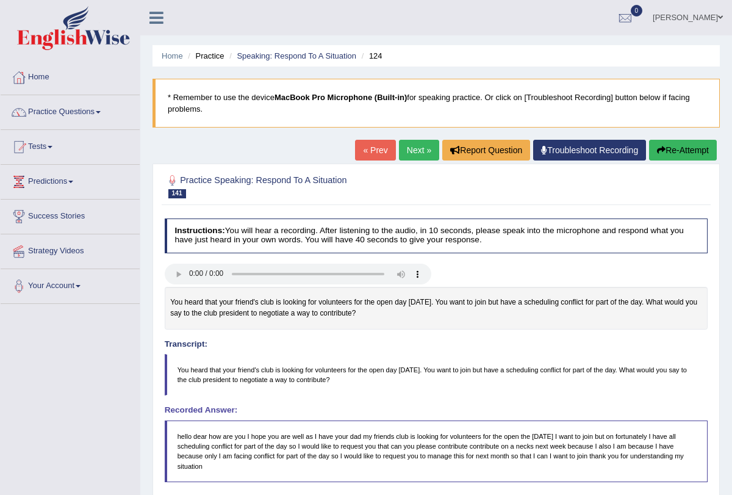
click at [408, 152] on link "Next »" at bounding box center [419, 150] width 40 height 21
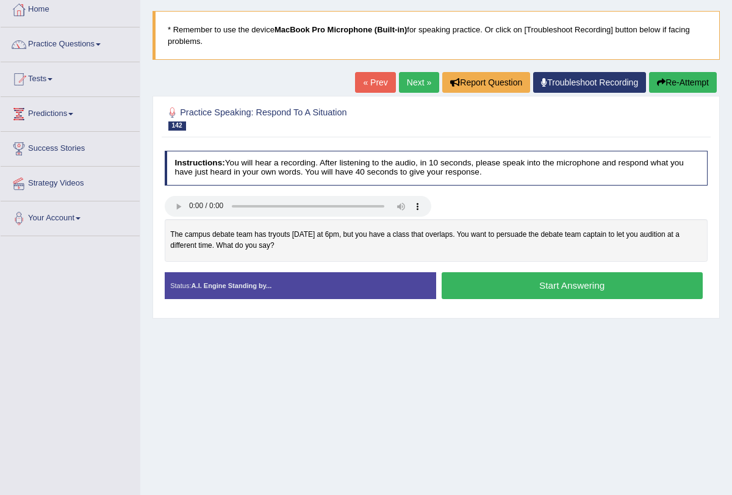
click at [486, 276] on button "Start Answering" at bounding box center [571, 285] width 261 height 26
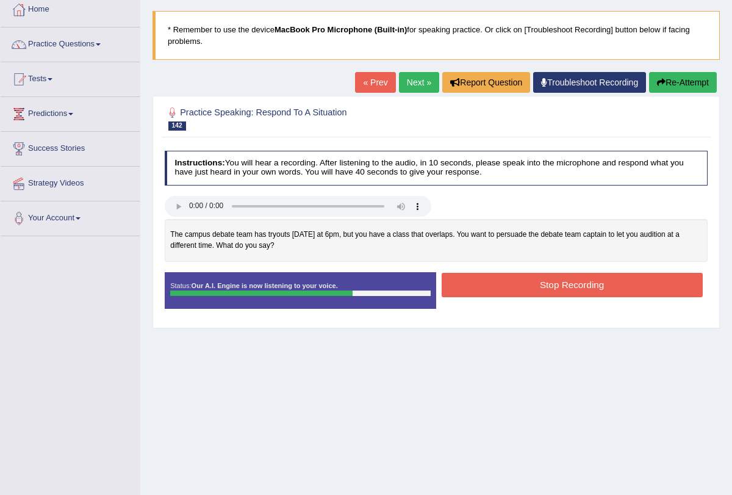
click at [486, 276] on button "Stop Recording" at bounding box center [571, 285] width 261 height 24
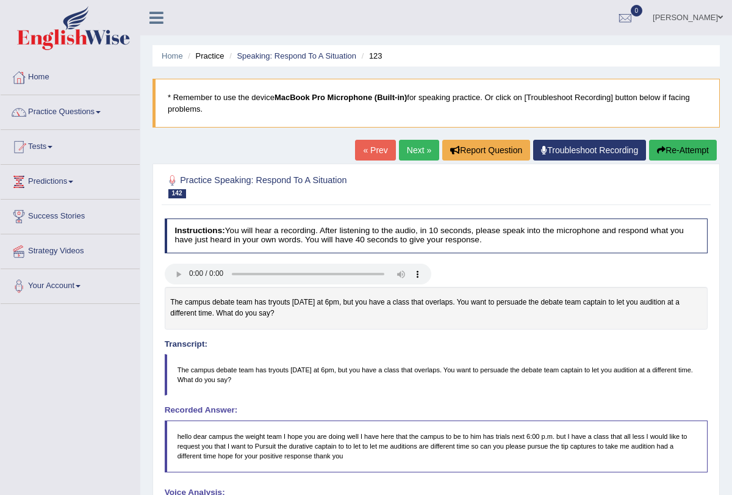
click at [410, 150] on link "Next »" at bounding box center [419, 150] width 40 height 21
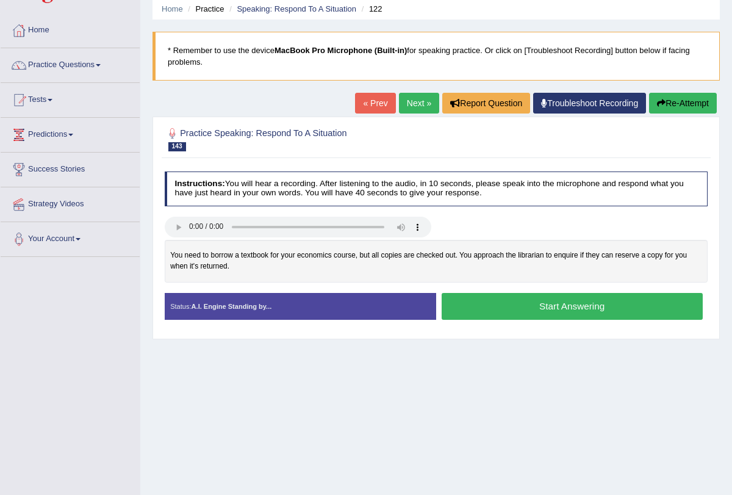
click at [565, 301] on button "Start Answering" at bounding box center [571, 306] width 261 height 26
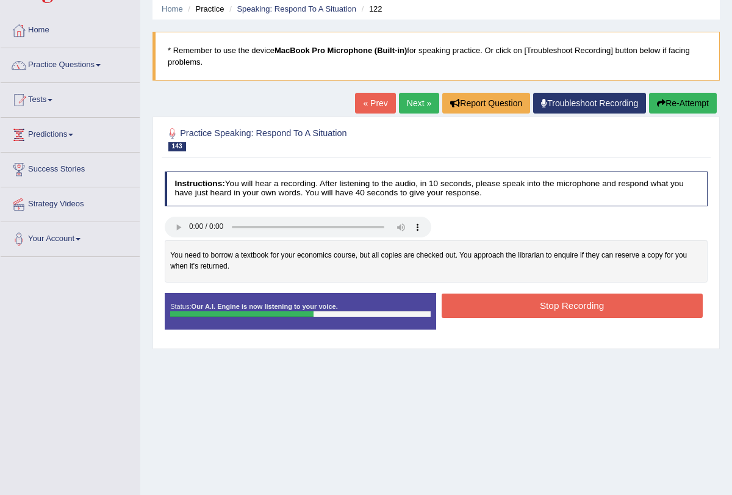
click at [674, 105] on button "Re-Attempt" at bounding box center [683, 103] width 68 height 21
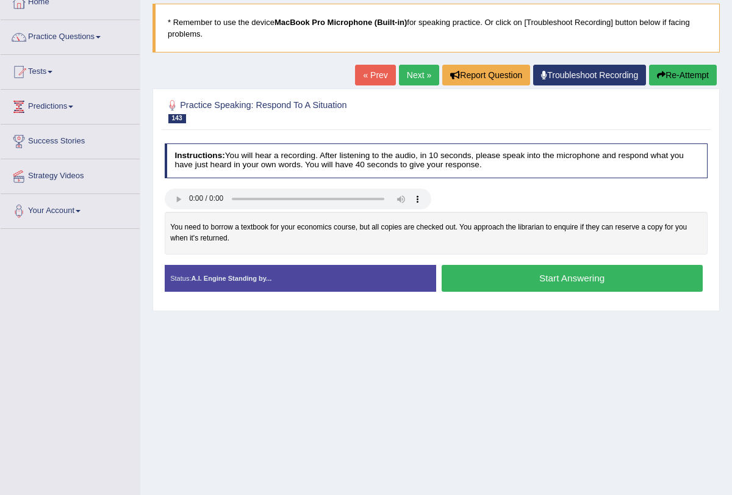
scroll to position [75, 0]
click at [616, 276] on button "Start Answering" at bounding box center [571, 278] width 261 height 26
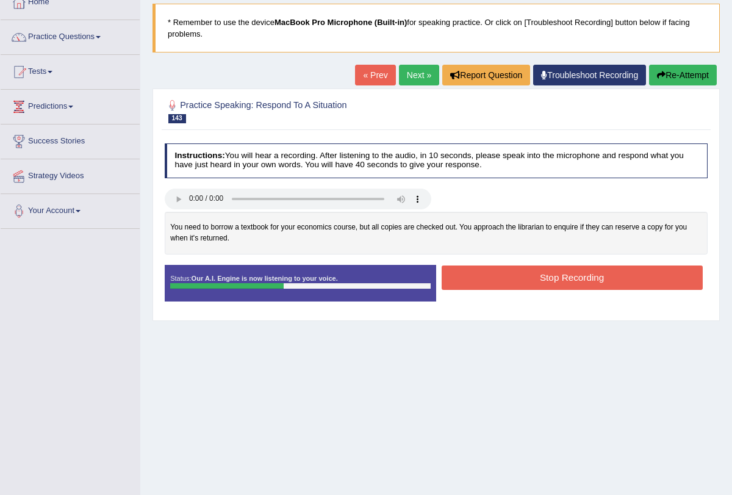
click at [622, 273] on button "Stop Recording" at bounding box center [571, 277] width 261 height 24
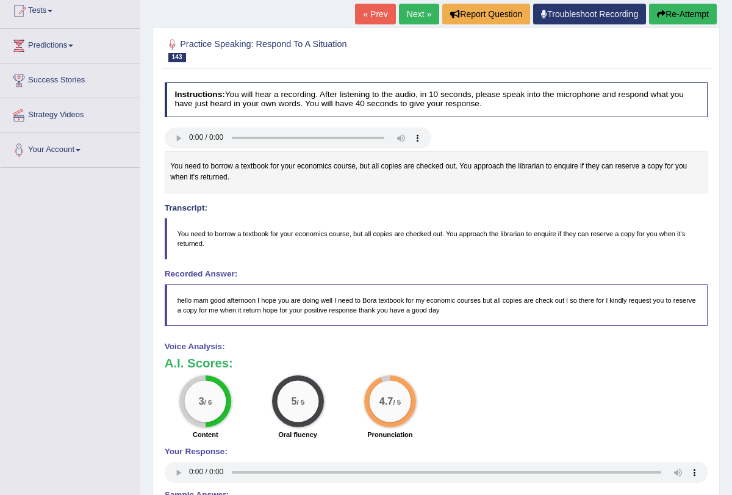
scroll to position [129, 0]
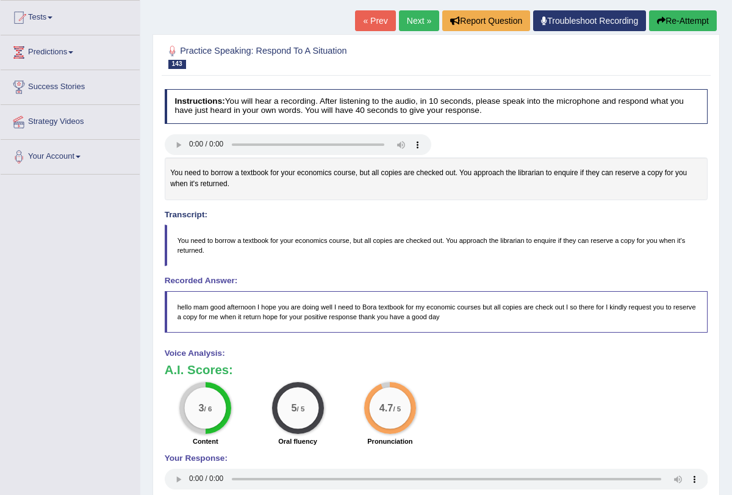
click at [670, 17] on button "Re-Attempt" at bounding box center [683, 20] width 68 height 21
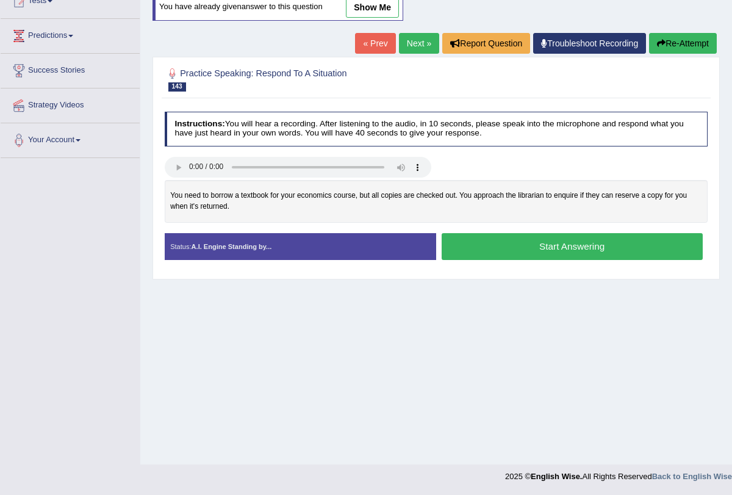
scroll to position [146, 0]
click at [604, 243] on button "Start Answering" at bounding box center [571, 246] width 261 height 26
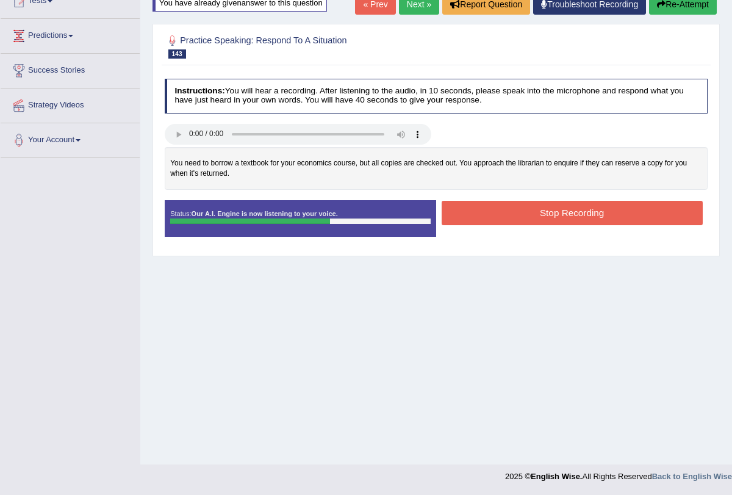
click at [560, 205] on button "Stop Recording" at bounding box center [571, 213] width 261 height 24
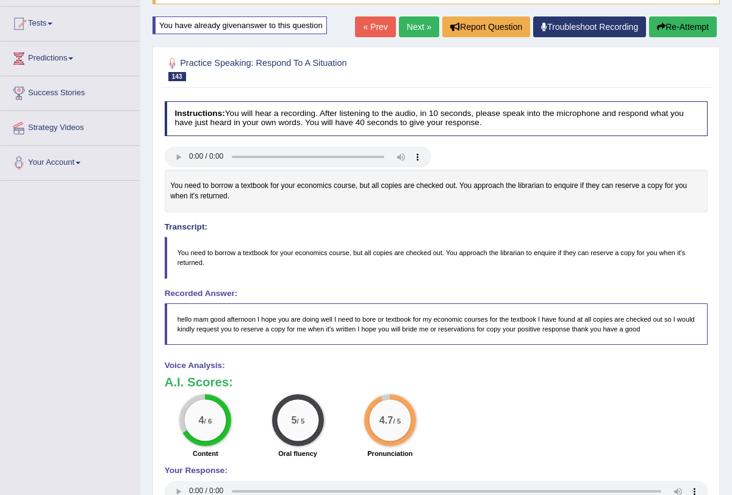
scroll to position [7, 0]
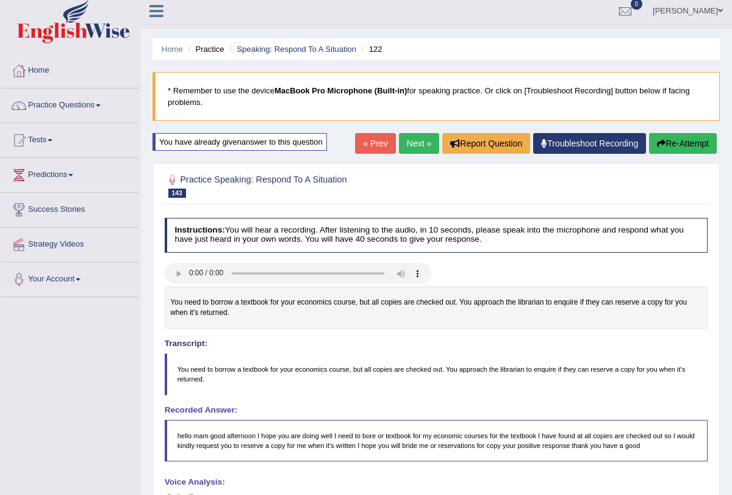
click at [409, 141] on link "Next »" at bounding box center [419, 143] width 40 height 21
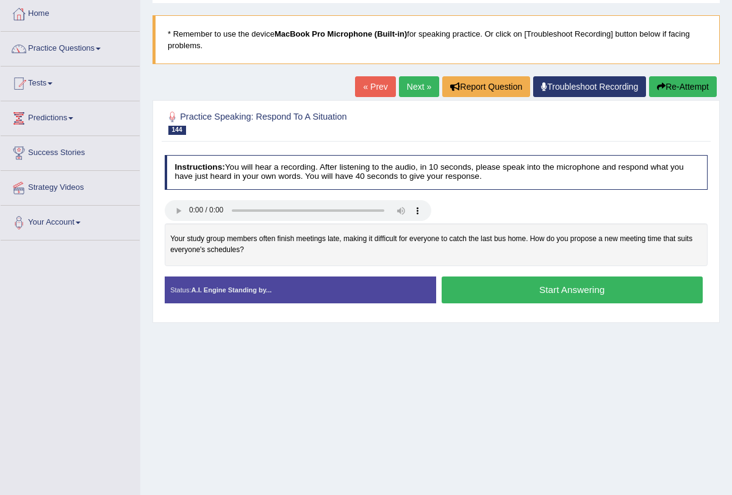
scroll to position [64, 0]
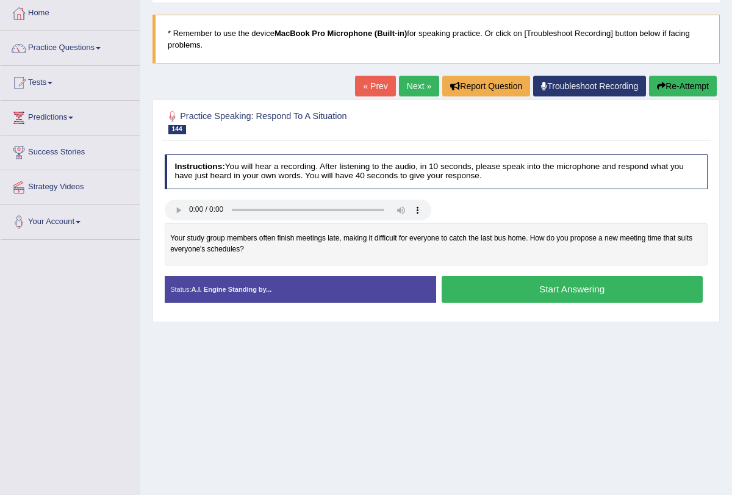
click at [533, 285] on button "Start Answering" at bounding box center [571, 289] width 261 height 26
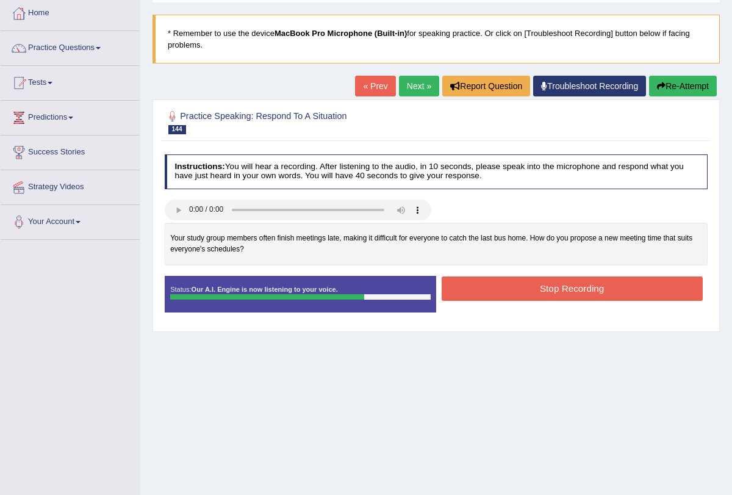
click at [531, 290] on button "Stop Recording" at bounding box center [571, 288] width 261 height 24
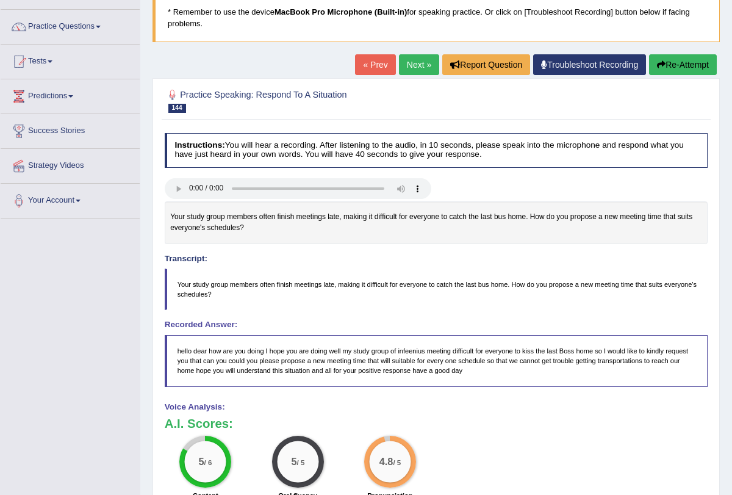
scroll to position [84, 0]
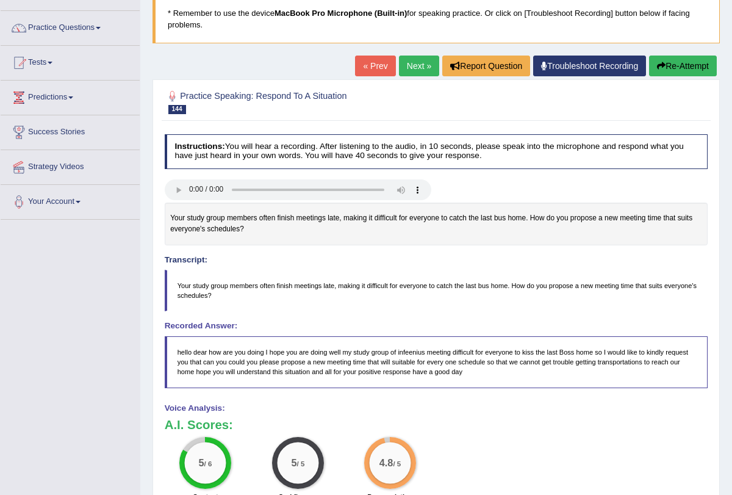
click at [670, 69] on button "Re-Attempt" at bounding box center [683, 65] width 68 height 21
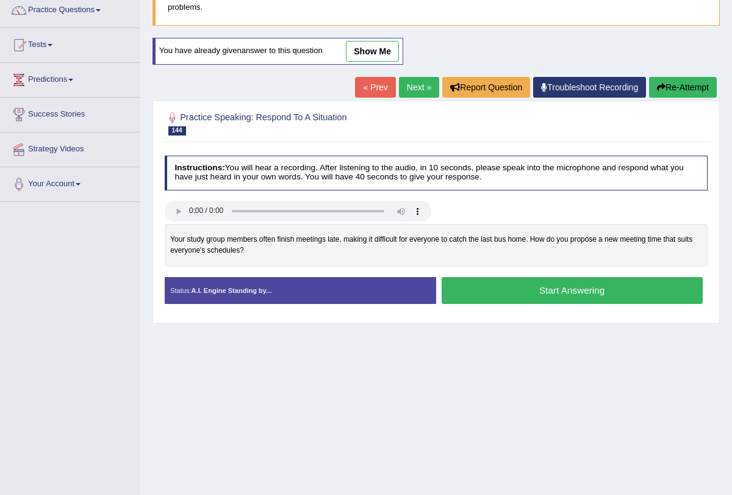
scroll to position [125, 0]
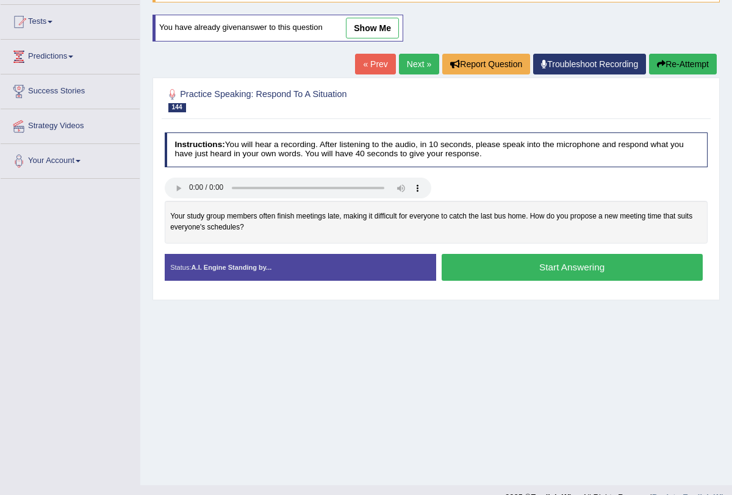
click at [615, 273] on button "Start Answering" at bounding box center [571, 267] width 261 height 26
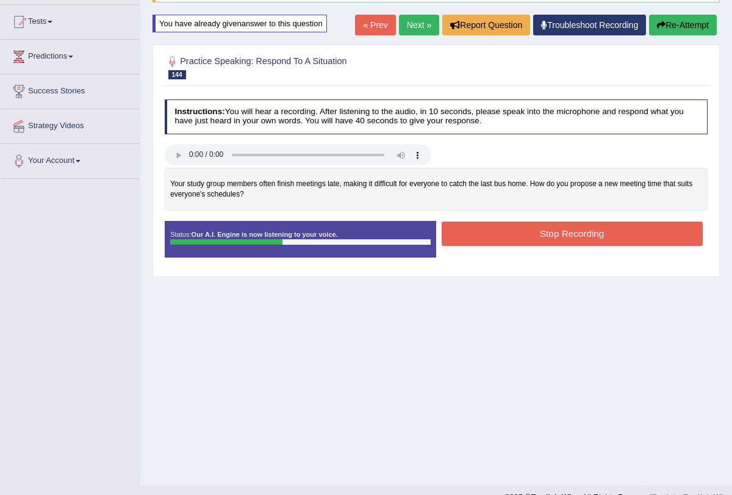
click at [547, 230] on button "Stop Recording" at bounding box center [571, 233] width 261 height 24
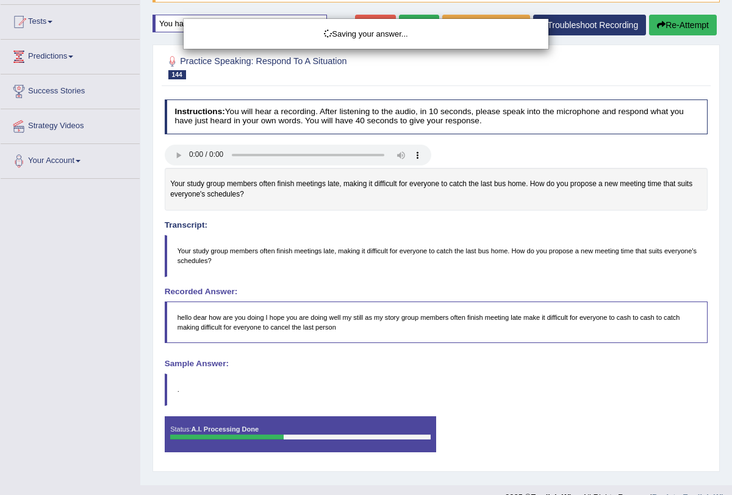
click at [663, 26] on div "Saving your answer..." at bounding box center [366, 247] width 732 height 495
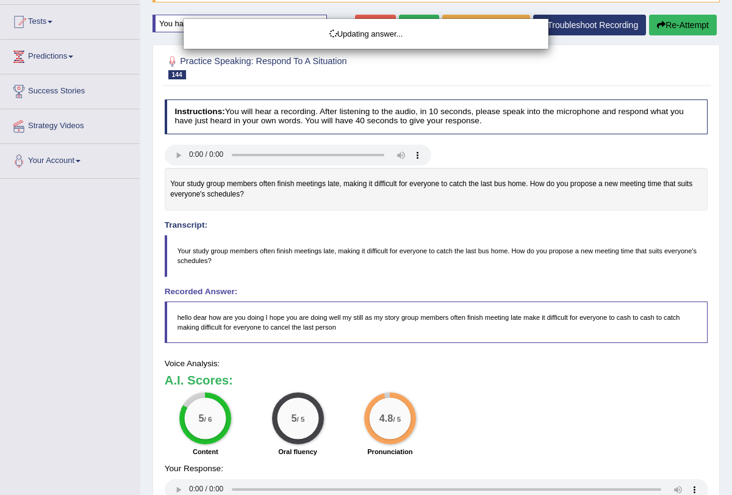
click at [682, 20] on body "Toggle navigation Home Practice Questions Speaking Practice Read Aloud Repeat S…" at bounding box center [366, 122] width 732 height 495
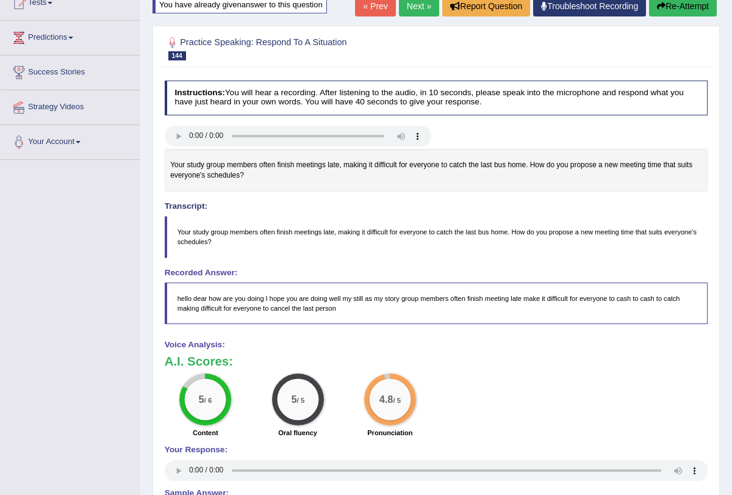
scroll to position [115, 0]
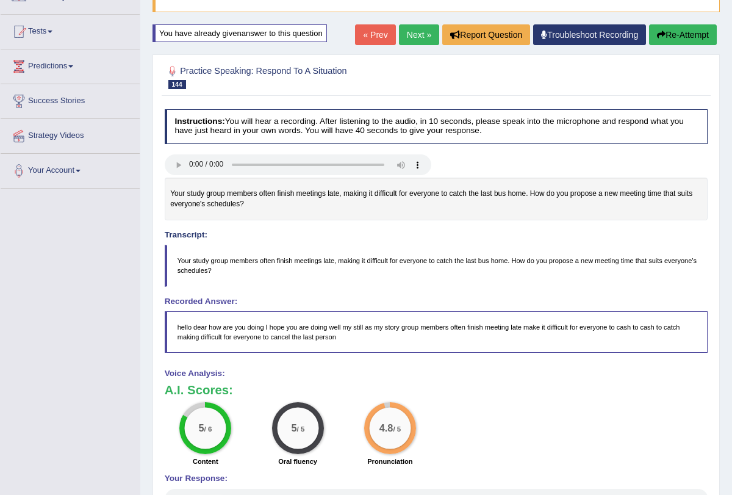
click at [680, 40] on button "Re-Attempt" at bounding box center [683, 34] width 68 height 21
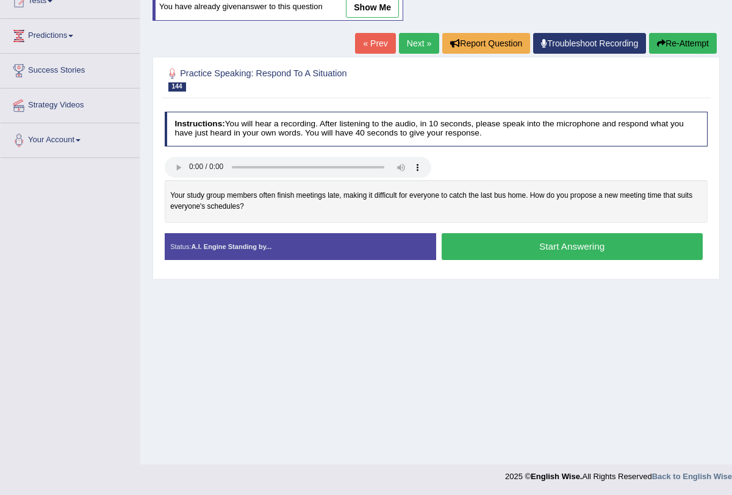
click at [614, 238] on button "Start Answering" at bounding box center [571, 246] width 261 height 26
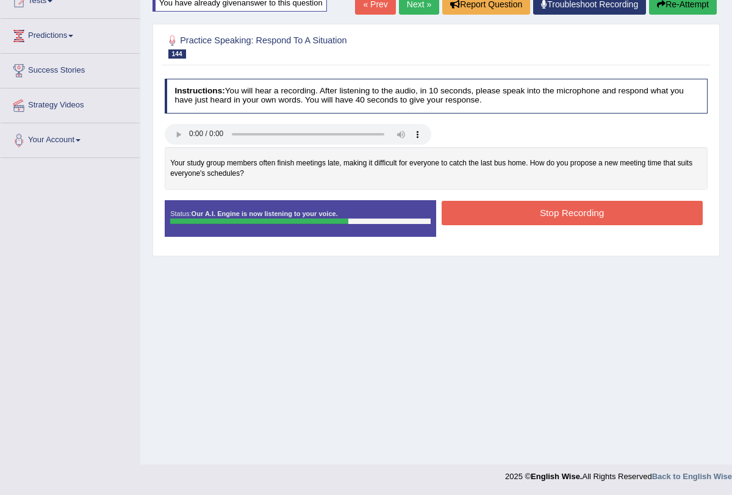
click at [586, 209] on button "Stop Recording" at bounding box center [571, 213] width 261 height 24
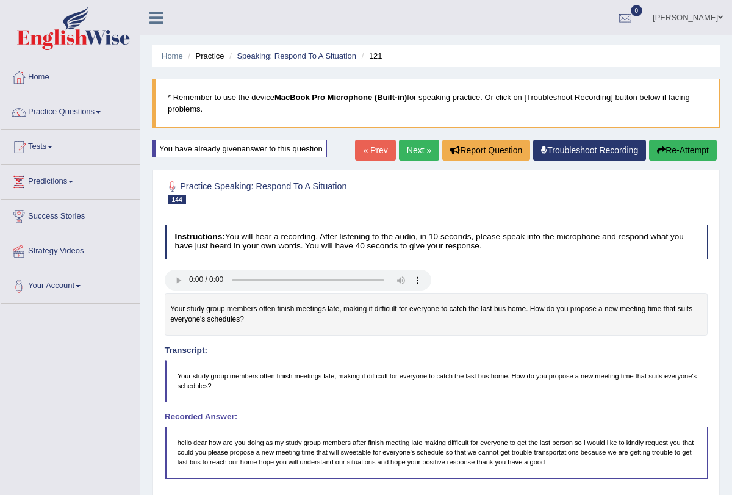
click at [408, 153] on link "Next »" at bounding box center [419, 150] width 40 height 21
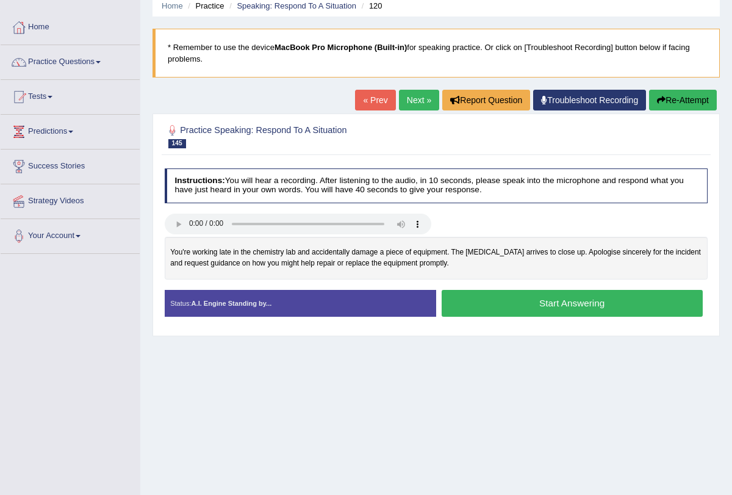
scroll to position [49, 0]
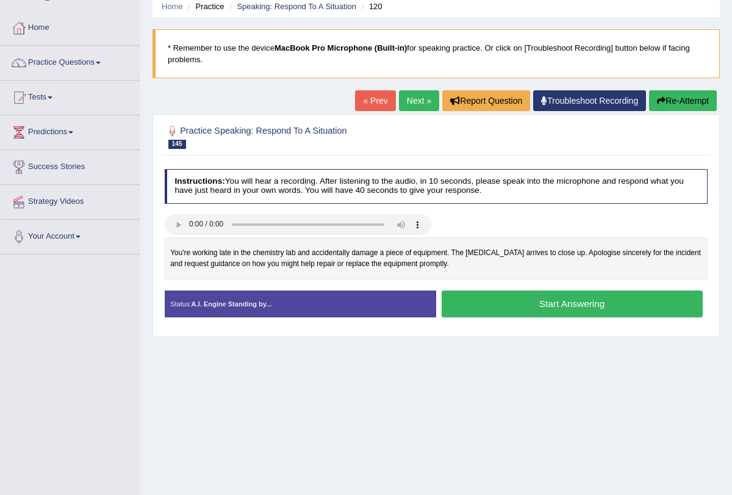
click at [513, 303] on button "Start Answering" at bounding box center [571, 303] width 261 height 26
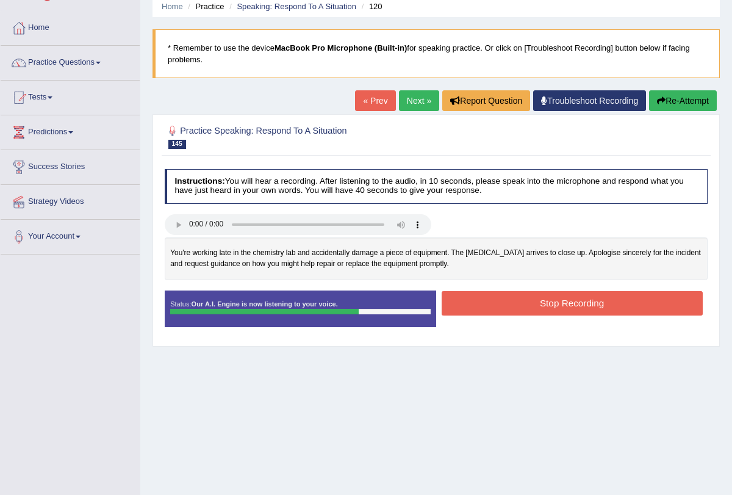
click at [513, 303] on button "Stop Recording" at bounding box center [571, 303] width 261 height 24
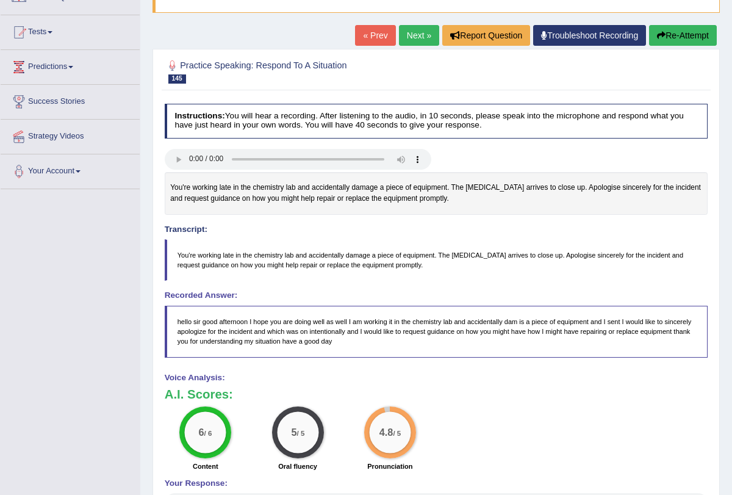
scroll to position [0, 0]
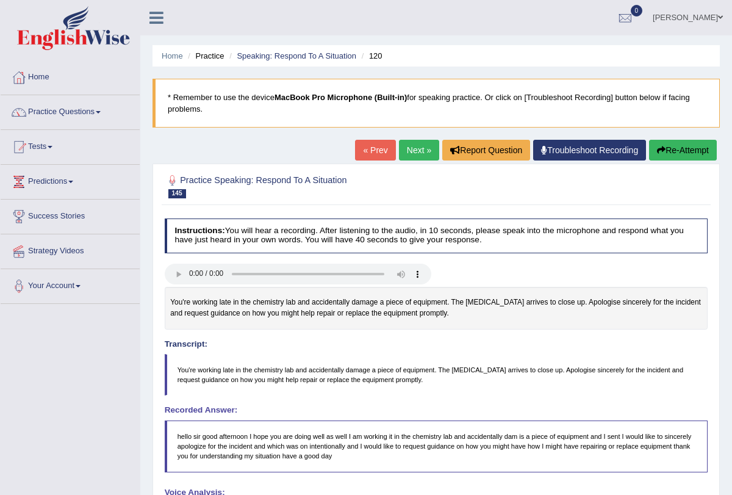
click at [418, 152] on link "Next »" at bounding box center [419, 150] width 40 height 21
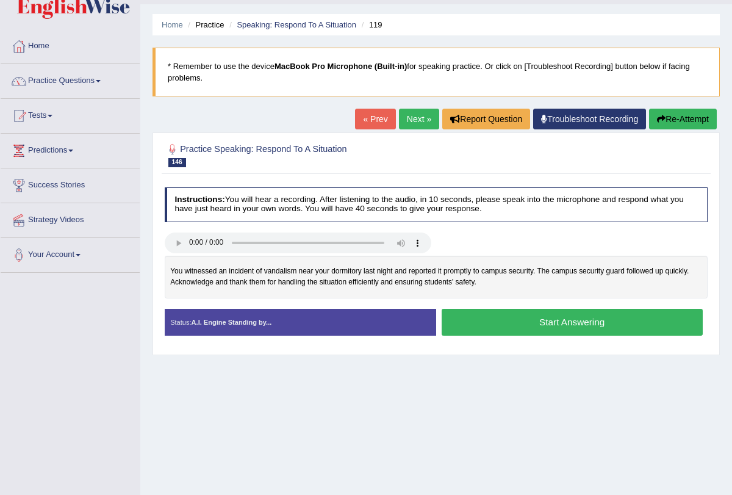
scroll to position [56, 0]
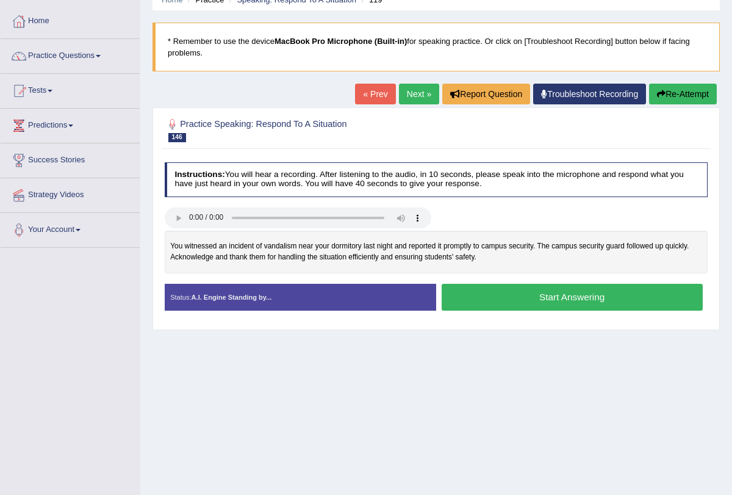
click at [541, 284] on button "Start Answering" at bounding box center [571, 297] width 261 height 26
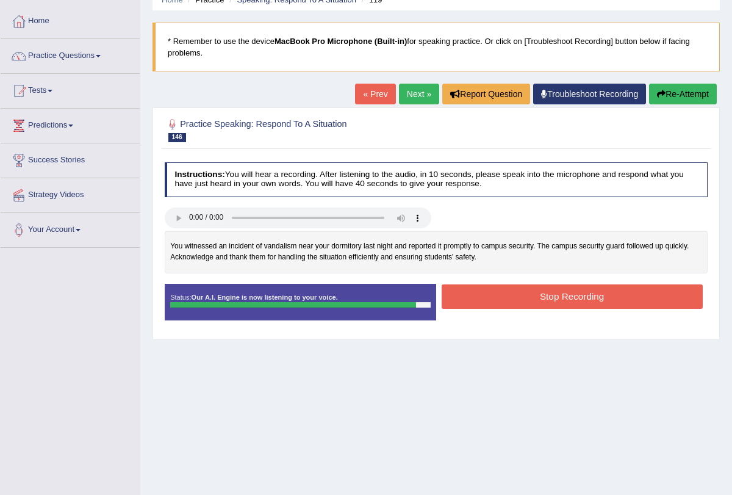
click at [515, 301] on button "Stop Recording" at bounding box center [571, 296] width 261 height 24
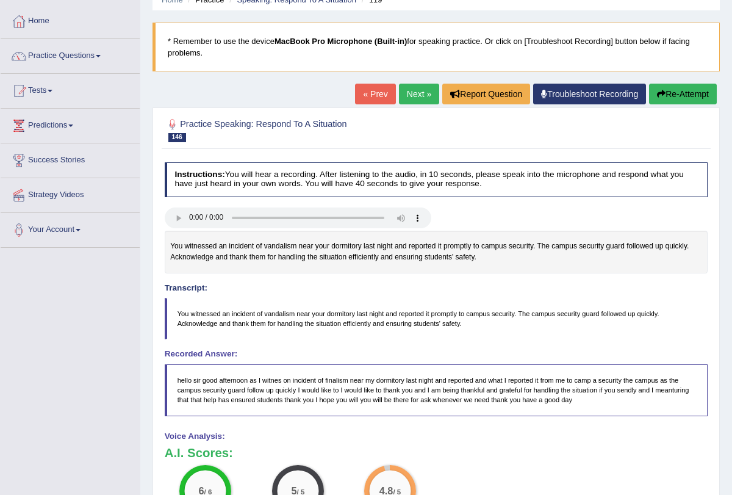
click at [416, 100] on link "Next »" at bounding box center [419, 94] width 40 height 21
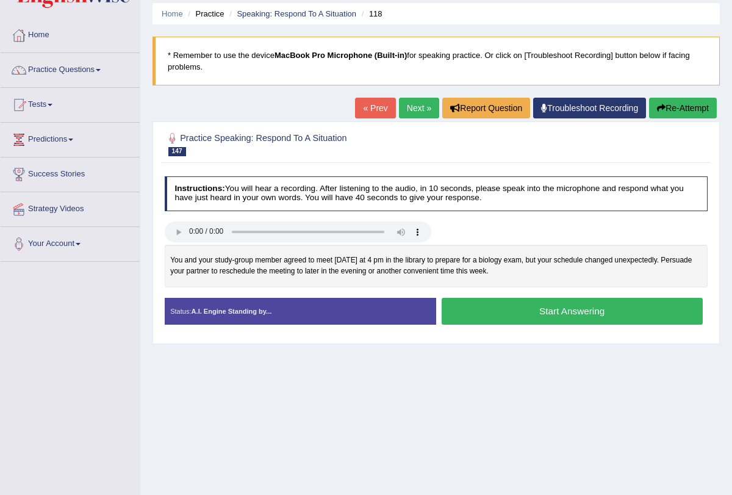
scroll to position [48, 0]
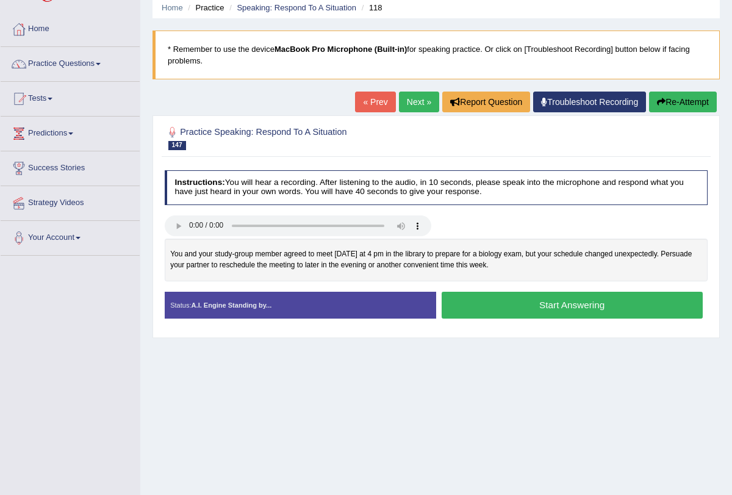
click at [511, 297] on button "Start Answering" at bounding box center [571, 304] width 261 height 26
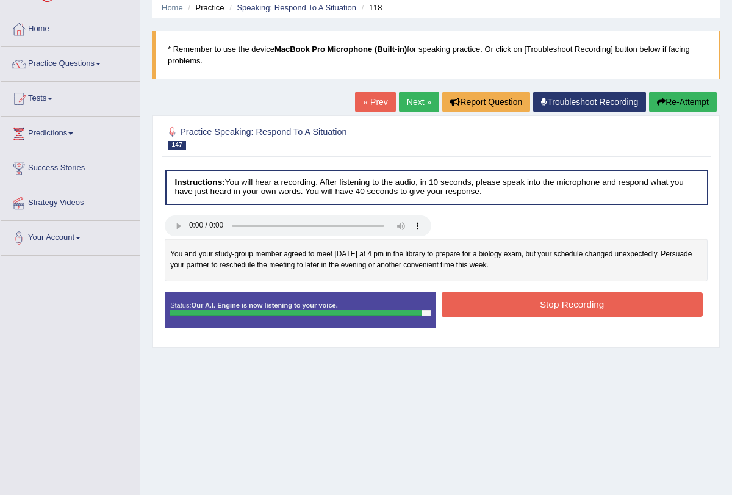
click at [525, 296] on button "Stop Recording" at bounding box center [571, 304] width 261 height 24
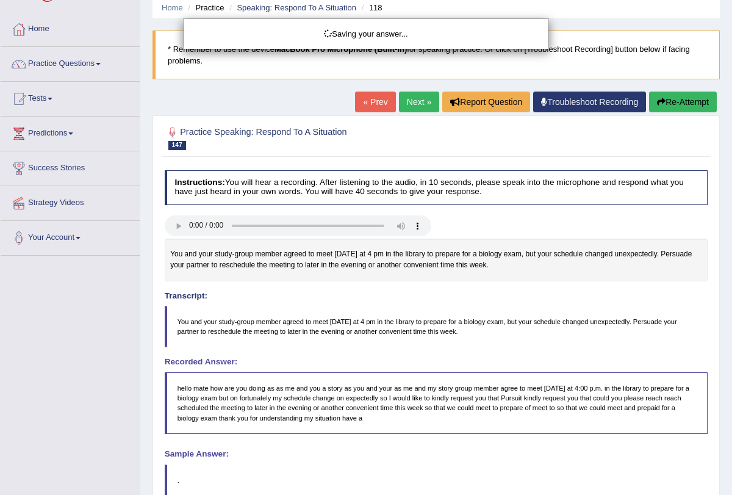
click at [679, 97] on div "Saving your answer..." at bounding box center [366, 247] width 732 height 495
click at [673, 95] on div "Saving your answer..." at bounding box center [366, 247] width 732 height 495
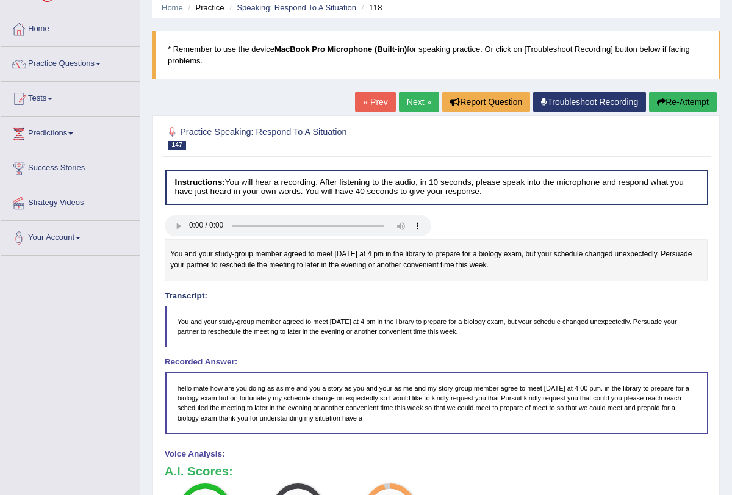
click at [668, 92] on button "Re-Attempt" at bounding box center [683, 101] width 68 height 21
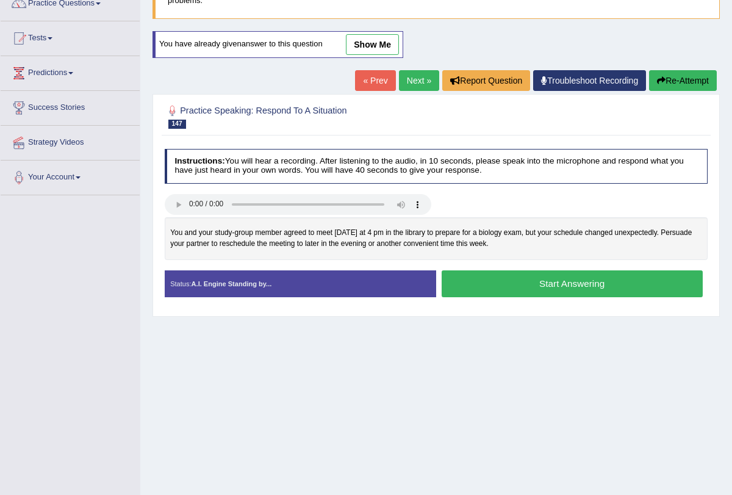
scroll to position [108, 0]
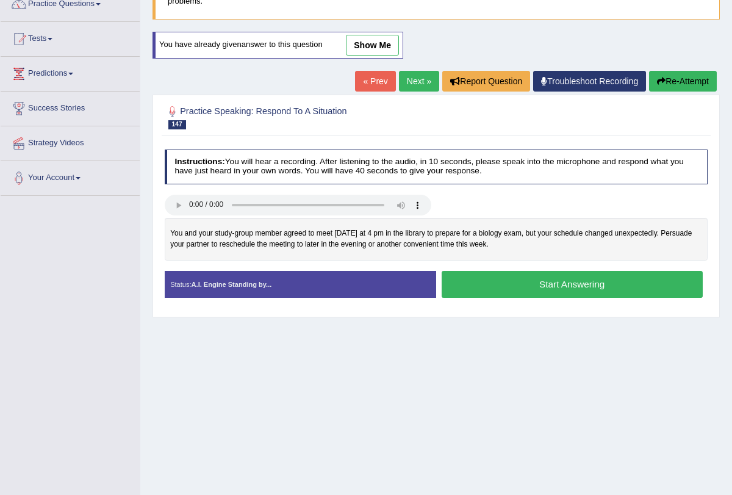
click at [529, 281] on button "Start Answering" at bounding box center [571, 284] width 261 height 26
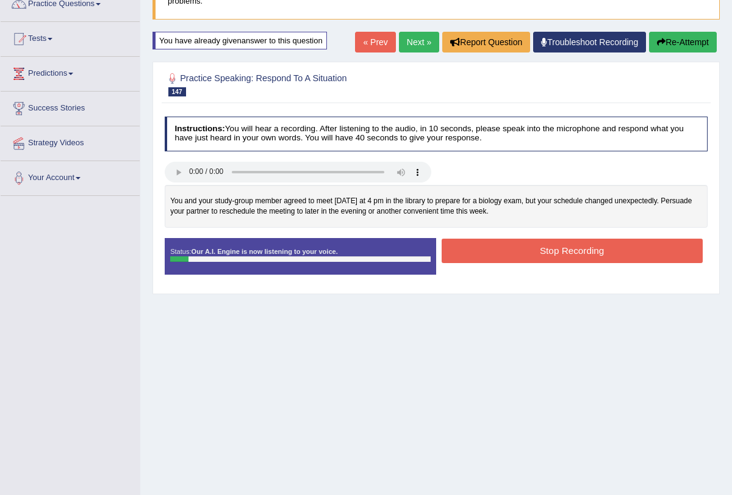
click at [537, 249] on button "Stop Recording" at bounding box center [571, 250] width 261 height 24
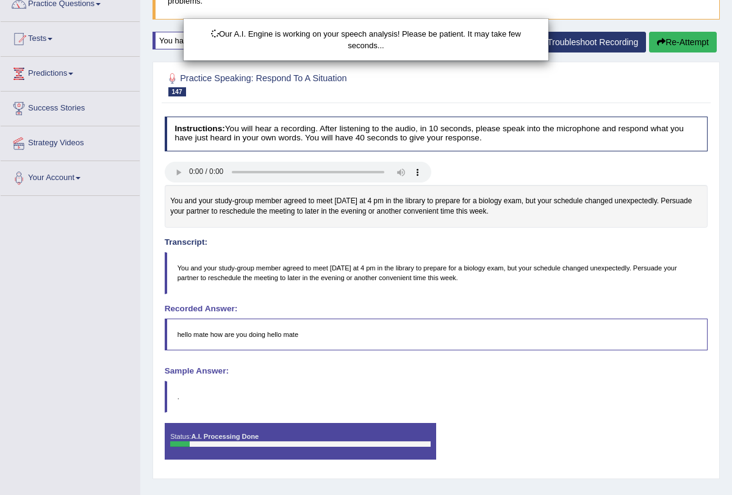
click at [660, 36] on div "Our A.I. Engine is working on your speech analysis! Please be patient. It may t…" at bounding box center [366, 247] width 732 height 495
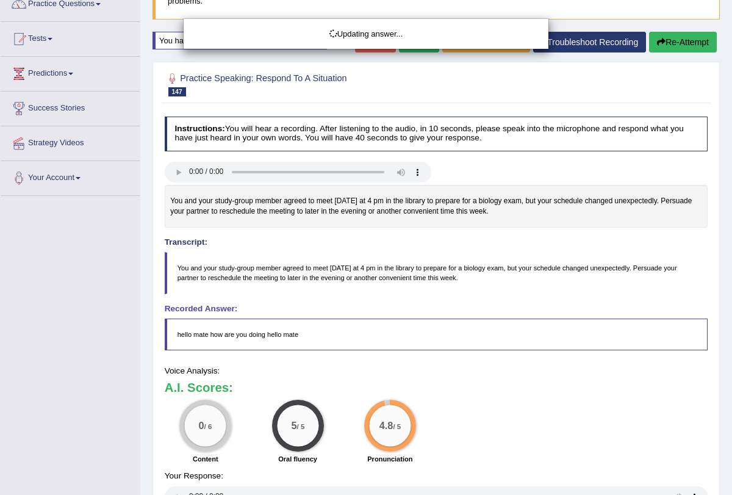
click at [660, 36] on button "Re-Attempt" at bounding box center [683, 42] width 68 height 21
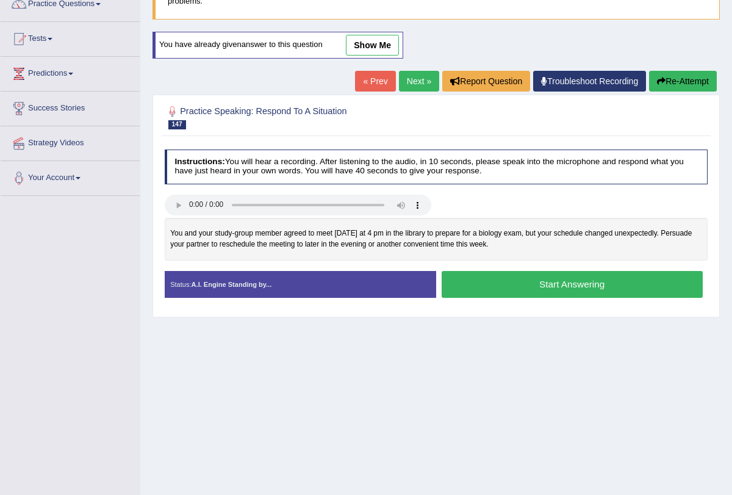
scroll to position [113, 0]
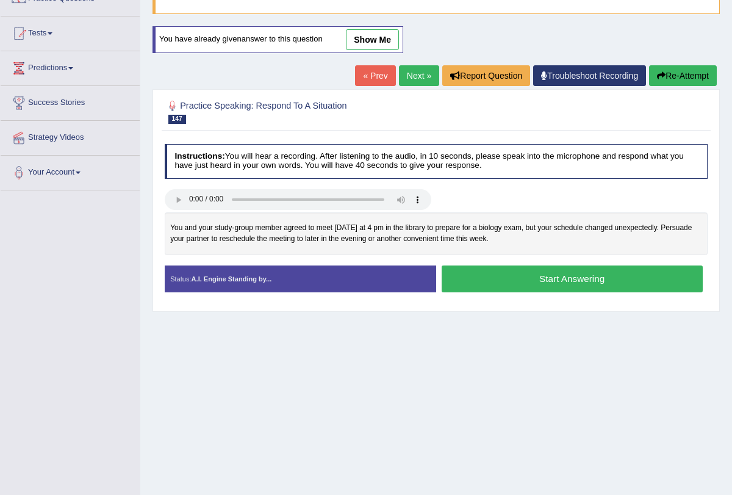
click at [527, 277] on button "Start Answering" at bounding box center [571, 278] width 261 height 26
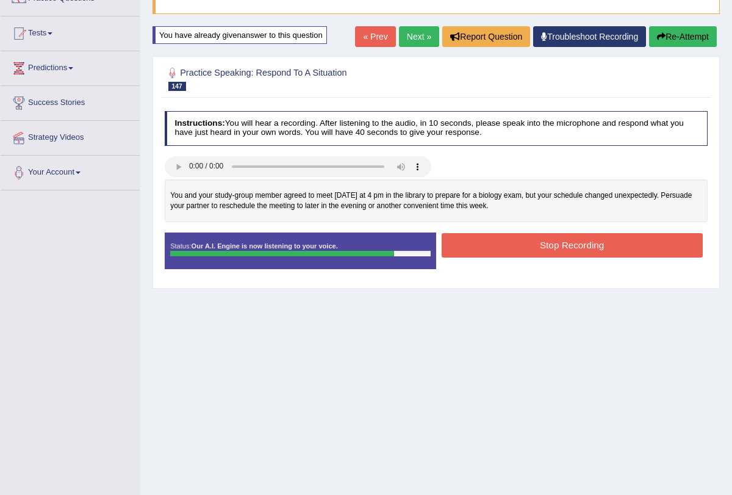
click at [562, 247] on button "Stop Recording" at bounding box center [571, 245] width 261 height 24
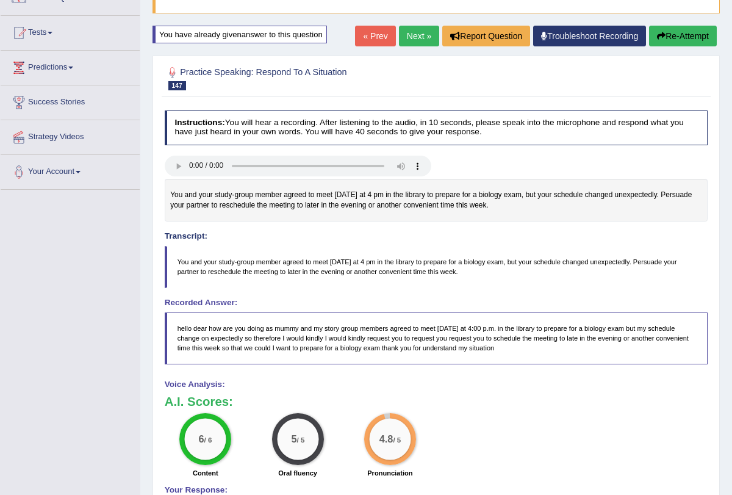
scroll to position [0, 0]
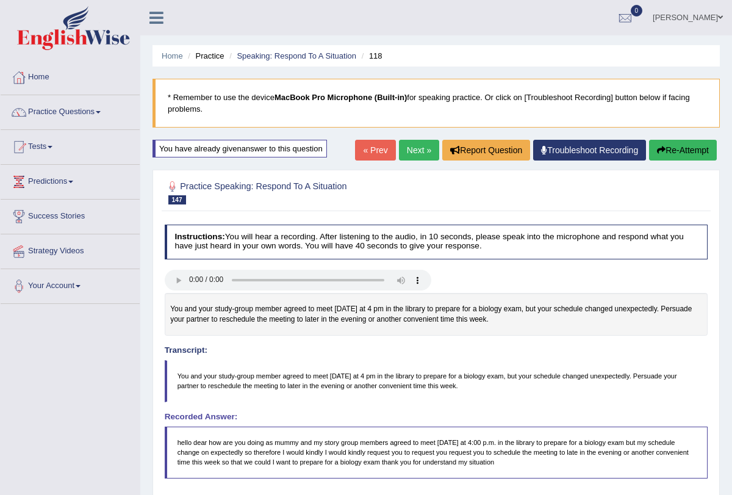
click at [417, 155] on link "Next »" at bounding box center [419, 150] width 40 height 21
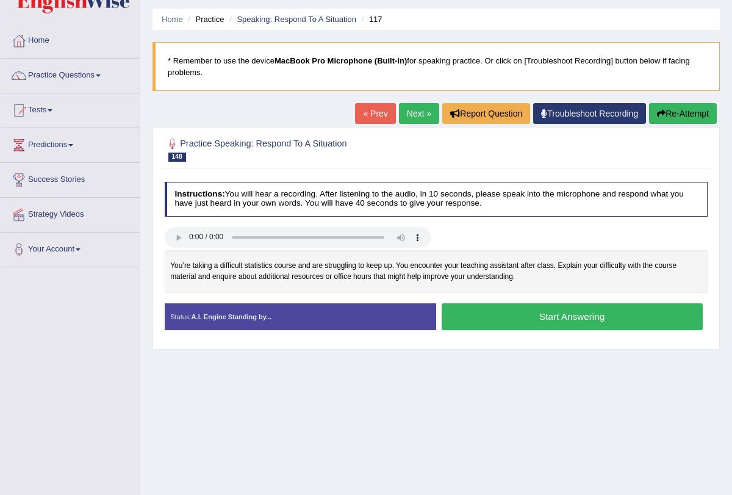
scroll to position [43, 0]
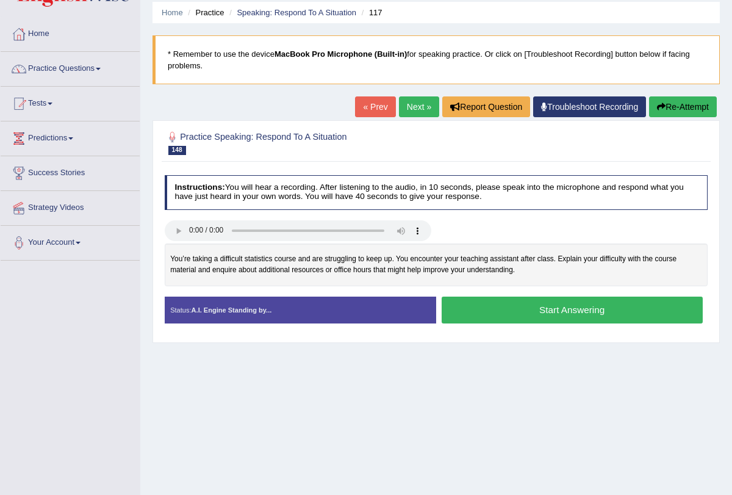
click at [298, 260] on div "You’re taking a difficult statistics course and are struggling to keep up. You …" at bounding box center [436, 264] width 543 height 42
click at [211, 274] on div "You’re taking a difficult statistics course and are struggling to keep up. You …" at bounding box center [436, 264] width 543 height 42
click at [532, 309] on button "Start Answering" at bounding box center [571, 309] width 261 height 26
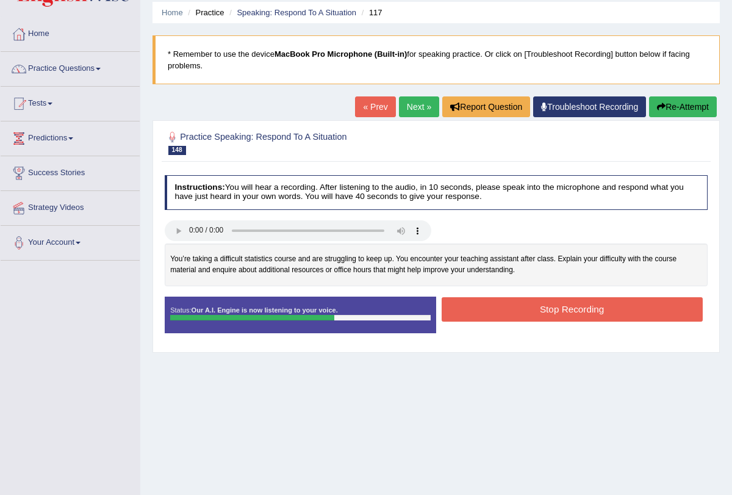
click at [538, 310] on button "Stop Recording" at bounding box center [571, 309] width 261 height 24
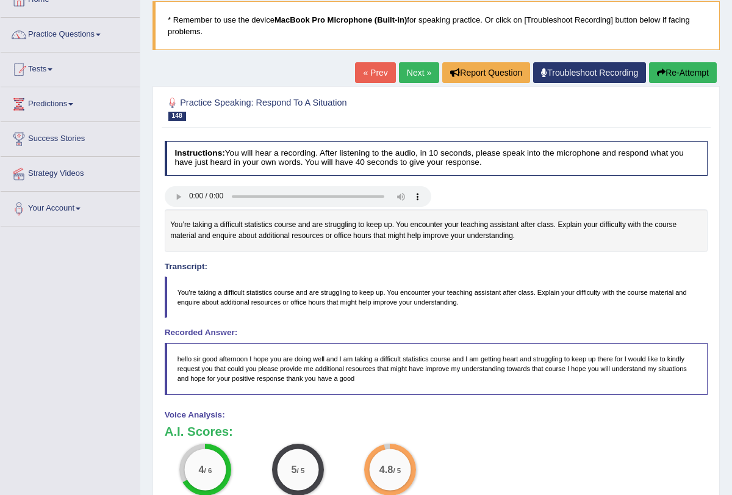
scroll to position [82, 0]
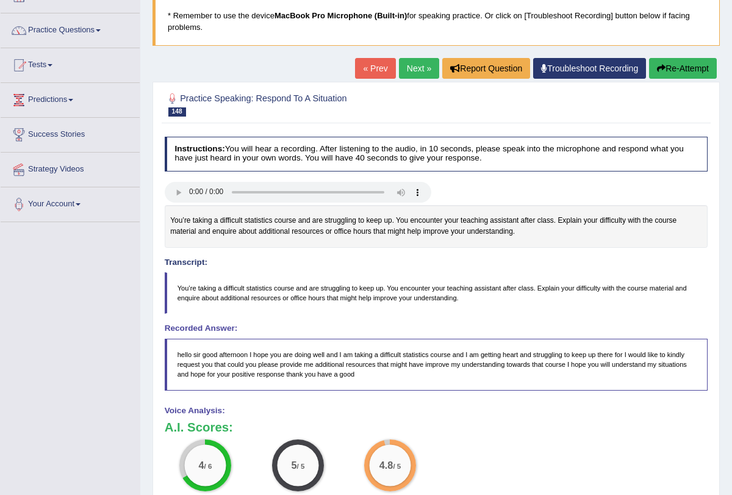
click at [674, 65] on button "Re-Attempt" at bounding box center [683, 68] width 68 height 21
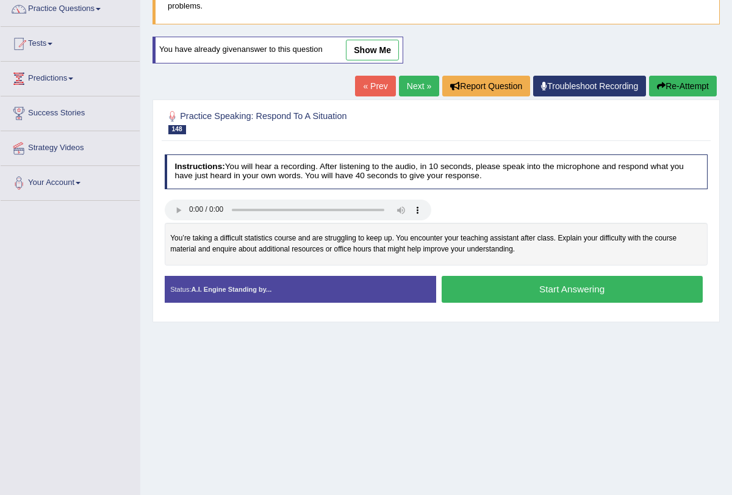
scroll to position [118, 0]
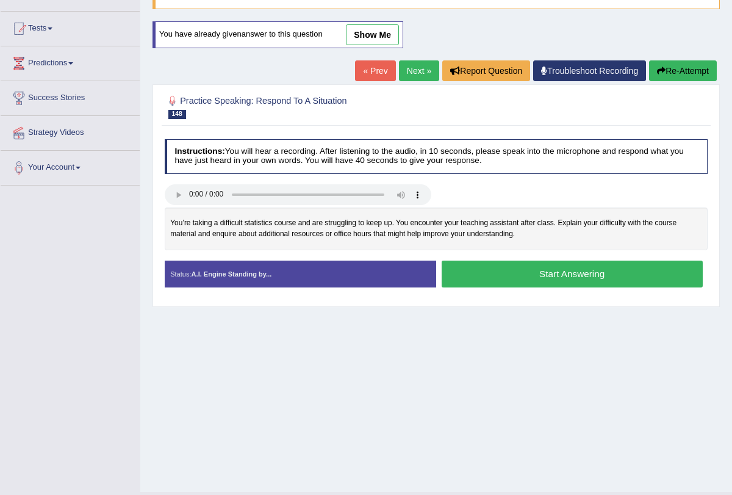
click at [587, 279] on button "Start Answering" at bounding box center [571, 273] width 261 height 26
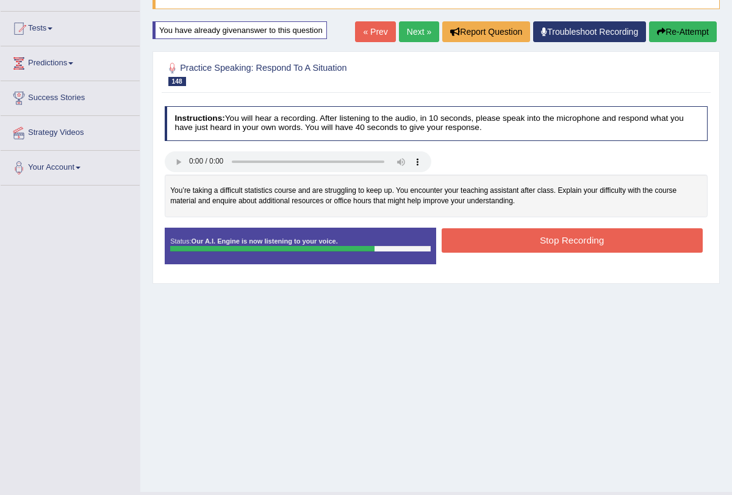
click at [573, 235] on button "Stop Recording" at bounding box center [571, 240] width 261 height 24
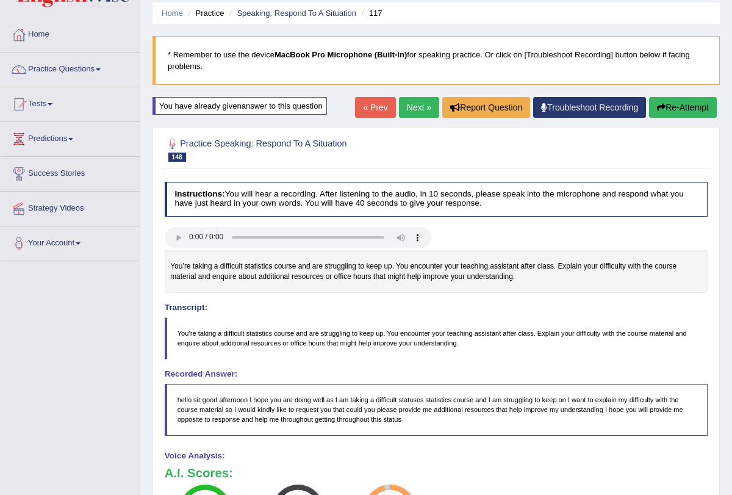
scroll to position [41, 0]
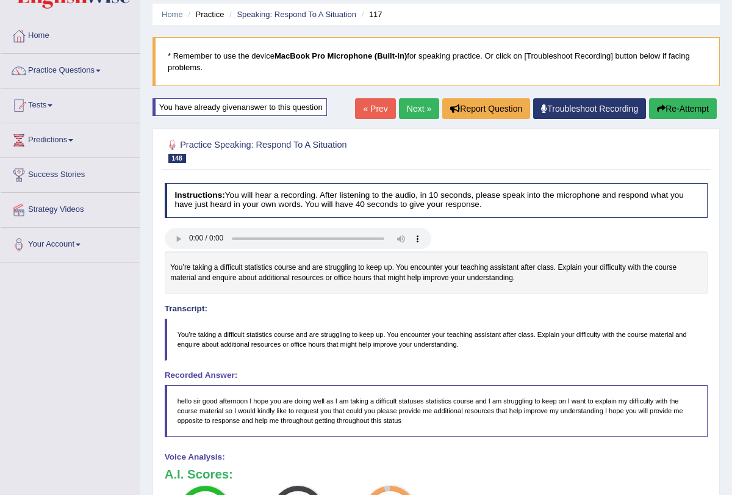
click at [404, 105] on link "Next »" at bounding box center [419, 108] width 40 height 21
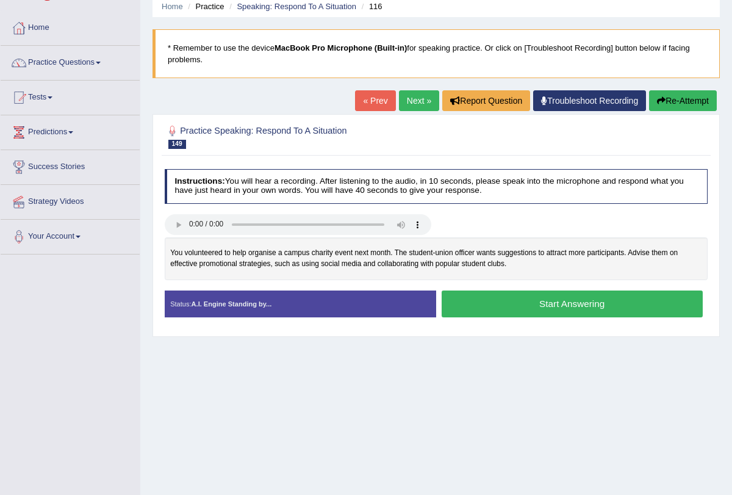
scroll to position [51, 0]
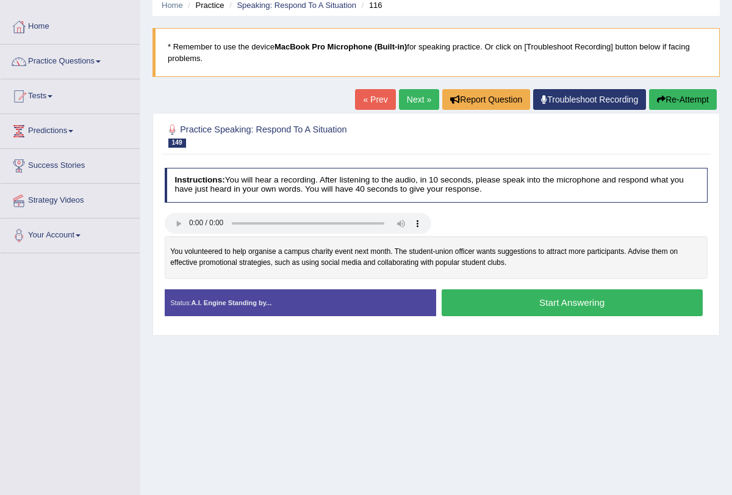
click at [545, 296] on button "Start Answering" at bounding box center [571, 302] width 261 height 26
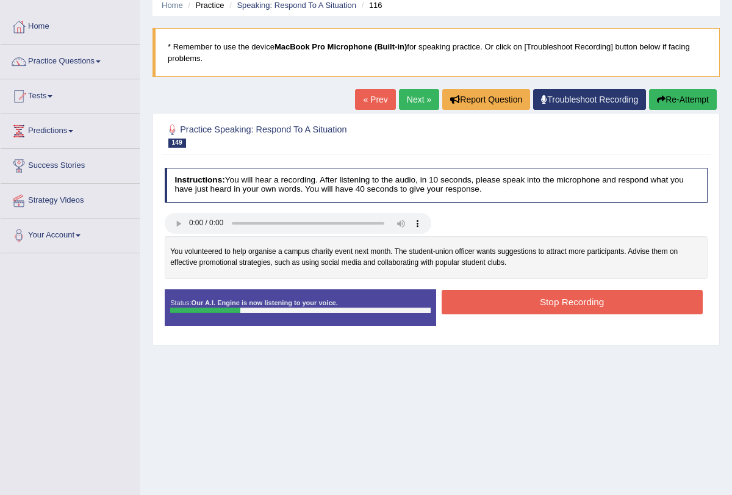
click at [545, 296] on button "Stop Recording" at bounding box center [571, 302] width 261 height 24
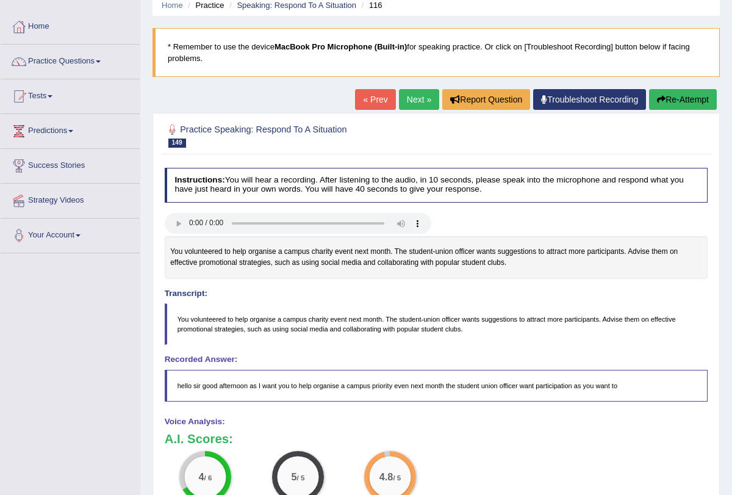
click at [688, 95] on button "Re-Attempt" at bounding box center [683, 99] width 68 height 21
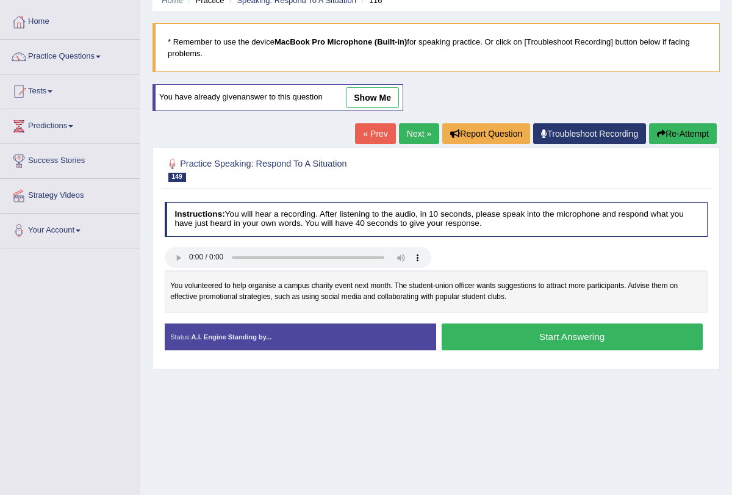
click at [582, 338] on button "Start Answering" at bounding box center [571, 336] width 261 height 26
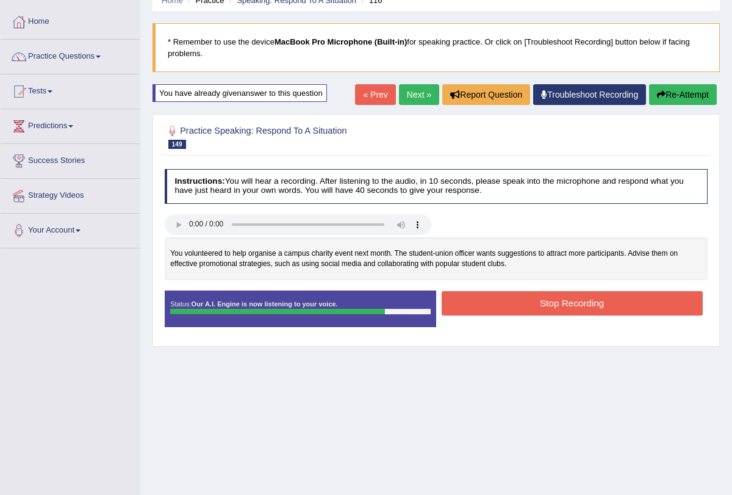
click at [584, 302] on button "Stop Recording" at bounding box center [571, 303] width 261 height 24
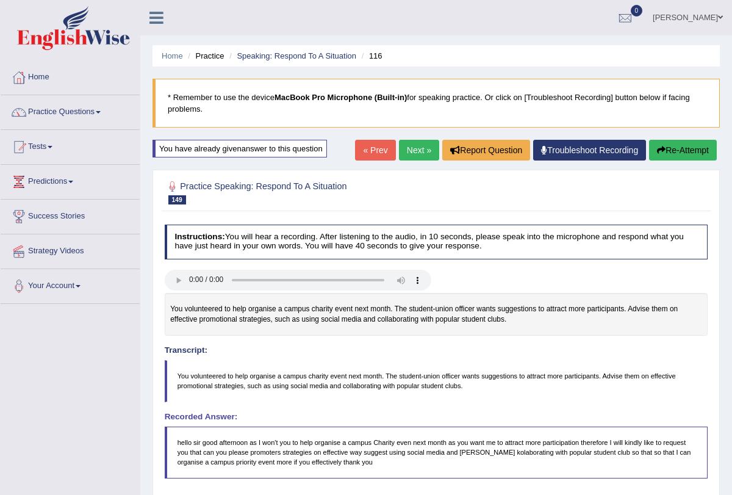
click at [409, 145] on link "Next »" at bounding box center [419, 150] width 40 height 21
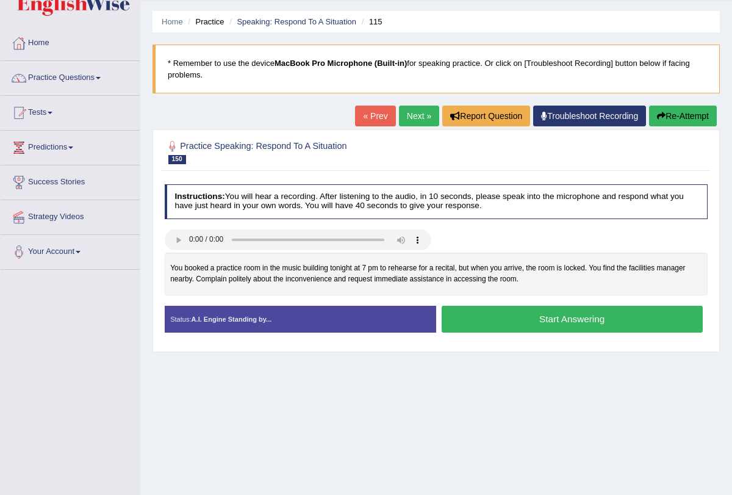
click at [563, 321] on button "Start Answering" at bounding box center [571, 319] width 261 height 26
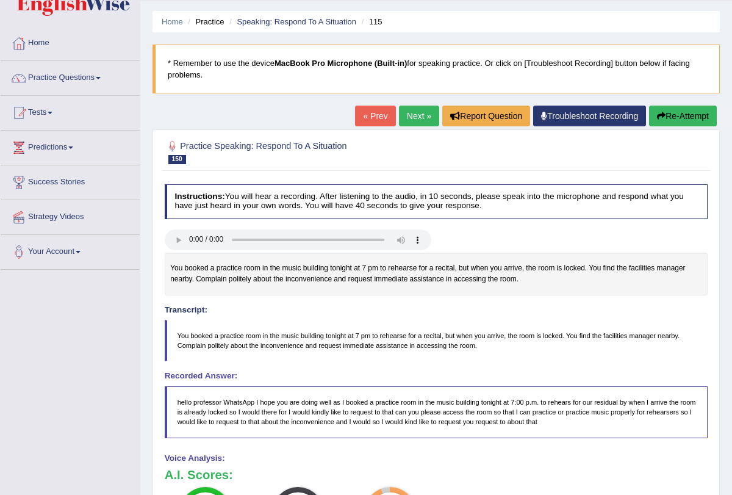
click at [671, 123] on button "Re-Attempt" at bounding box center [683, 115] width 68 height 21
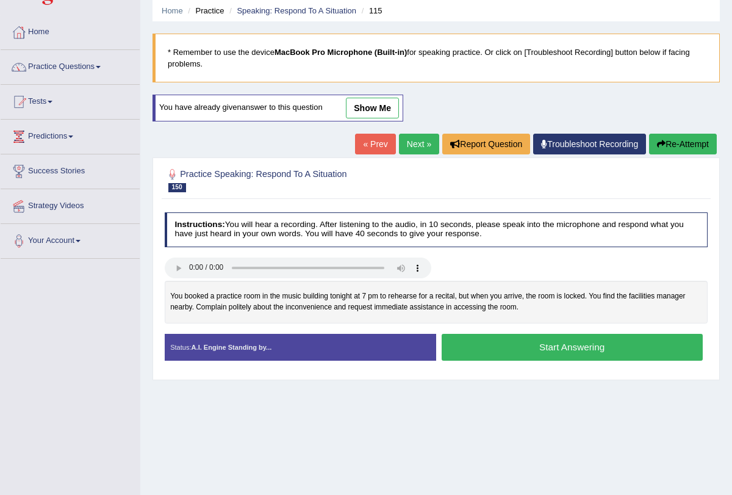
scroll to position [62, 0]
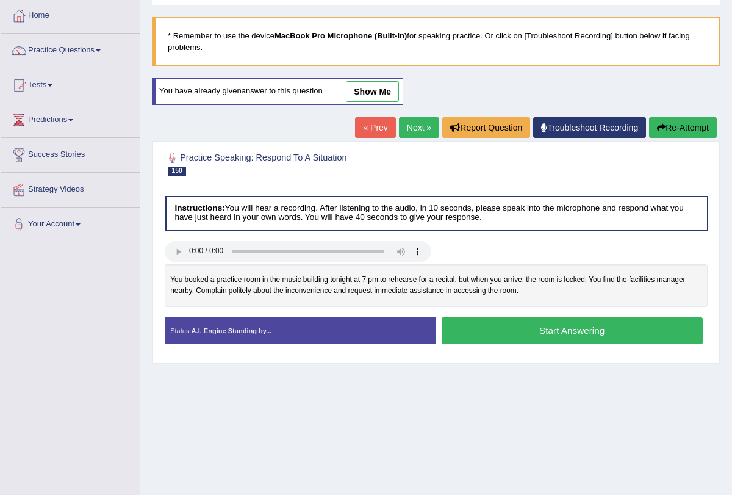
click at [612, 331] on button "Start Answering" at bounding box center [571, 330] width 261 height 26
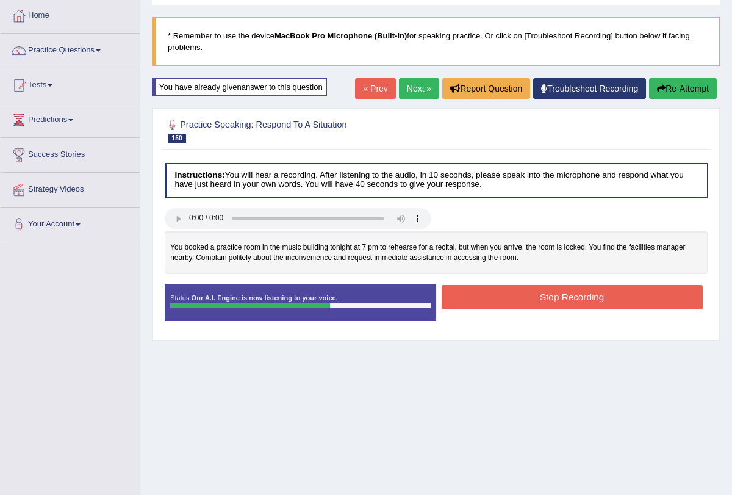
click at [584, 307] on button "Stop Recording" at bounding box center [571, 297] width 261 height 24
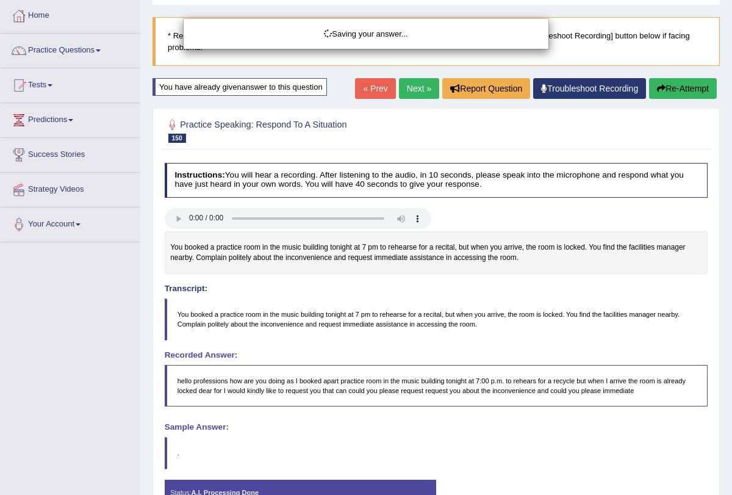
click at [690, 93] on div "Saving your answer..." at bounding box center [366, 247] width 732 height 495
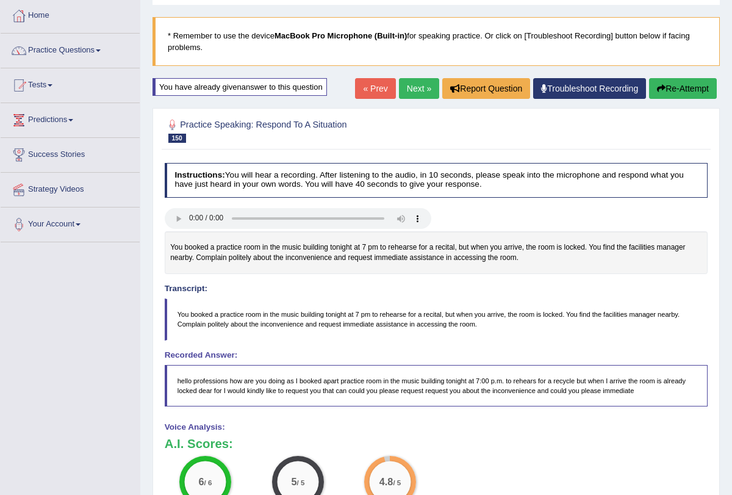
click at [670, 96] on button "Re-Attempt" at bounding box center [683, 88] width 68 height 21
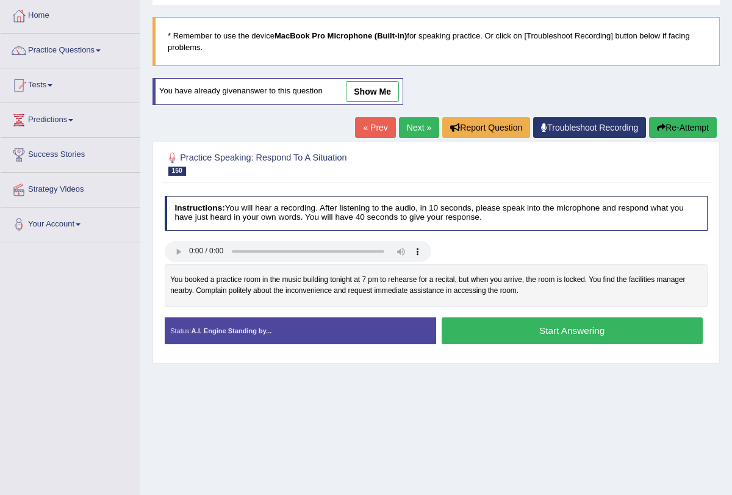
scroll to position [105, 0]
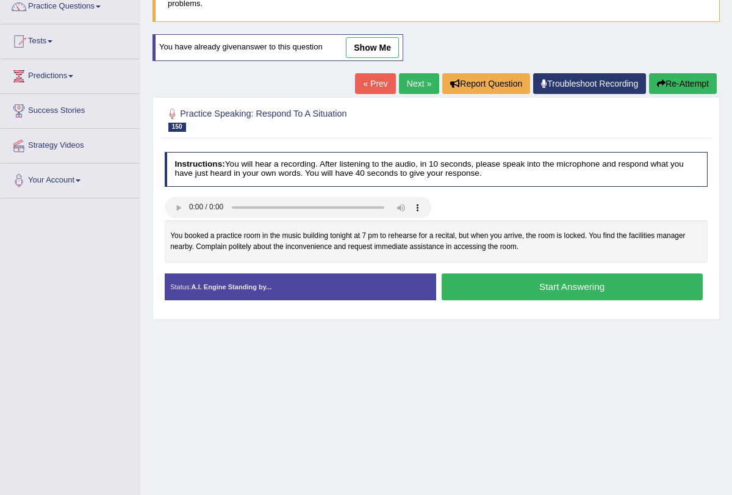
click at [562, 284] on button "Start Answering" at bounding box center [571, 286] width 261 height 26
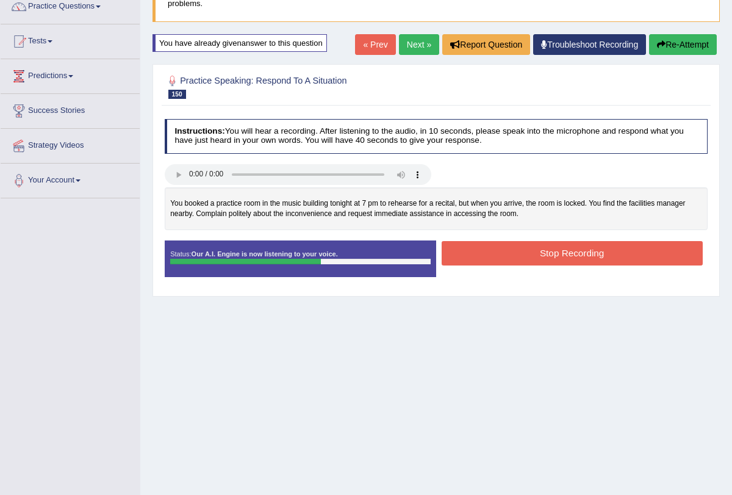
click at [547, 249] on button "Stop Recording" at bounding box center [571, 253] width 261 height 24
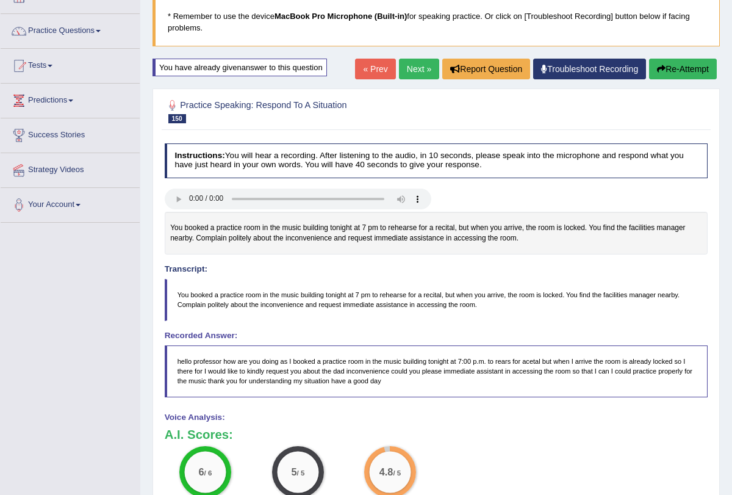
scroll to position [0, 0]
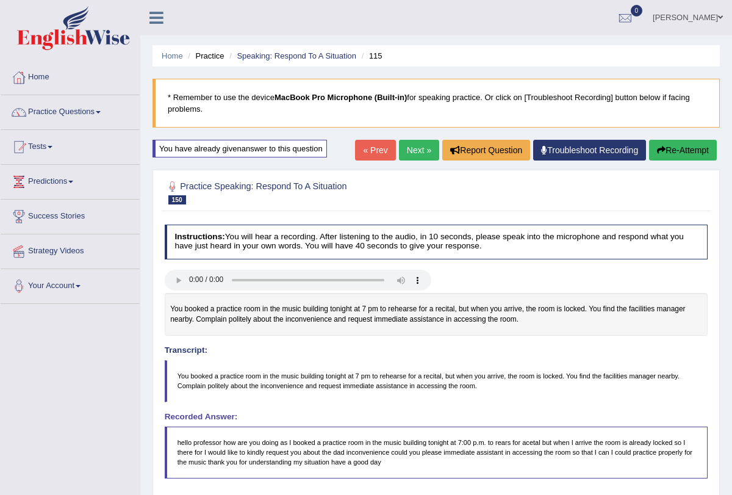
click at [413, 146] on link "Next »" at bounding box center [419, 150] width 40 height 21
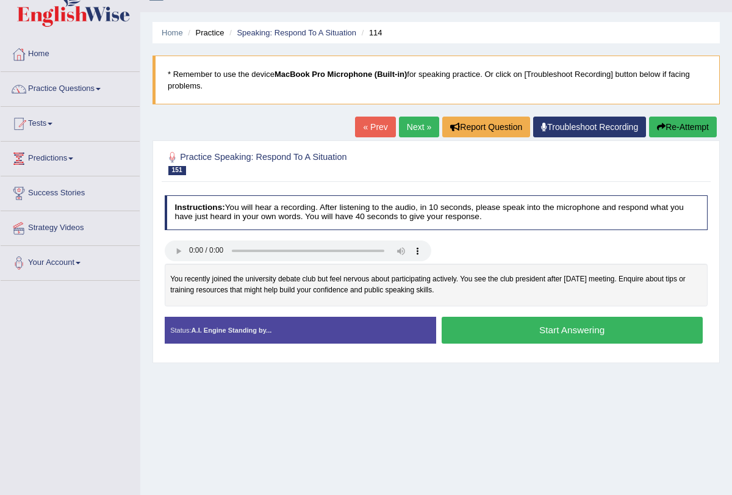
click at [591, 332] on button "Start Answering" at bounding box center [571, 329] width 261 height 26
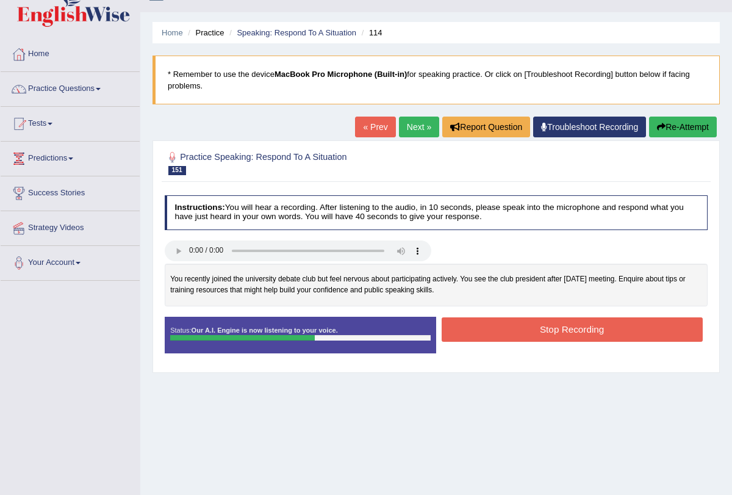
click at [584, 326] on button "Stop Recording" at bounding box center [571, 329] width 261 height 24
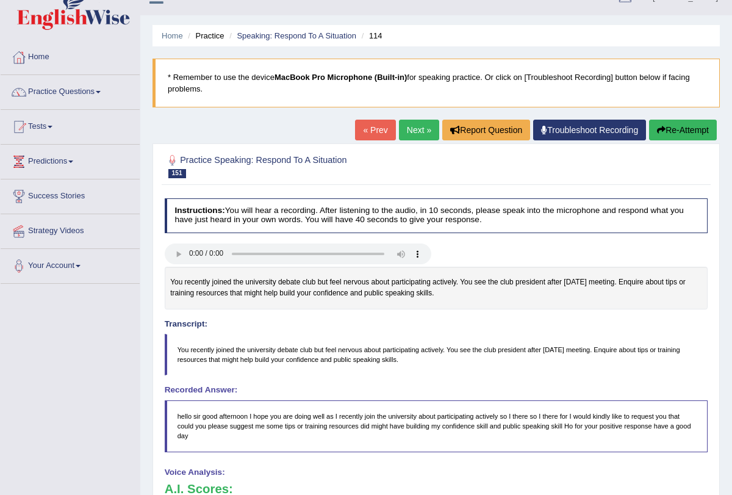
scroll to position [9, 0]
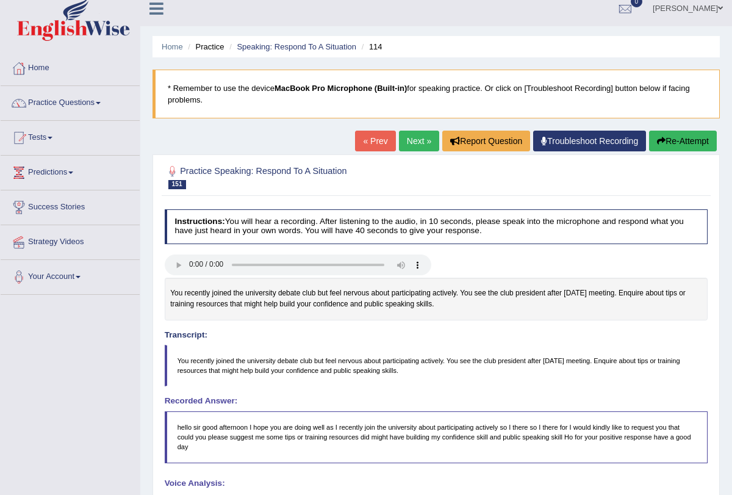
click at [409, 138] on link "Next »" at bounding box center [419, 140] width 40 height 21
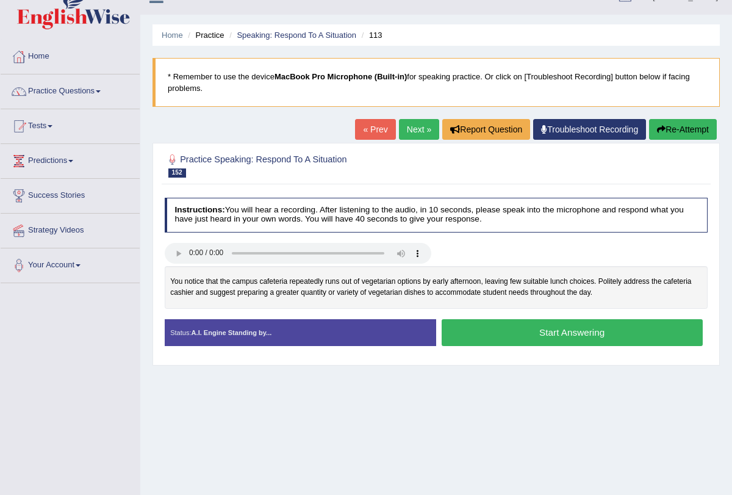
scroll to position [22, 0]
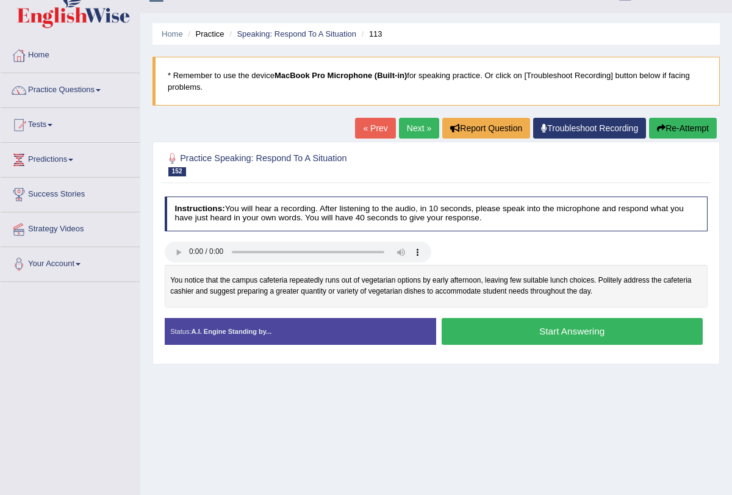
click at [422, 224] on h4 "Instructions: You will hear a recording. After listening to the audio, in 10 se…" at bounding box center [436, 213] width 543 height 35
click at [580, 323] on button "Start Answering" at bounding box center [571, 331] width 261 height 26
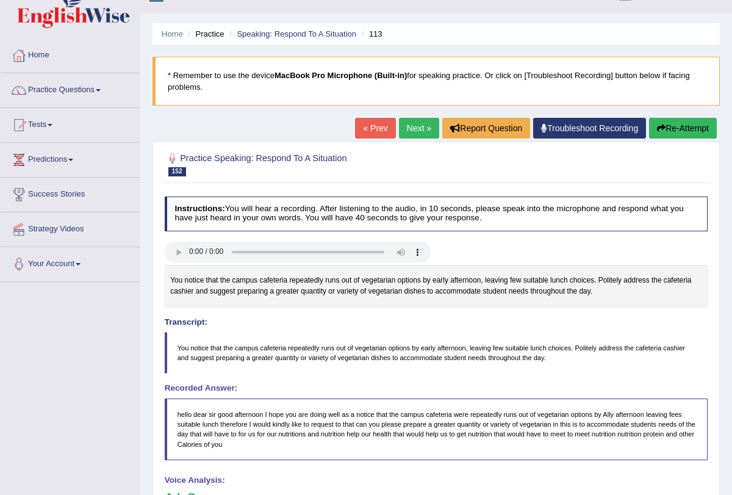
click at [673, 127] on button "Re-Attempt" at bounding box center [683, 128] width 68 height 21
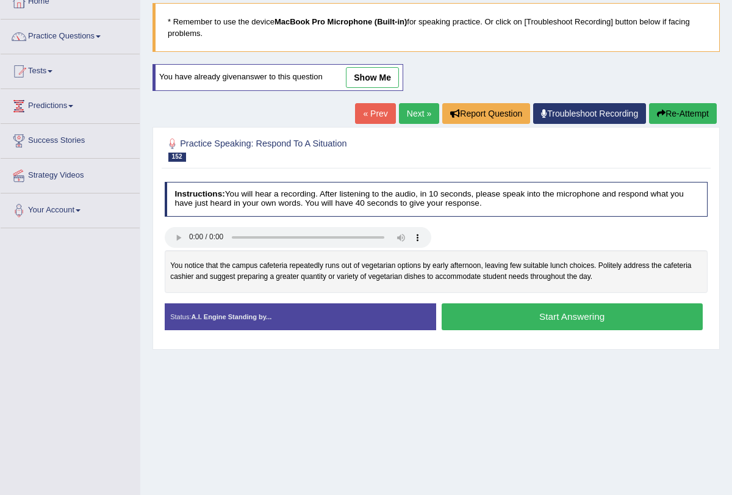
scroll to position [81, 0]
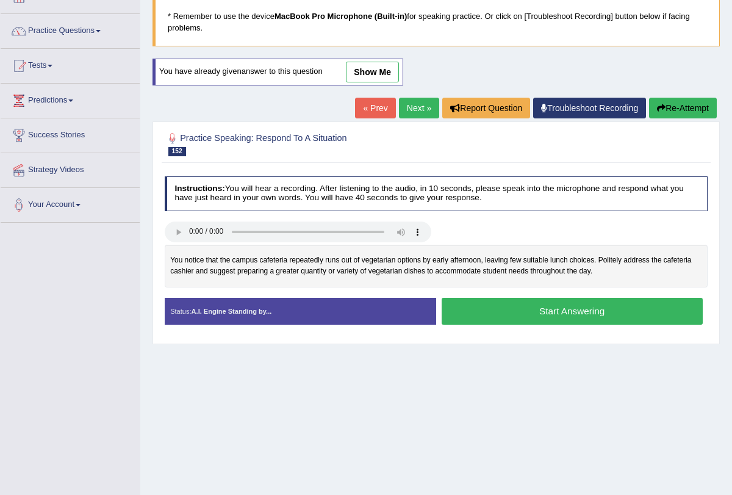
click at [529, 310] on button "Start Answering" at bounding box center [571, 311] width 261 height 26
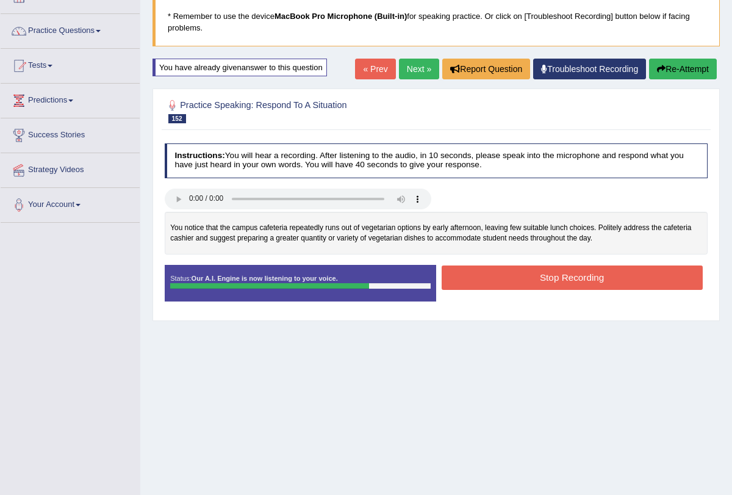
click at [545, 271] on button "Stop Recording" at bounding box center [571, 277] width 261 height 24
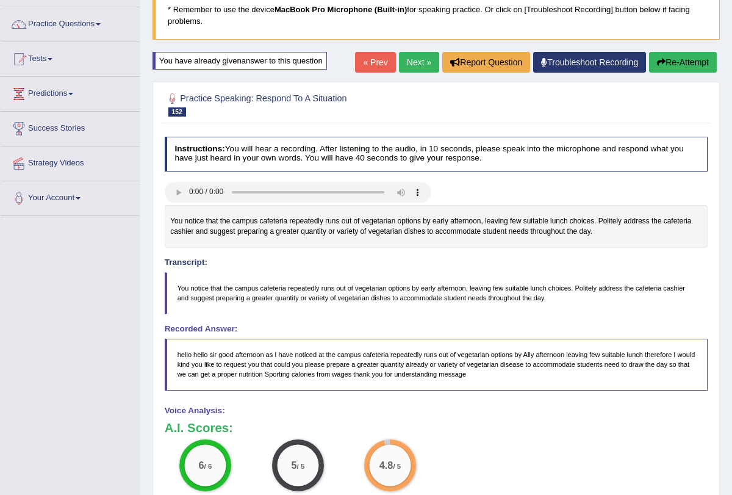
scroll to position [0, 0]
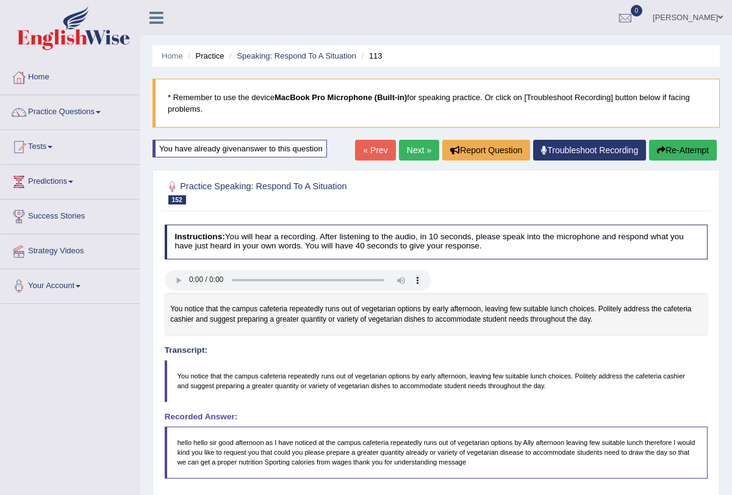
click at [406, 154] on link "Next »" at bounding box center [419, 150] width 40 height 21
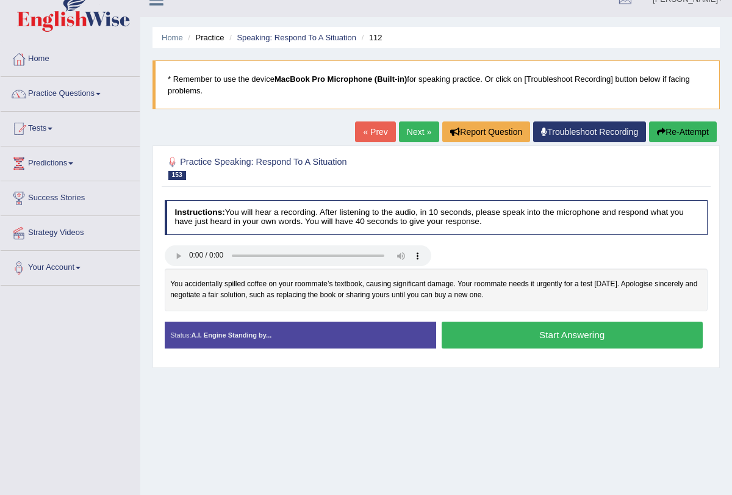
scroll to position [32, 0]
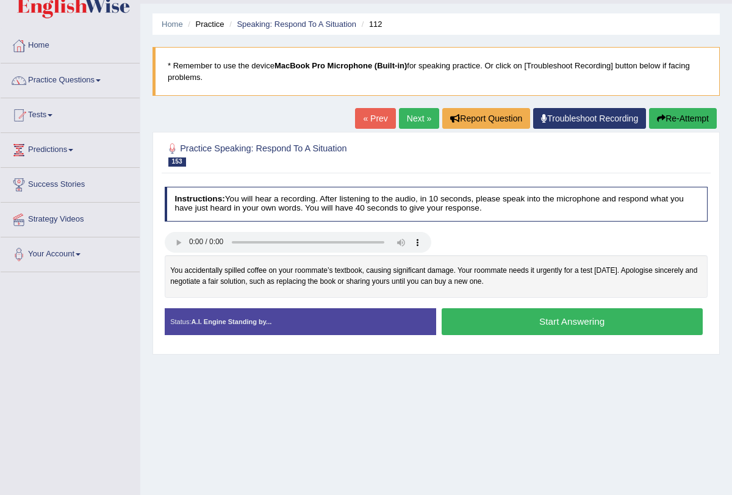
click at [562, 323] on button "Start Answering" at bounding box center [571, 321] width 261 height 26
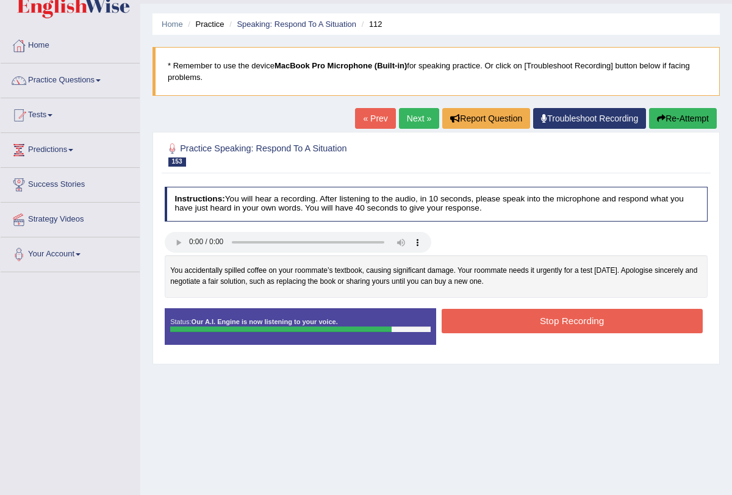
click at [562, 323] on button "Stop Recording" at bounding box center [571, 321] width 261 height 24
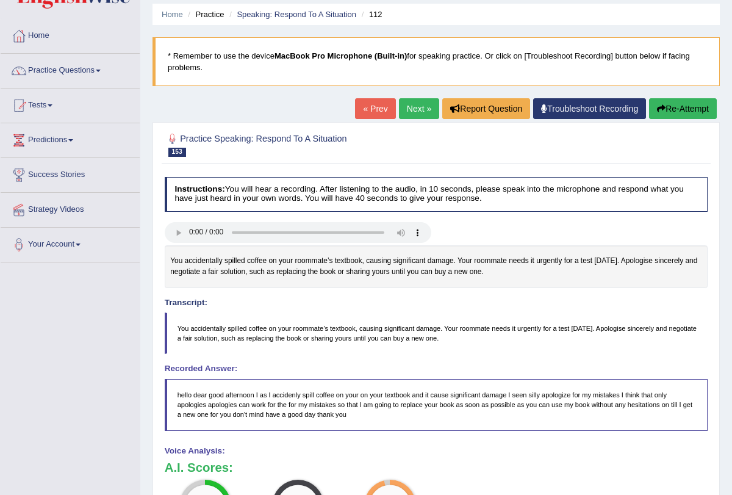
scroll to position [0, 0]
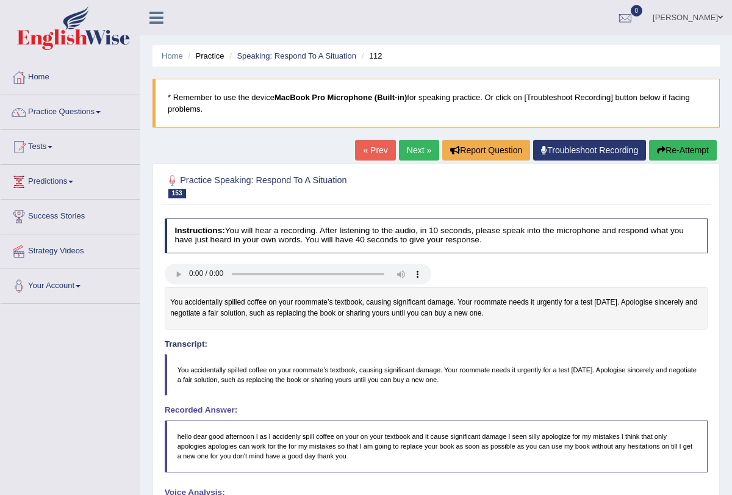
click at [680, 145] on button "Re-Attempt" at bounding box center [683, 150] width 68 height 21
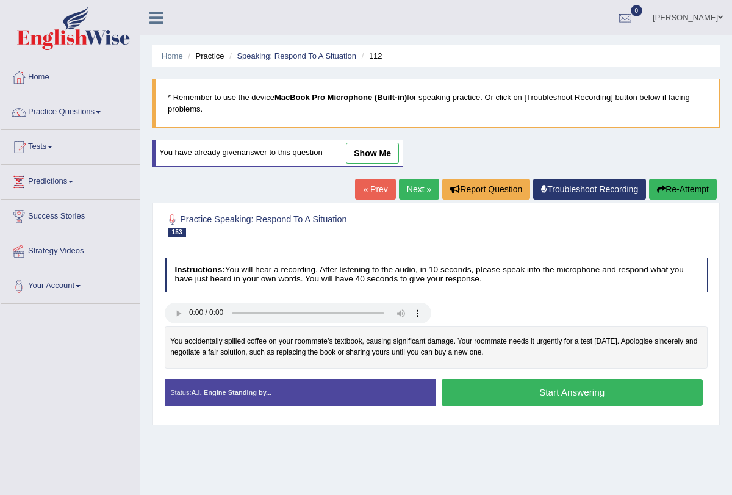
click at [565, 388] on button "Start Answering" at bounding box center [571, 392] width 261 height 26
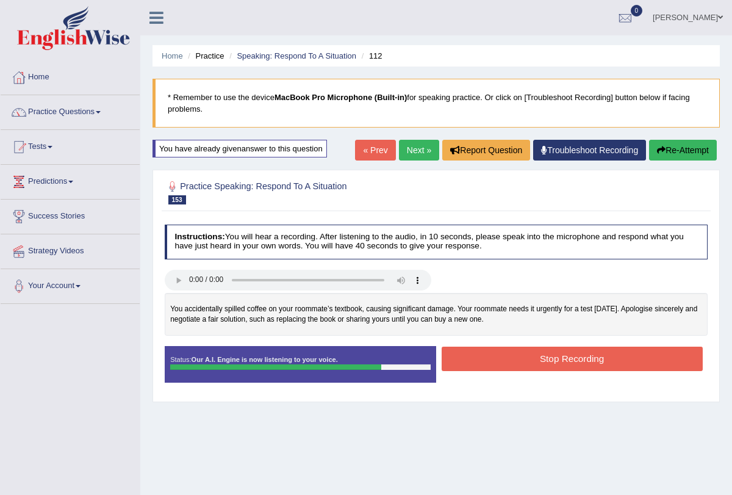
click at [566, 356] on button "Stop Recording" at bounding box center [571, 358] width 261 height 24
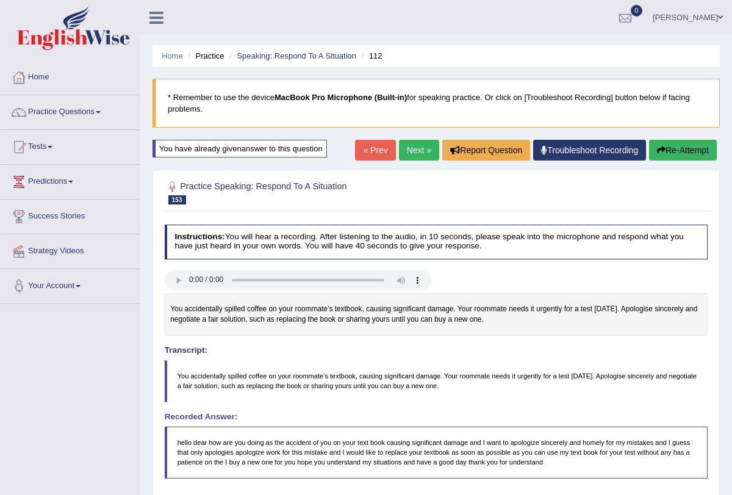
click at [415, 148] on link "Next »" at bounding box center [419, 150] width 40 height 21
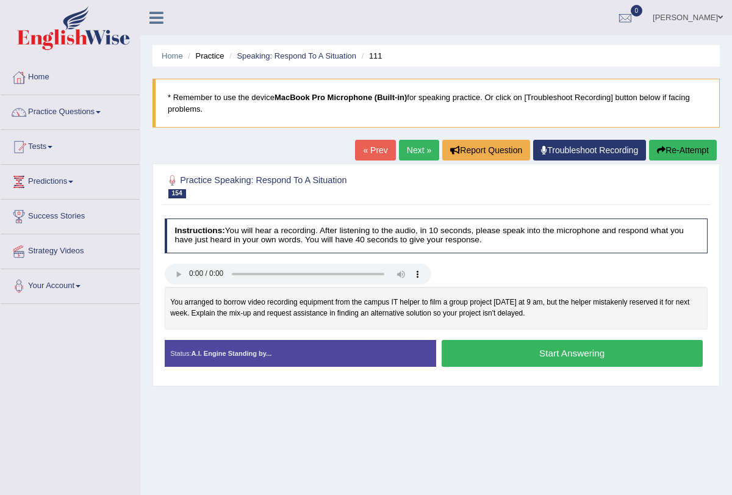
click at [568, 359] on button "Start Answering" at bounding box center [571, 353] width 261 height 26
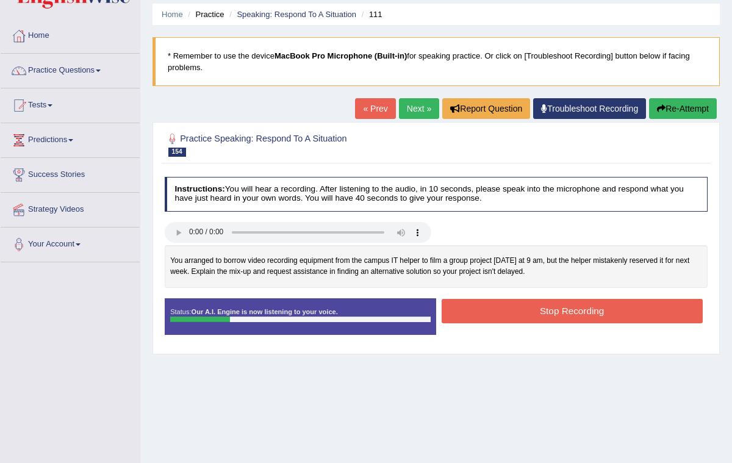
scroll to position [43, 0]
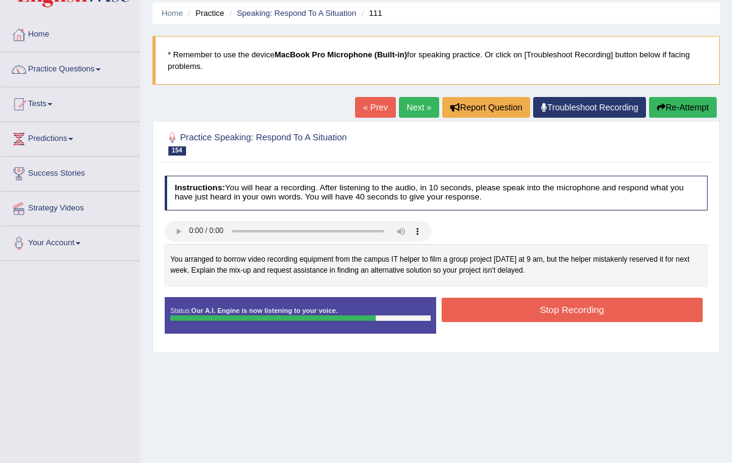
click at [576, 306] on button "Stop Recording" at bounding box center [571, 310] width 261 height 24
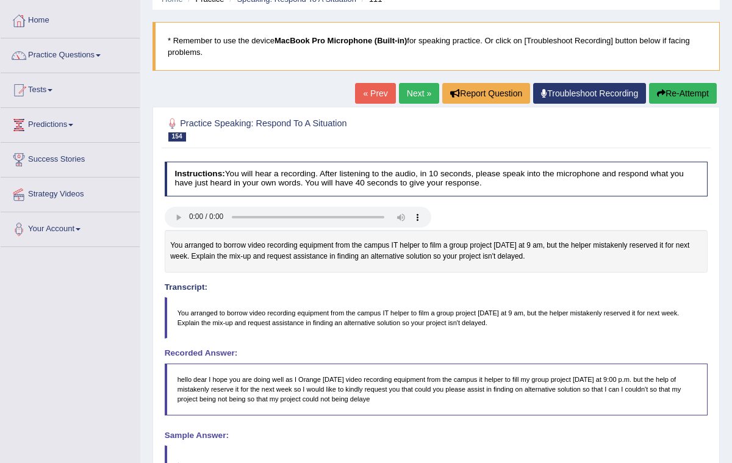
scroll to position [62, 0]
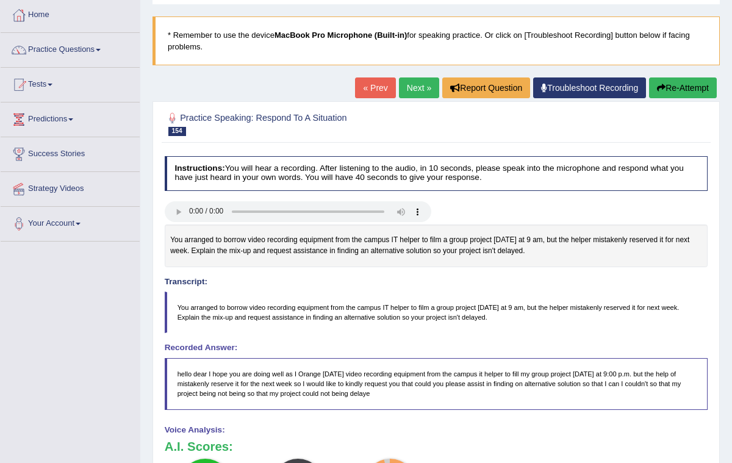
click at [671, 87] on button "Re-Attempt" at bounding box center [683, 87] width 68 height 21
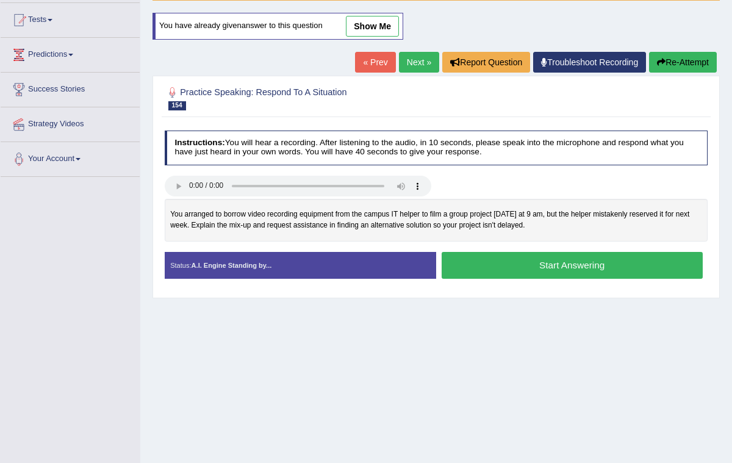
scroll to position [143, 0]
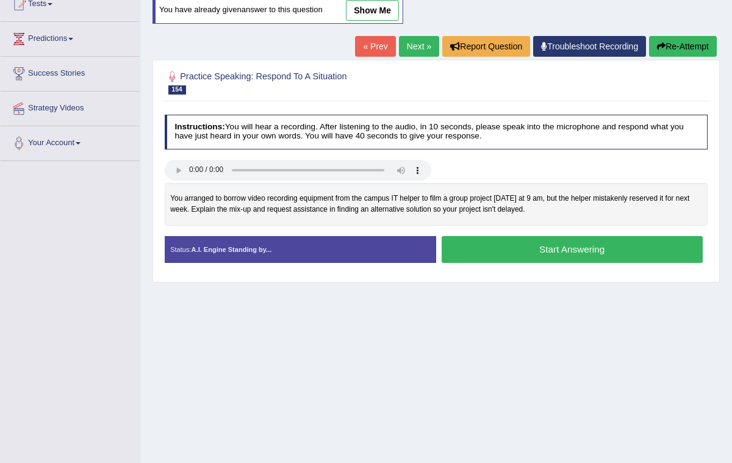
click at [555, 257] on button "Start Answering" at bounding box center [571, 249] width 261 height 26
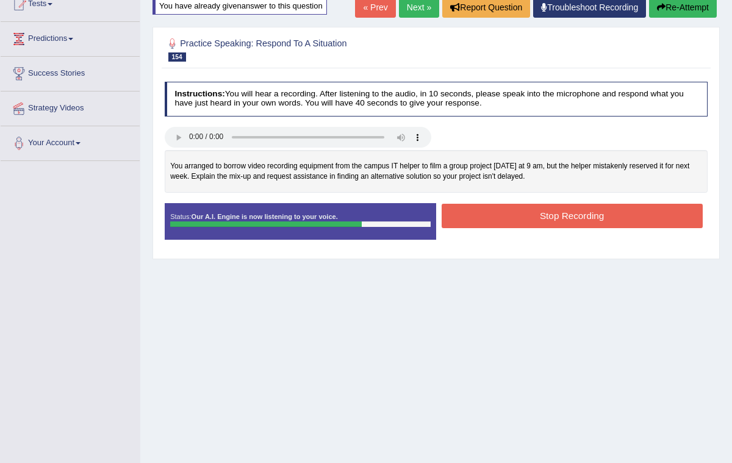
click at [571, 221] on button "Stop Recording" at bounding box center [571, 216] width 261 height 24
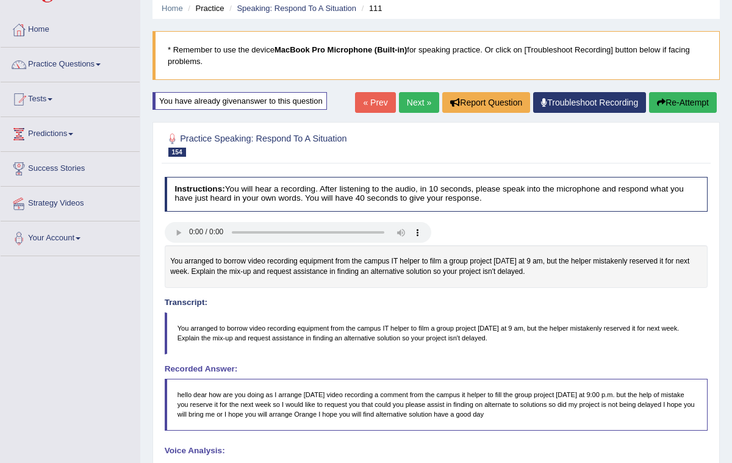
scroll to position [39, 0]
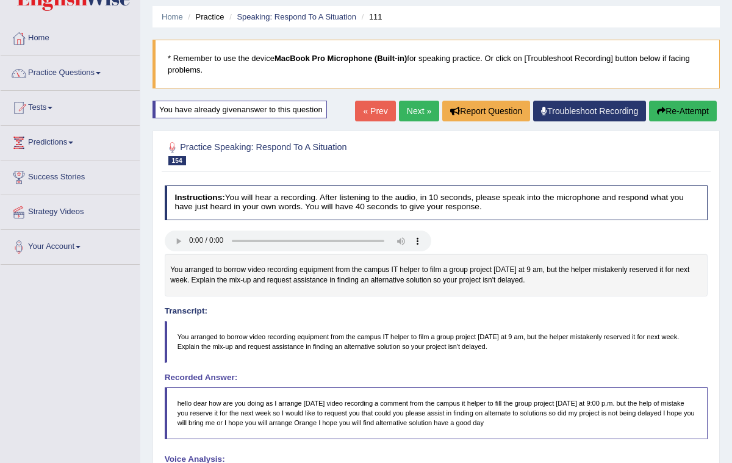
click at [410, 110] on link "Next »" at bounding box center [419, 111] width 40 height 21
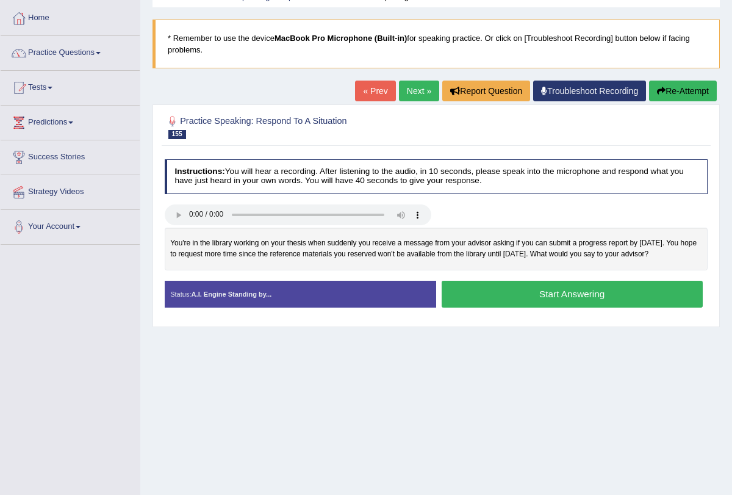
scroll to position [60, 0]
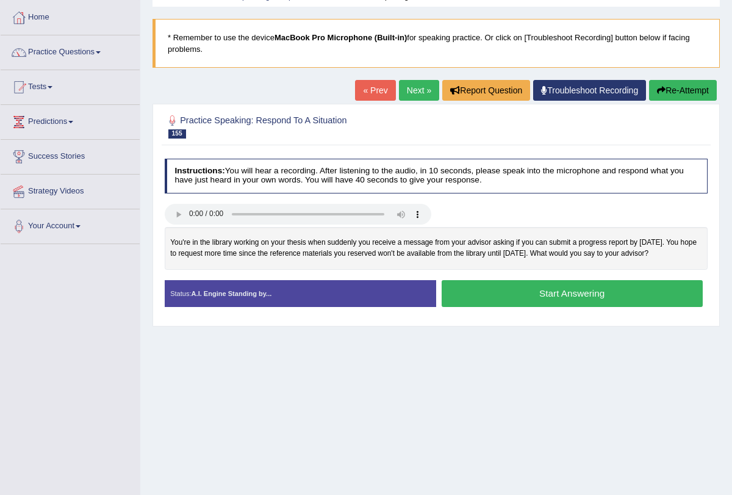
click at [544, 292] on button "Start Answering" at bounding box center [571, 293] width 261 height 26
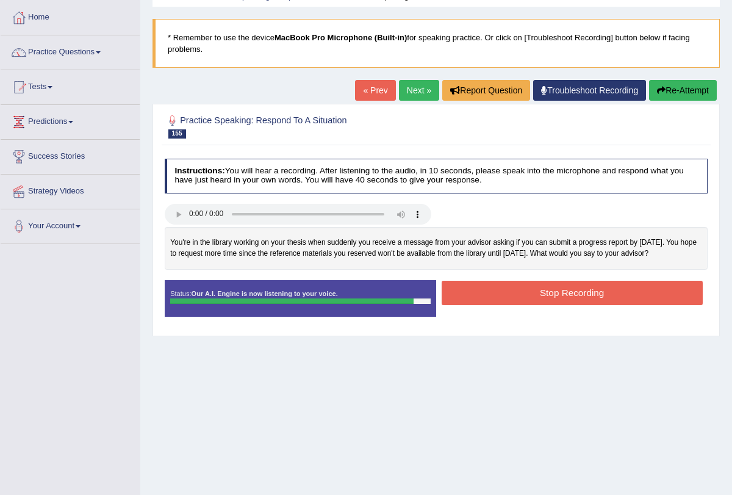
click at [544, 292] on button "Stop Recording" at bounding box center [571, 293] width 261 height 24
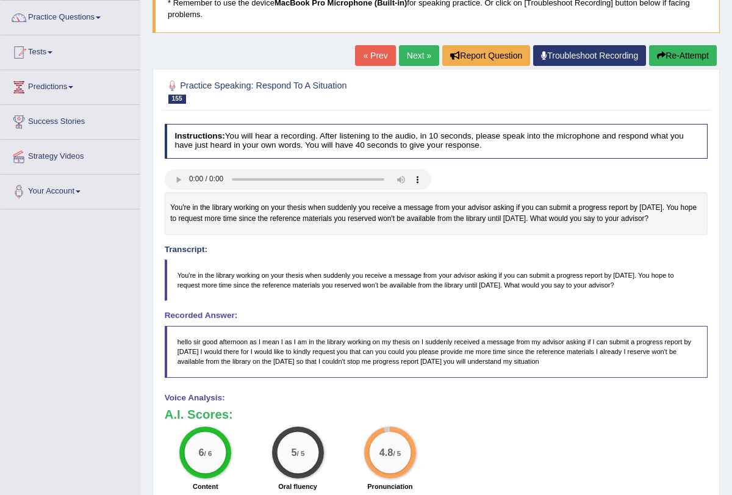
scroll to position [0, 0]
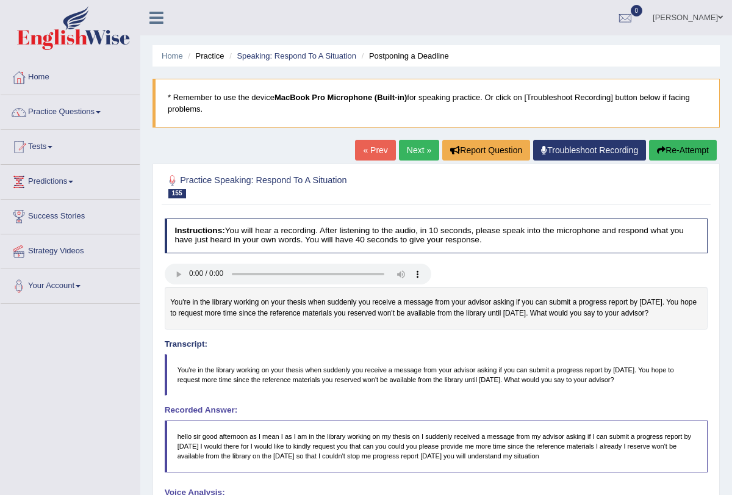
click at [418, 149] on link "Next »" at bounding box center [419, 150] width 40 height 21
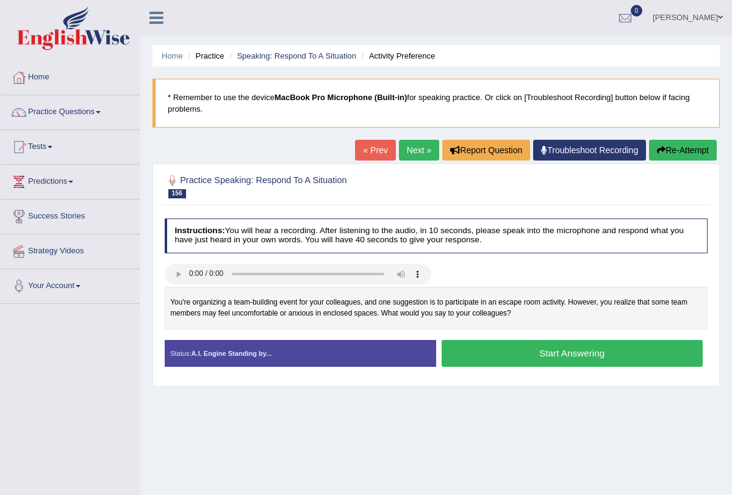
click at [541, 348] on button "Start Answering" at bounding box center [571, 353] width 261 height 26
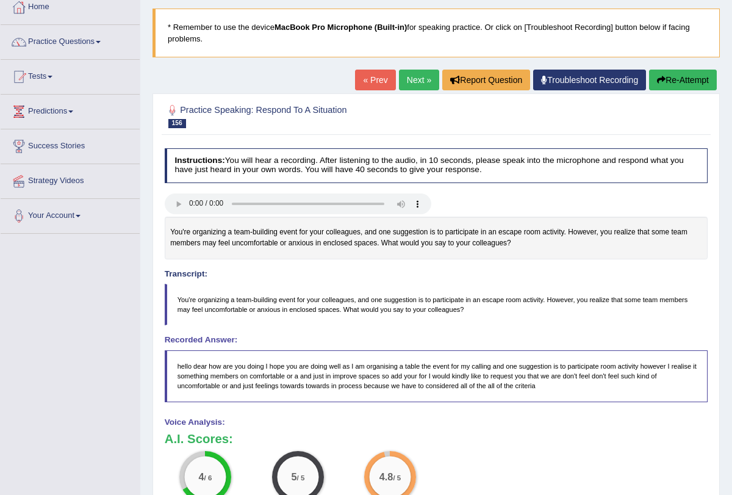
scroll to position [66, 0]
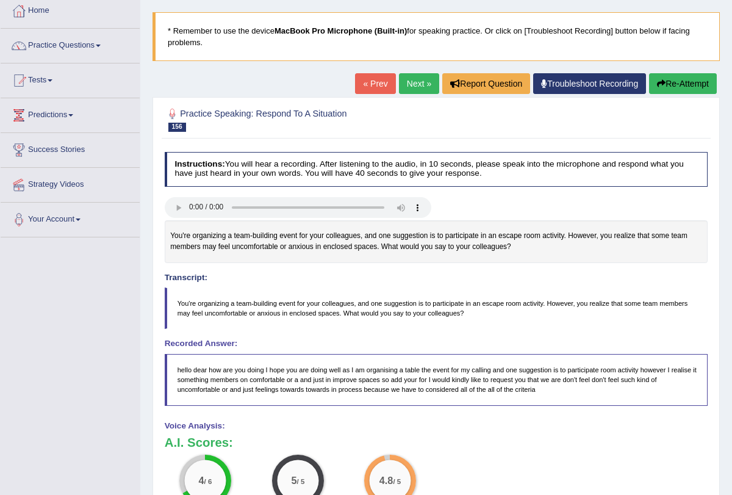
click at [698, 80] on button "Re-Attempt" at bounding box center [683, 83] width 68 height 21
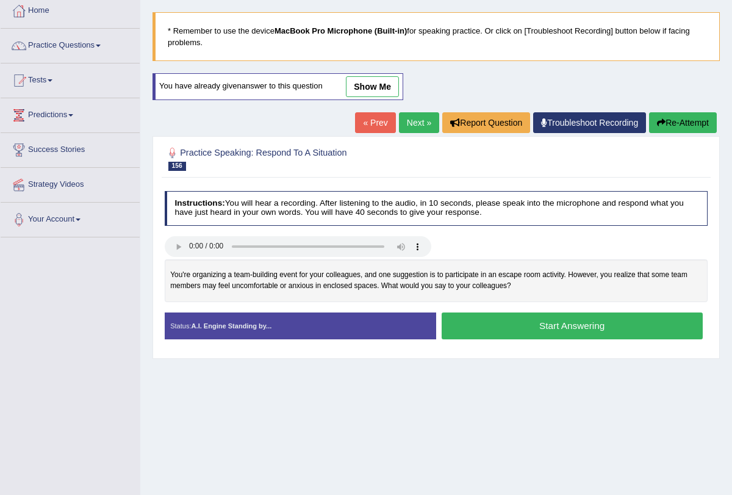
scroll to position [82, 0]
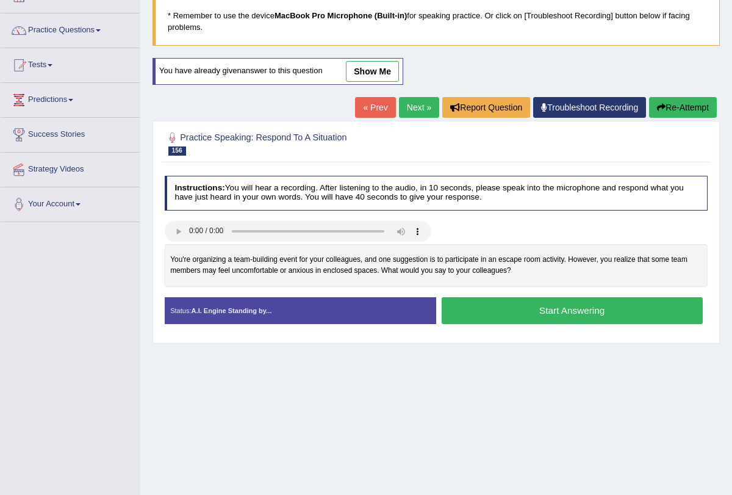
click at [584, 309] on button "Start Answering" at bounding box center [571, 310] width 261 height 26
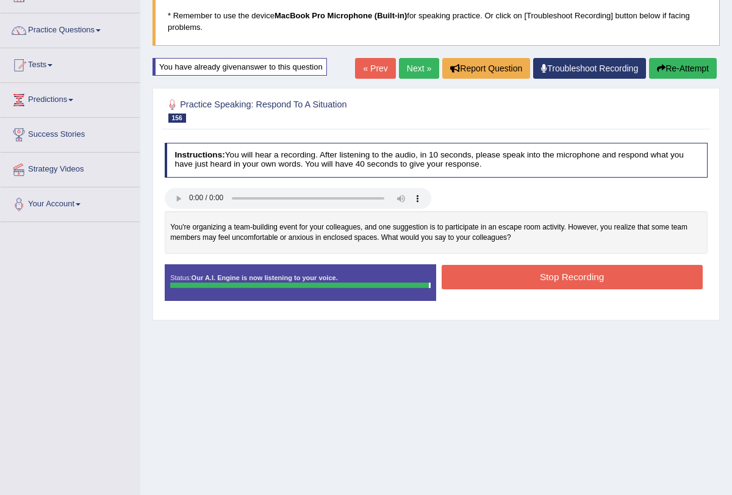
click at [549, 271] on button "Stop Recording" at bounding box center [571, 277] width 261 height 24
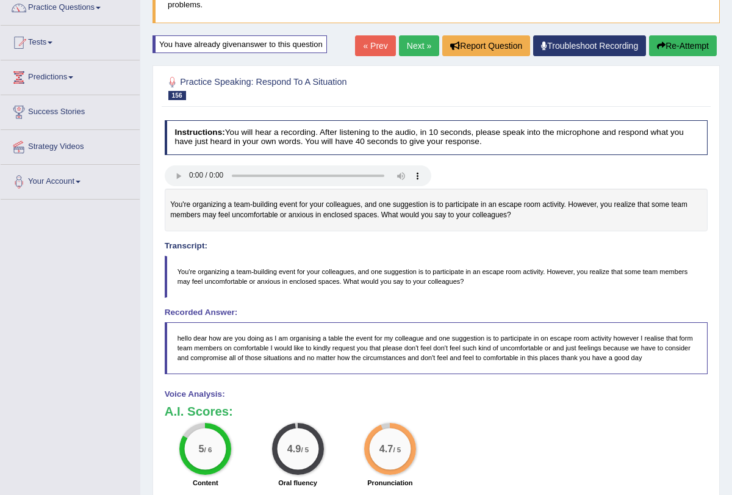
scroll to position [101, 0]
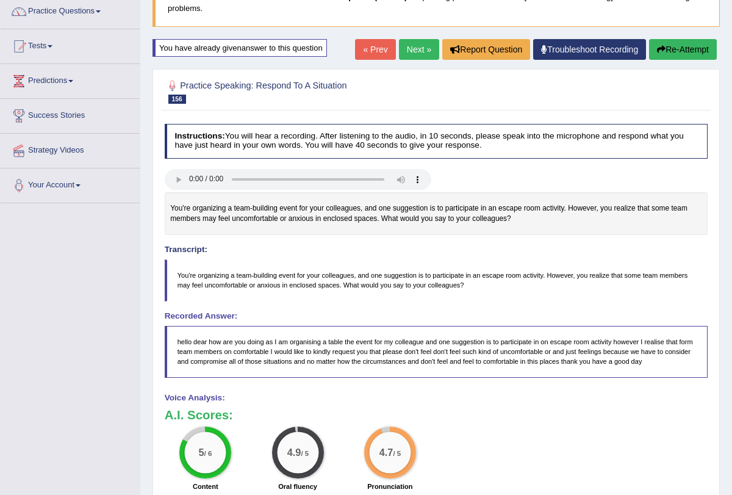
click at [417, 45] on link "Next »" at bounding box center [419, 49] width 40 height 21
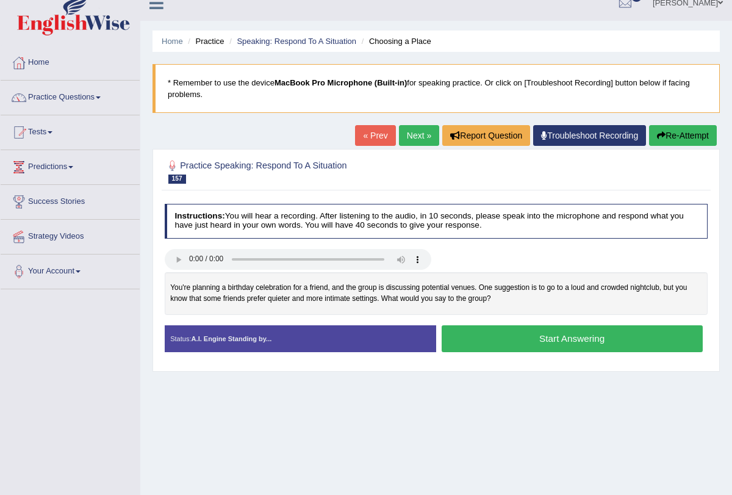
scroll to position [23, 0]
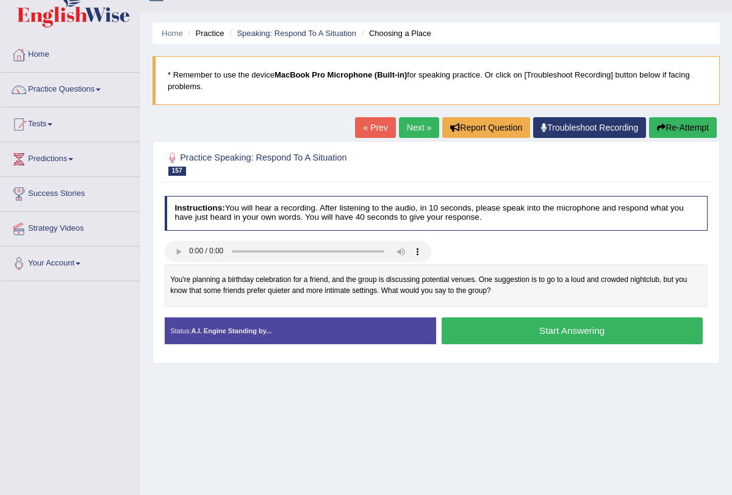
click at [601, 323] on button "Start Answering" at bounding box center [571, 330] width 261 height 26
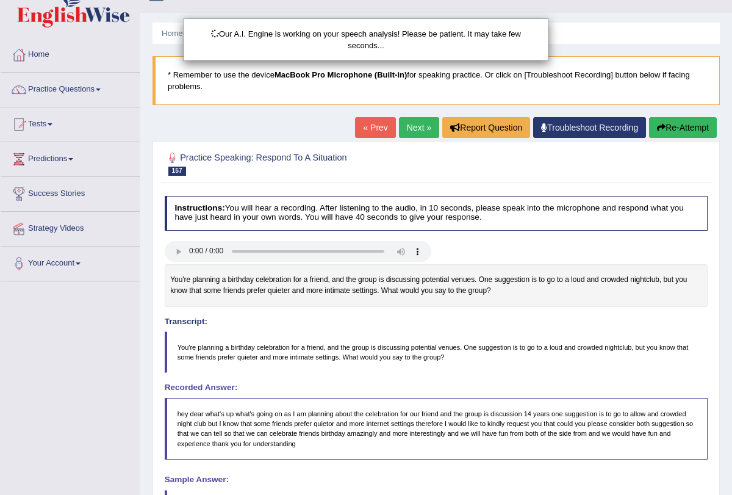
click at [691, 123] on div "Our A.I. Engine is working on your speech analysis! Please be patient. It may t…" at bounding box center [366, 247] width 732 height 495
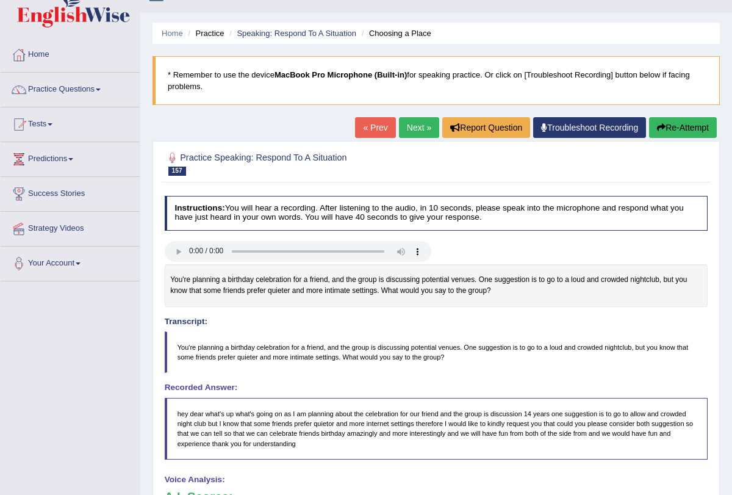
click at [692, 127] on button "Re-Attempt" at bounding box center [683, 127] width 68 height 21
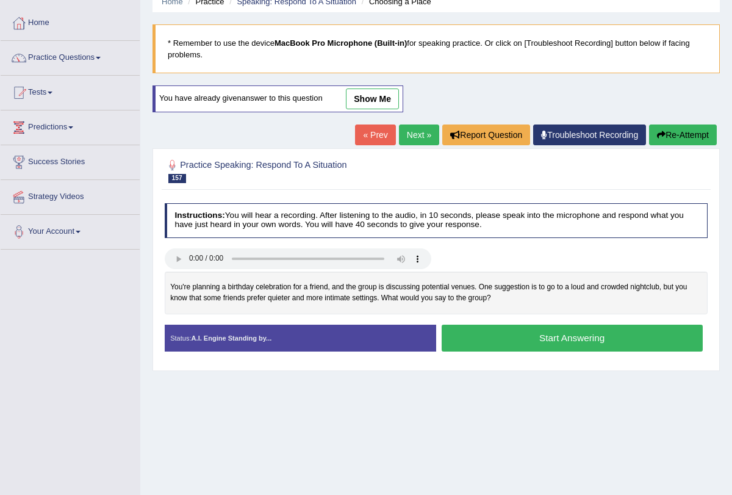
scroll to position [57, 0]
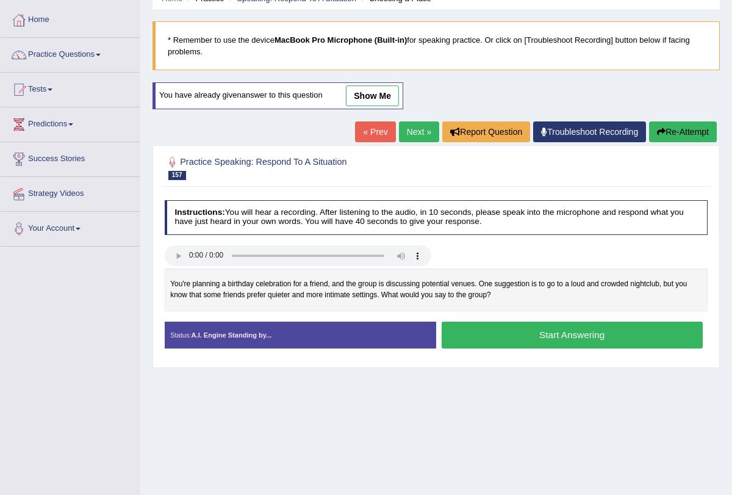
click at [574, 340] on button "Start Answering" at bounding box center [571, 334] width 261 height 26
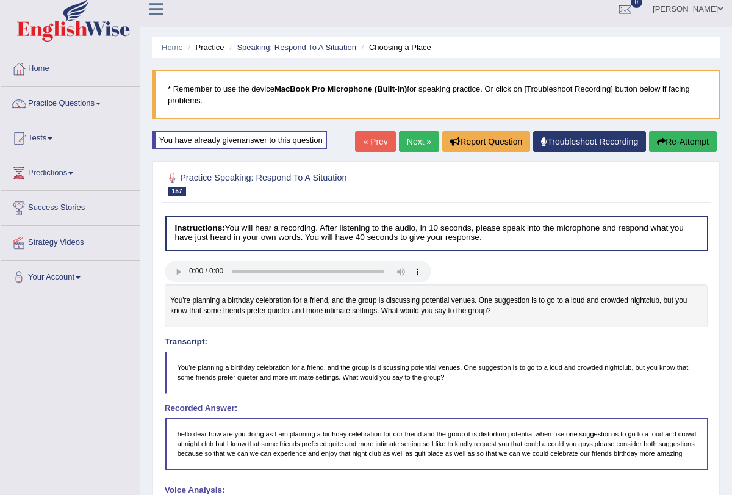
scroll to position [0, 0]
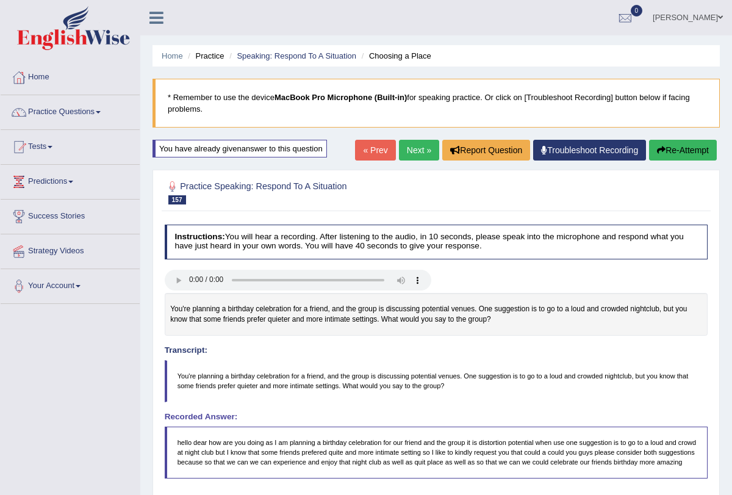
click at [413, 143] on link "Next »" at bounding box center [419, 150] width 40 height 21
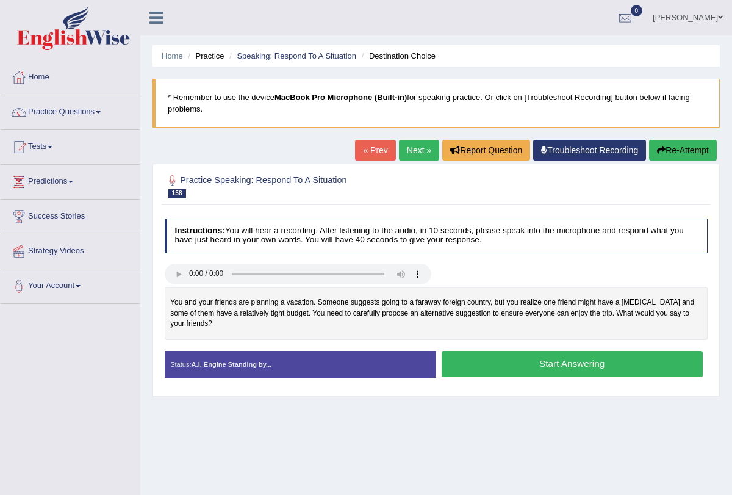
scroll to position [34, 0]
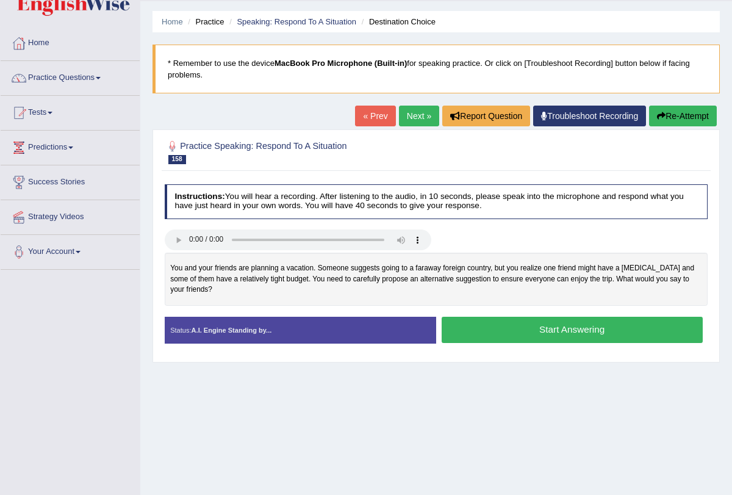
click at [523, 326] on button "Start Answering" at bounding box center [571, 329] width 261 height 26
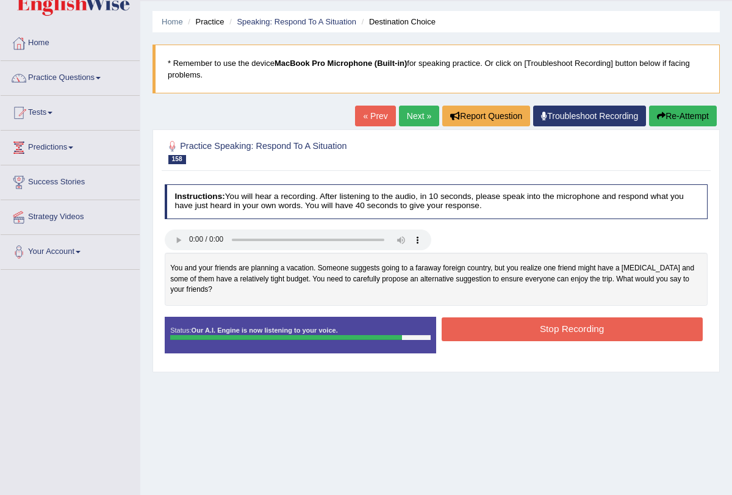
click at [523, 326] on button "Stop Recording" at bounding box center [571, 329] width 261 height 24
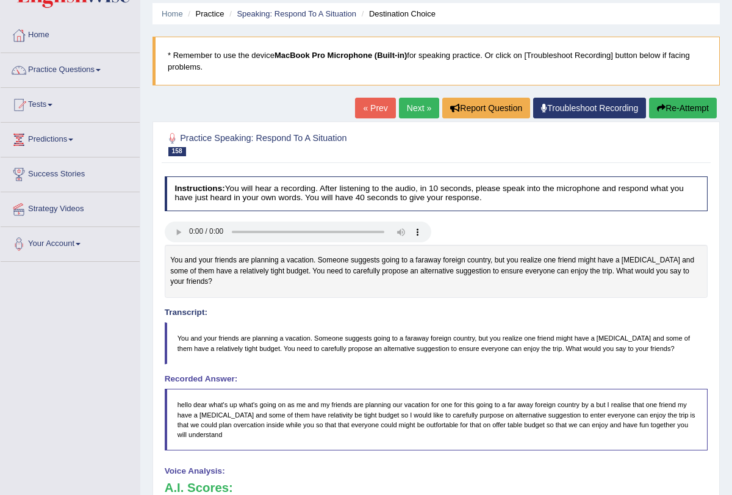
scroll to position [43, 0]
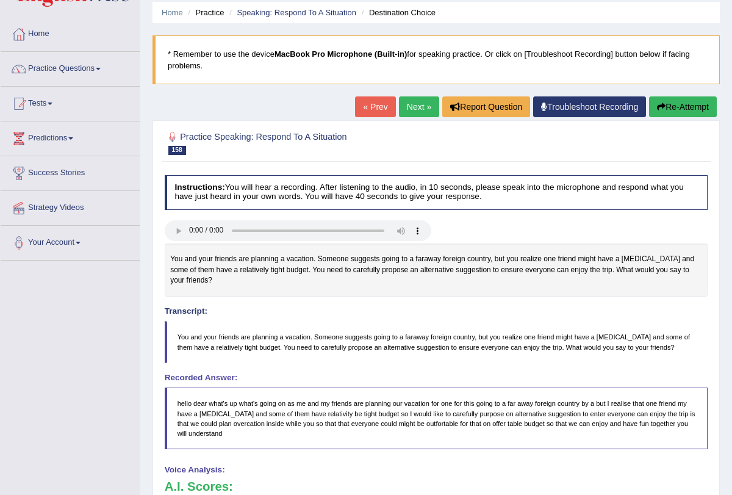
click at [589, 295] on div "You and your friends are planning a vacation. Someone suggests going to a faraw…" at bounding box center [436, 269] width 543 height 53
drag, startPoint x: 589, startPoint y: 295, endPoint x: 699, endPoint y: 162, distance: 172.3
click at [691, 166] on div "Practice Speaking: Respond To A Situation 158 Destination Choice Instructions: …" at bounding box center [435, 422] width 567 height 605
click at [699, 162] on div "Practice Speaking: Respond To A Situation 158 Destination Choice Instructions: …" at bounding box center [435, 422] width 567 height 605
click at [676, 99] on button "Re-Attempt" at bounding box center [683, 106] width 68 height 21
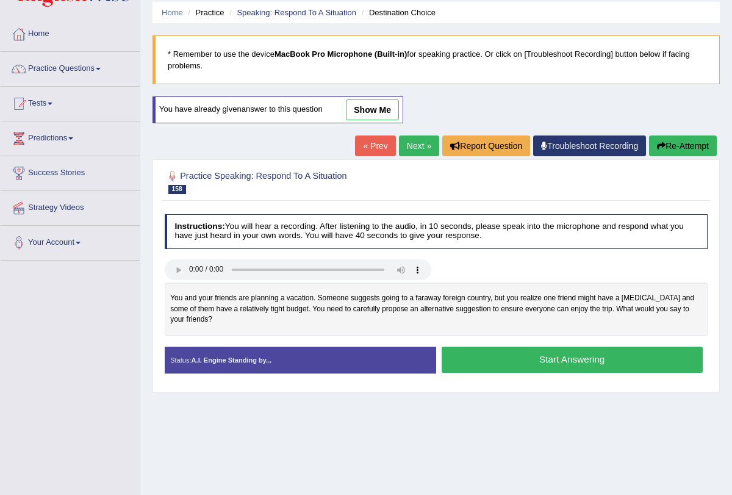
click at [575, 367] on button "Start Answering" at bounding box center [571, 359] width 261 height 26
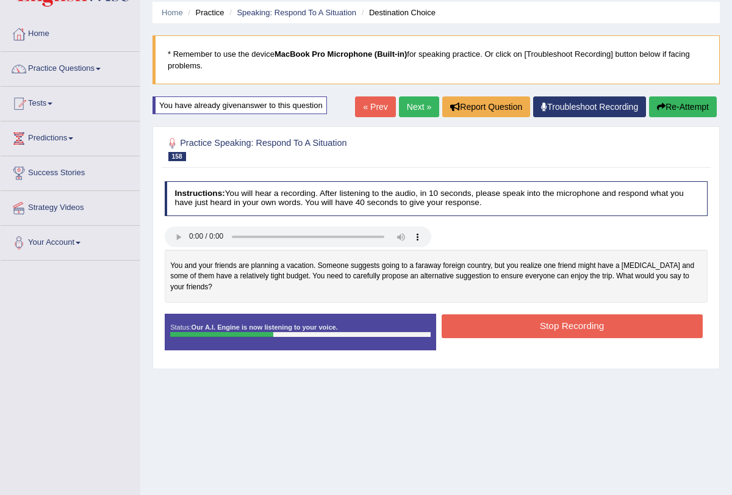
click at [692, 106] on button "Re-Attempt" at bounding box center [683, 106] width 68 height 21
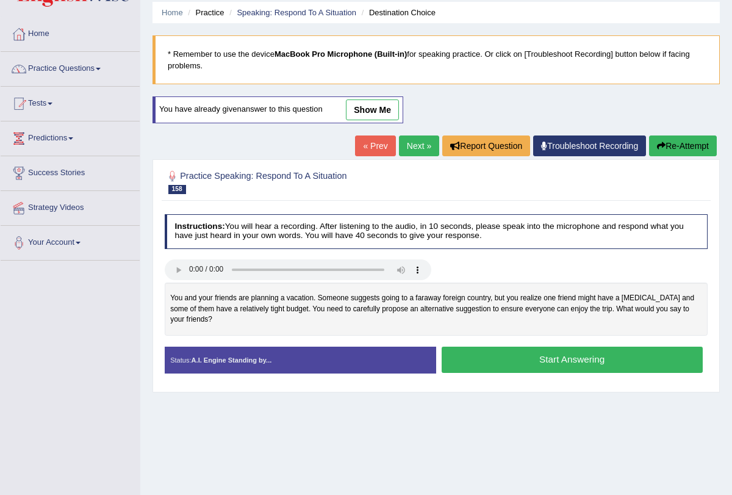
click at [576, 356] on button "Start Answering" at bounding box center [571, 359] width 261 height 26
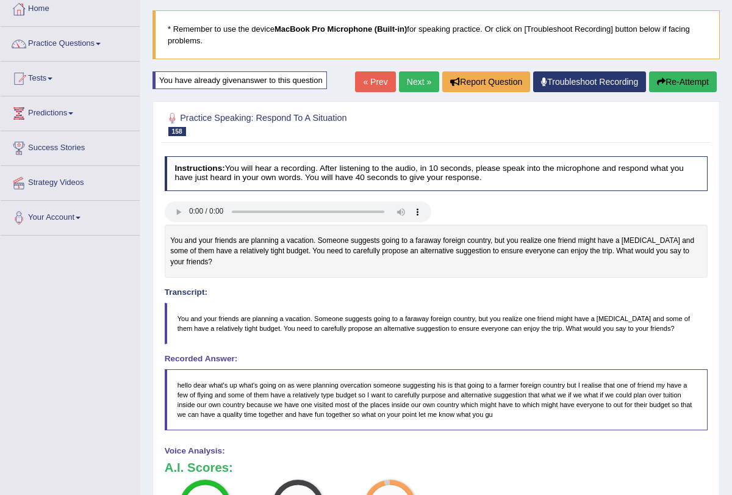
scroll to position [67, 0]
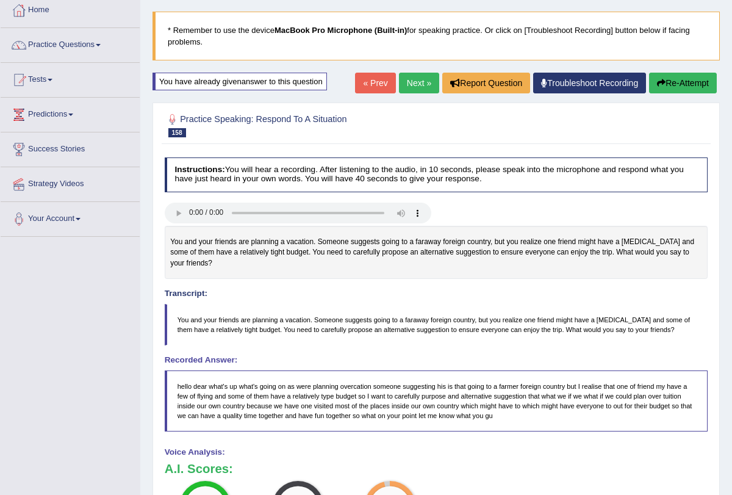
click at [671, 84] on button "Re-Attempt" at bounding box center [683, 83] width 68 height 21
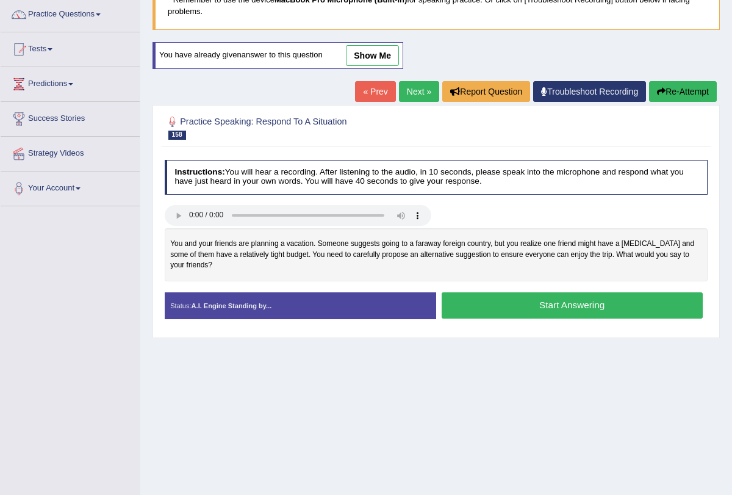
click at [565, 305] on button "Start Answering" at bounding box center [571, 305] width 261 height 26
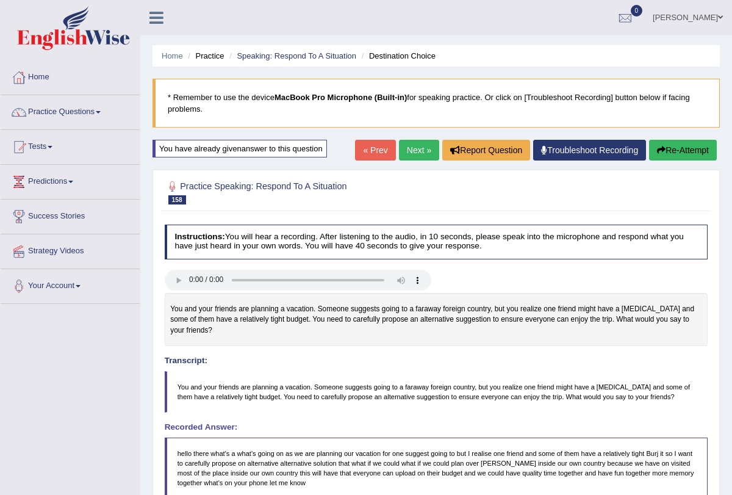
click at [412, 139] on div "Home Practice Speaking: Respond To A Situation Destination Choice * Remember to…" at bounding box center [435, 391] width 591 height 783
click at [410, 152] on link "Next »" at bounding box center [419, 150] width 40 height 21
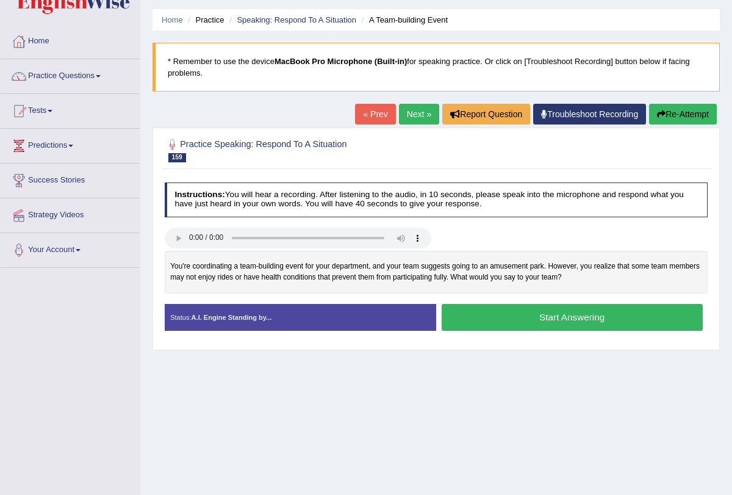
click at [517, 310] on button "Start Answering" at bounding box center [571, 317] width 261 height 26
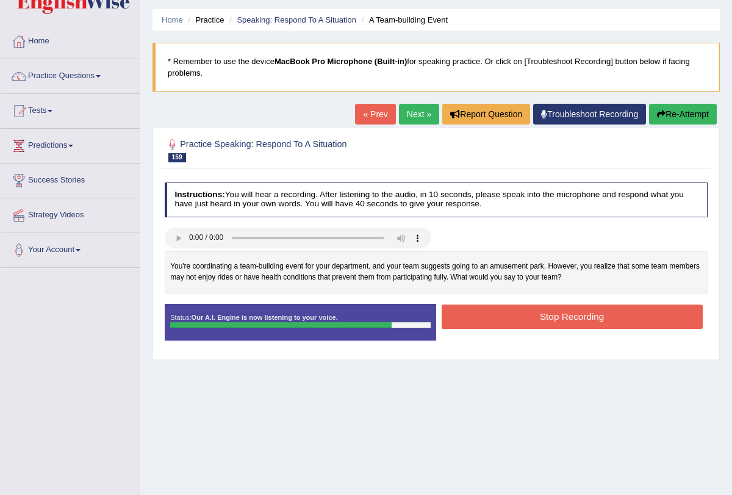
click at [517, 310] on button "Stop Recording" at bounding box center [571, 316] width 261 height 24
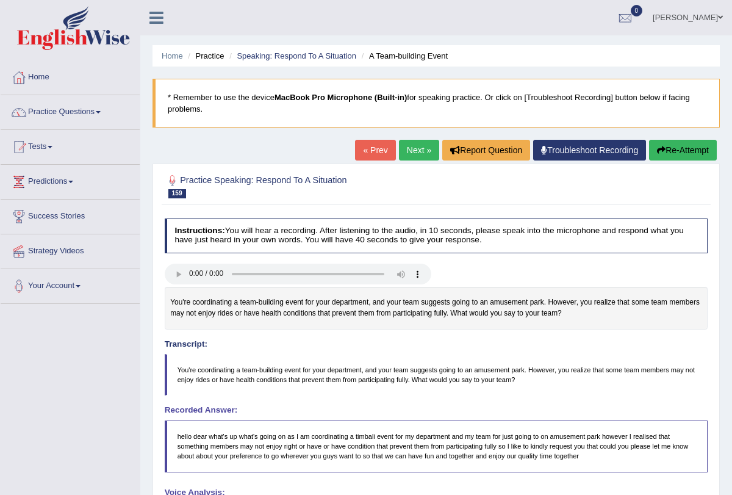
click at [418, 151] on link "Next »" at bounding box center [419, 150] width 40 height 21
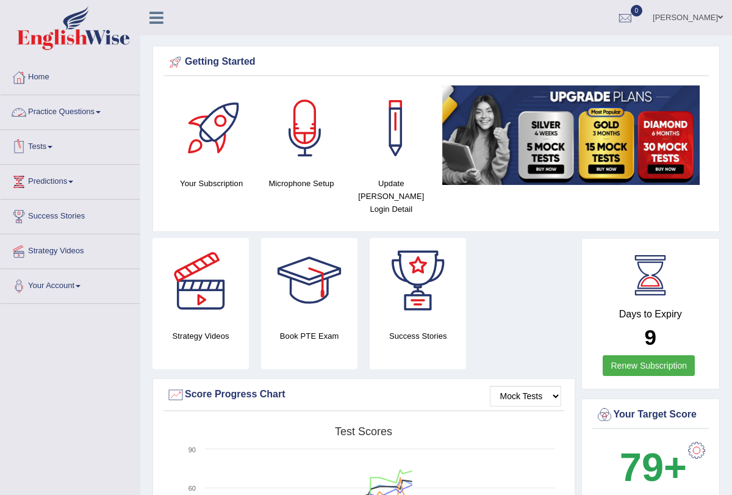
click at [101, 113] on span at bounding box center [98, 112] width 5 height 2
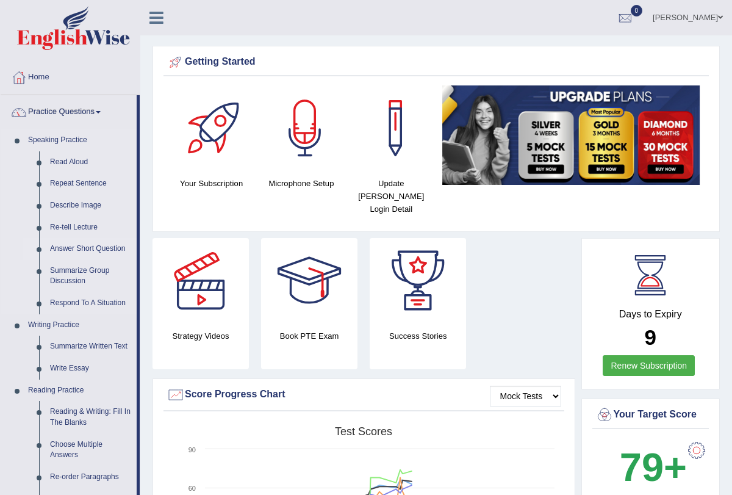
scroll to position [1, 0]
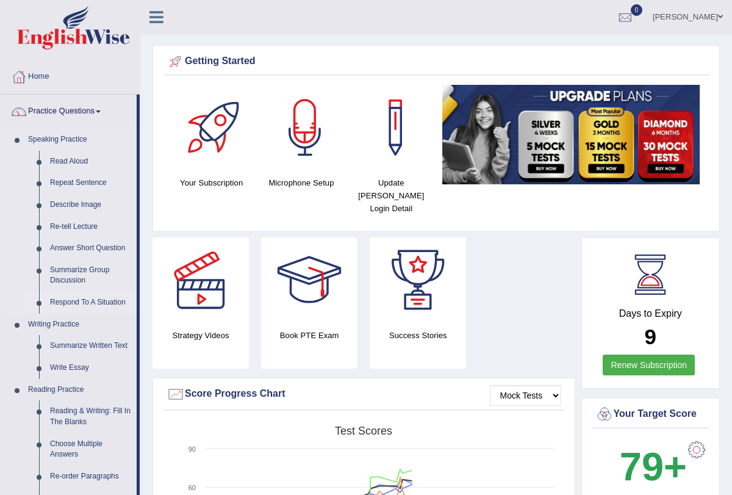
click at [80, 298] on link "Respond To A Situation" at bounding box center [91, 302] width 92 height 22
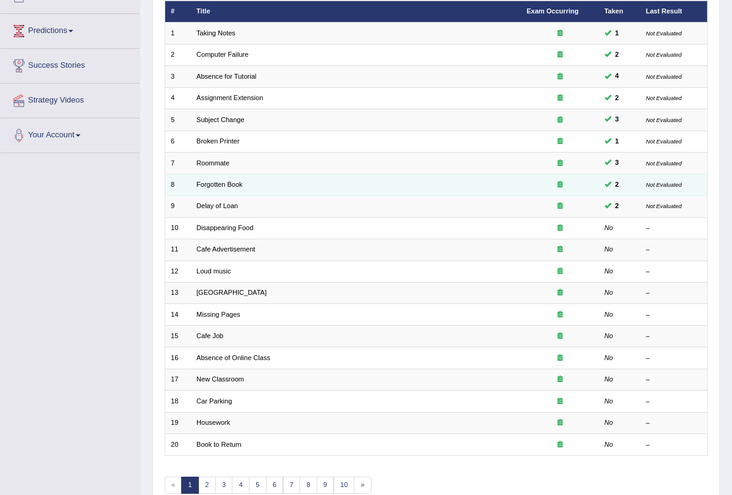
scroll to position [202, 0]
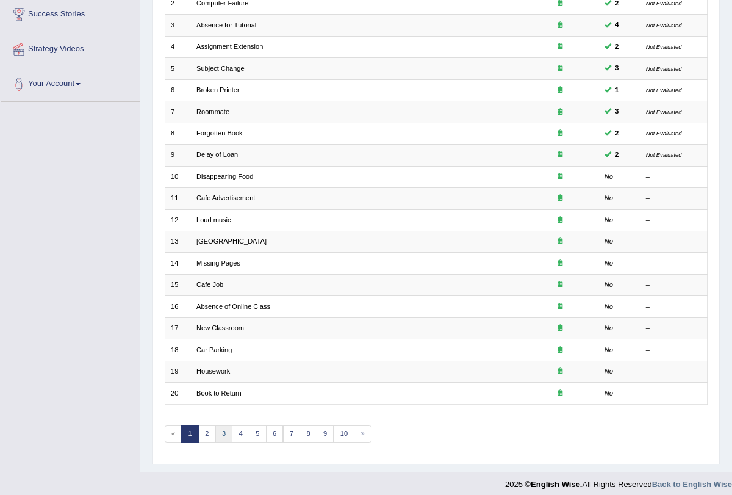
click at [221, 427] on link "3" at bounding box center [224, 433] width 18 height 17
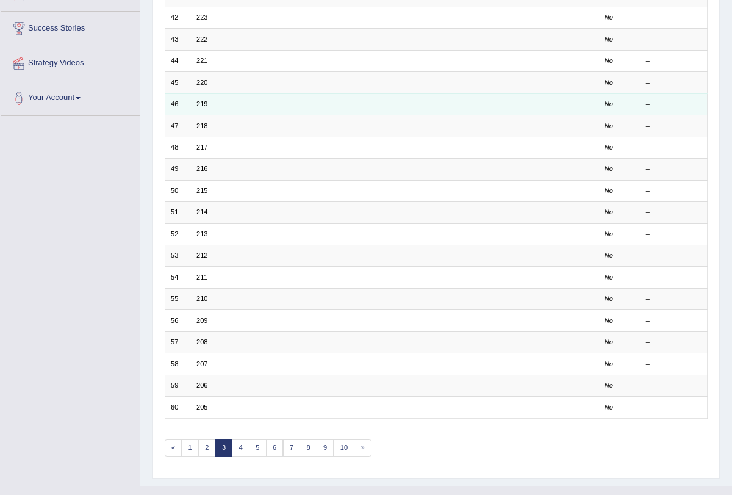
scroll to position [202, 0]
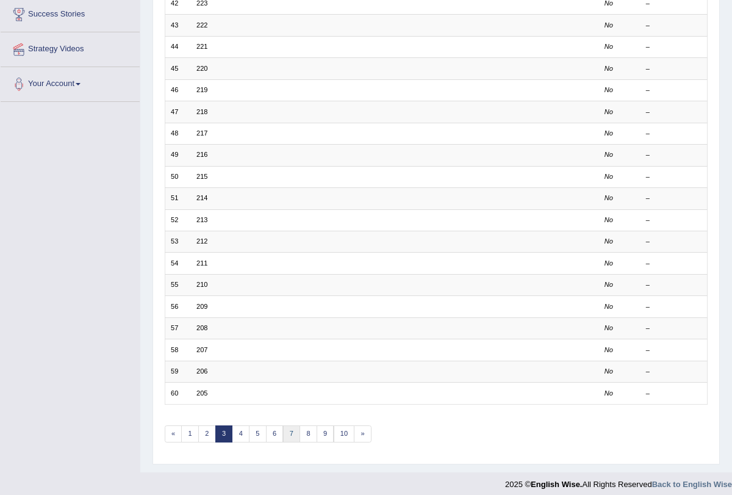
click at [288, 429] on link "7" at bounding box center [292, 433] width 18 height 17
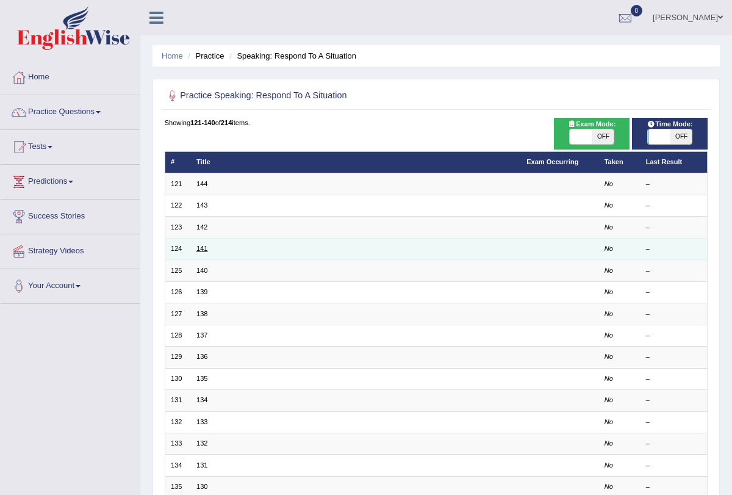
click at [197, 245] on link "141" at bounding box center [201, 248] width 11 height 7
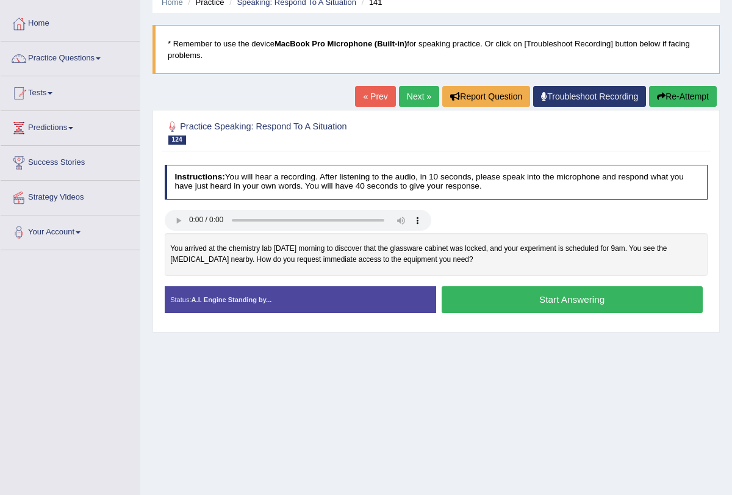
scroll to position [54, 0]
click at [404, 86] on link "Next »" at bounding box center [419, 96] width 40 height 21
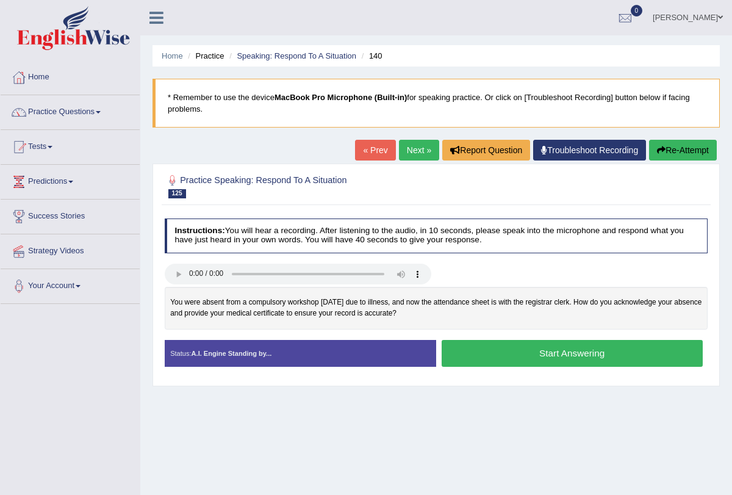
click at [408, 148] on link "Next »" at bounding box center [419, 150] width 40 height 21
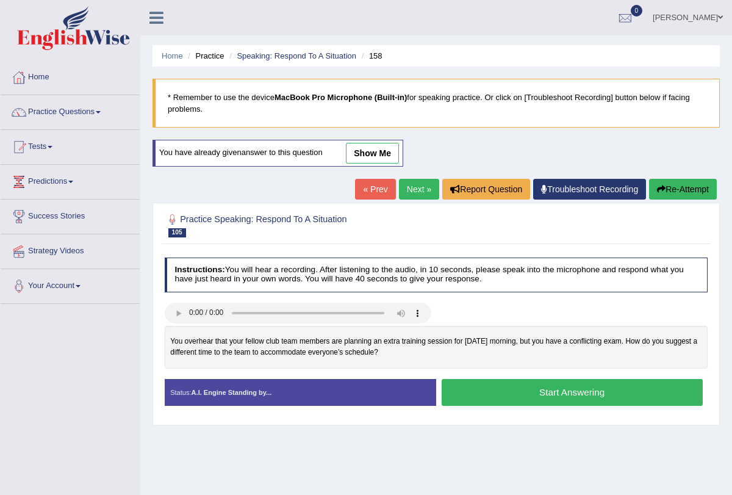
click at [370, 190] on link "« Prev" at bounding box center [375, 189] width 40 height 21
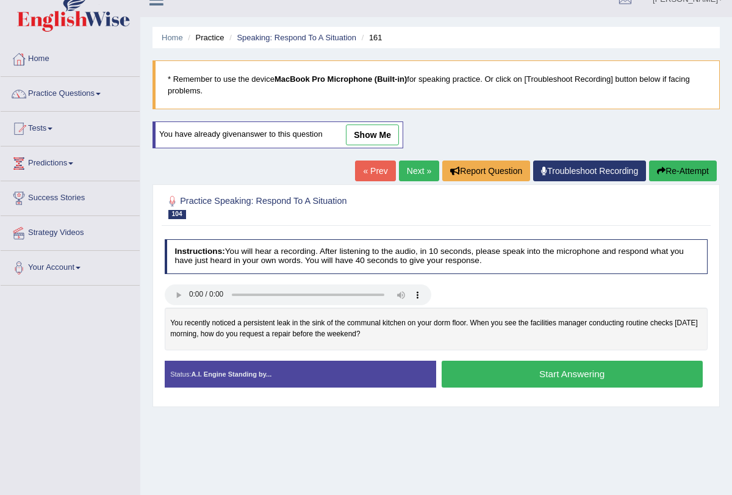
scroll to position [22, 0]
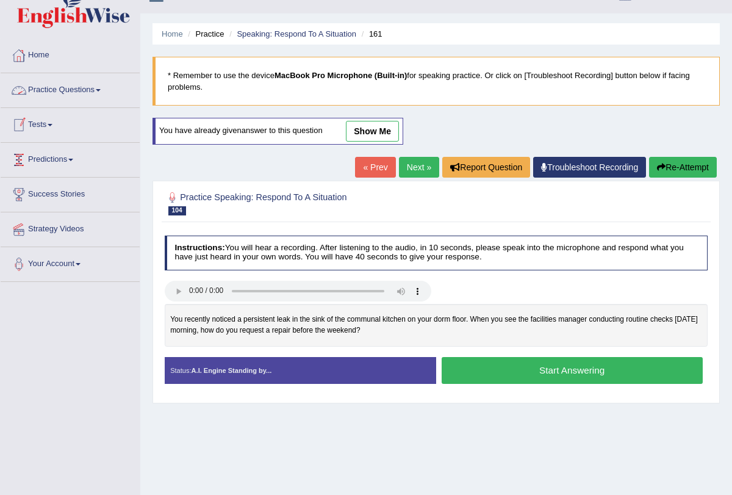
click at [101, 90] on span at bounding box center [98, 90] width 5 height 2
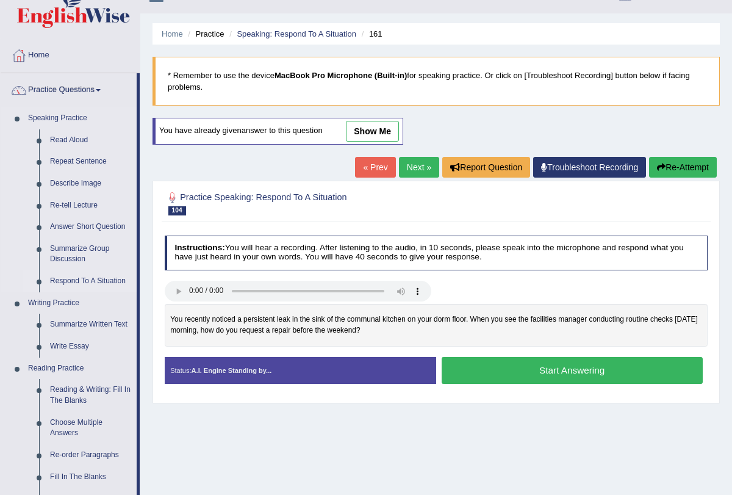
click at [91, 282] on link "Respond To A Situation" at bounding box center [91, 281] width 92 height 22
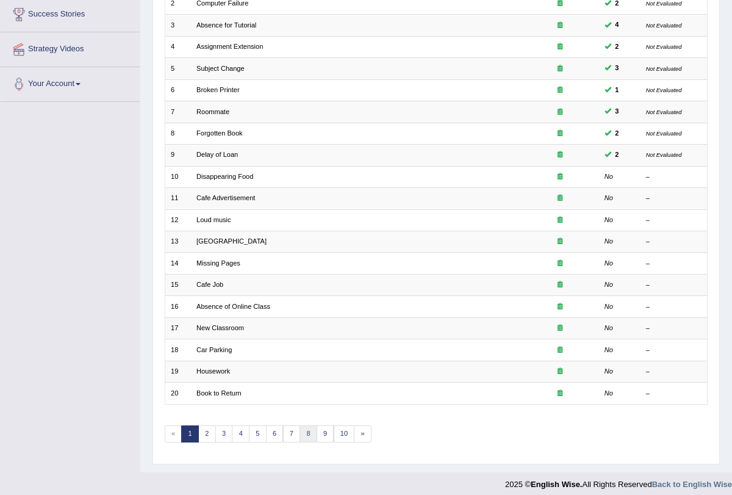
click at [299, 425] on link "8" at bounding box center [308, 433] width 18 height 17
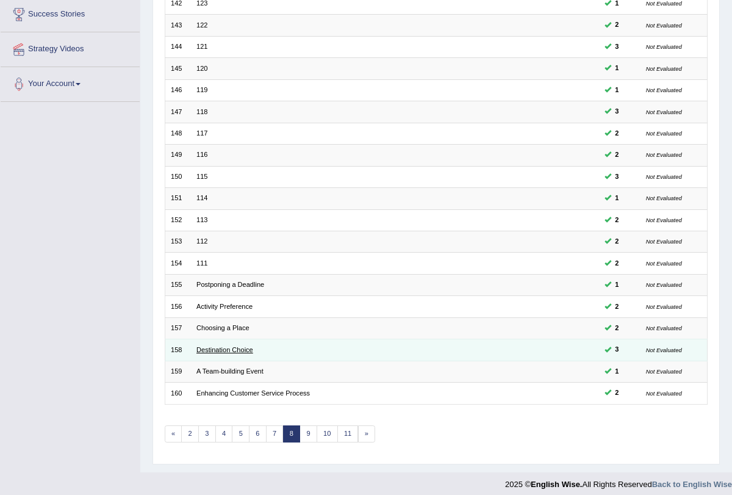
click at [236, 346] on link "Destination Choice" at bounding box center [224, 349] width 57 height 7
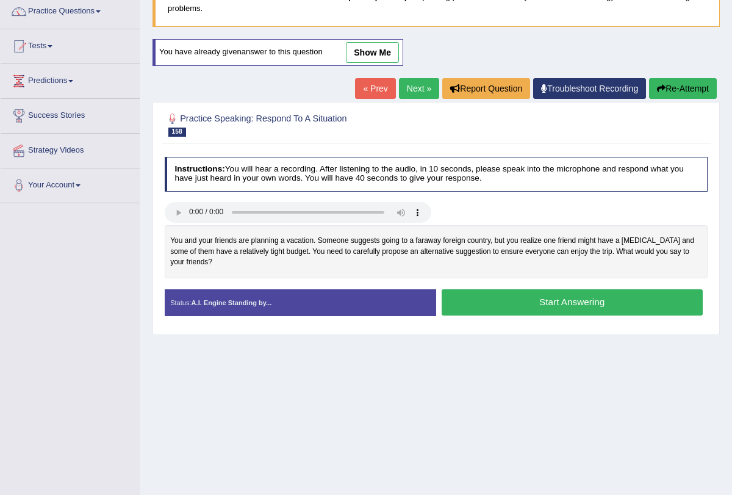
scroll to position [101, 0]
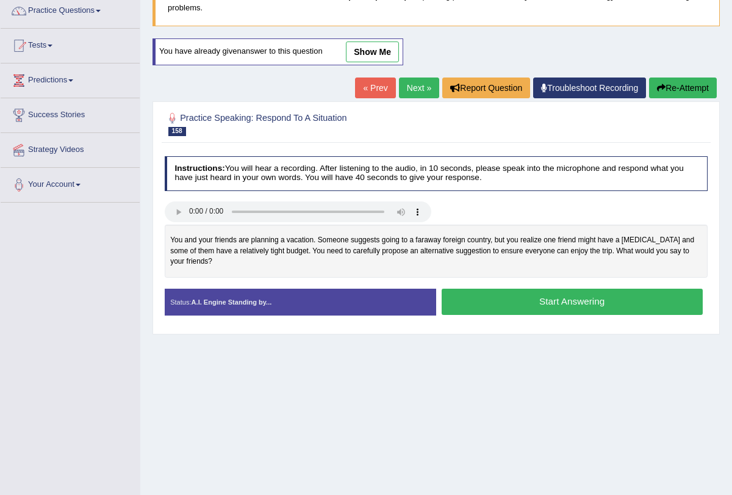
click at [410, 82] on link "Next »" at bounding box center [419, 87] width 40 height 21
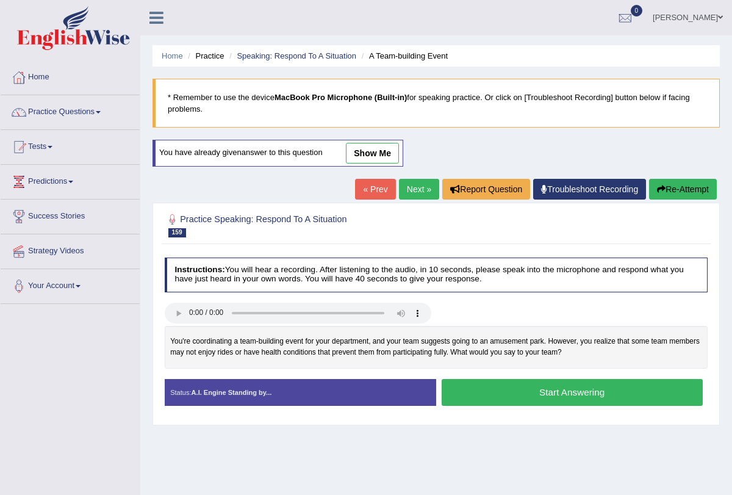
click at [412, 198] on link "Next »" at bounding box center [419, 189] width 40 height 21
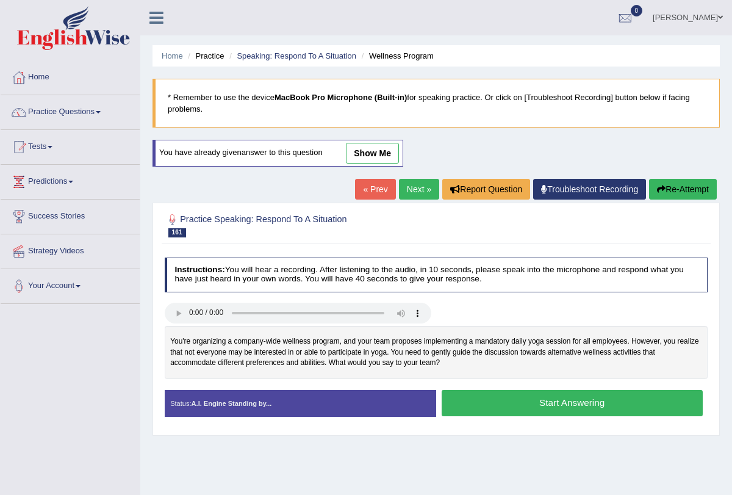
click at [411, 190] on link "Next »" at bounding box center [419, 189] width 40 height 21
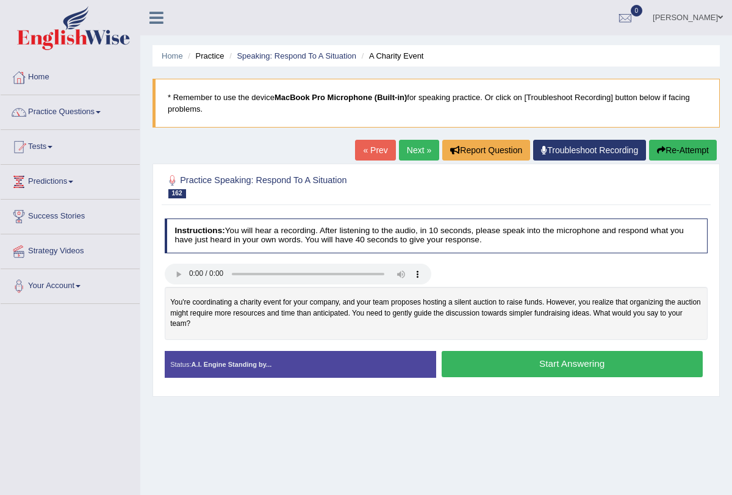
click at [408, 153] on link "Next »" at bounding box center [419, 150] width 40 height 21
click at [410, 151] on link "Next »" at bounding box center [419, 150] width 40 height 21
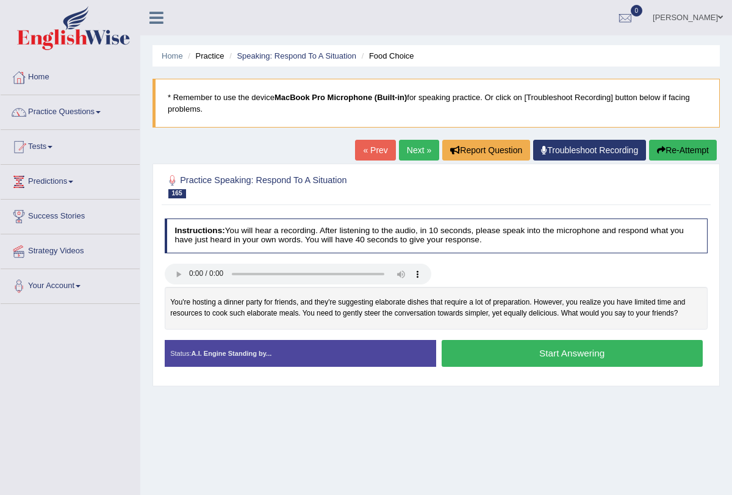
click at [552, 352] on button "Start Answering" at bounding box center [571, 353] width 261 height 26
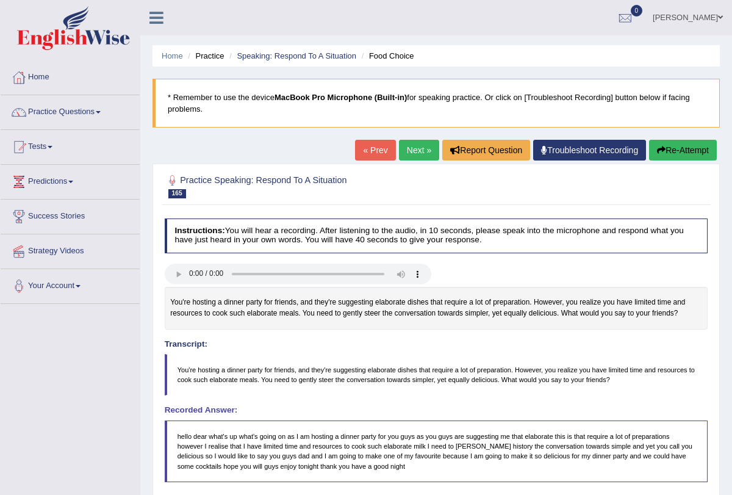
click at [412, 144] on link "Next »" at bounding box center [419, 150] width 40 height 21
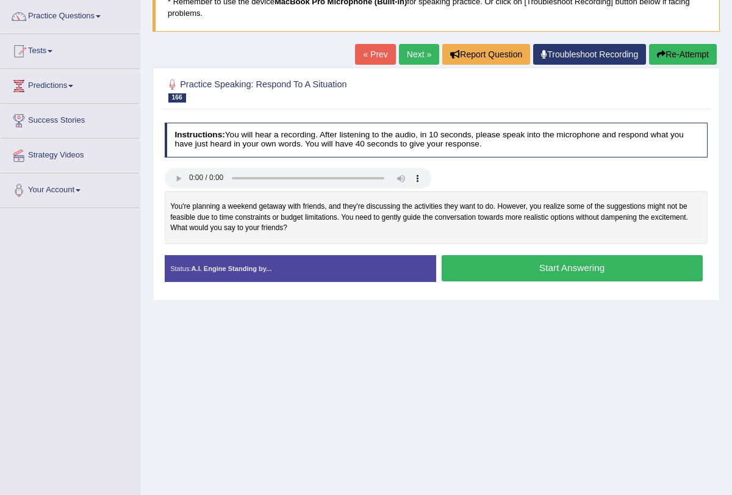
scroll to position [98, 0]
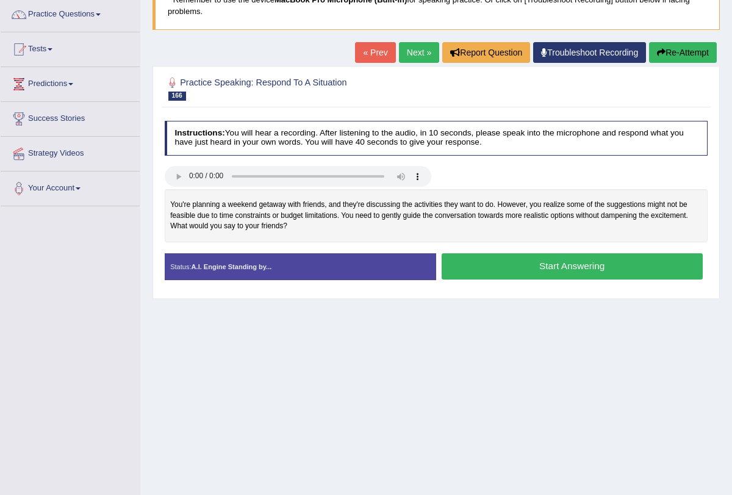
click at [512, 265] on button "Start Answering" at bounding box center [571, 266] width 261 height 26
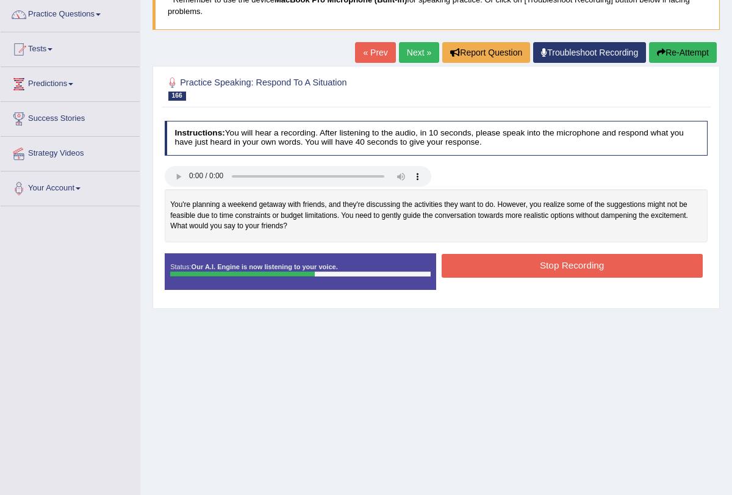
click at [512, 265] on button "Stop Recording" at bounding box center [571, 266] width 261 height 24
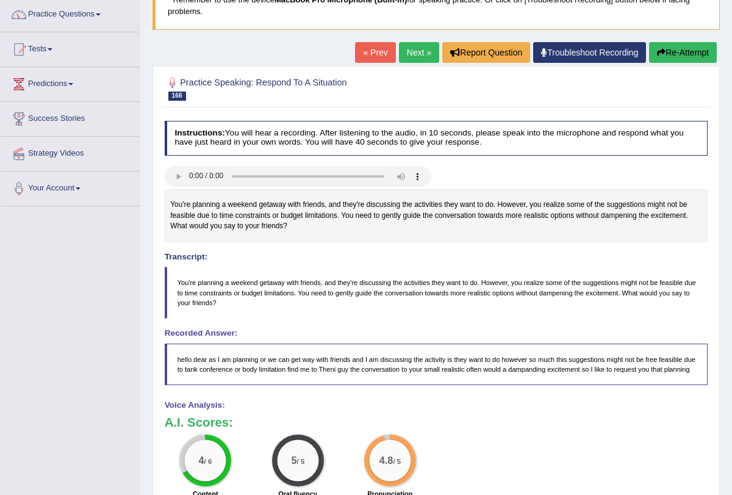
click at [652, 48] on button "Re-Attempt" at bounding box center [683, 52] width 68 height 21
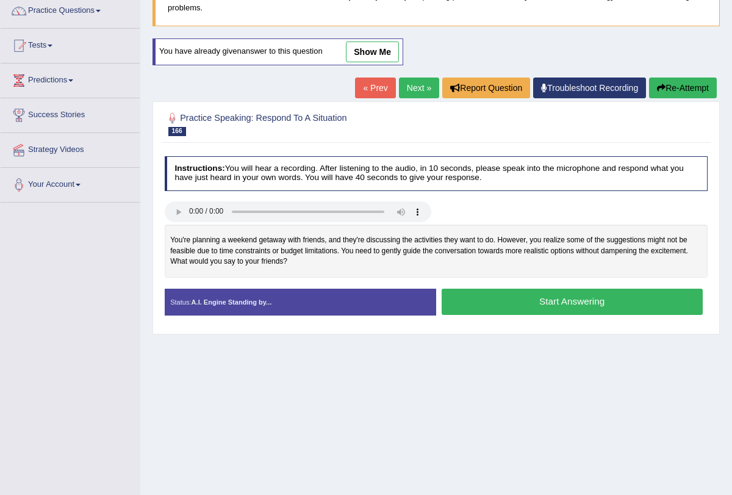
click at [554, 301] on button "Start Answering" at bounding box center [571, 301] width 261 height 26
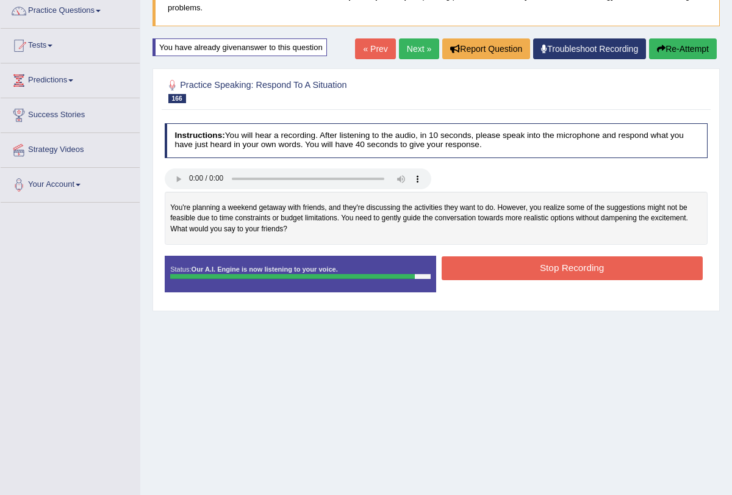
click at [553, 262] on button "Stop Recording" at bounding box center [571, 268] width 261 height 24
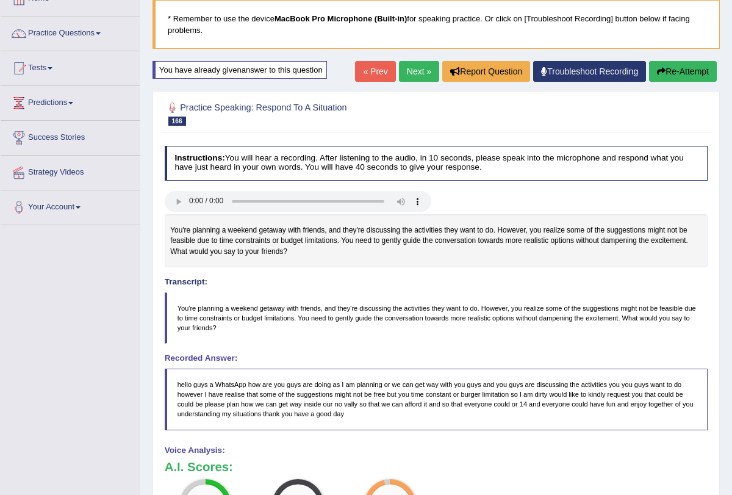
scroll to position [77, 0]
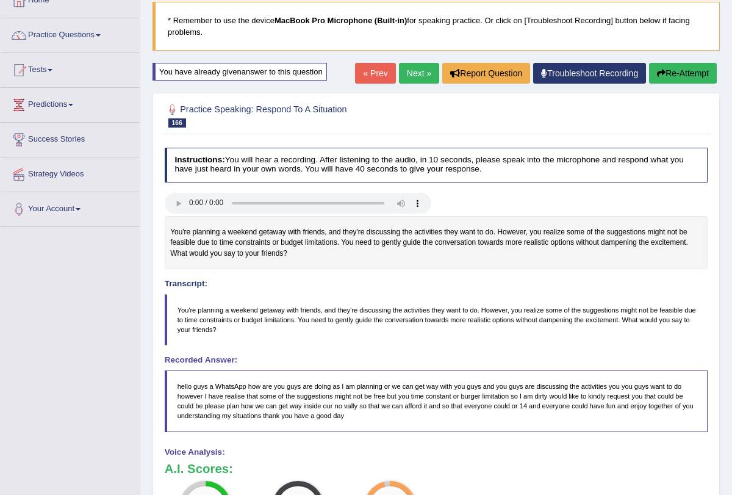
click at [670, 70] on button "Re-Attempt" at bounding box center [683, 73] width 68 height 21
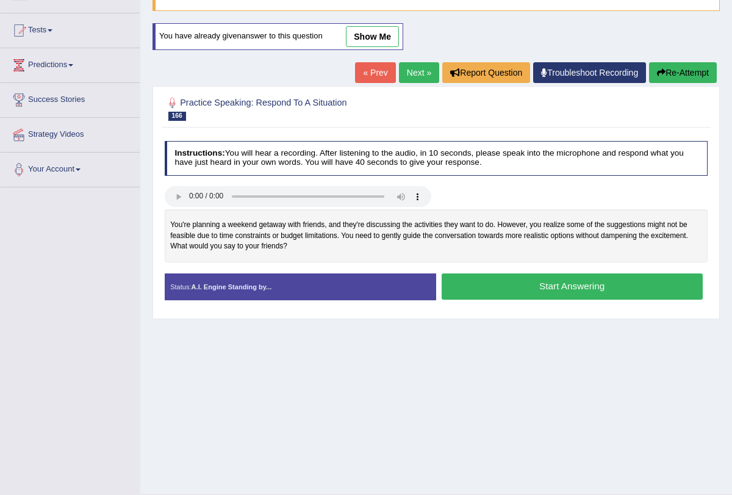
click at [533, 285] on button "Start Answering" at bounding box center [571, 286] width 261 height 26
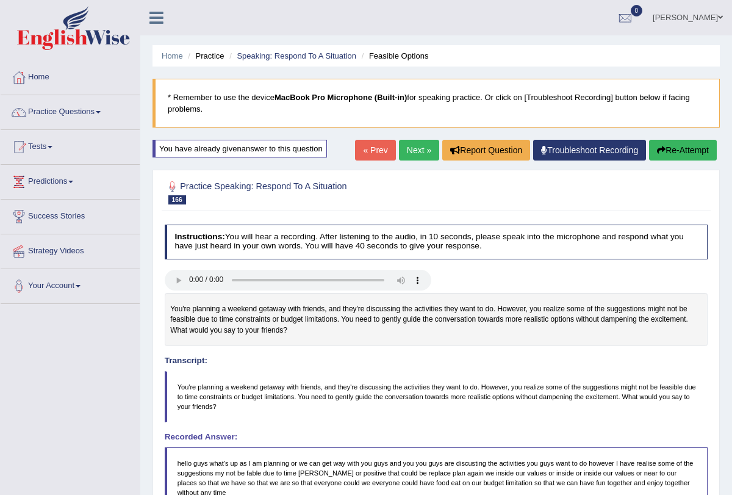
click at [663, 141] on button "Re-Attempt" at bounding box center [683, 150] width 68 height 21
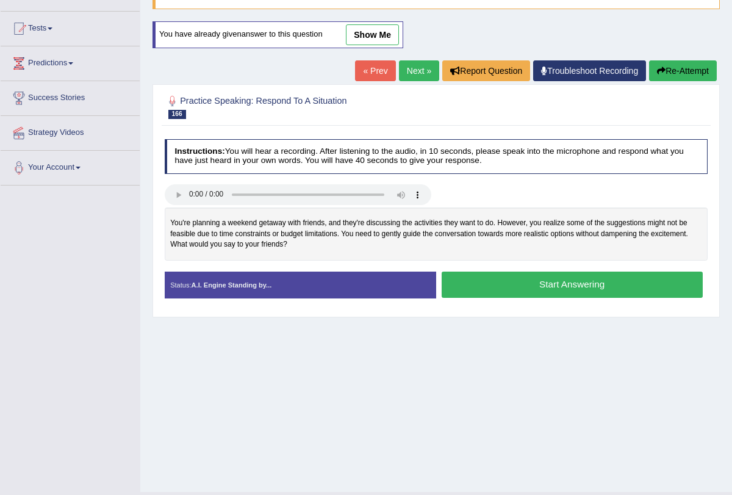
scroll to position [126, 0]
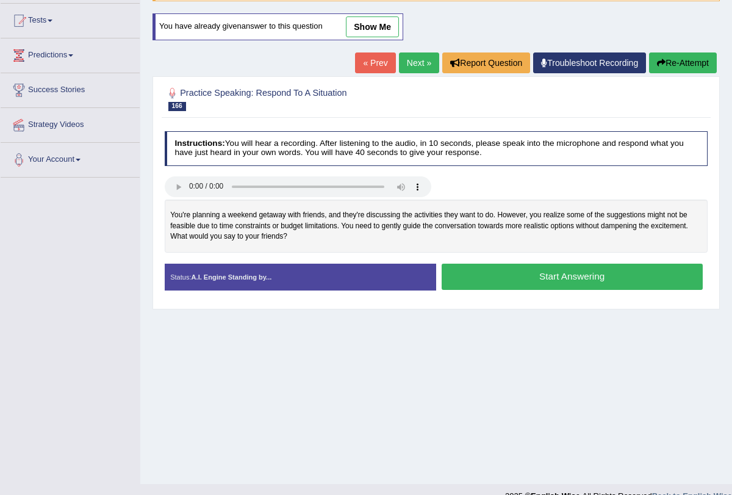
click at [570, 264] on button "Start Answering" at bounding box center [571, 276] width 261 height 26
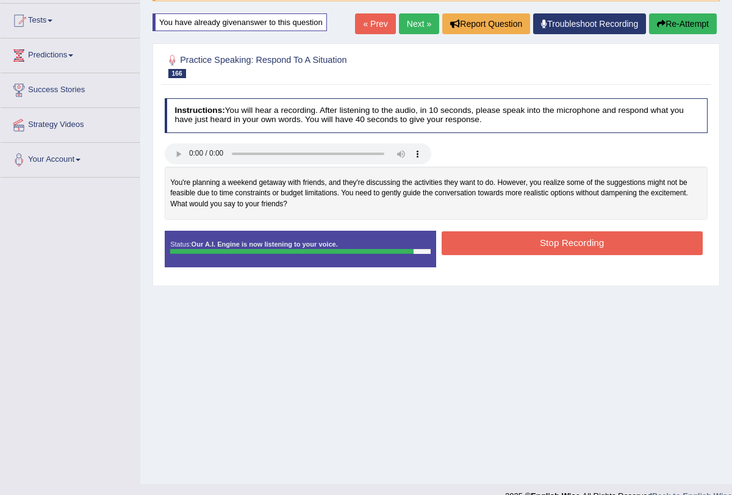
click at [564, 245] on button "Stop Recording" at bounding box center [571, 243] width 261 height 24
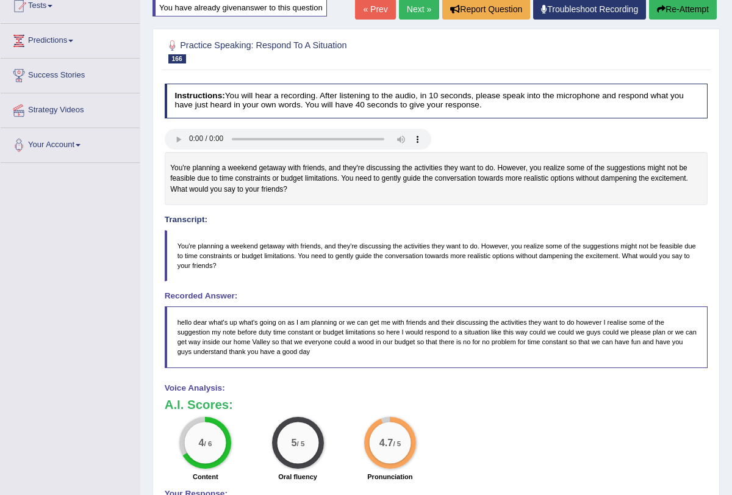
scroll to position [140, 0]
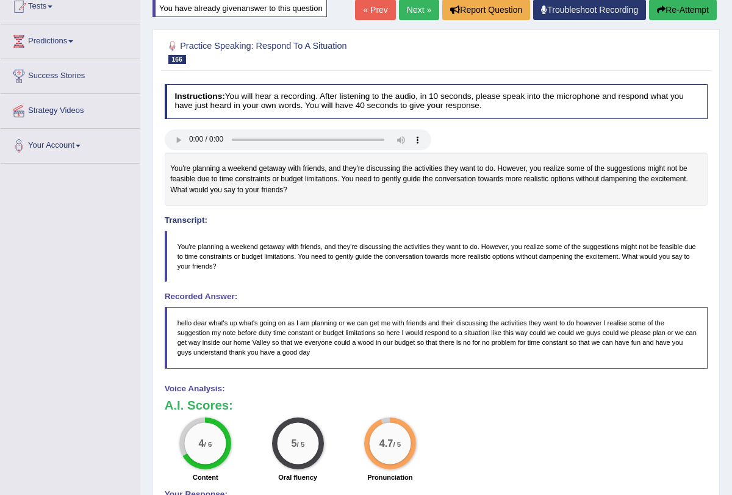
click at [579, 277] on blockquote "You're planning a weekend getaway with friends, and they're discussing the acti…" at bounding box center [436, 256] width 543 height 52
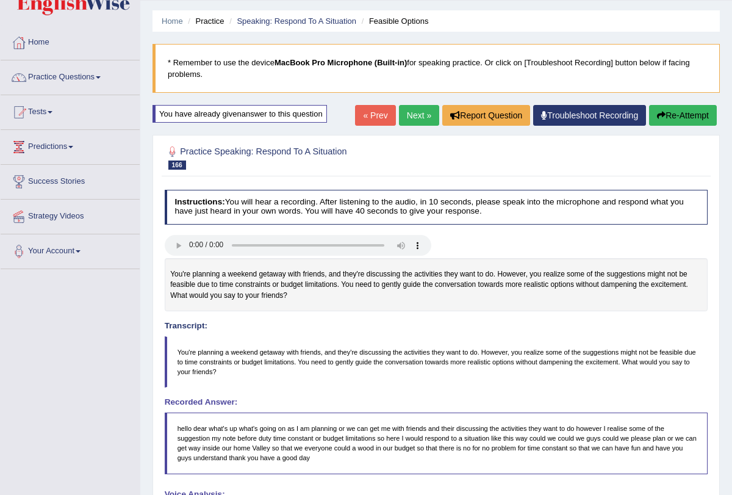
scroll to position [36, 0]
